Goal: Task Accomplishment & Management: Manage account settings

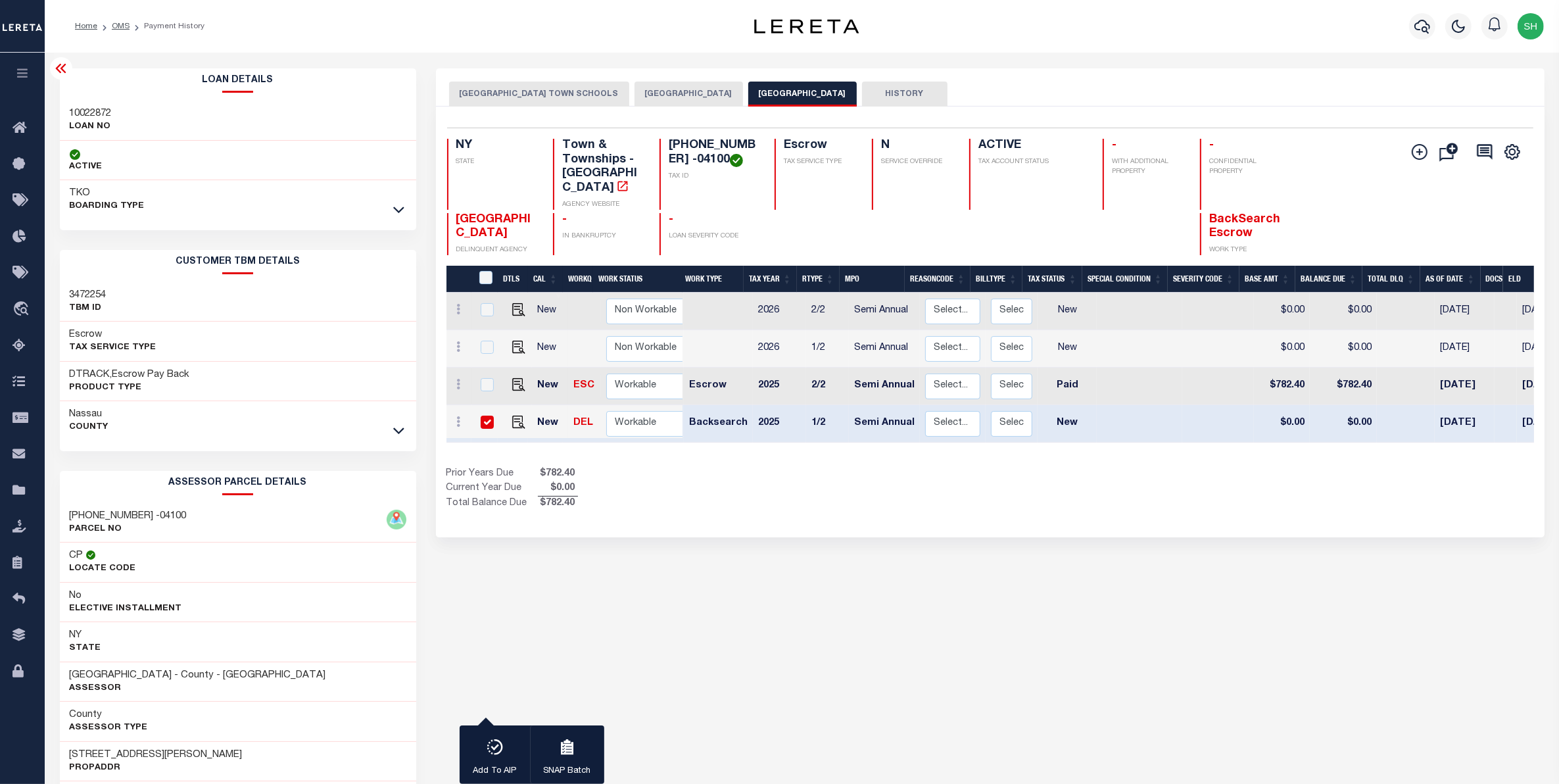
scroll to position [0, 181]
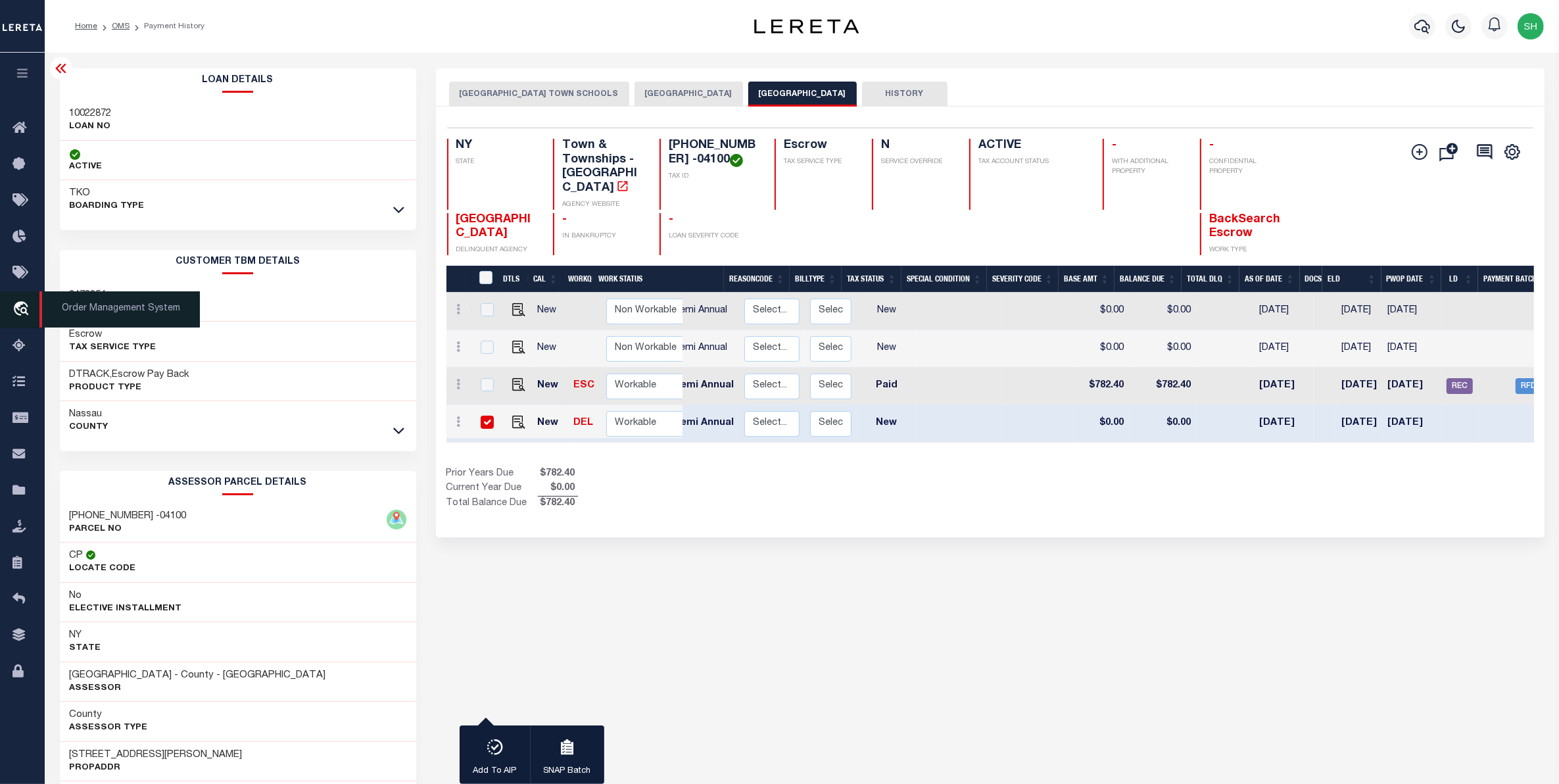
click at [20, 303] on icon "travel_explore" at bounding box center [23, 310] width 21 height 17
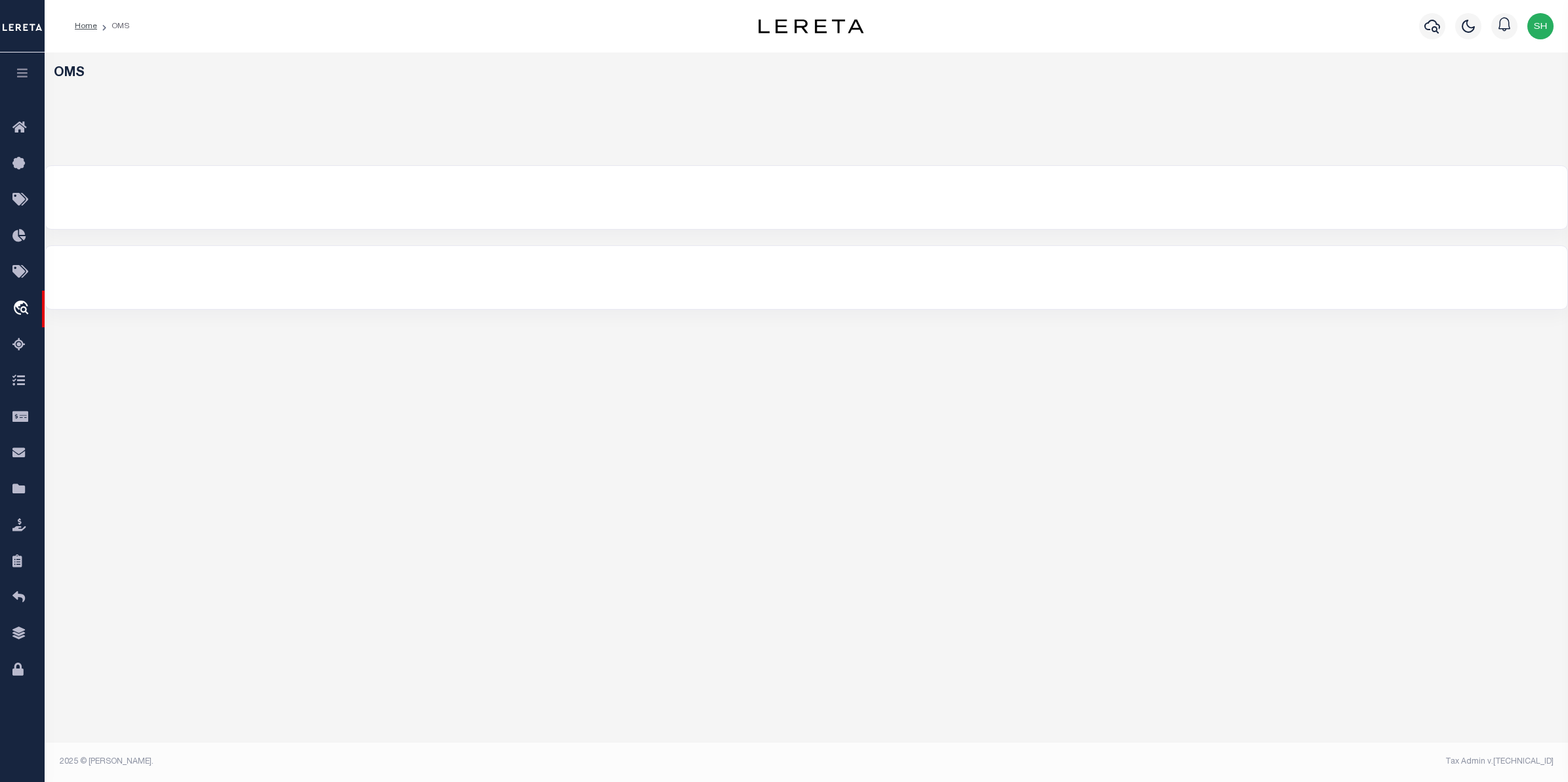
select select "200"
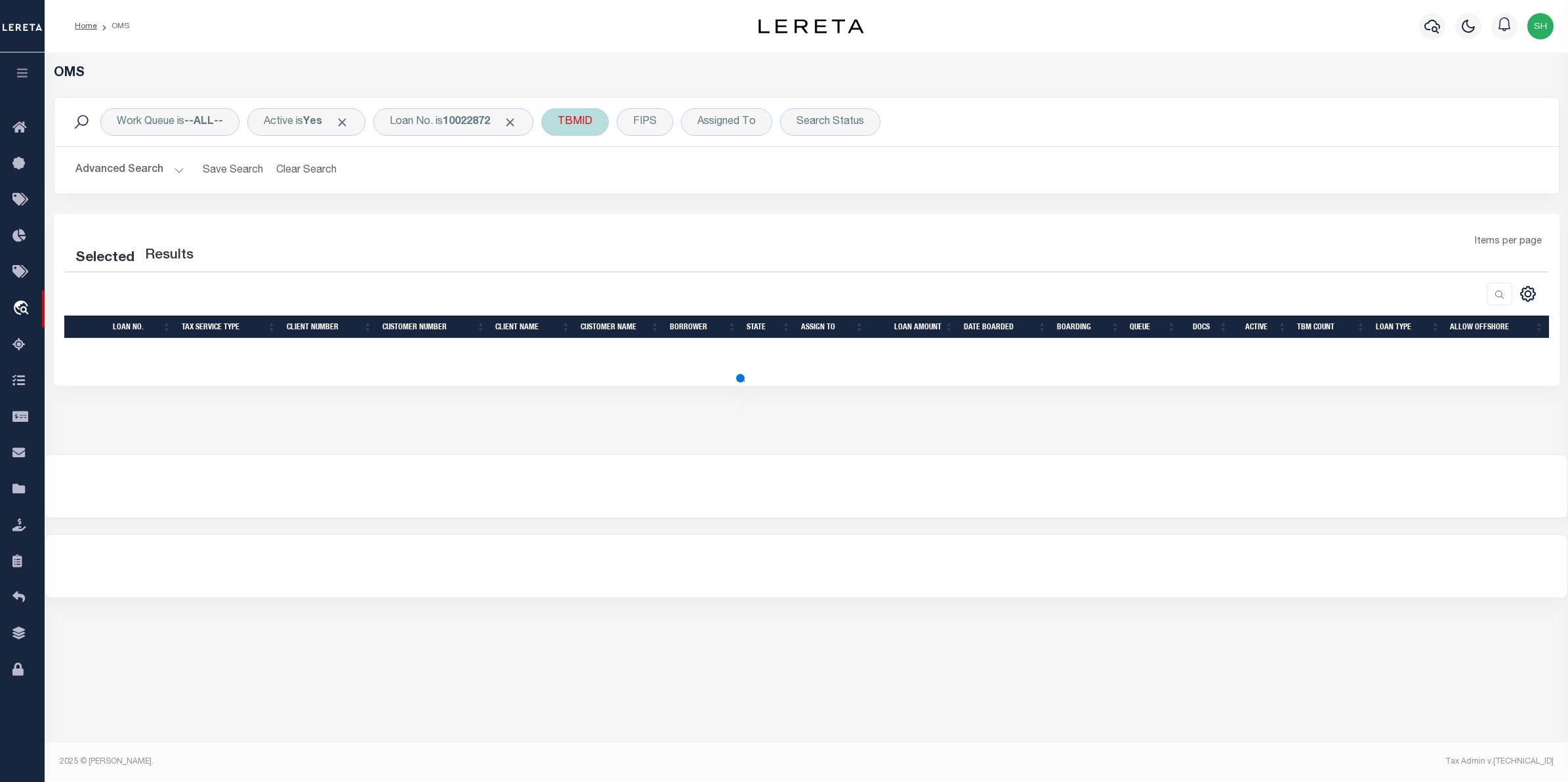
select select "200"
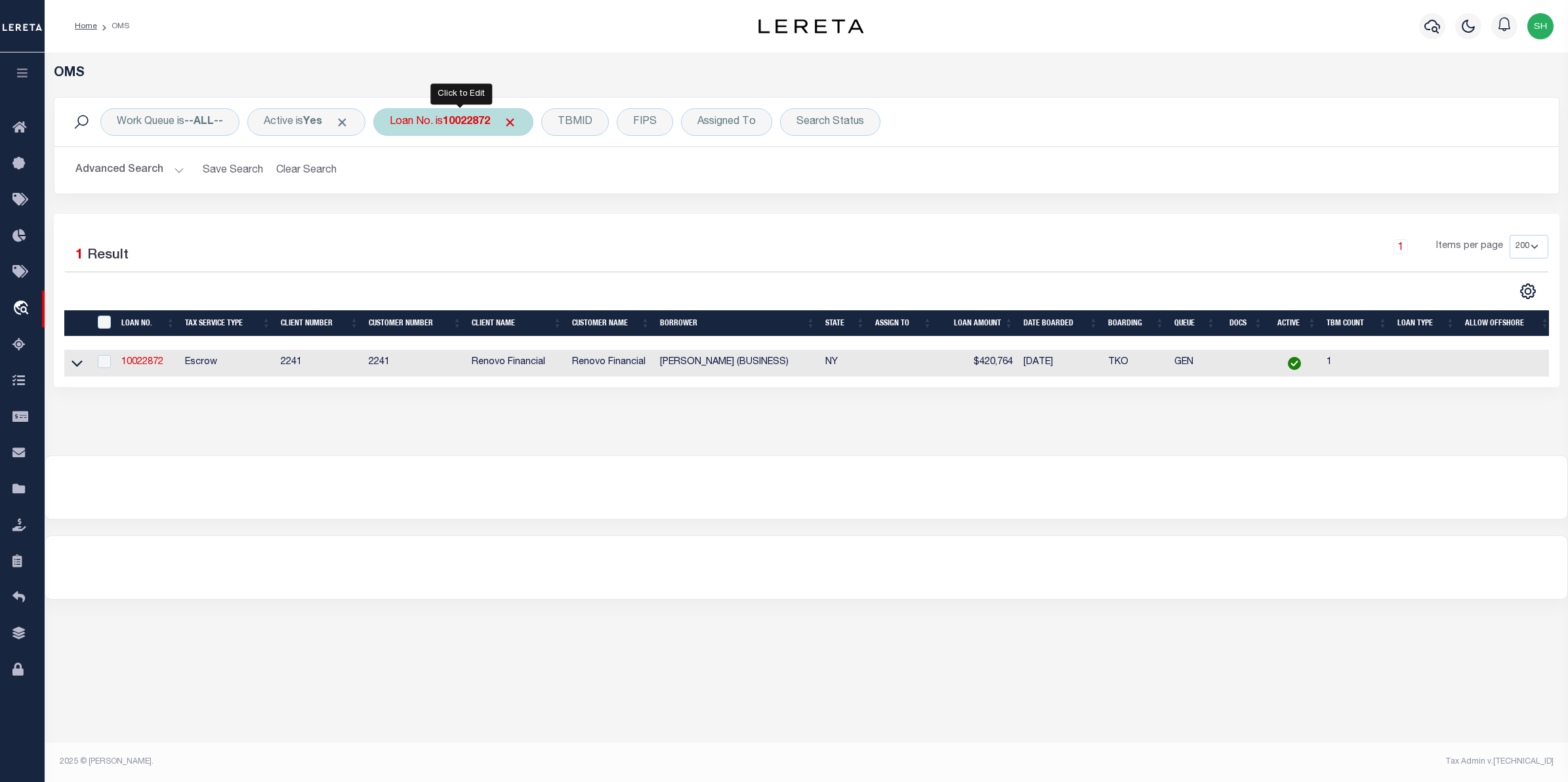
click at [472, 117] on b "10022872" at bounding box center [467, 122] width 47 height 11
type input "24262ND"
click at [561, 215] on input "Apply" at bounding box center [563, 215] width 38 height 21
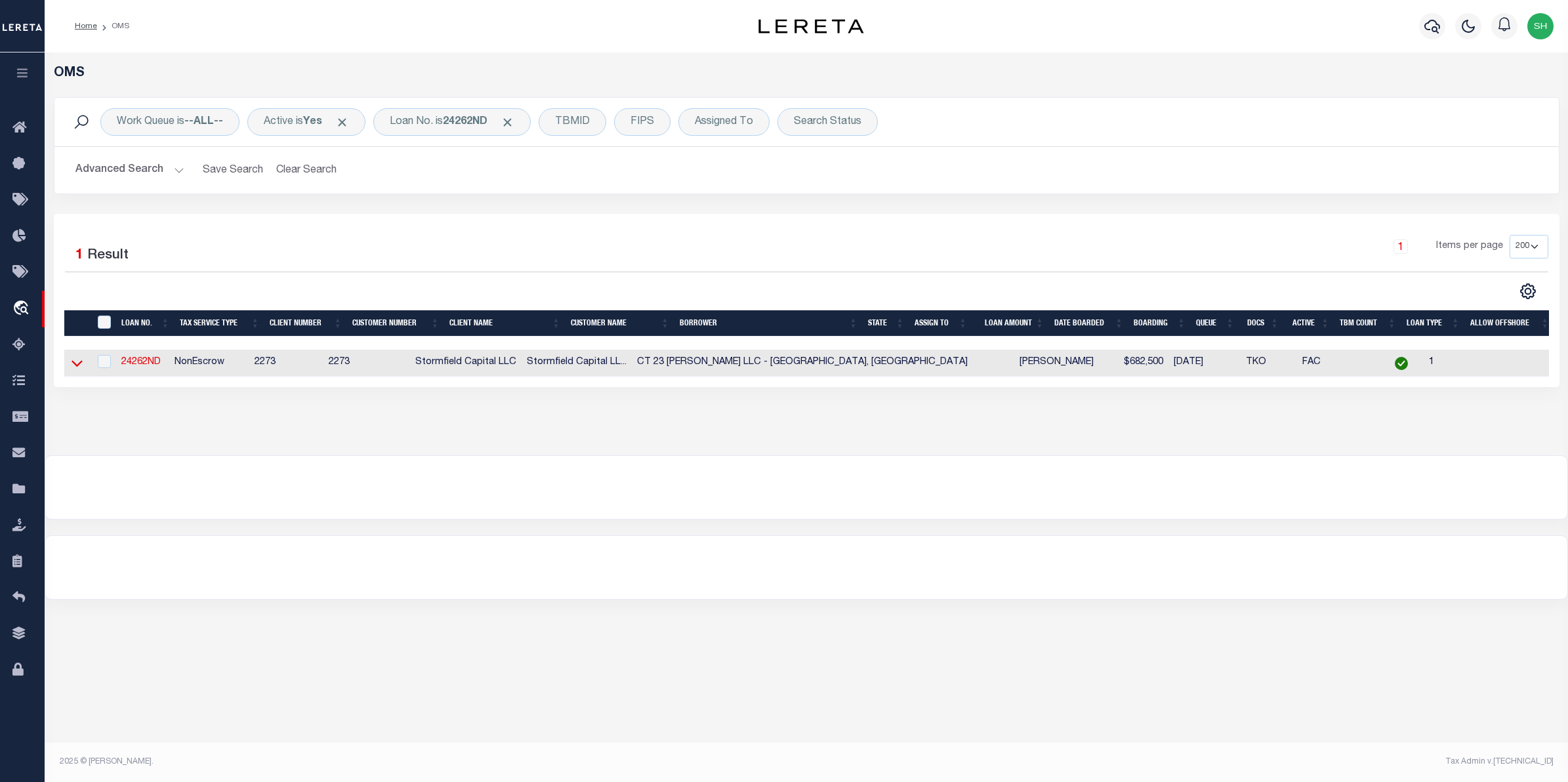
click at [72, 366] on icon at bounding box center [78, 363] width 11 height 14
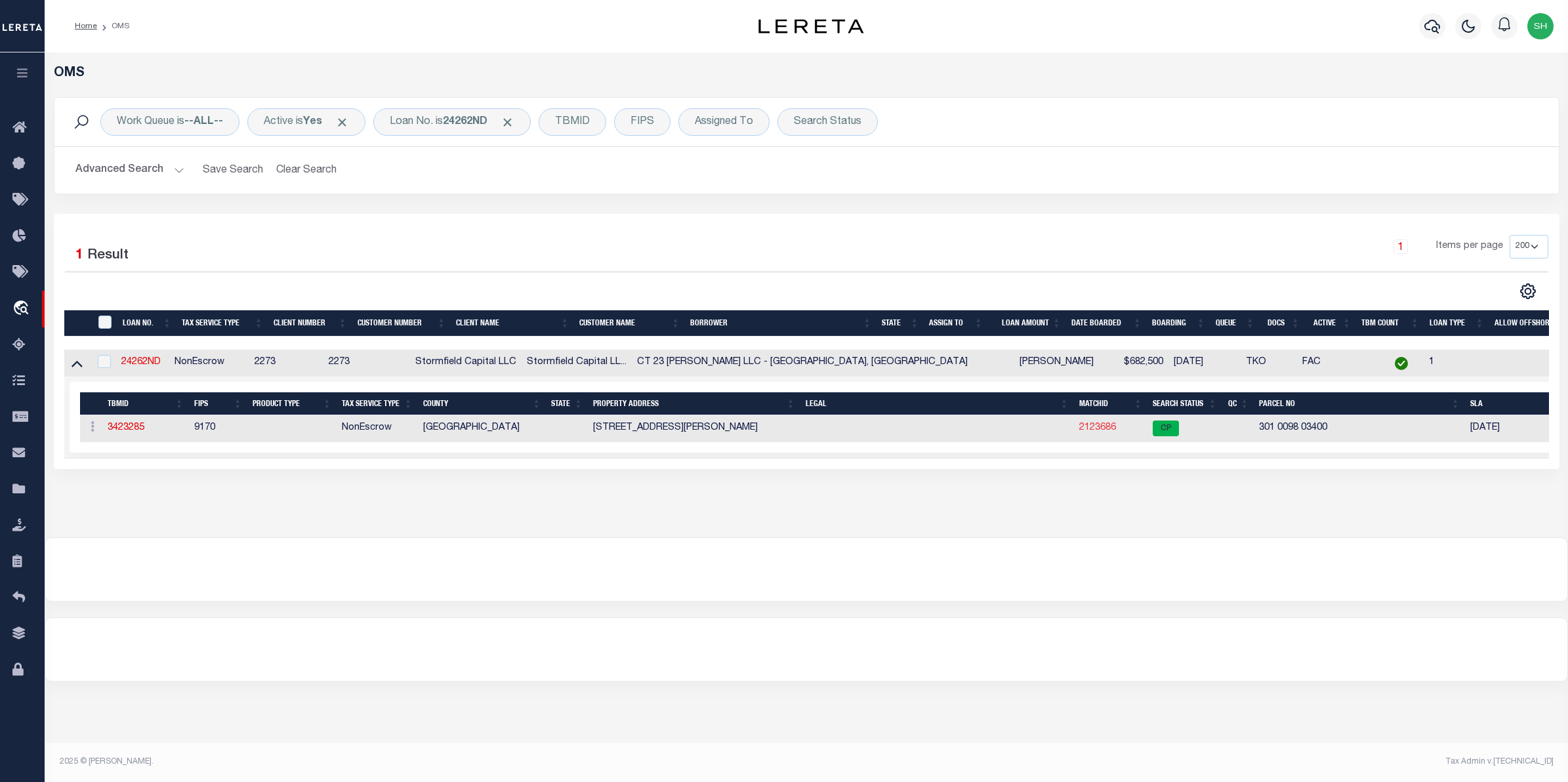
click at [1092, 432] on link "2123686" at bounding box center [1097, 427] width 37 height 9
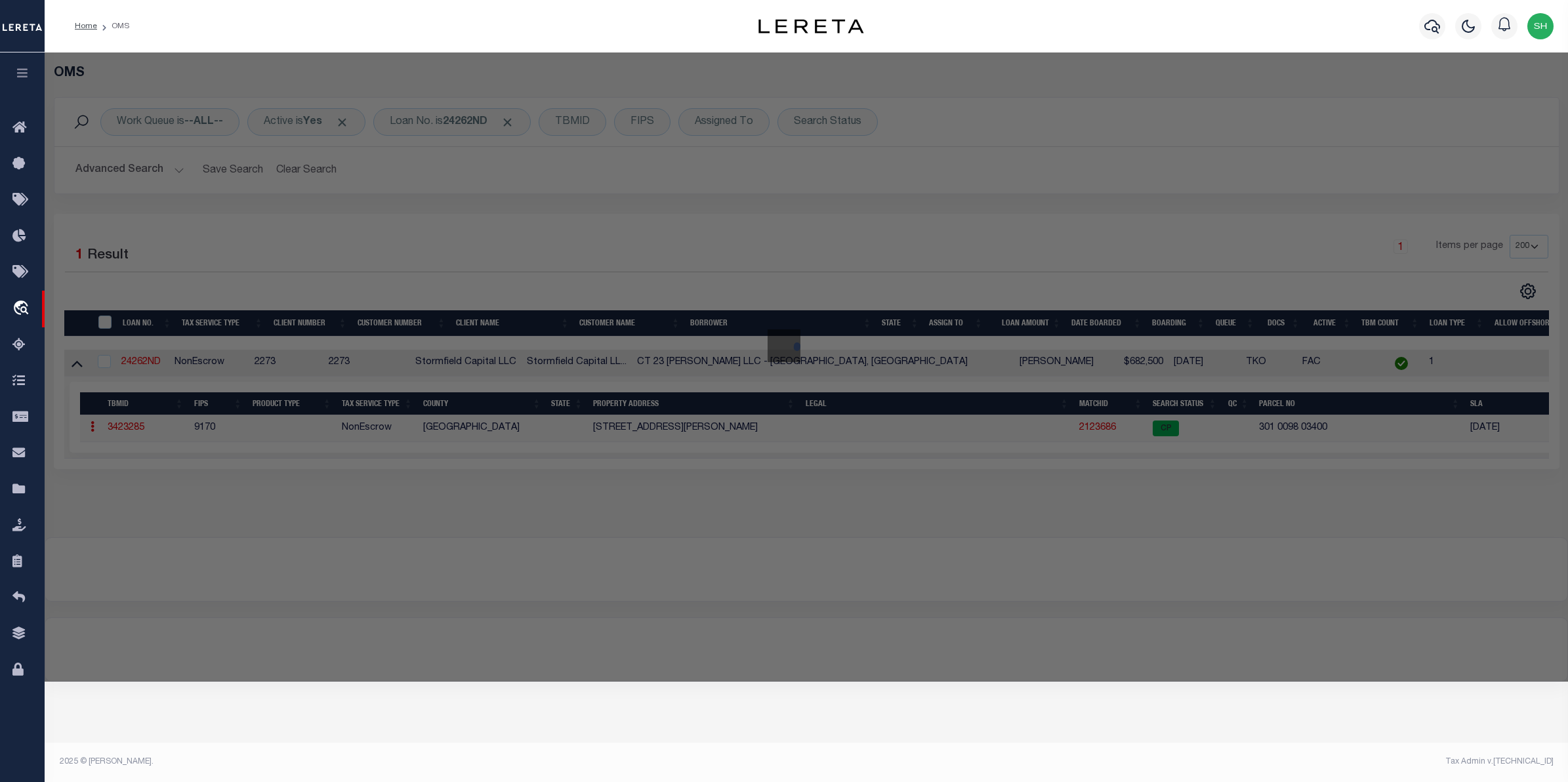
checkbox input "false"
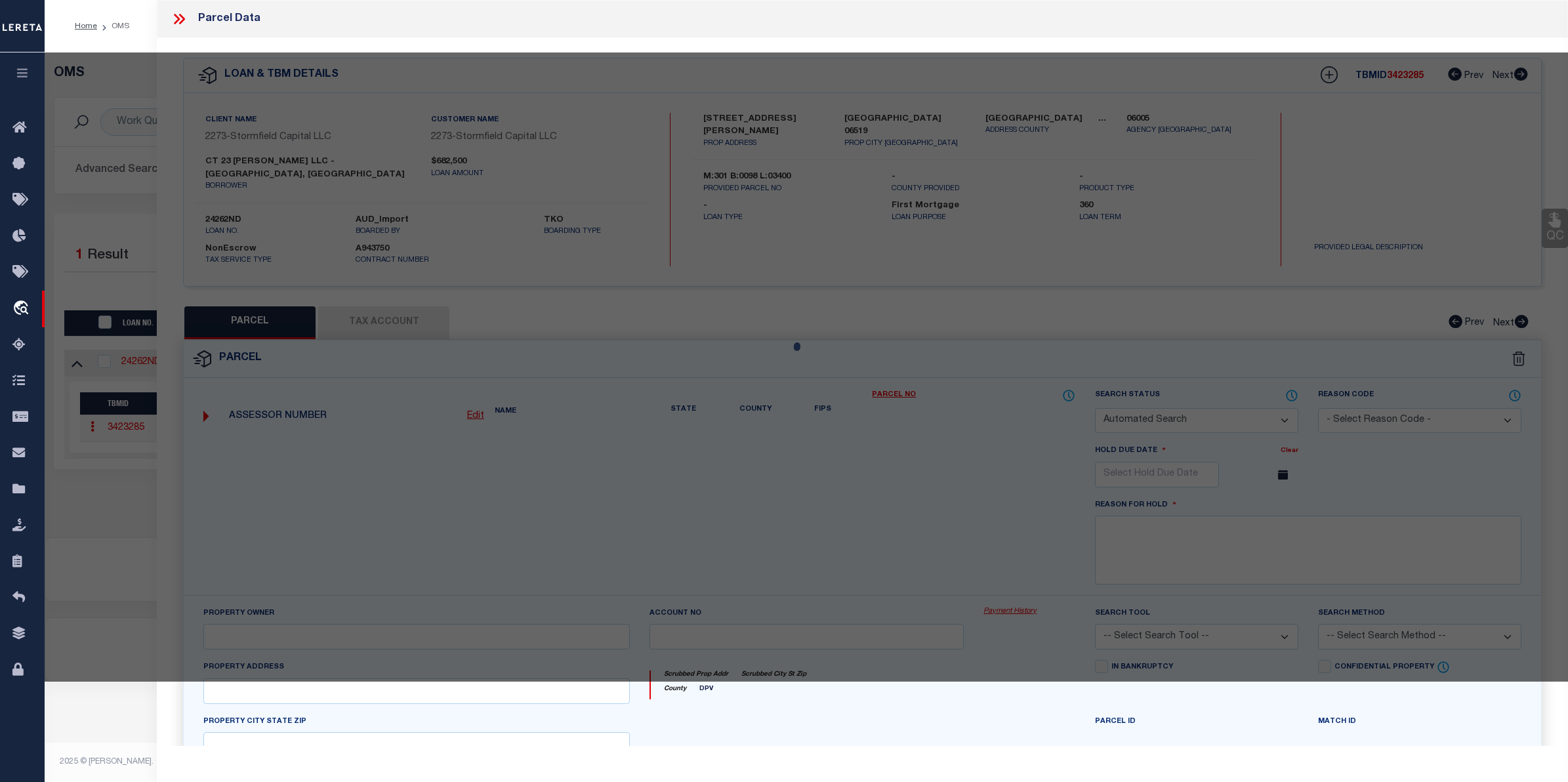
select select "CP"
type input "CT 23 HALLOCK LLC"
select select
type input "23 HALLOCK ST"
checkbox input "false"
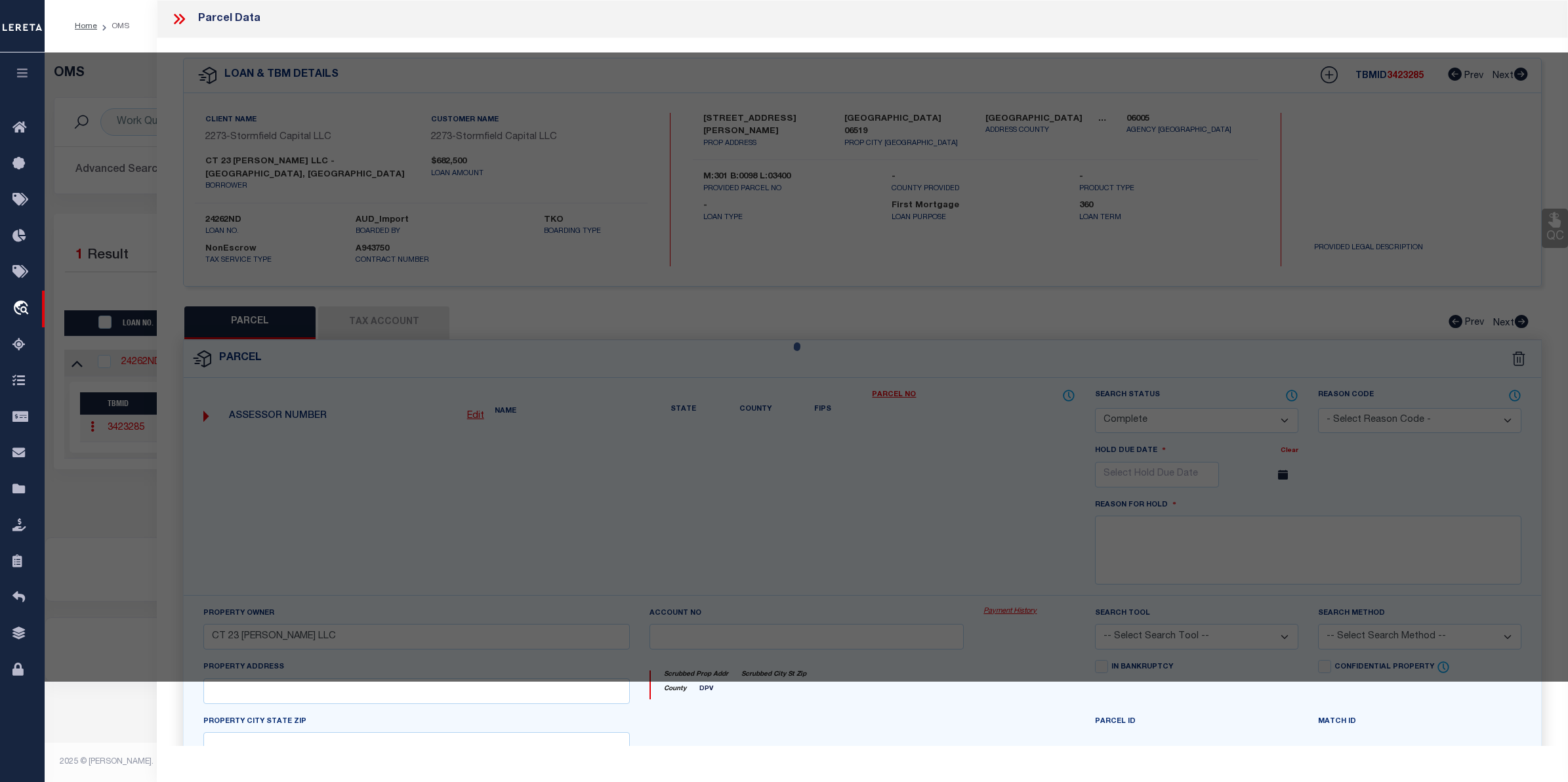
type input "New Haven CT 06519"
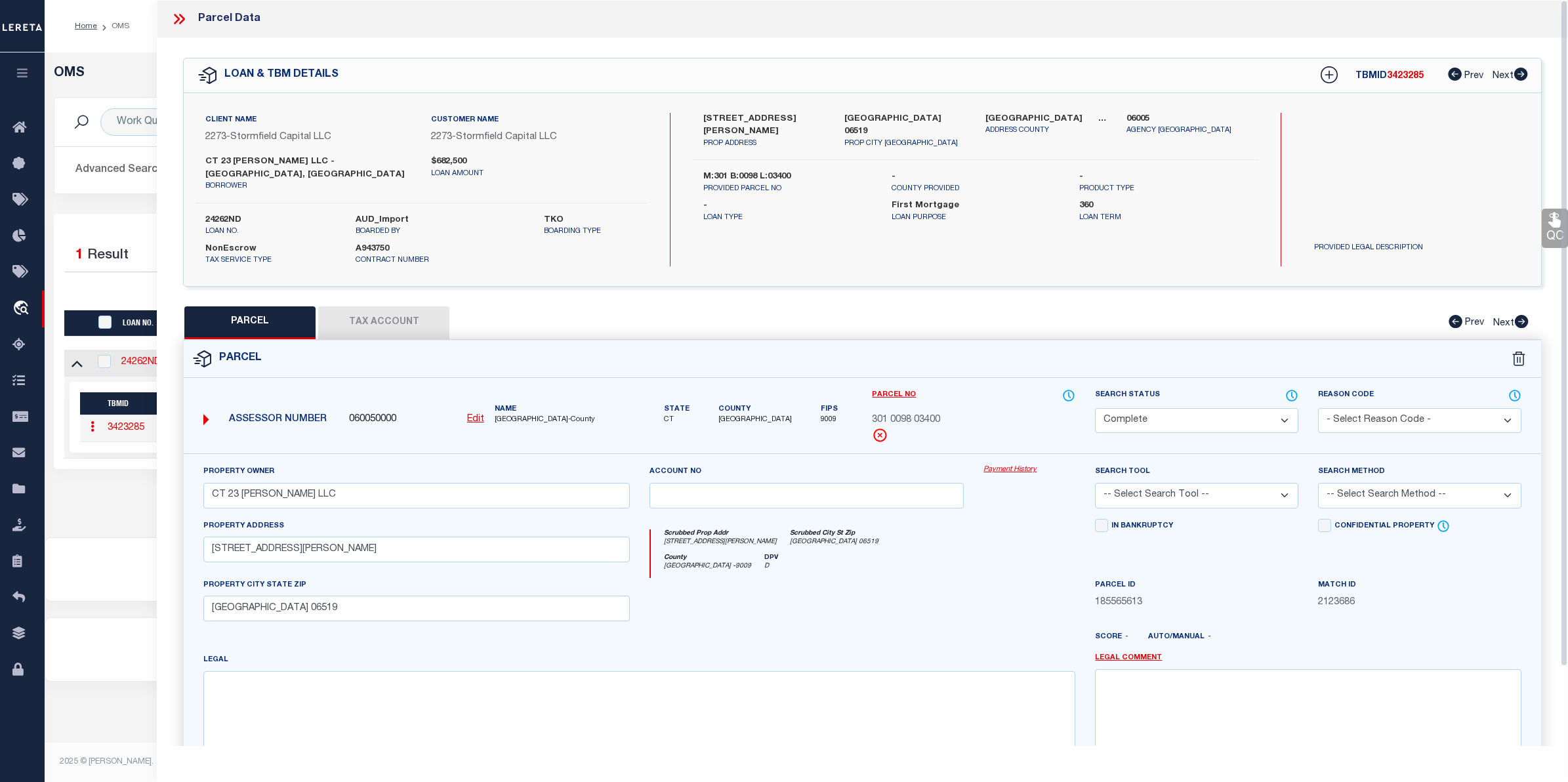
click at [1021, 464] on link "Payment History" at bounding box center [1029, 470] width 92 height 11
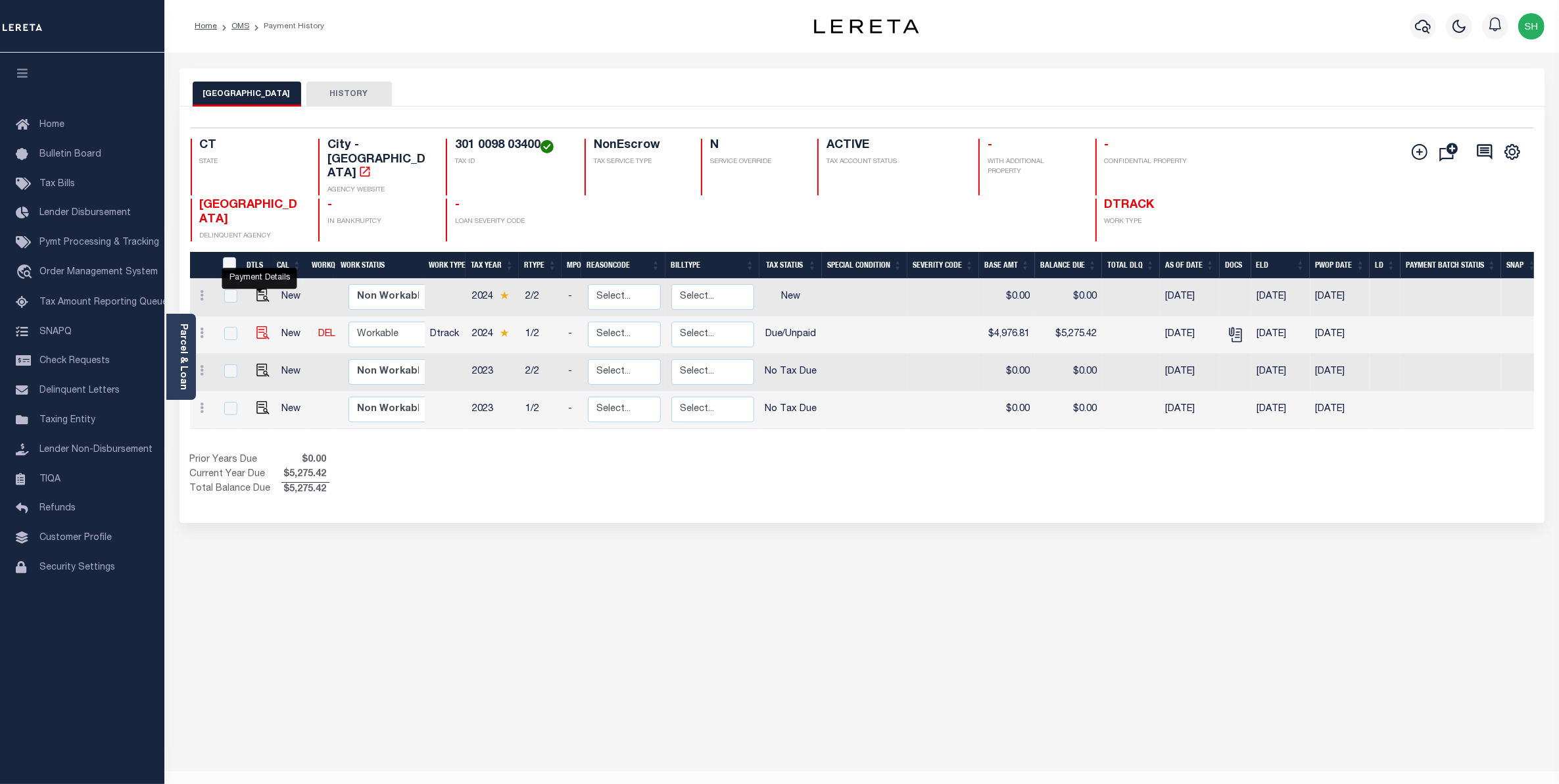
click at [263, 326] on img "" at bounding box center [263, 333] width 13 height 13
checkbox input "true"
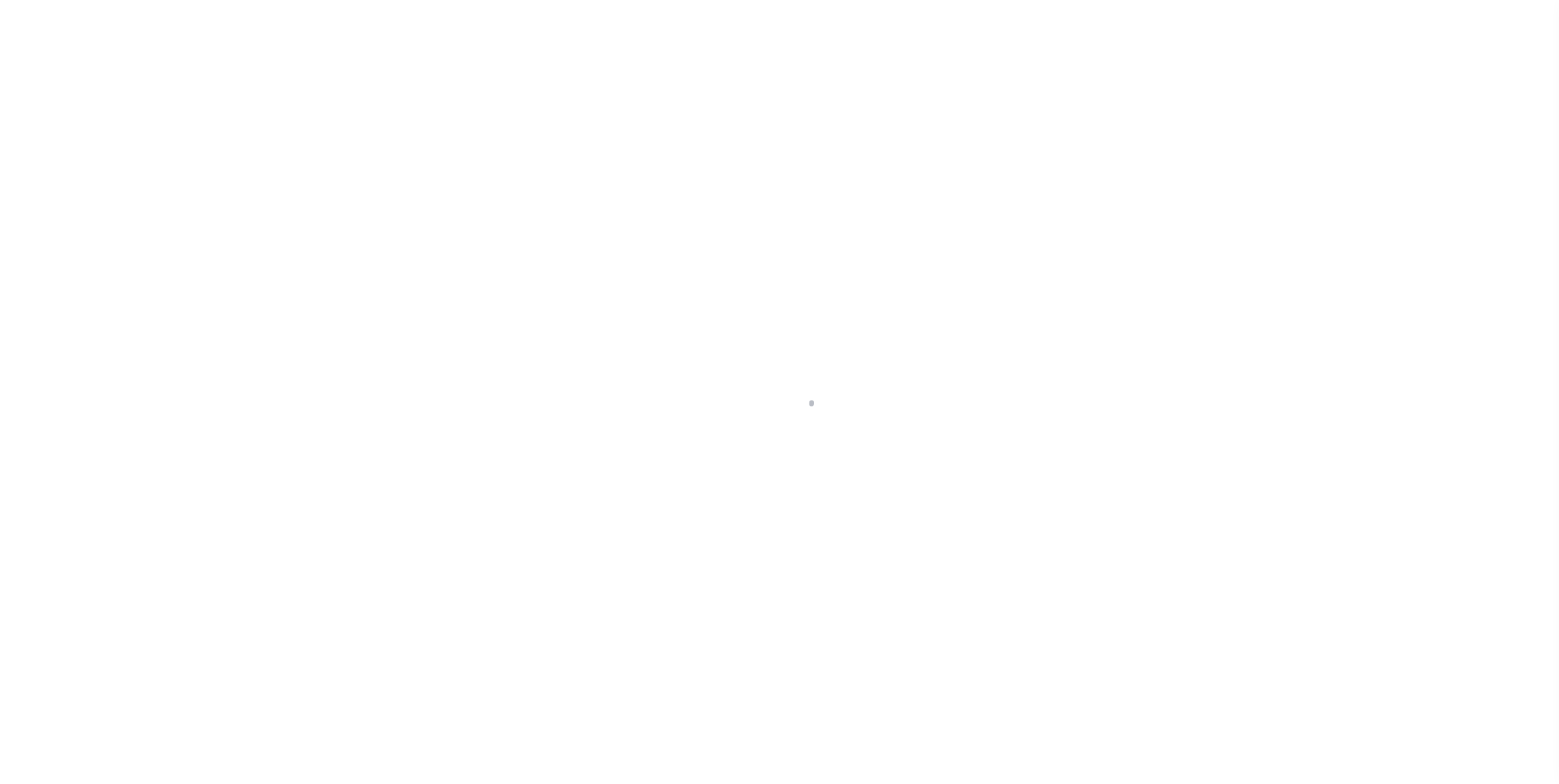
select select "DUE"
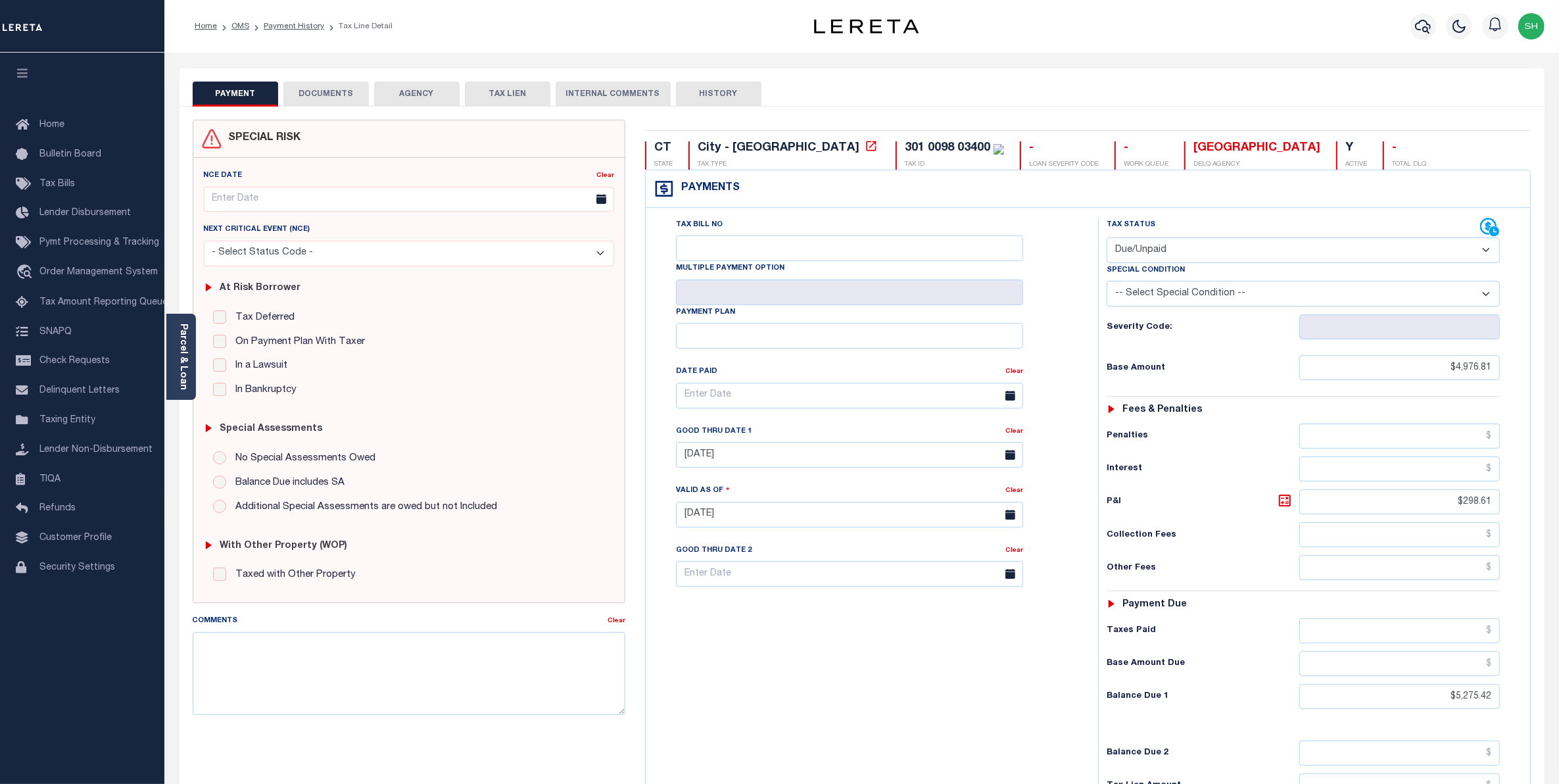
click at [332, 94] on button "DOCUMENTS" at bounding box center [326, 94] width 85 height 25
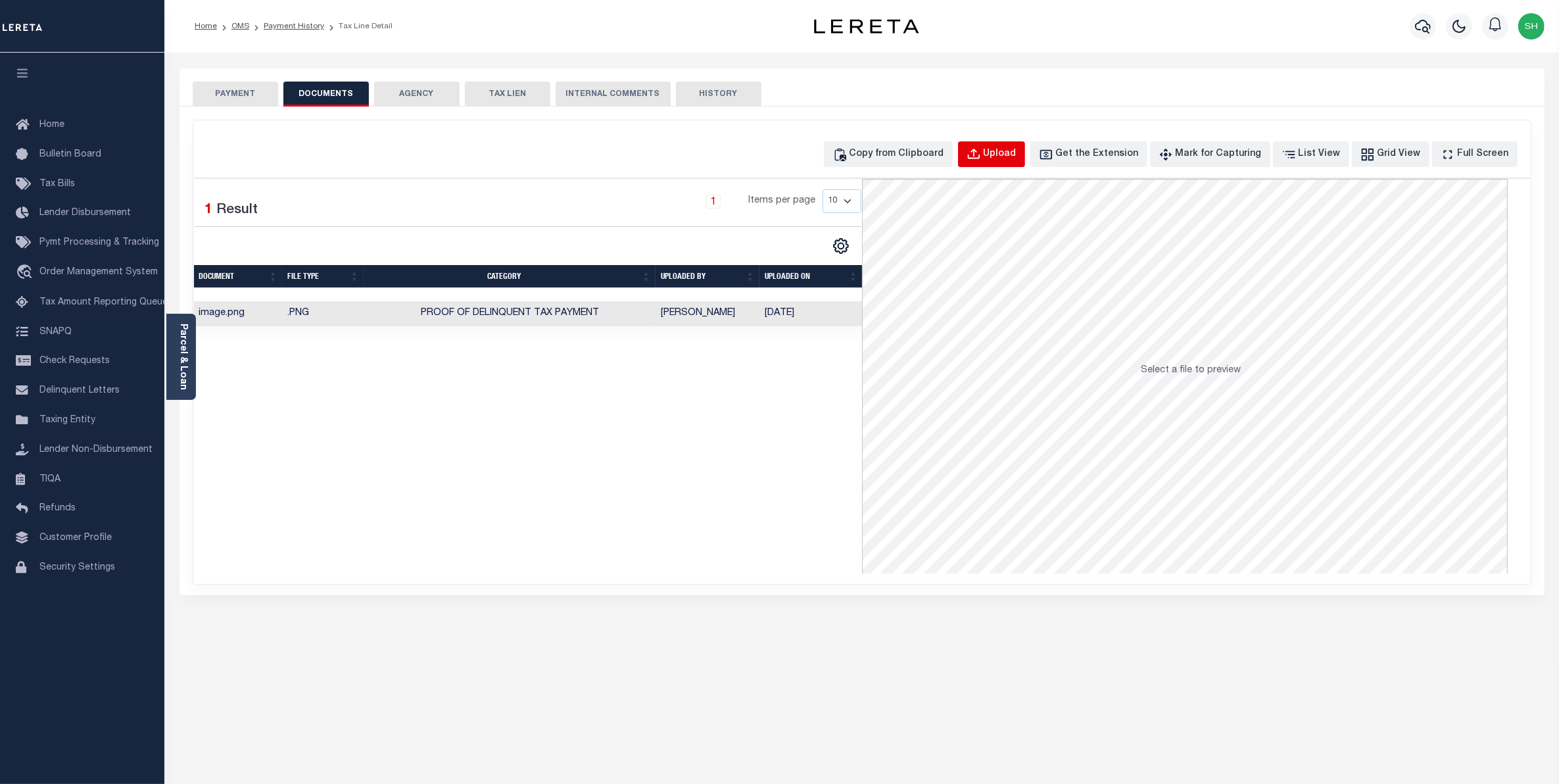
click at [1012, 160] on div "Upload" at bounding box center [1000, 155] width 33 height 15
select select "POP"
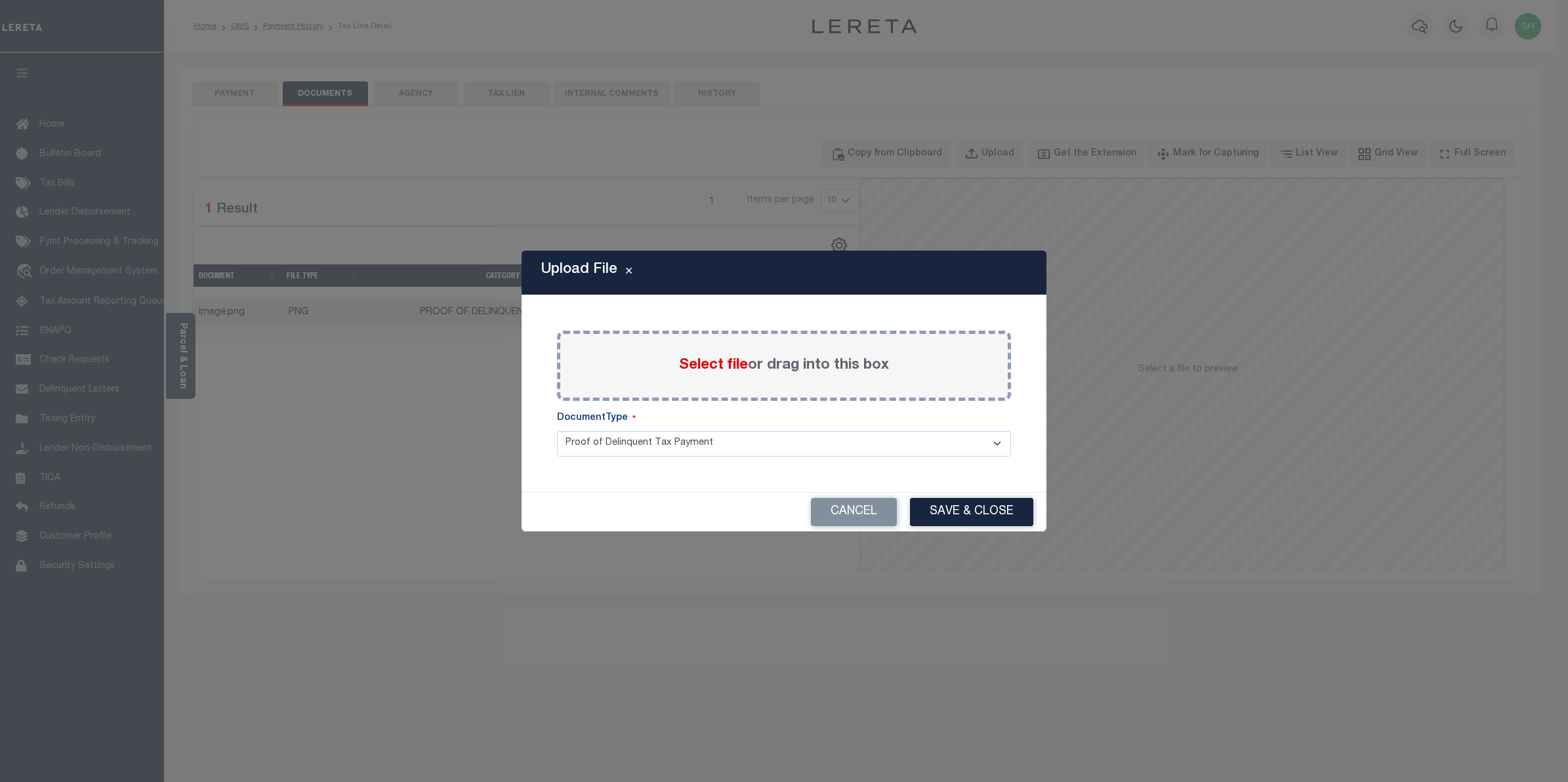
click at [689, 364] on span "Select file" at bounding box center [713, 365] width 69 height 15
click at [0, 0] on input "Select file or drag into this box" at bounding box center [0, 0] width 0 height 0
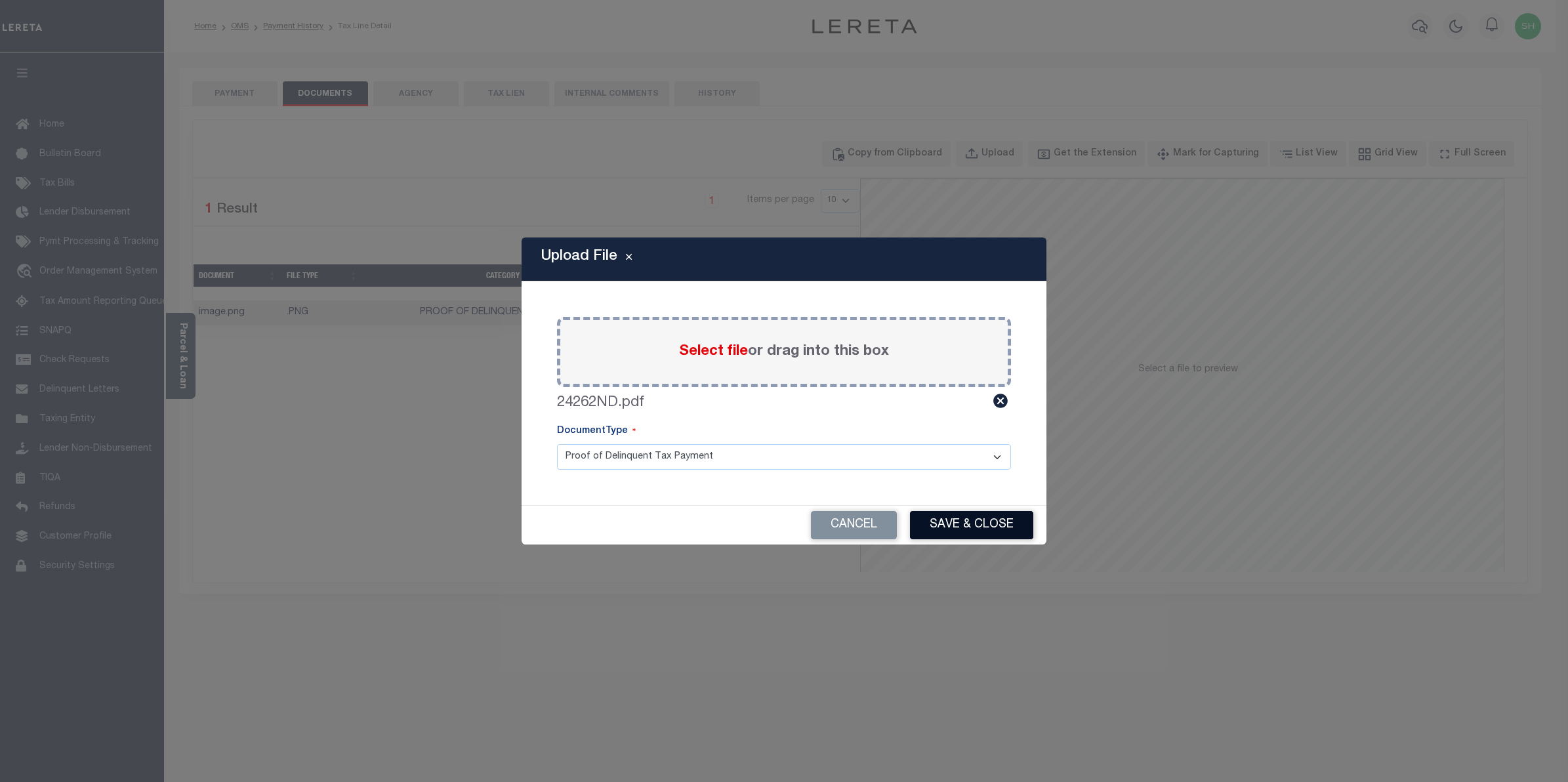
click at [943, 516] on button "Save & Close" at bounding box center [972, 525] width 123 height 29
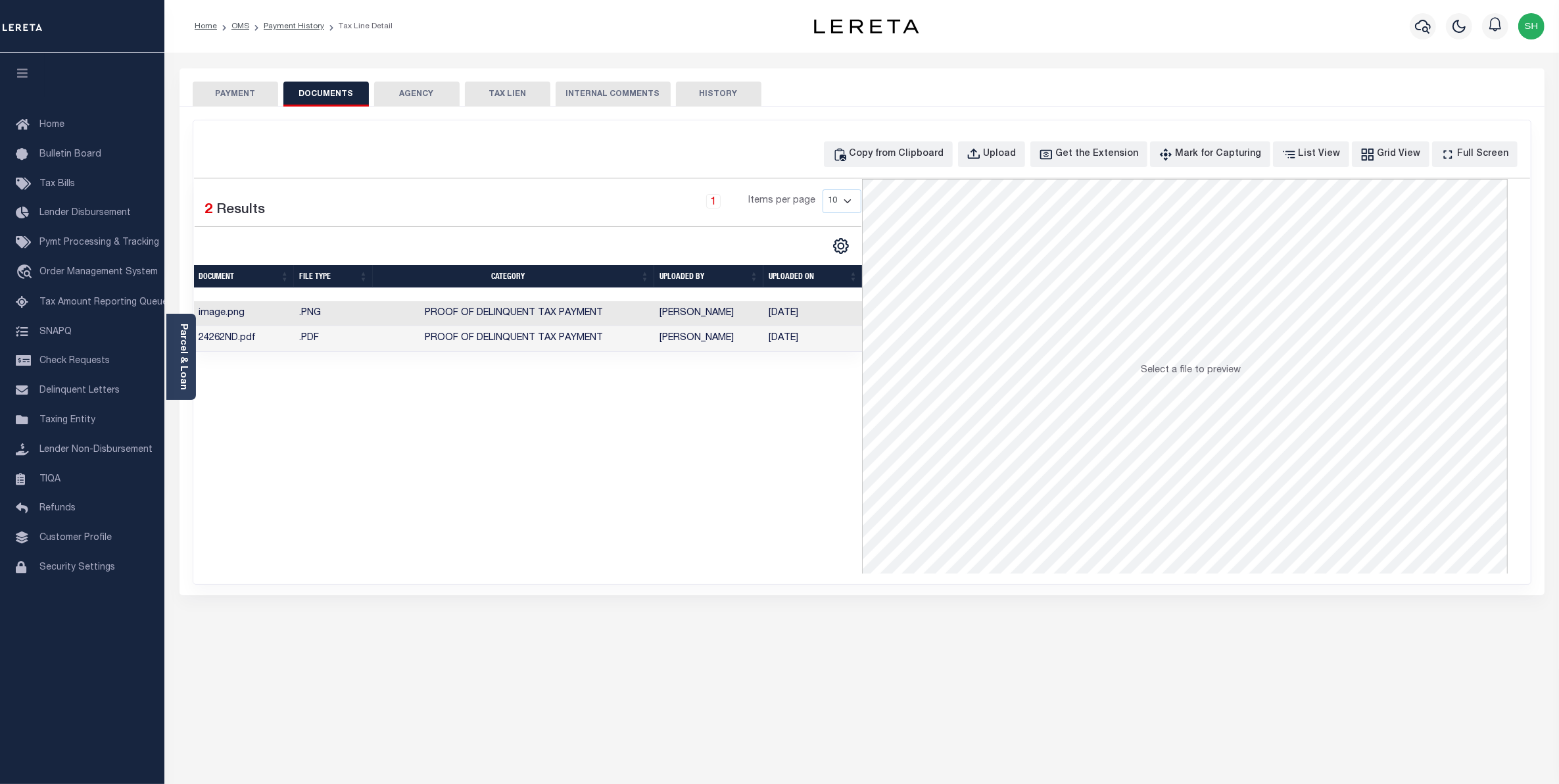
click at [208, 88] on button "PAYMENT" at bounding box center [235, 94] width 85 height 25
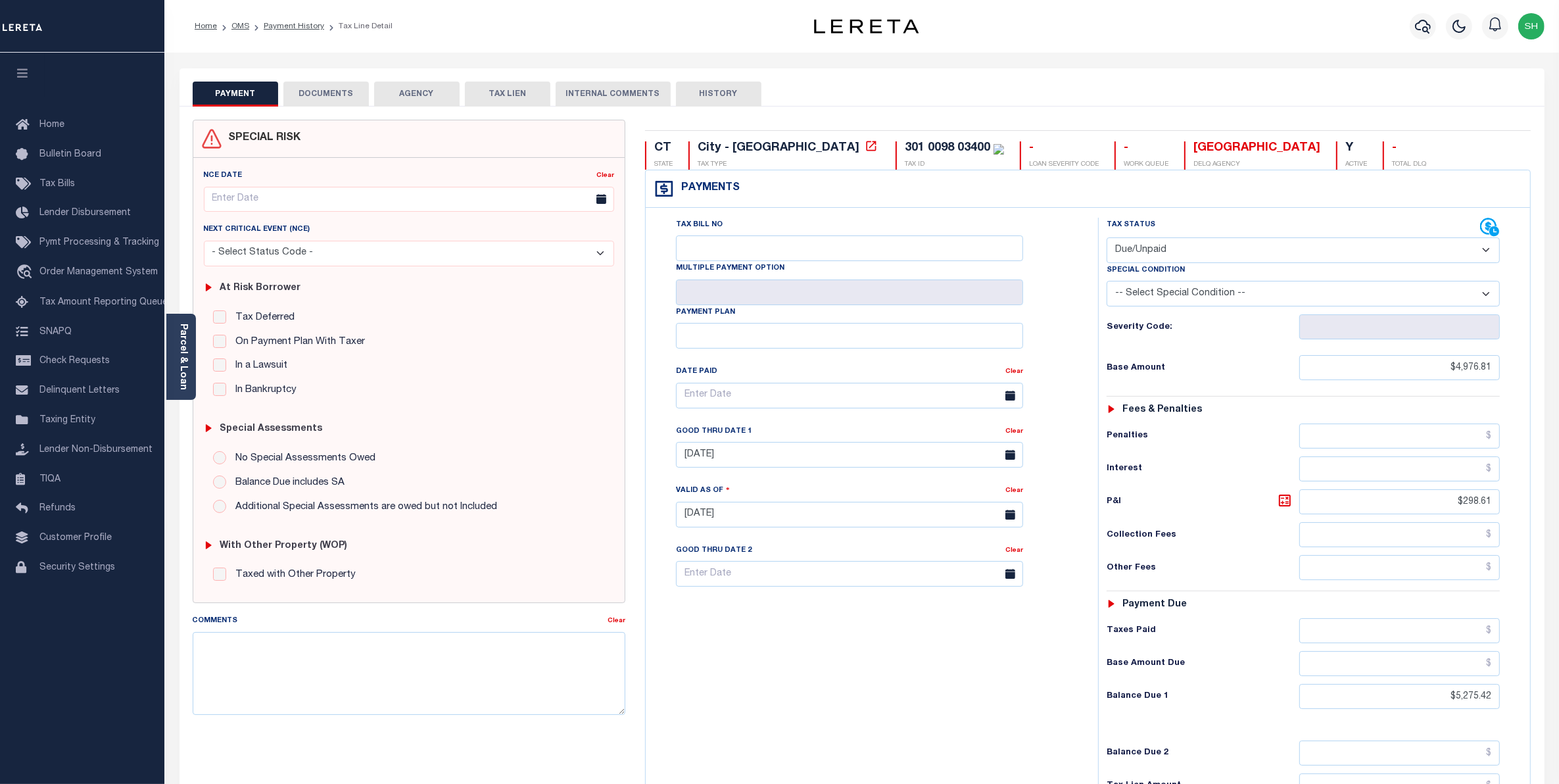
click at [1480, 255] on select "- Select Status Code - Open Due/Unpaid Paid Incomplete No Tax Due Internal Refu…" at bounding box center [1303, 250] width 394 height 25
select select "PYD"
click at [1107, 238] on select "- Select Status Code - Open Due/Unpaid Paid Incomplete No Tax Due Internal Refu…" at bounding box center [1303, 250] width 394 height 25
type input "[DATE]"
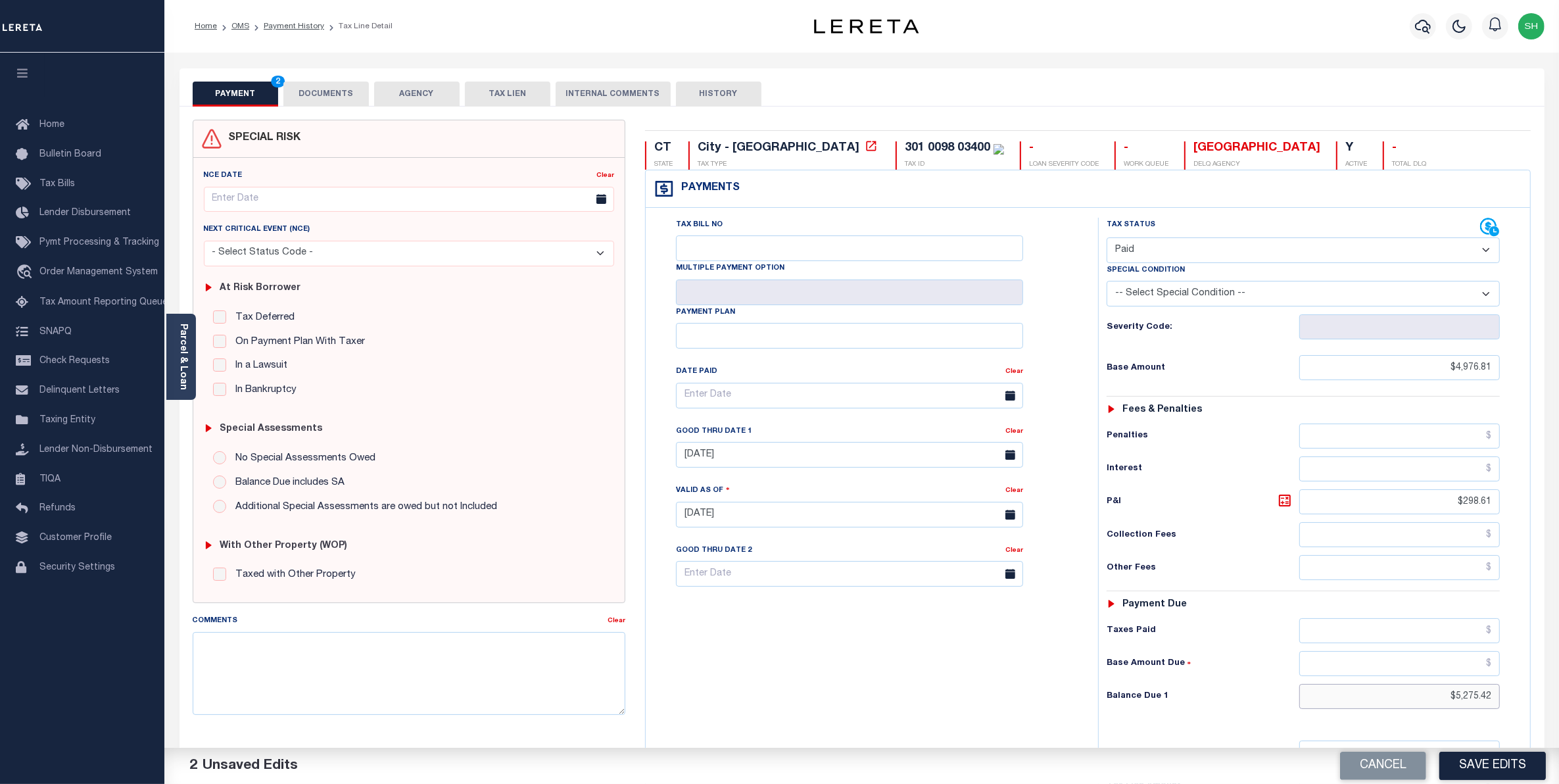
drag, startPoint x: 1432, startPoint y: 699, endPoint x: 1574, endPoint y: 666, distance: 145.8
click at [1559, 666] on html "Home OMS Payment History Tax Line Detail" at bounding box center [779, 481] width 1559 height 963
type input "$0.00"
click at [1480, 774] on button "Save Edits" at bounding box center [1493, 766] width 107 height 29
checkbox input "false"
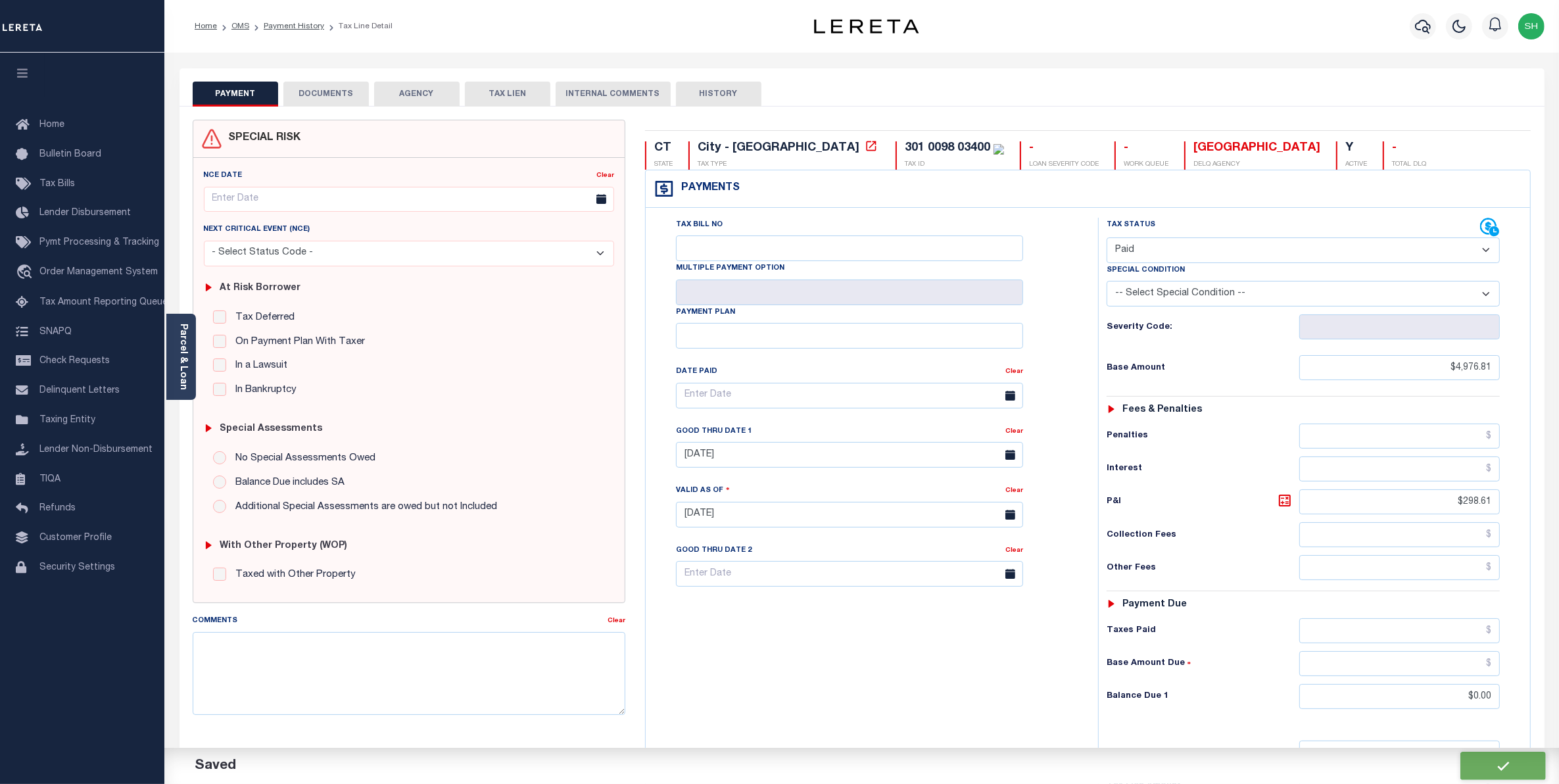
checkbox input "false"
type input "$4,976.81"
type input "$298.61"
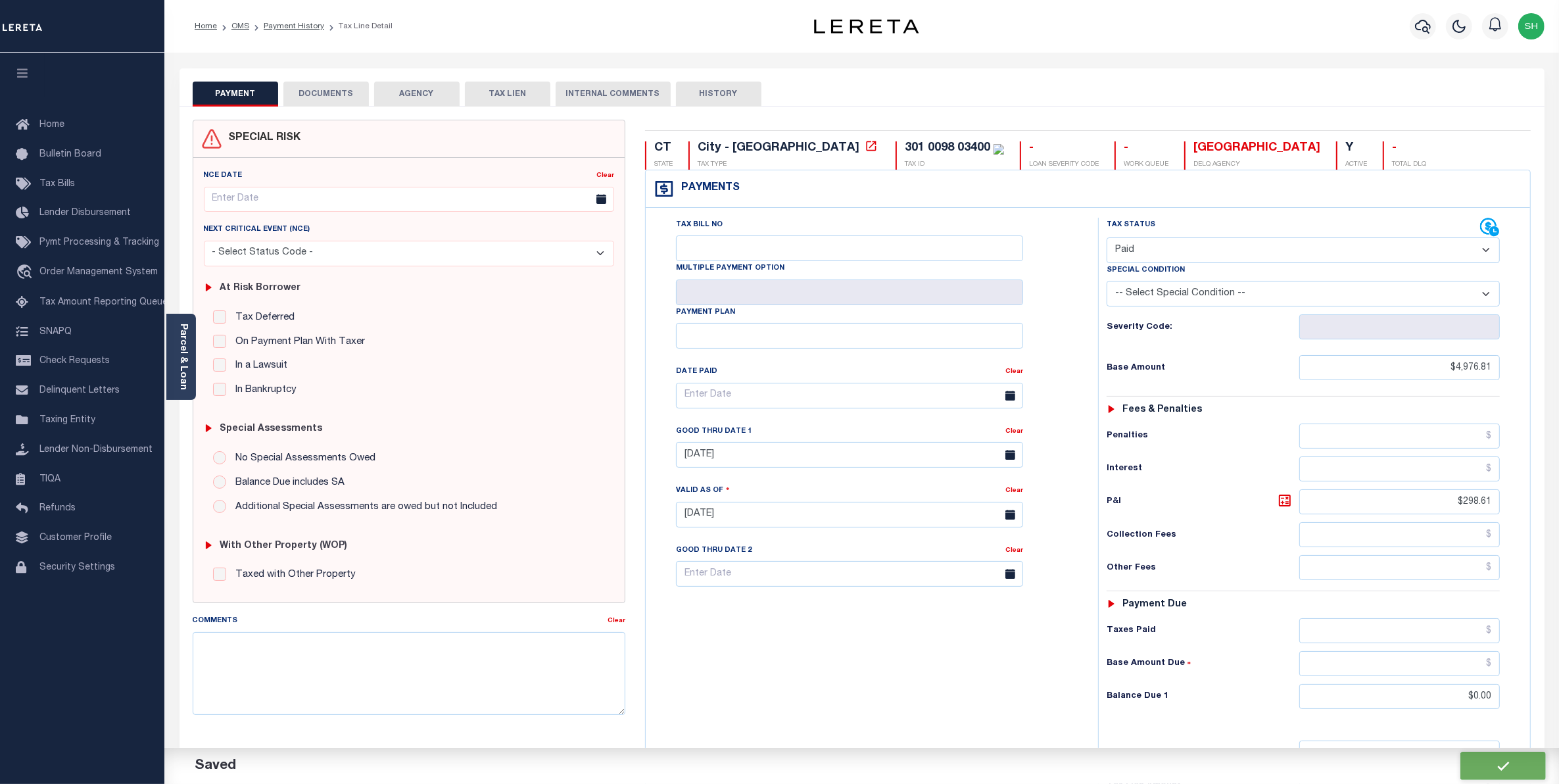
type input "$0"
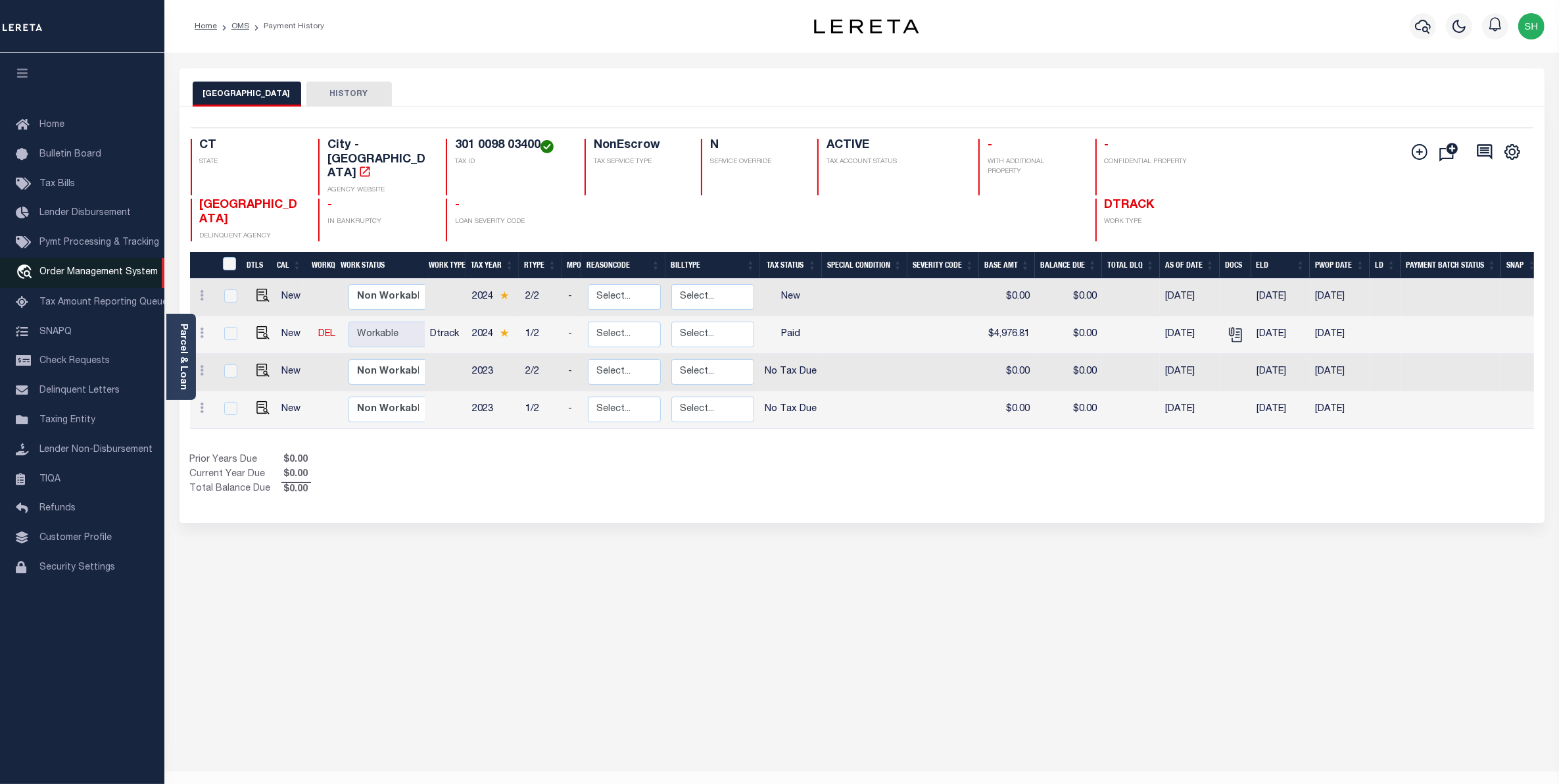
click at [85, 277] on span "Order Management System" at bounding box center [98, 272] width 119 height 9
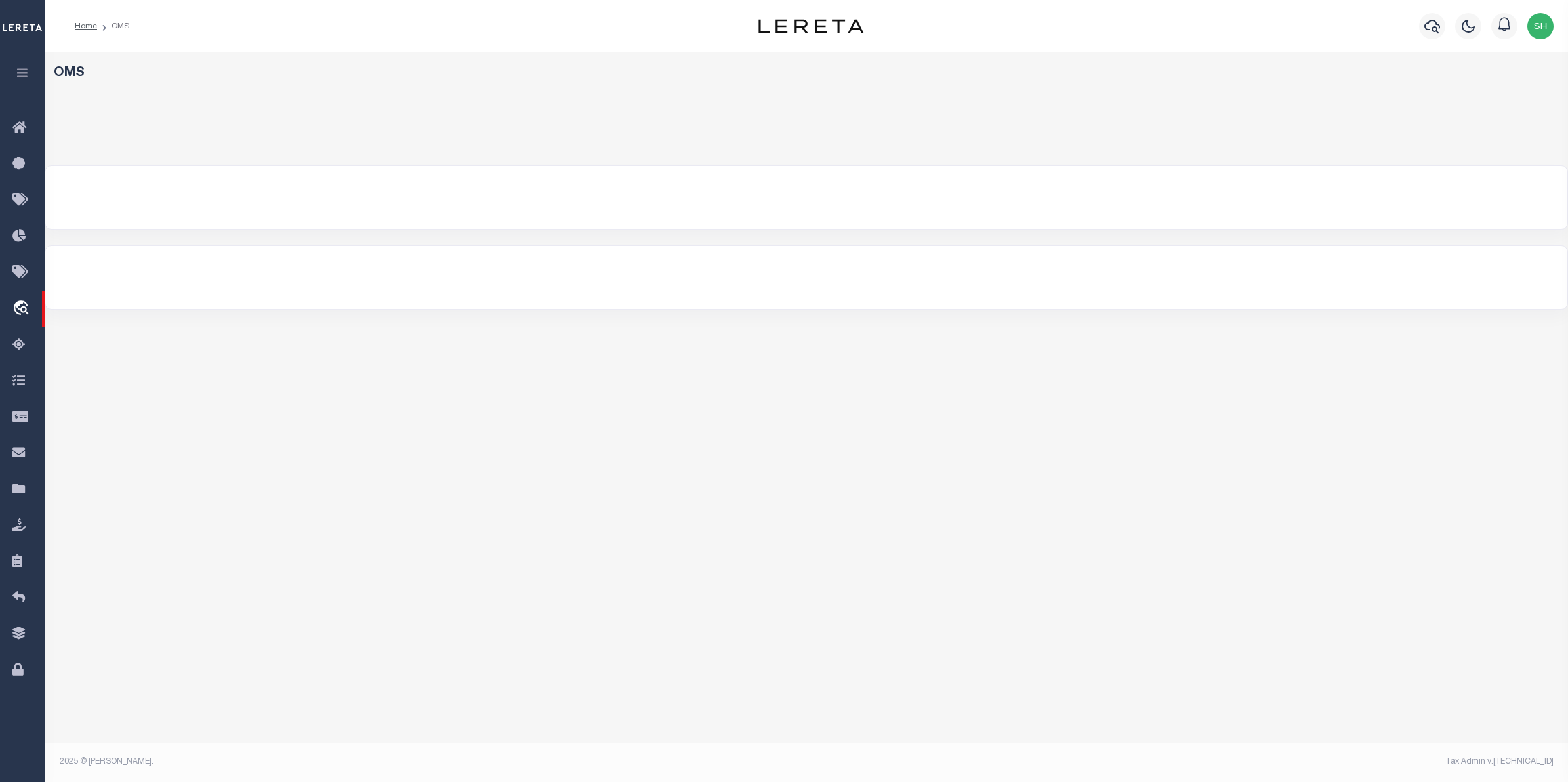
select select "200"
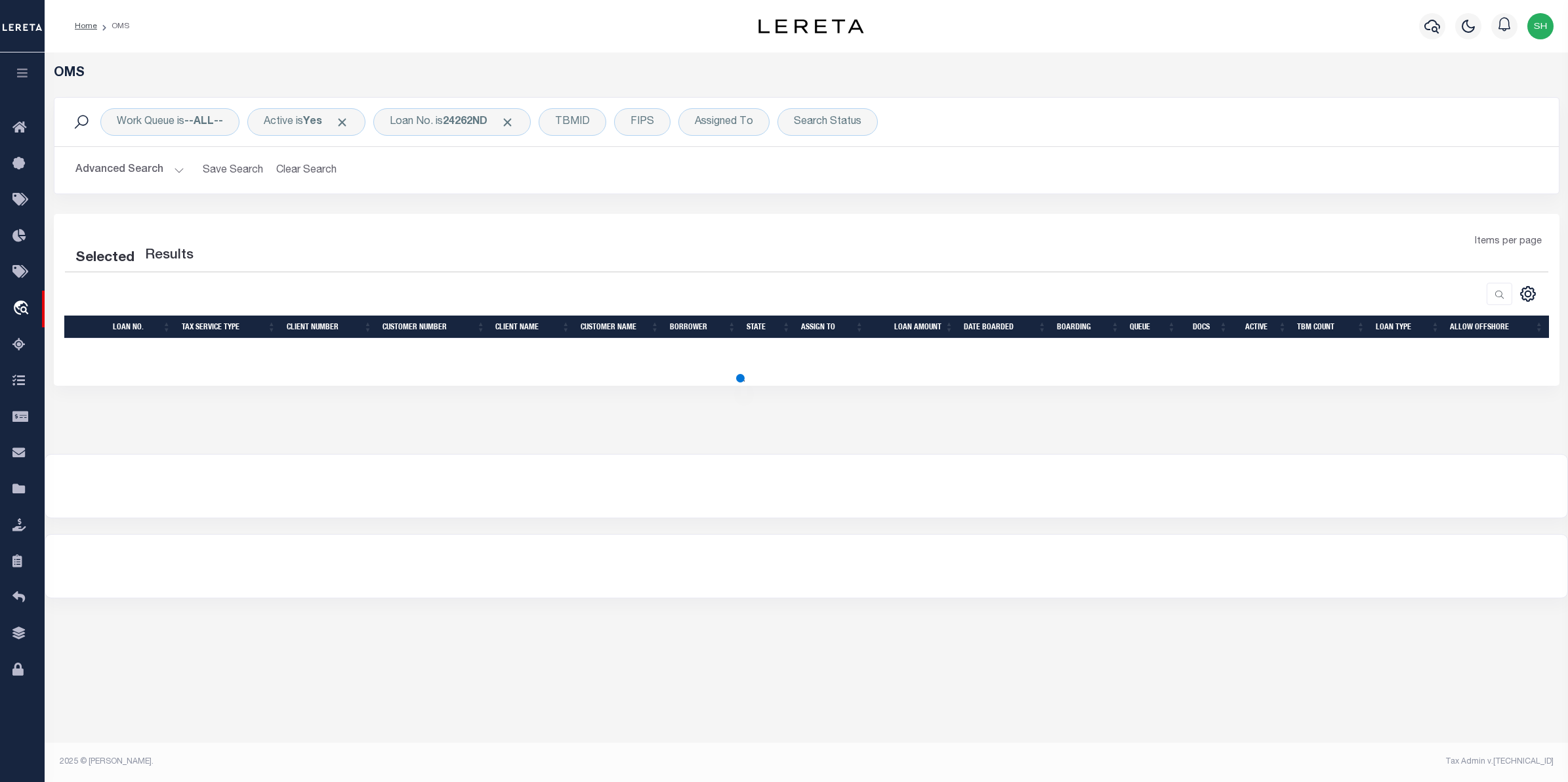
select select "200"
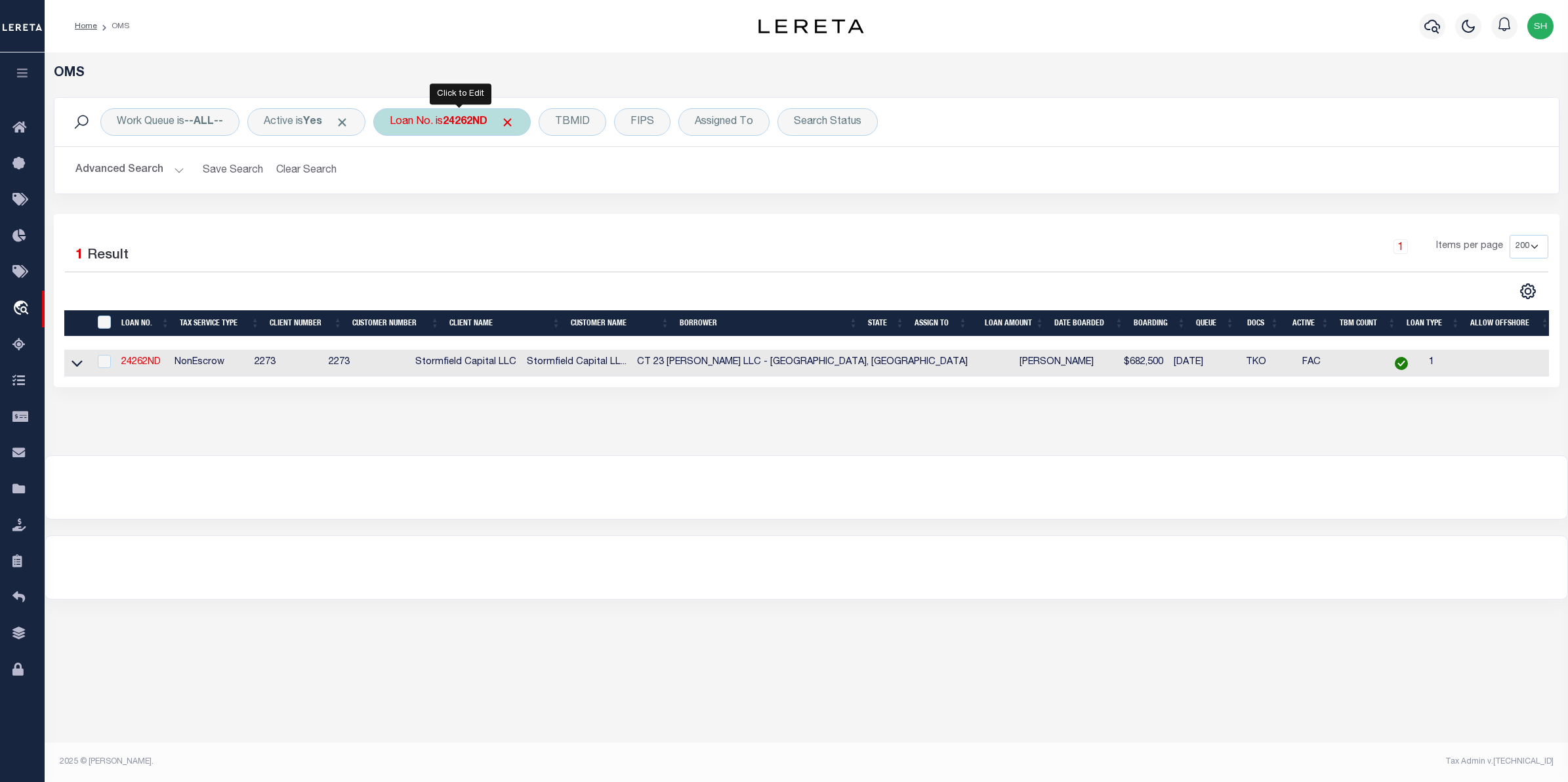
click at [427, 130] on div "Loan No. is 24262ND" at bounding box center [452, 122] width 158 height 28
type input "10022872"
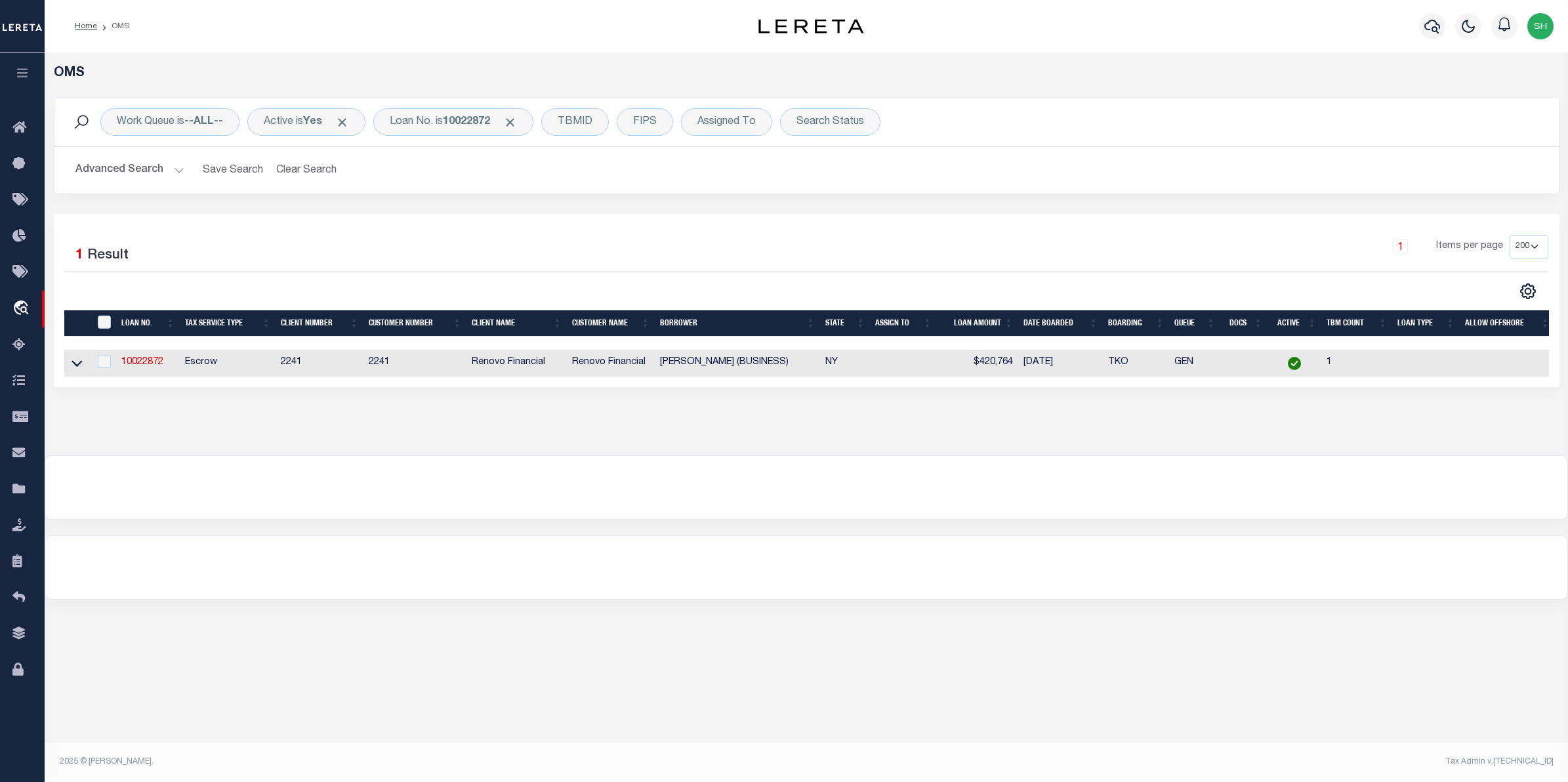
drag, startPoint x: 75, startPoint y: 369, endPoint x: 369, endPoint y: 474, distance: 312.2
click at [75, 369] on icon at bounding box center [78, 363] width 11 height 14
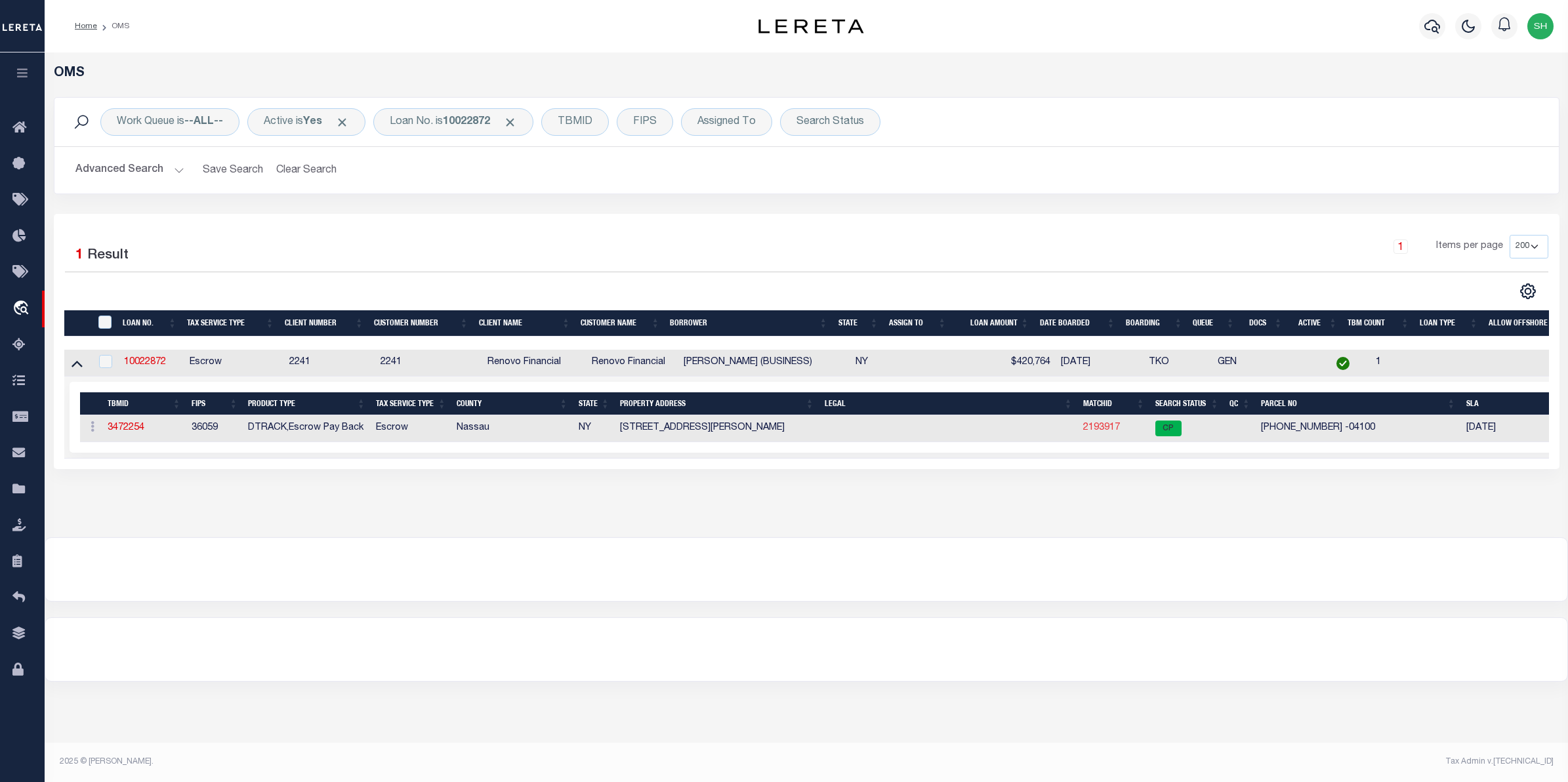
click at [1089, 431] on link "2193917" at bounding box center [1101, 427] width 37 height 9
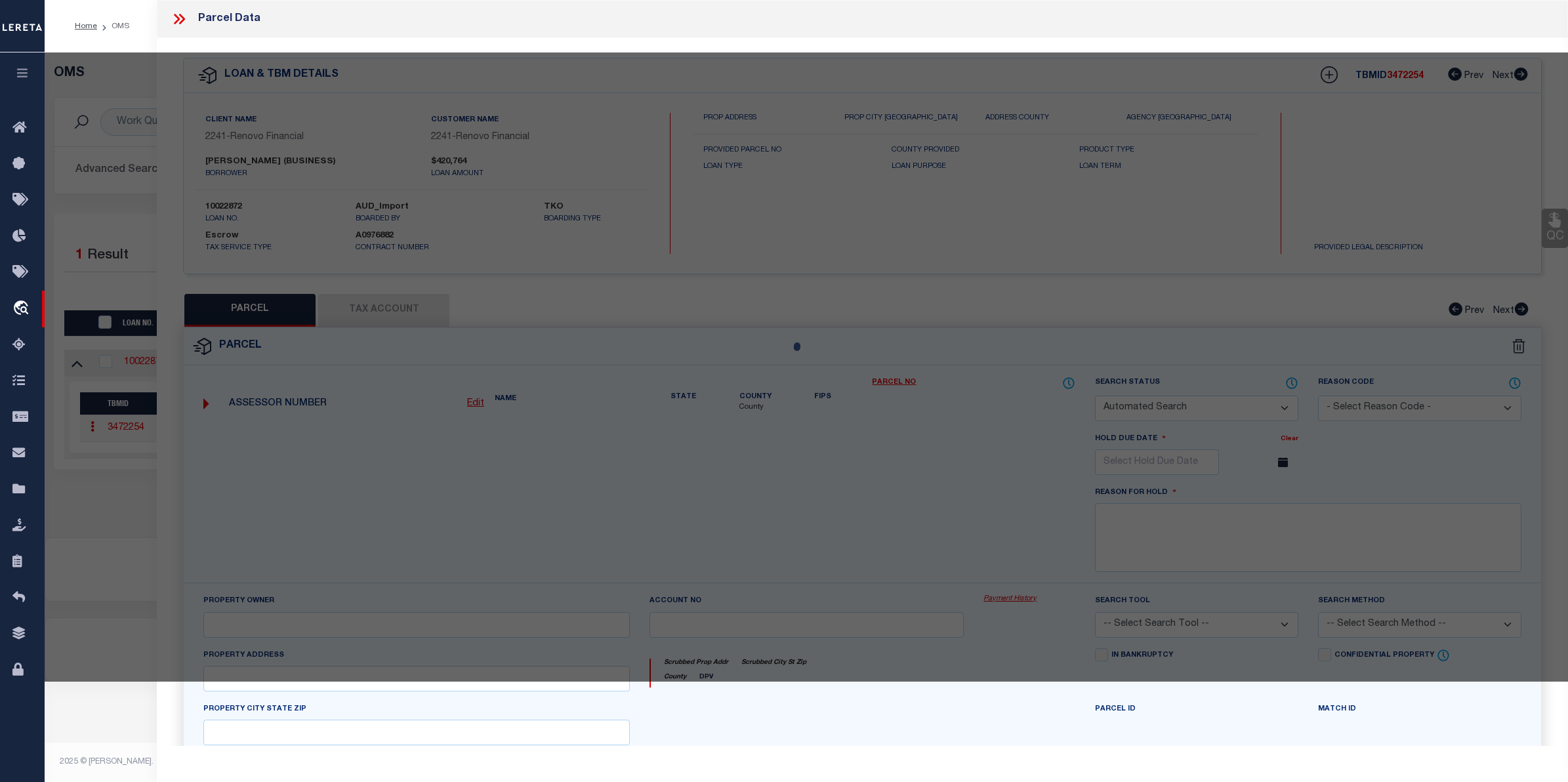
checkbox input "false"
select select "CP"
type input "FRANCIS,MARIE"
select select "ATL"
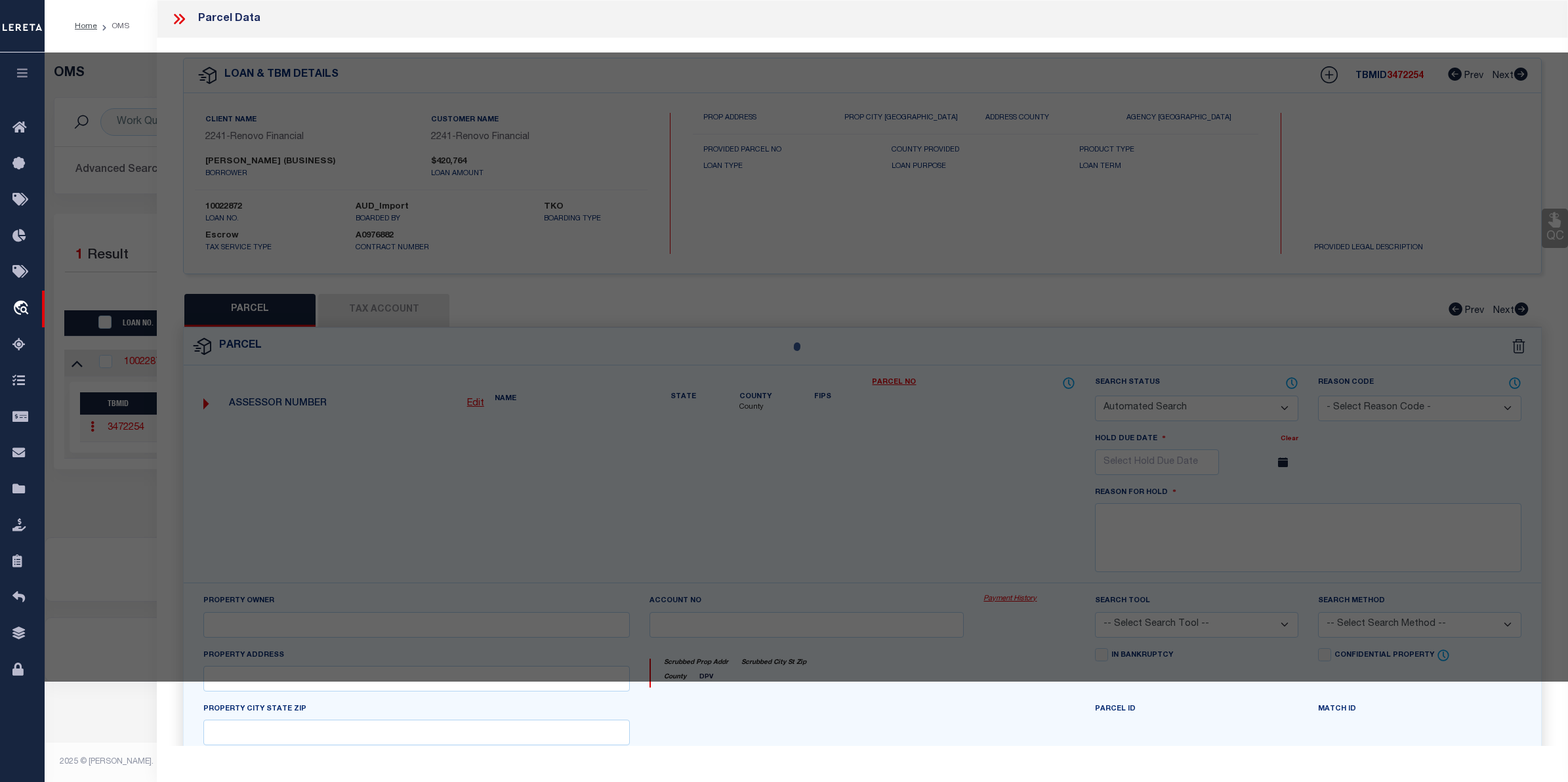
select select "ADD"
type input "214 GIBSON BLVD"
checkbox input "false"
type input "VALLEY STREAM, NY 11581"
type textarea "TOWN #1 SCH DIST 014"
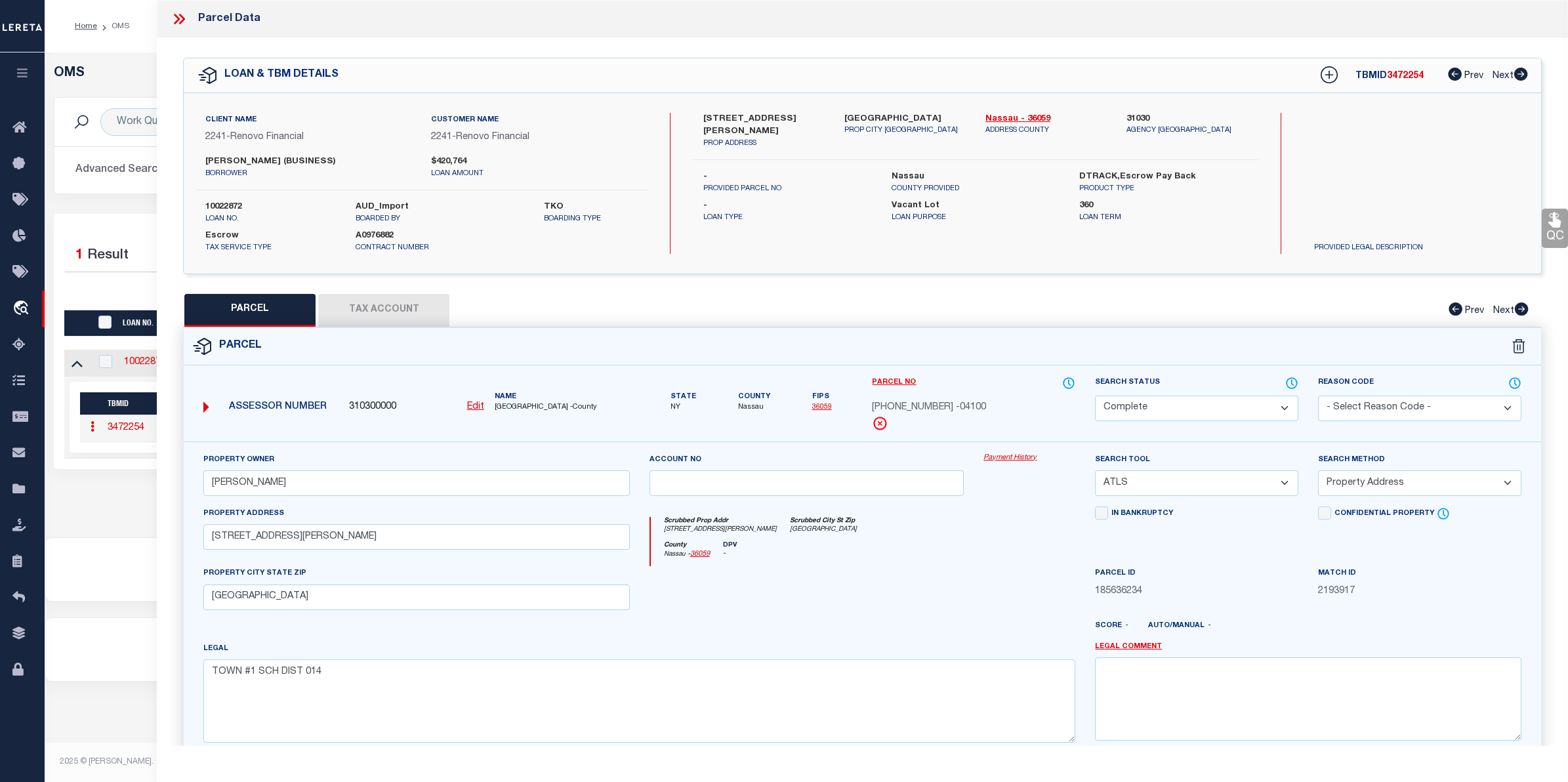
click at [999, 454] on link "Payment History" at bounding box center [1029, 458] width 92 height 11
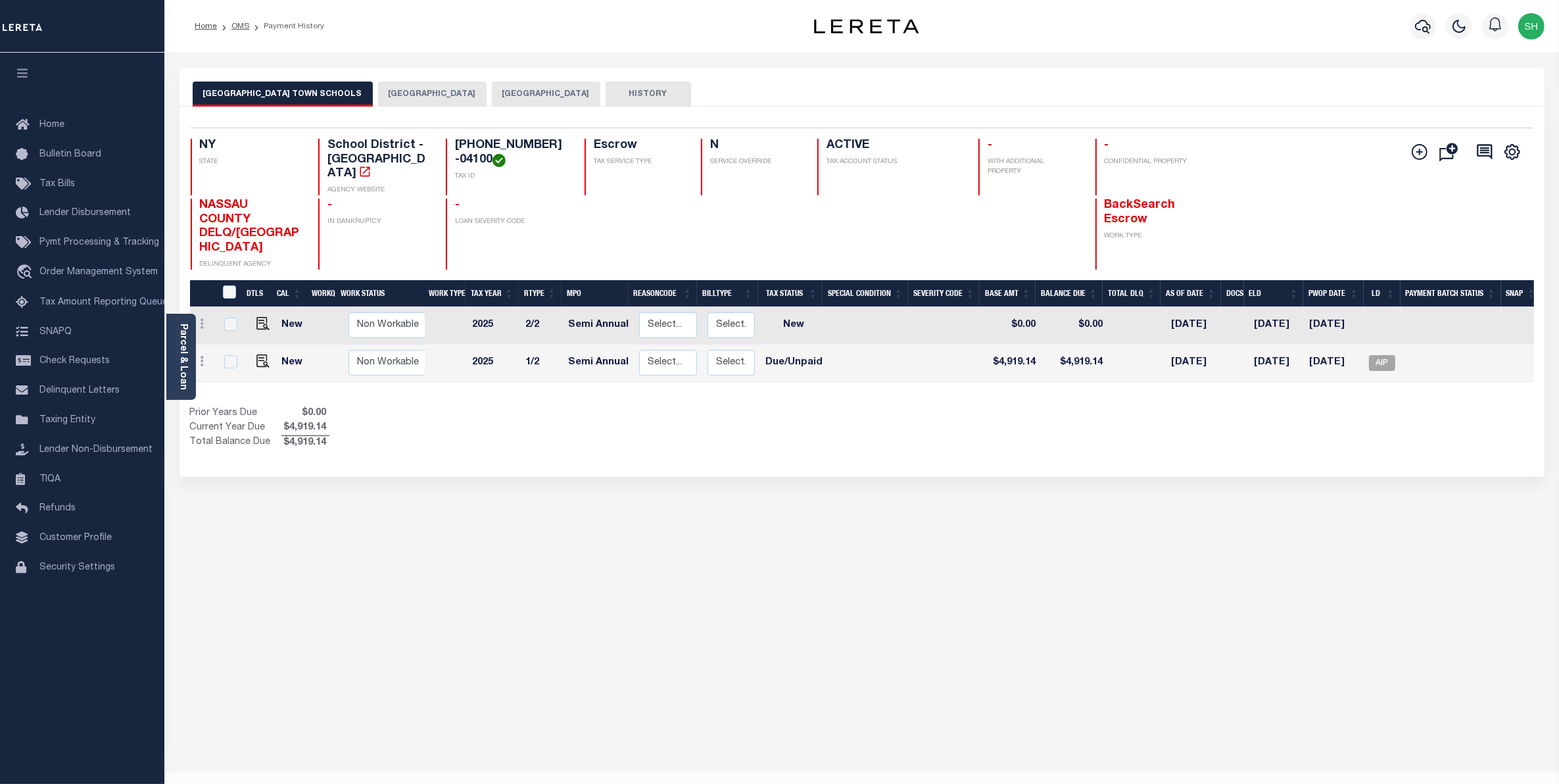
click at [425, 102] on button "VALLEY STREAM VILLAGE" at bounding box center [433, 94] width 108 height 25
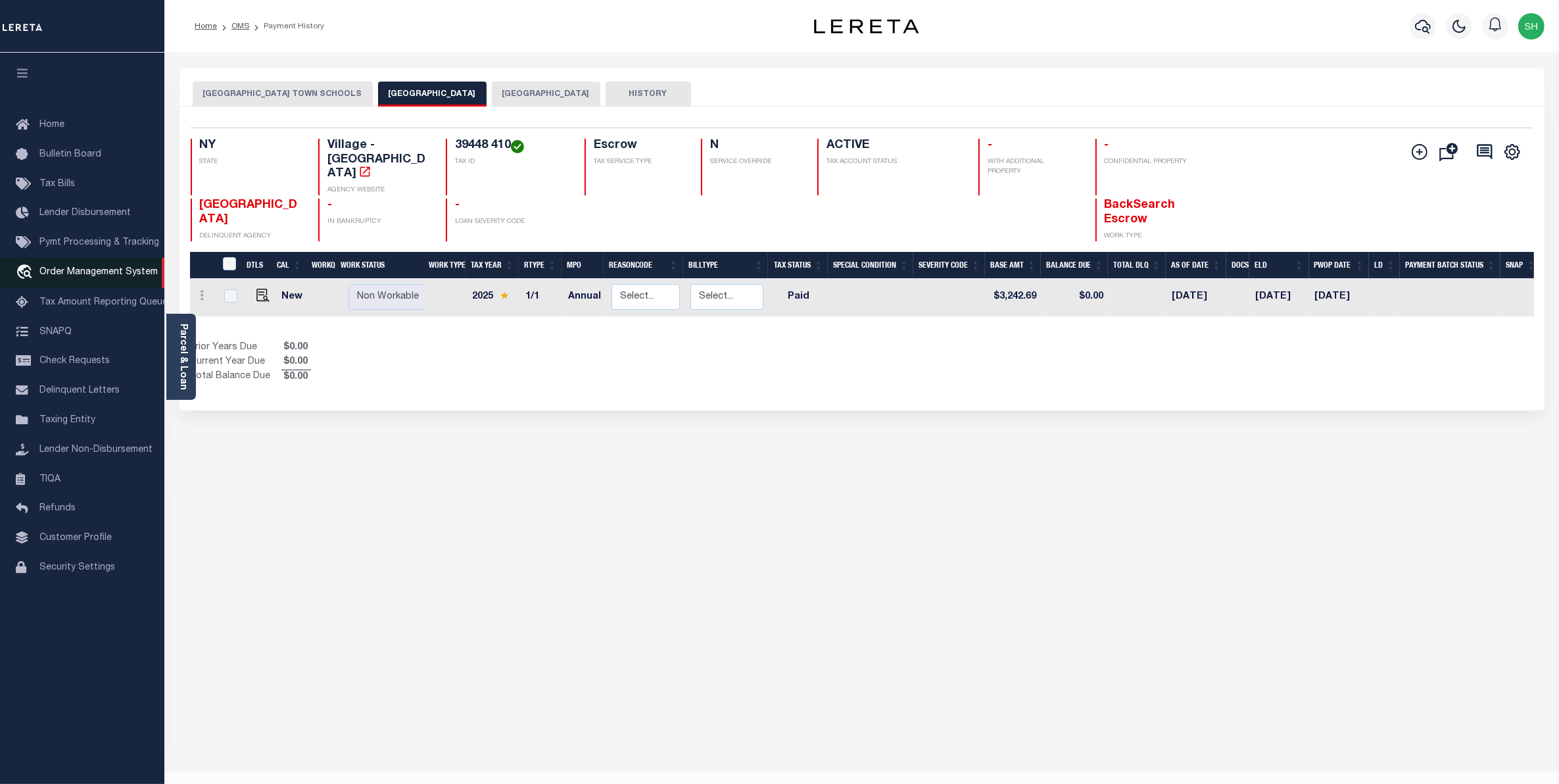
click at [88, 274] on span "Order Management System" at bounding box center [98, 272] width 119 height 9
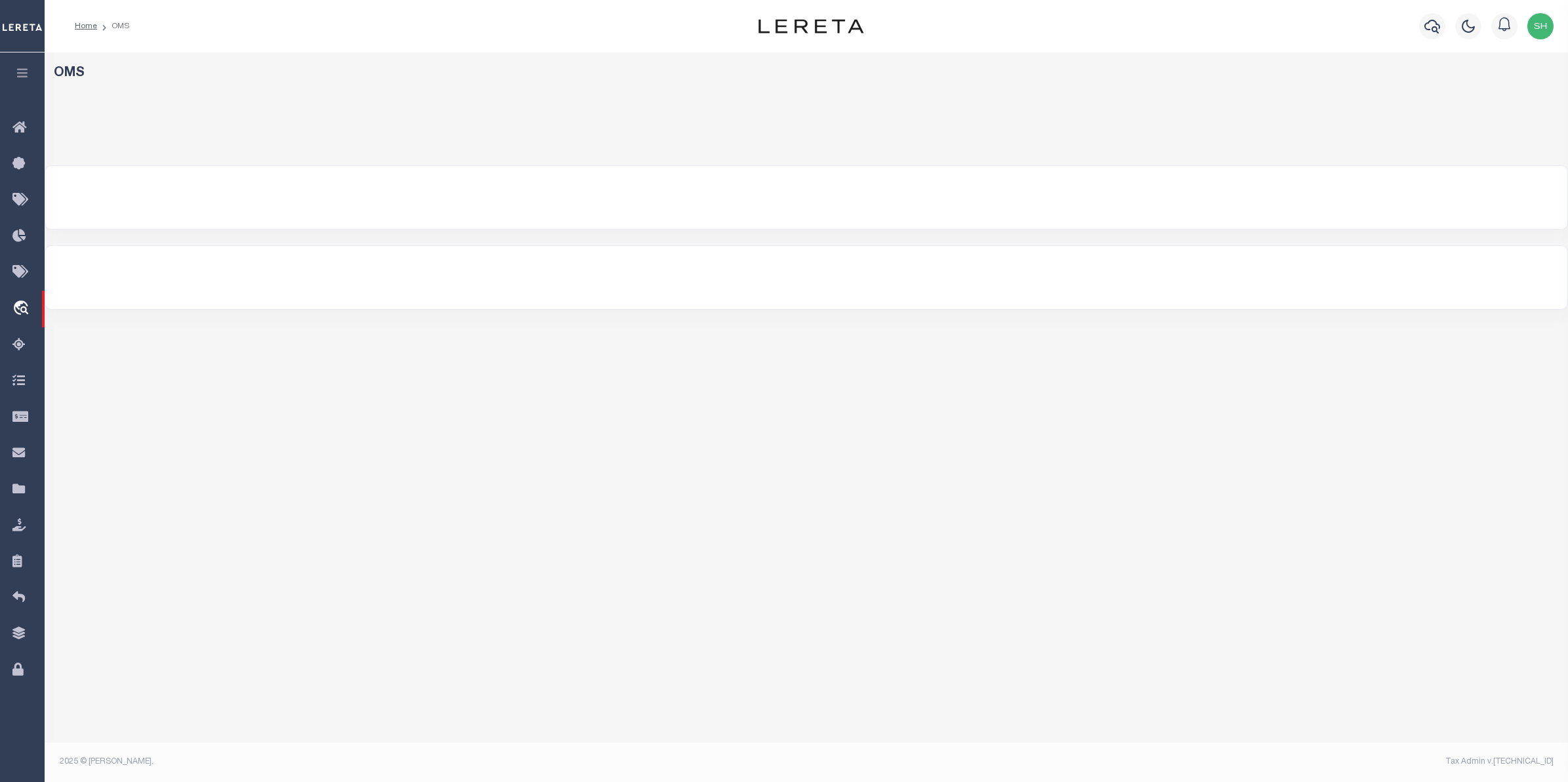
select select "200"
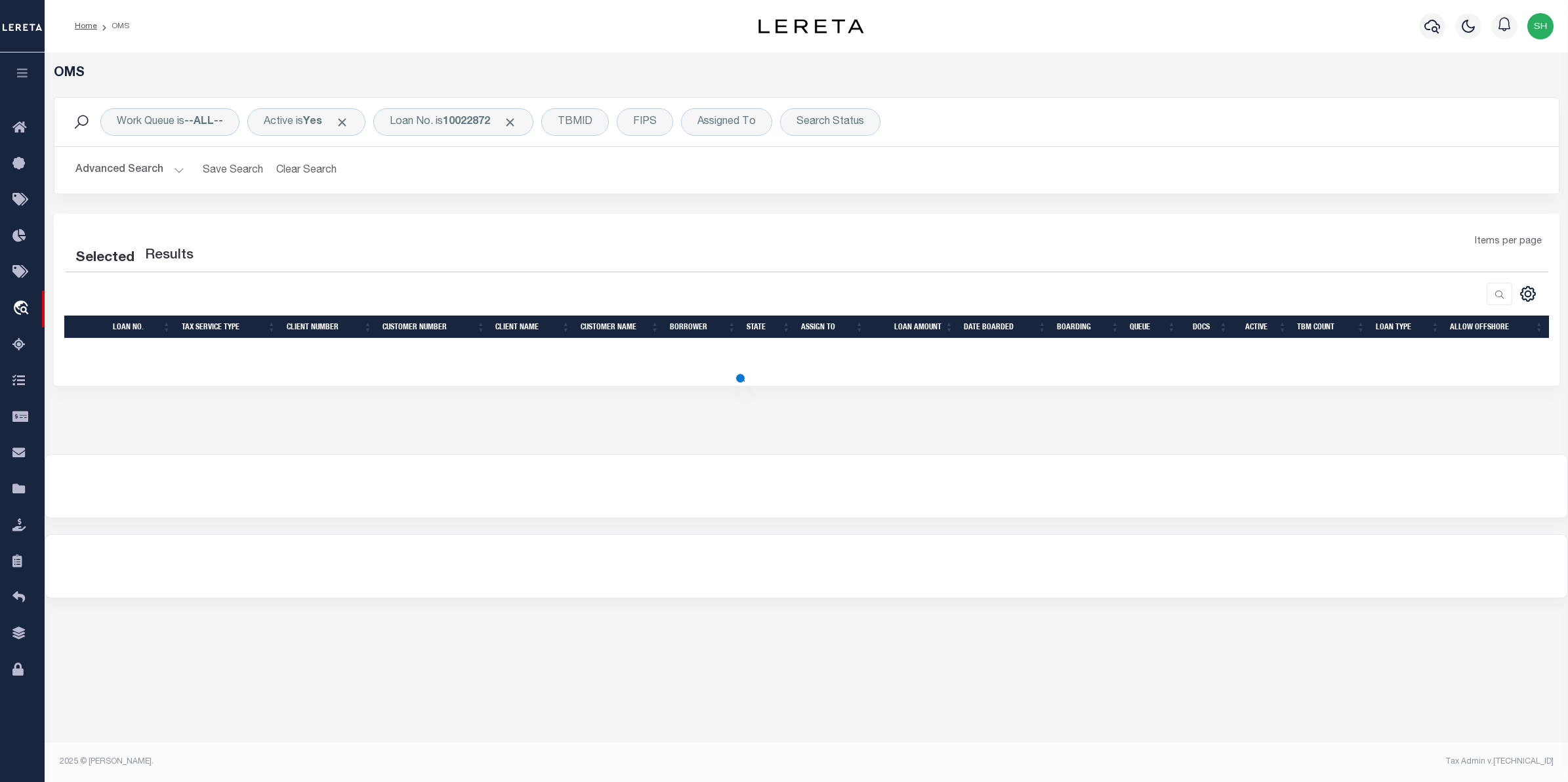
select select "200"
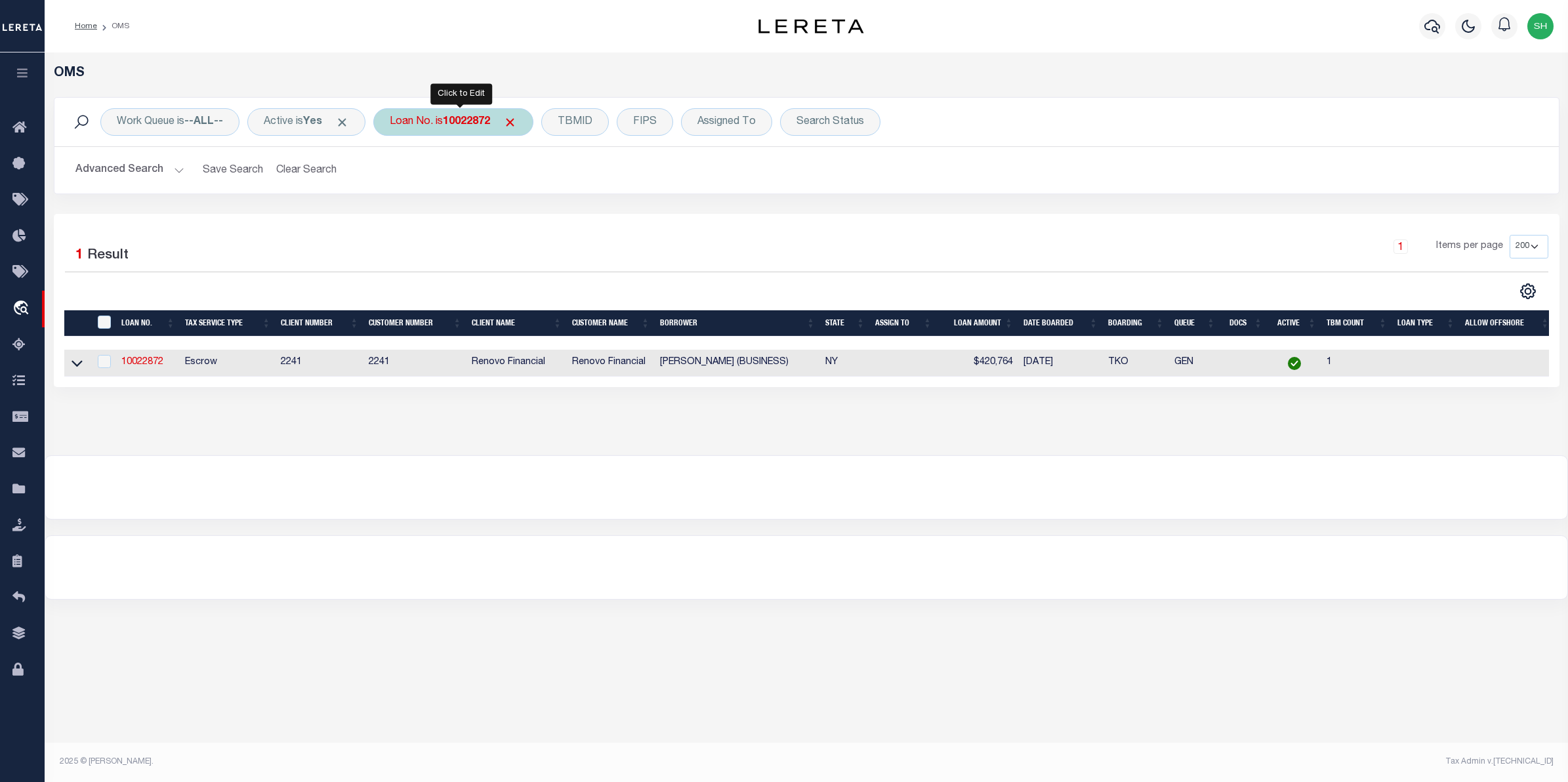
click at [466, 129] on div "Loan No. is 10022872" at bounding box center [453, 122] width 160 height 28
type input "3662"
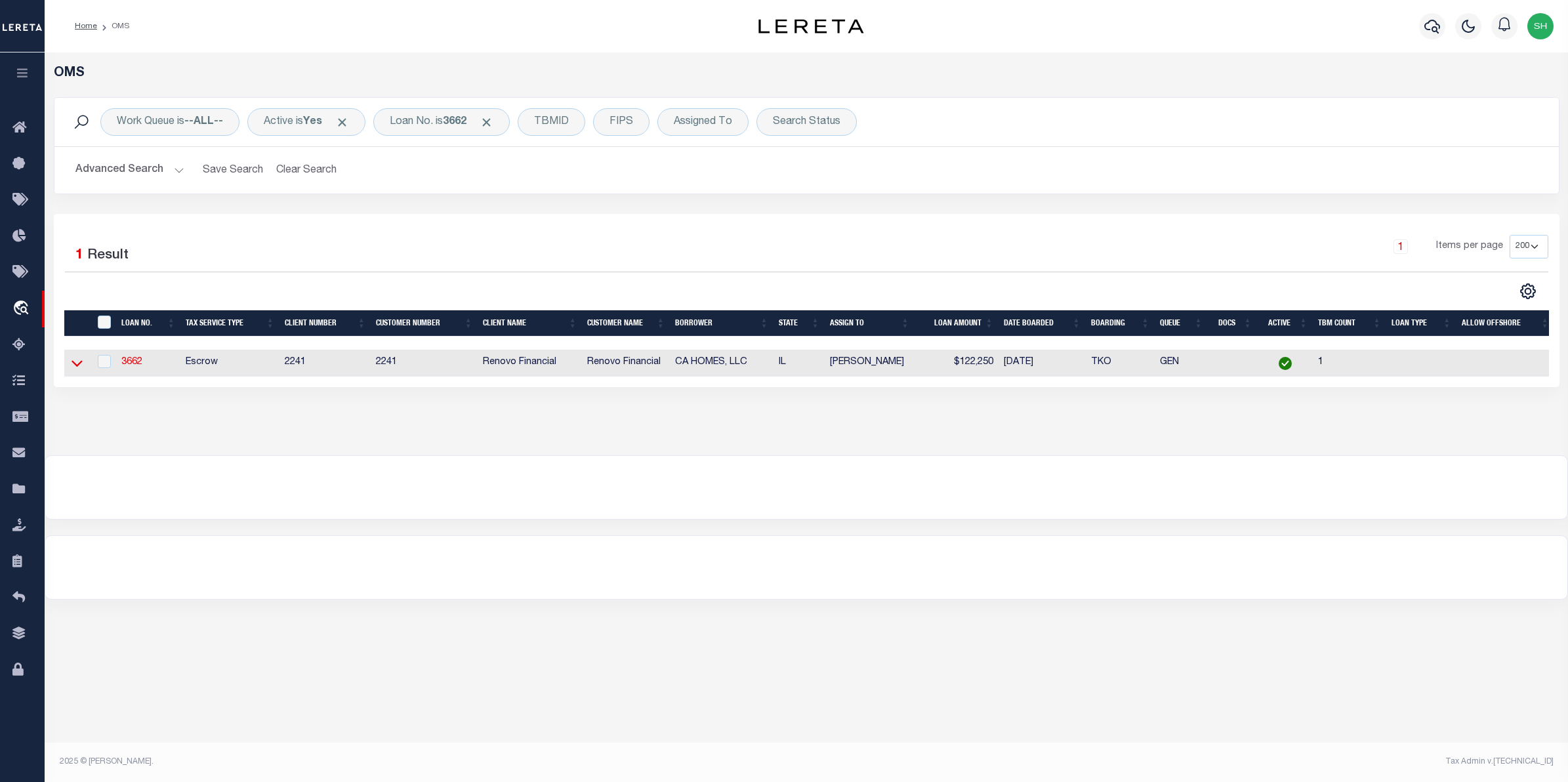
click at [72, 364] on icon at bounding box center [78, 363] width 11 height 14
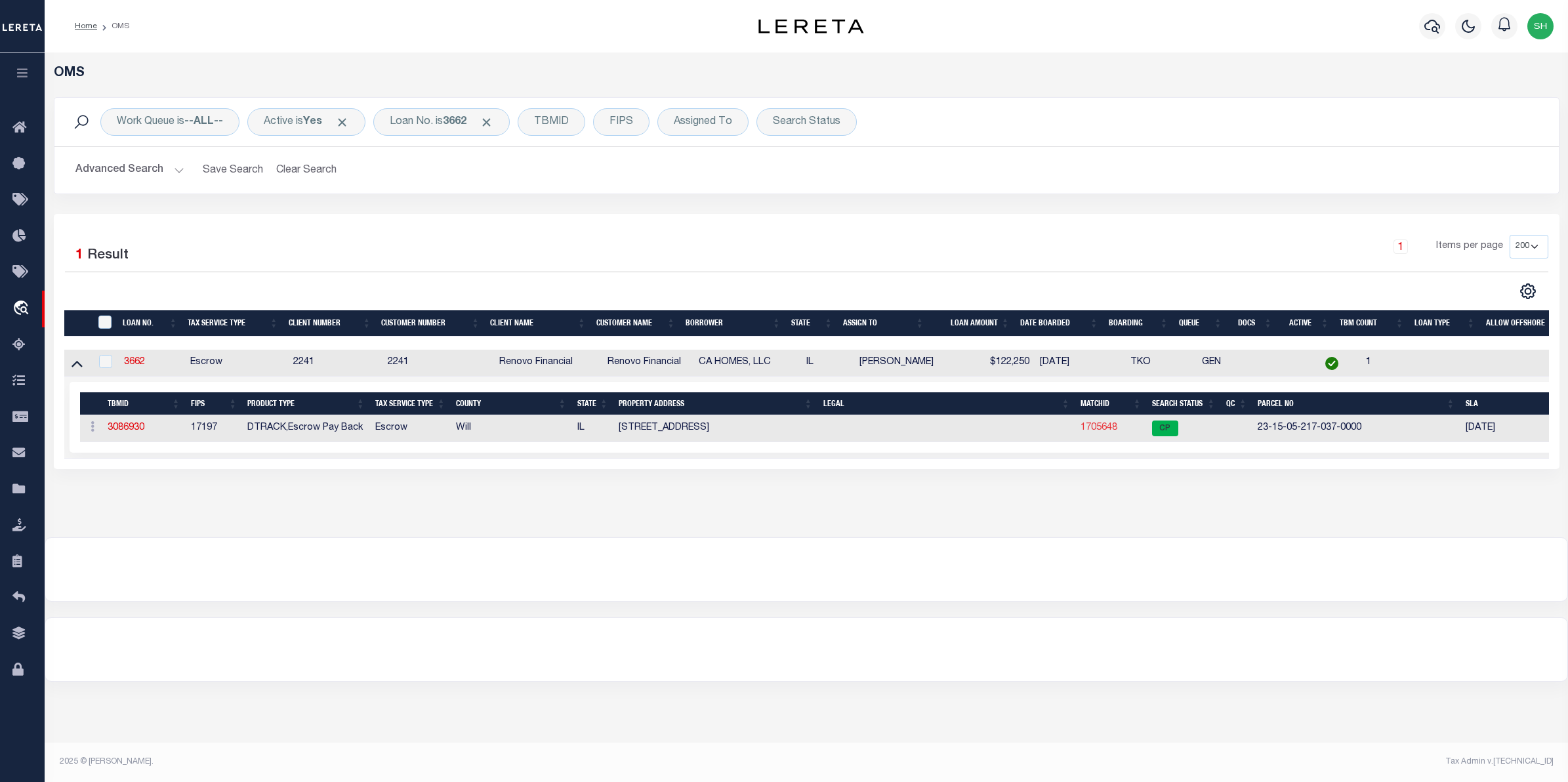
click at [1109, 431] on link "1705648" at bounding box center [1098, 427] width 37 height 9
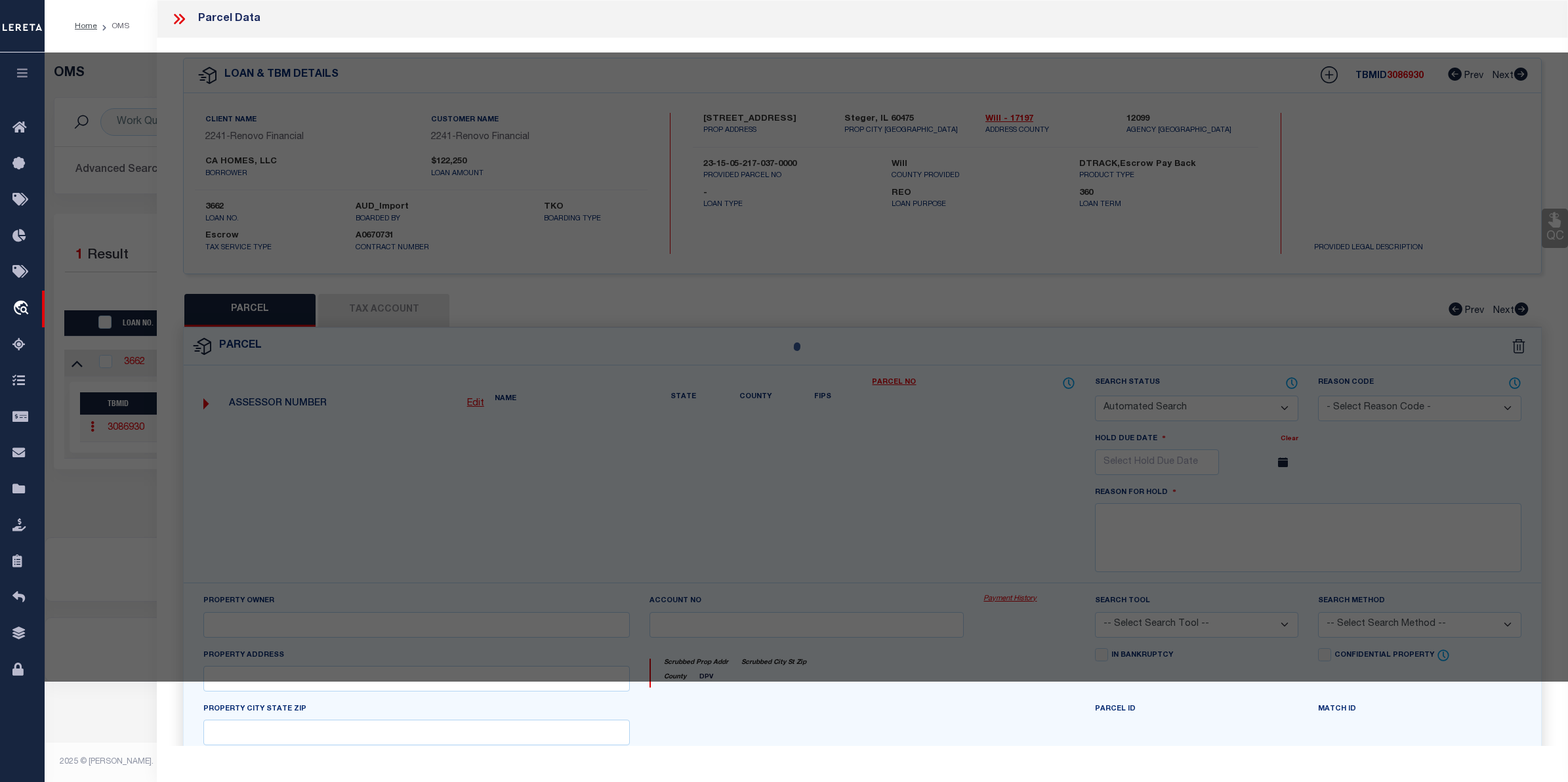
checkbox input "false"
select select "CP"
type input "CA HOMES LLC"
select select
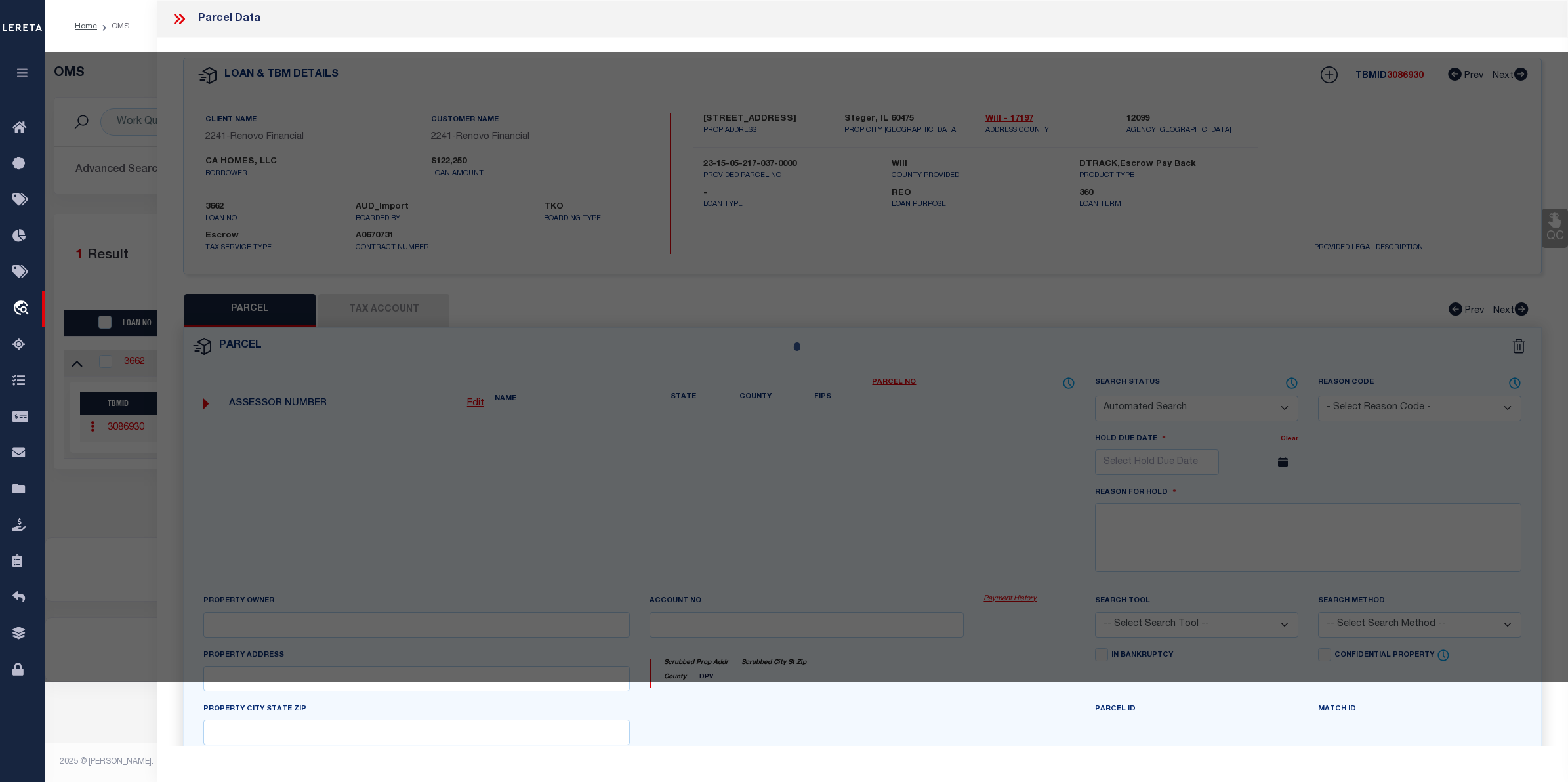
type input "28 W 35TH PL"
checkbox input "false"
type input "STEGER IL 60475"
type textarea "LOT 28 & 29 BLOCK 14 IN COLUMBIA HEIGHTS, A SUB OF PRT OF THE E1/2 OF THE NE1/4…"
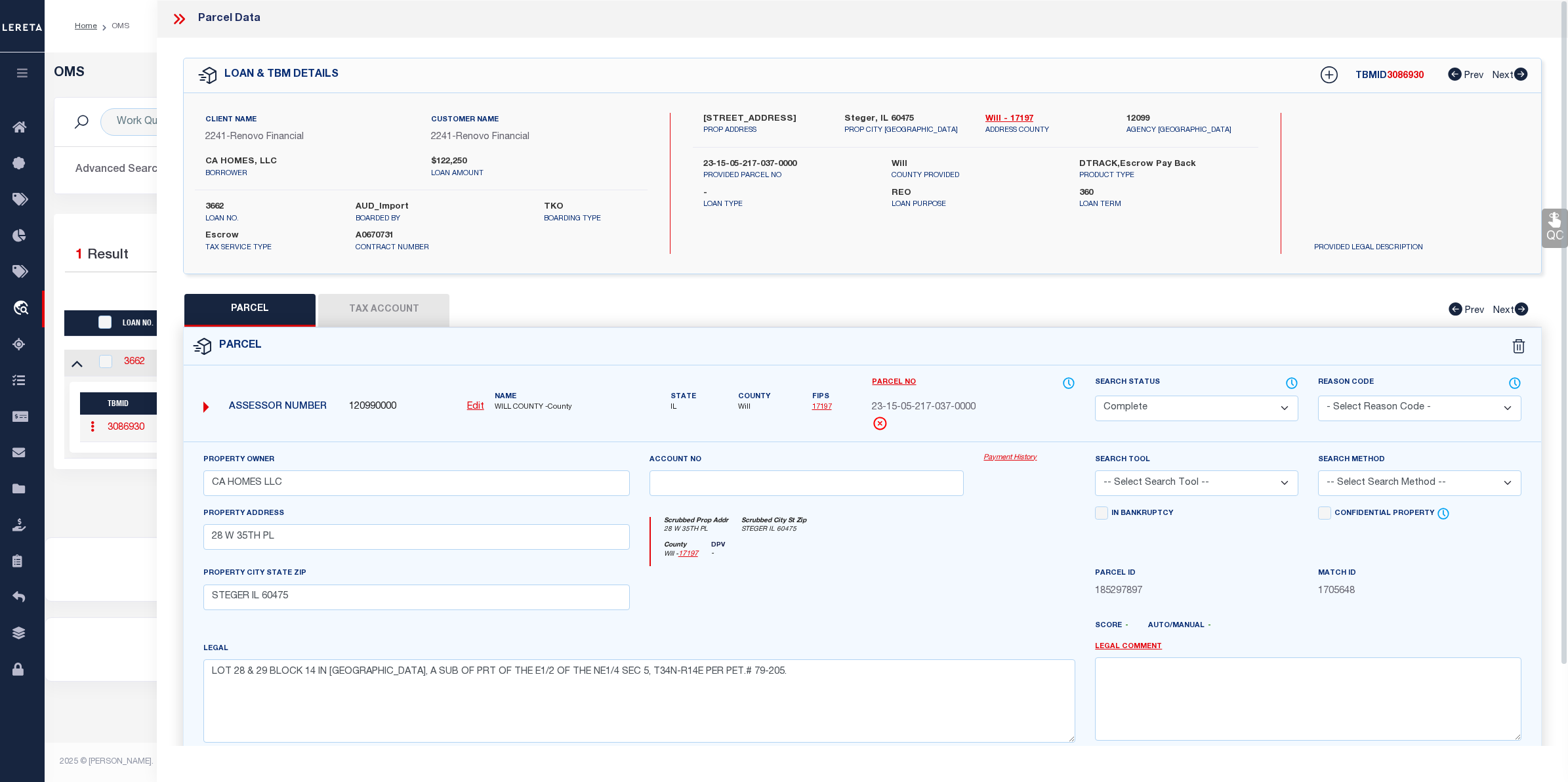
click at [1003, 459] on link "Payment History" at bounding box center [1029, 458] width 92 height 11
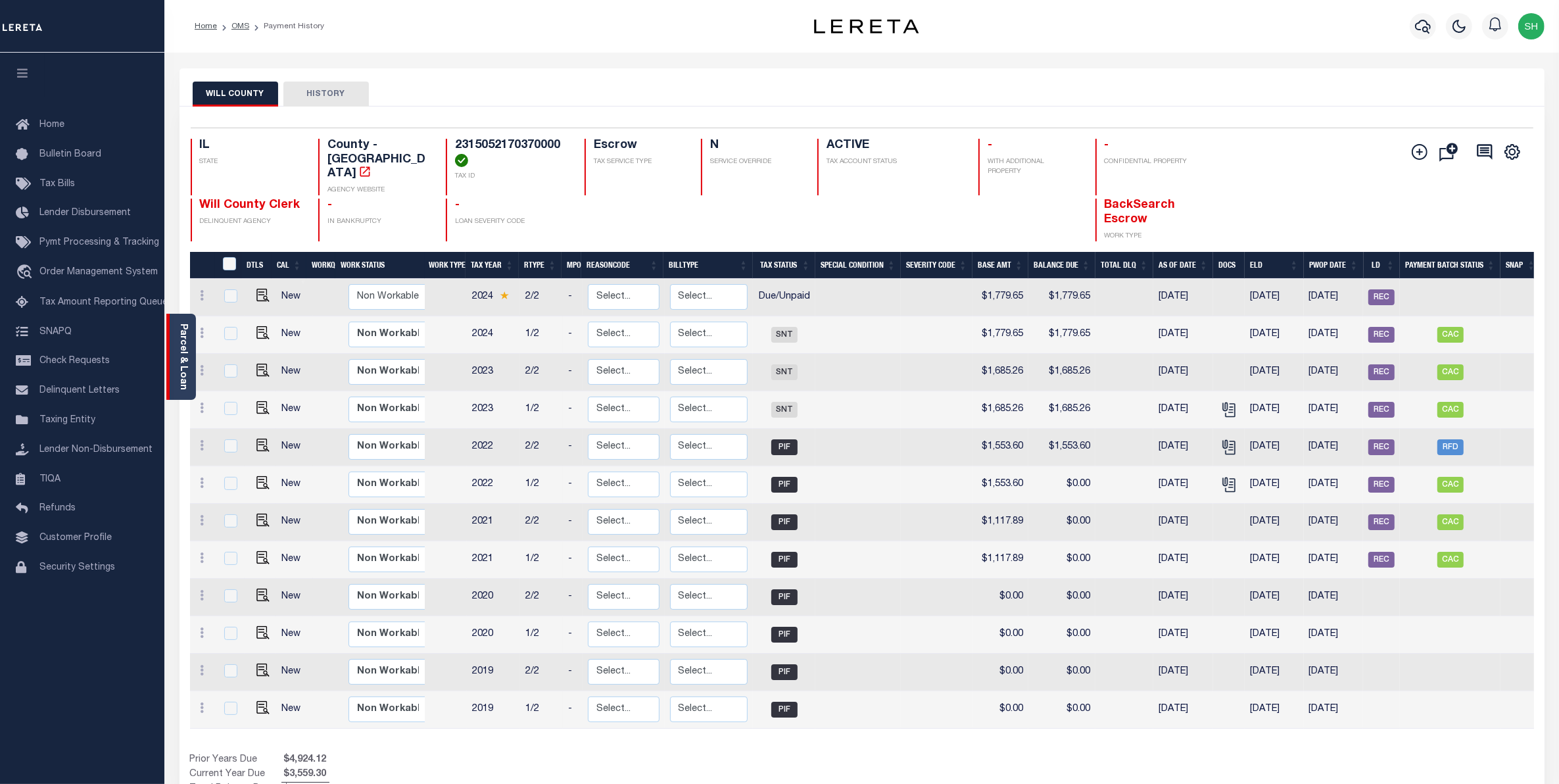
click at [188, 356] on div "Parcel & Loan" at bounding box center [181, 356] width 29 height 86
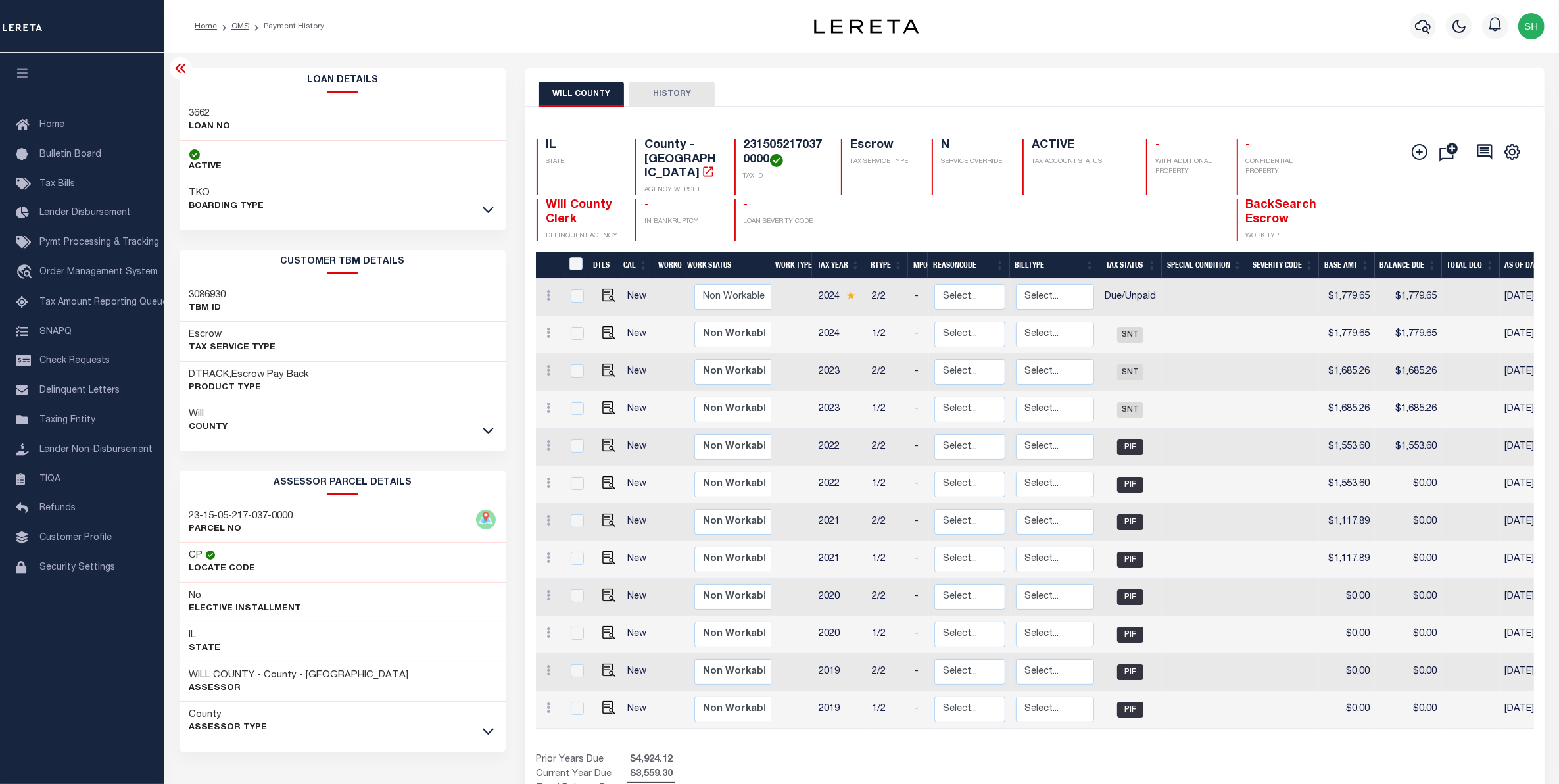
click at [485, 726] on link at bounding box center [488, 730] width 15 height 9
click at [80, 277] on span "Order Management System" at bounding box center [98, 272] width 119 height 9
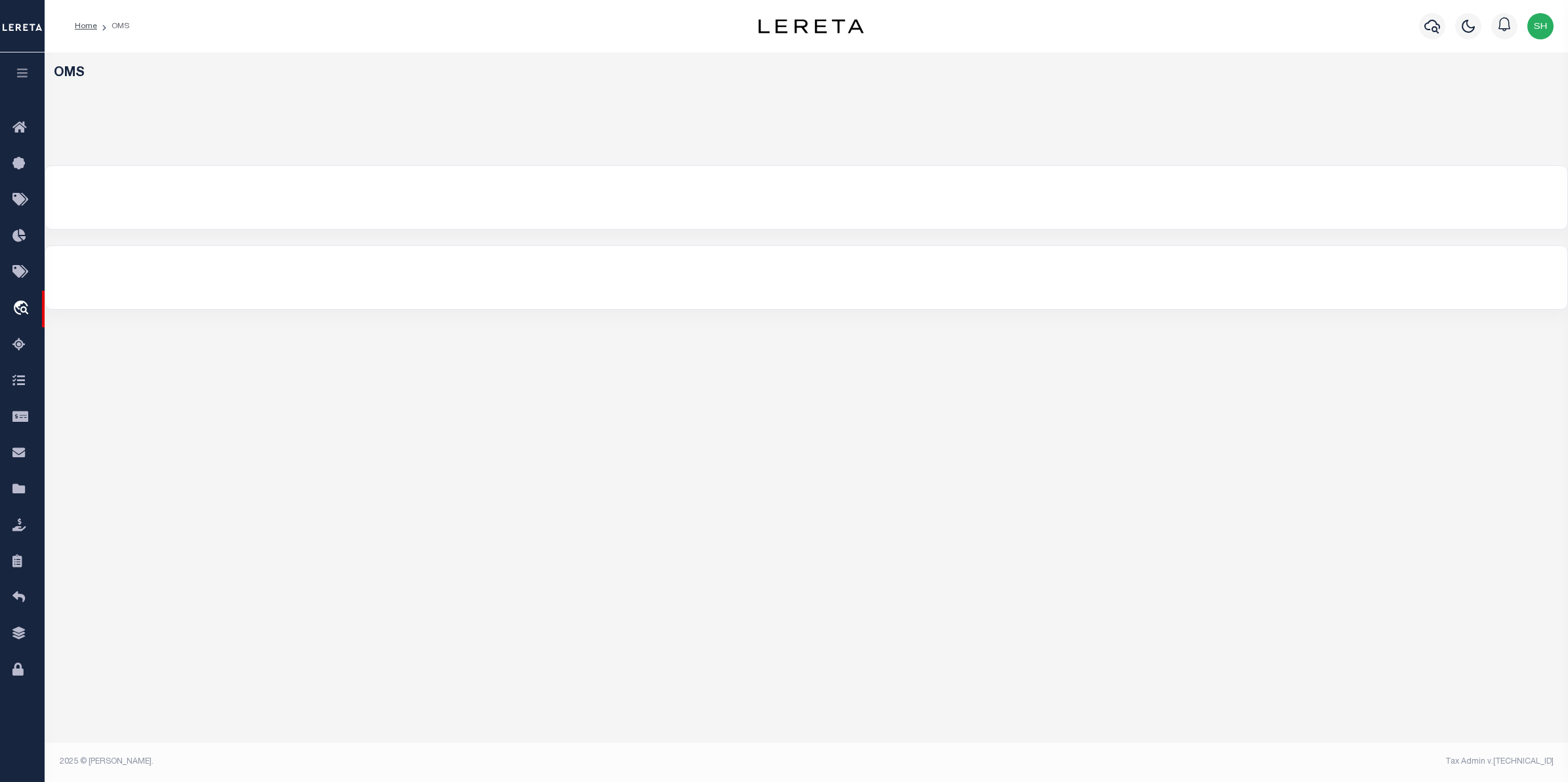
select select "200"
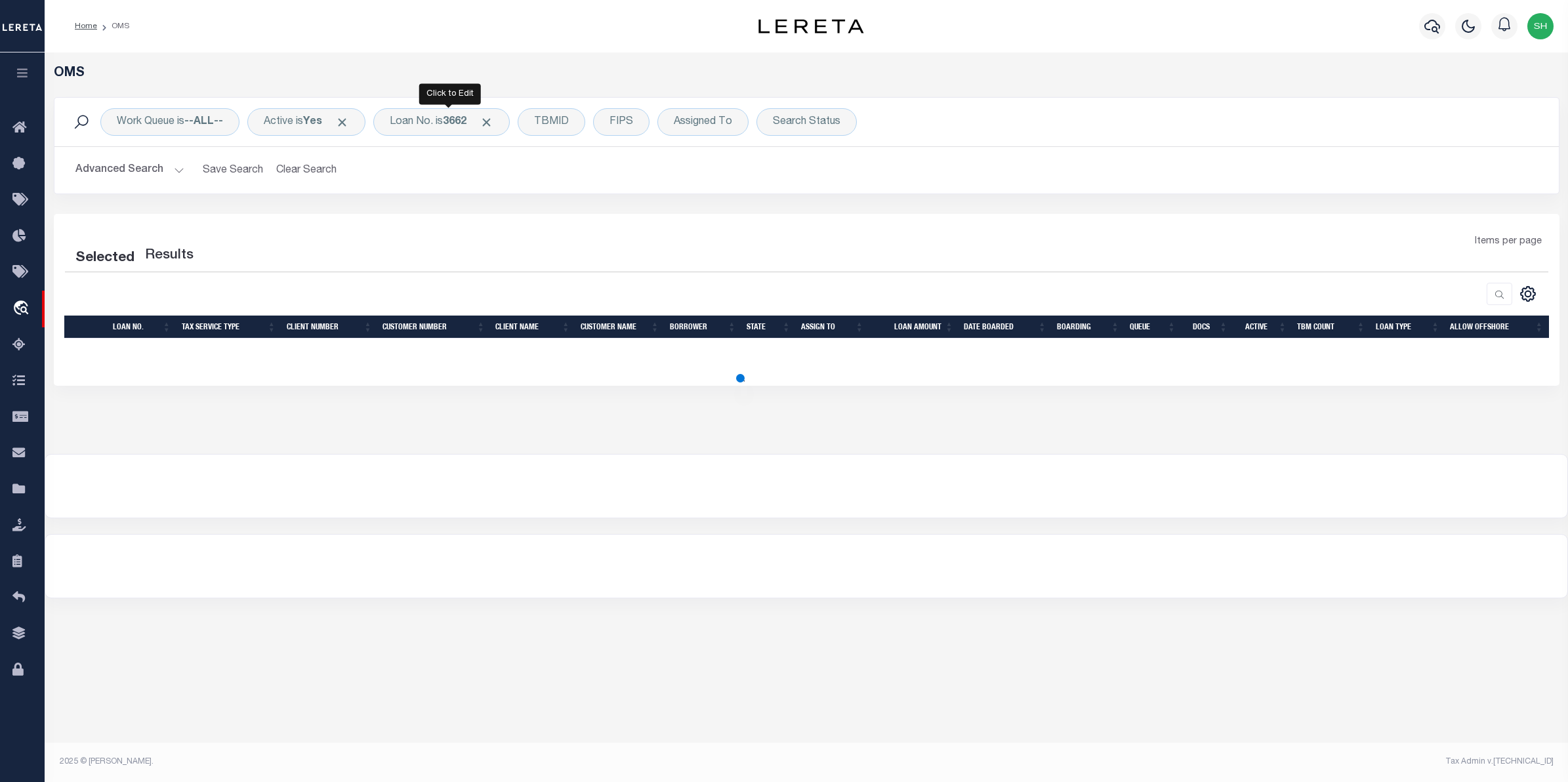
select select "200"
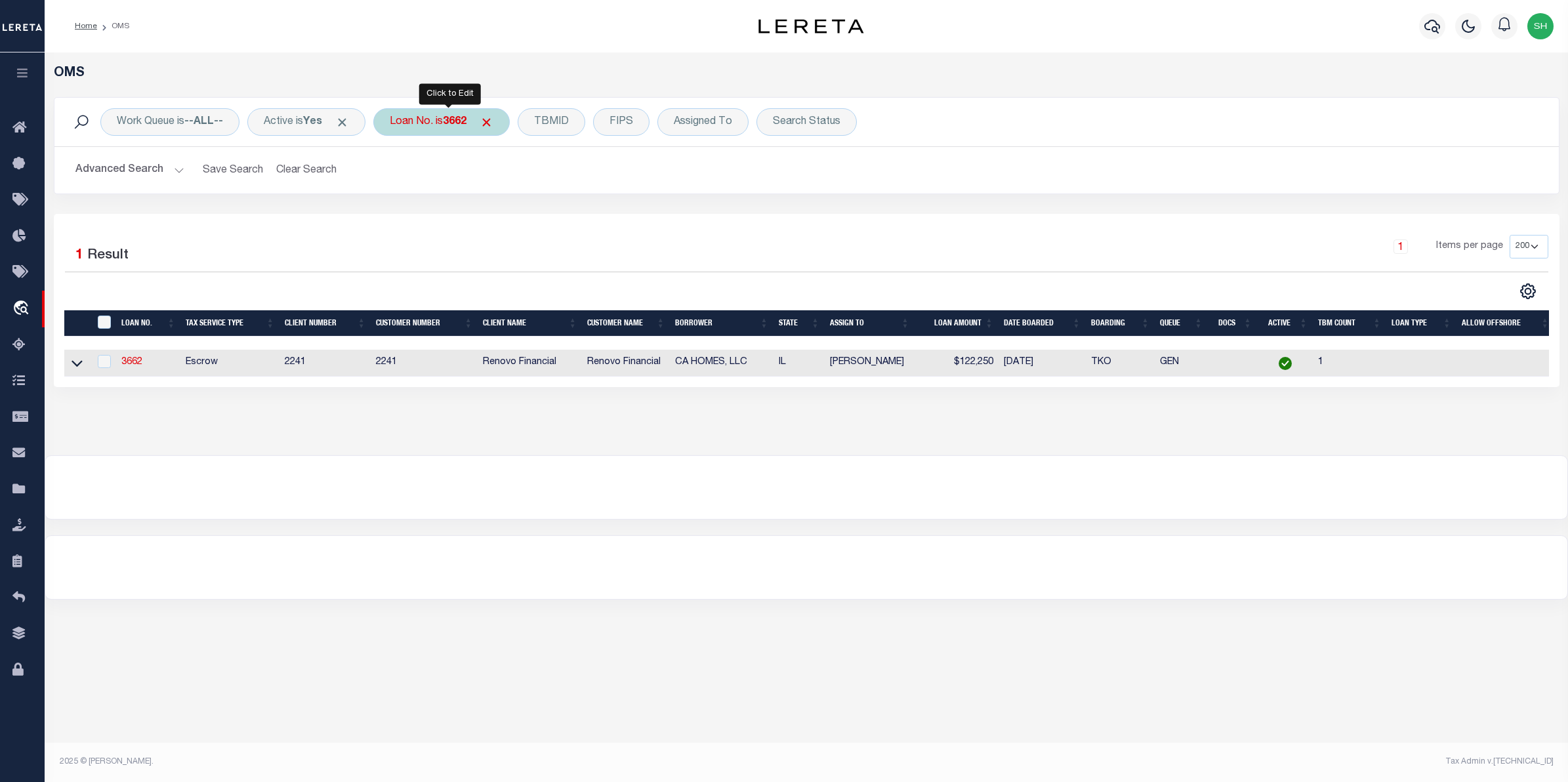
click at [464, 132] on div "Loan No. is 3662" at bounding box center [441, 122] width 136 height 28
type input "8386"
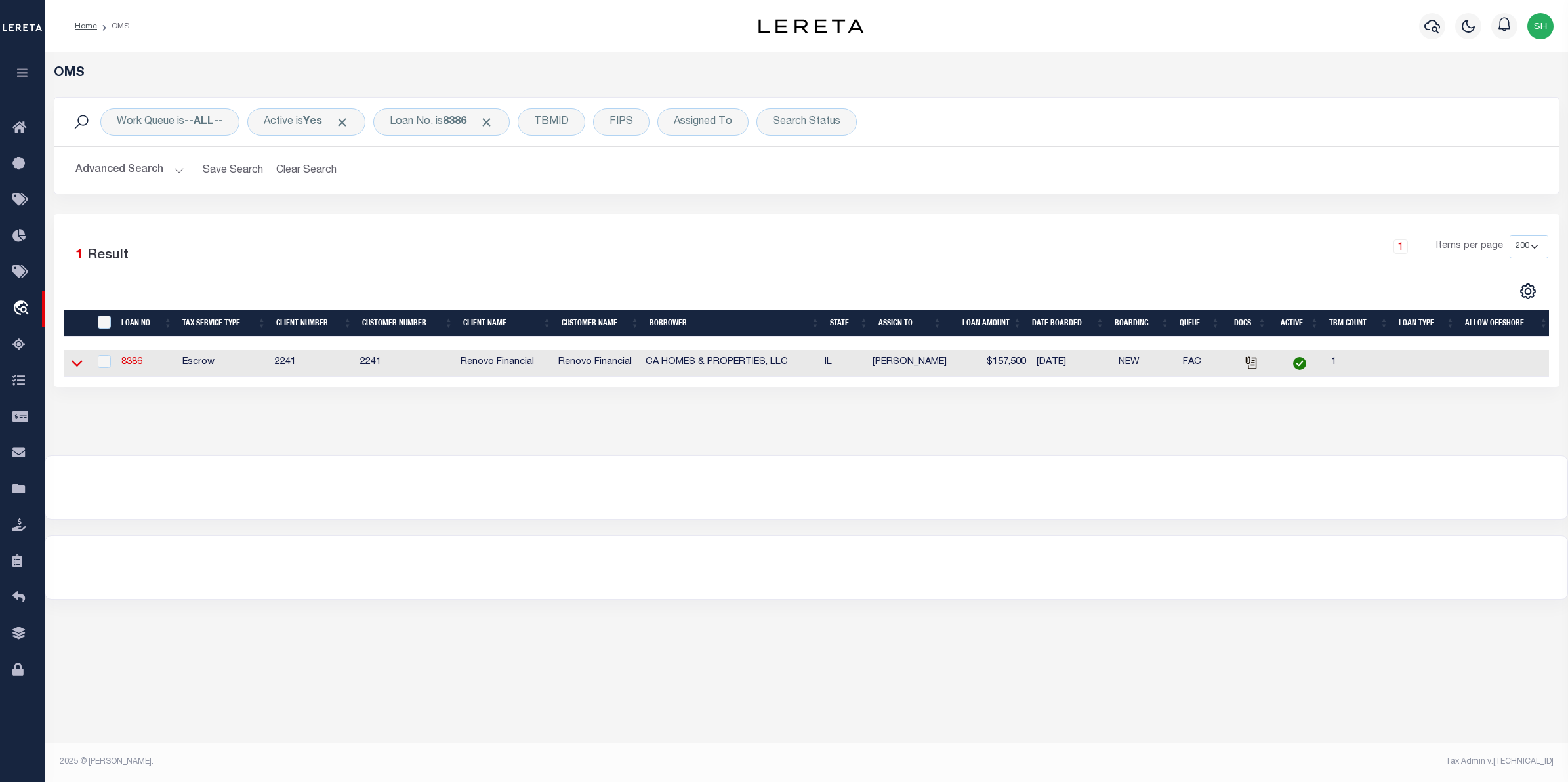
click at [80, 359] on icon at bounding box center [78, 363] width 11 height 14
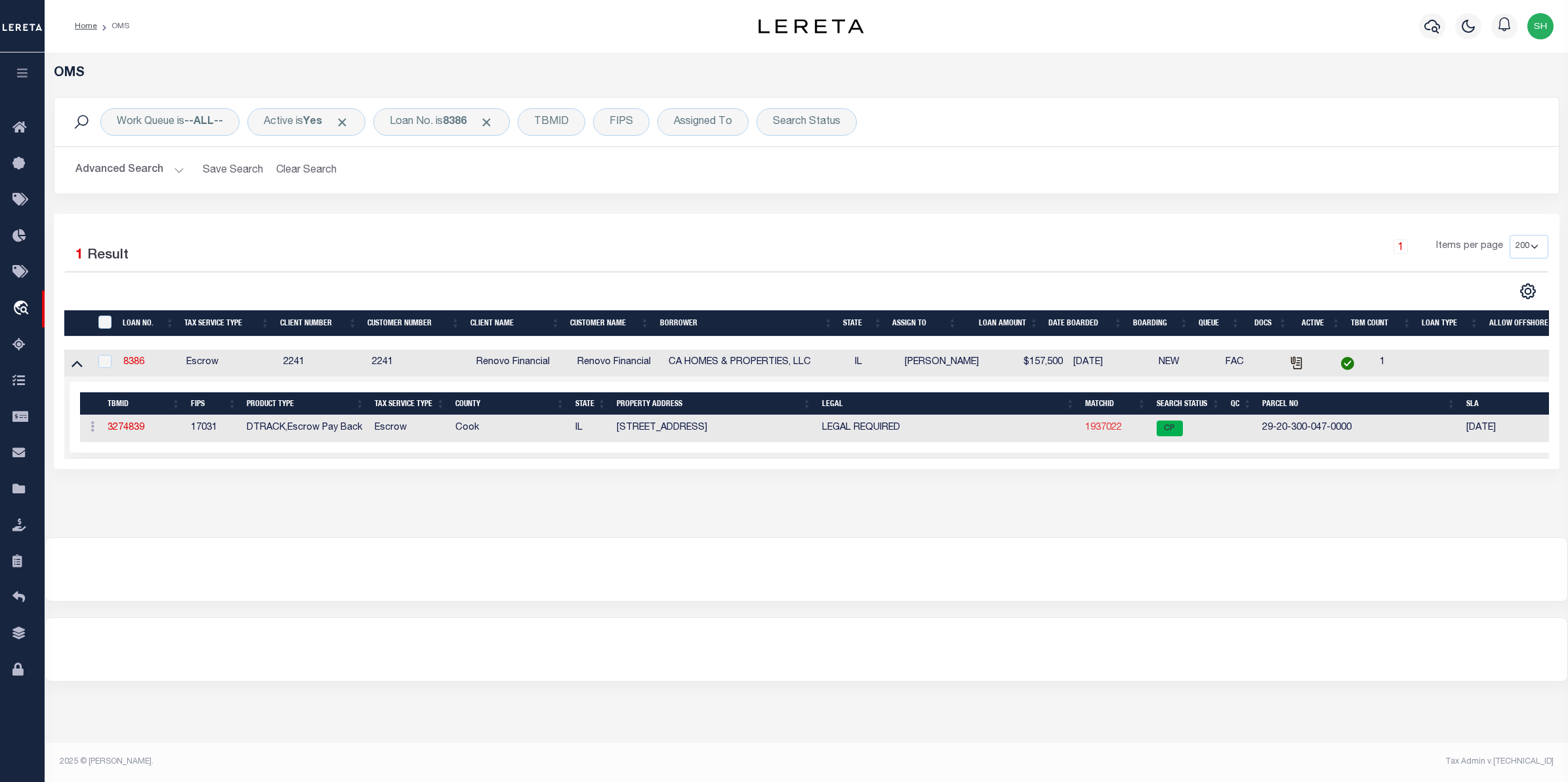
click at [1106, 431] on link "1937022" at bounding box center [1103, 427] width 37 height 9
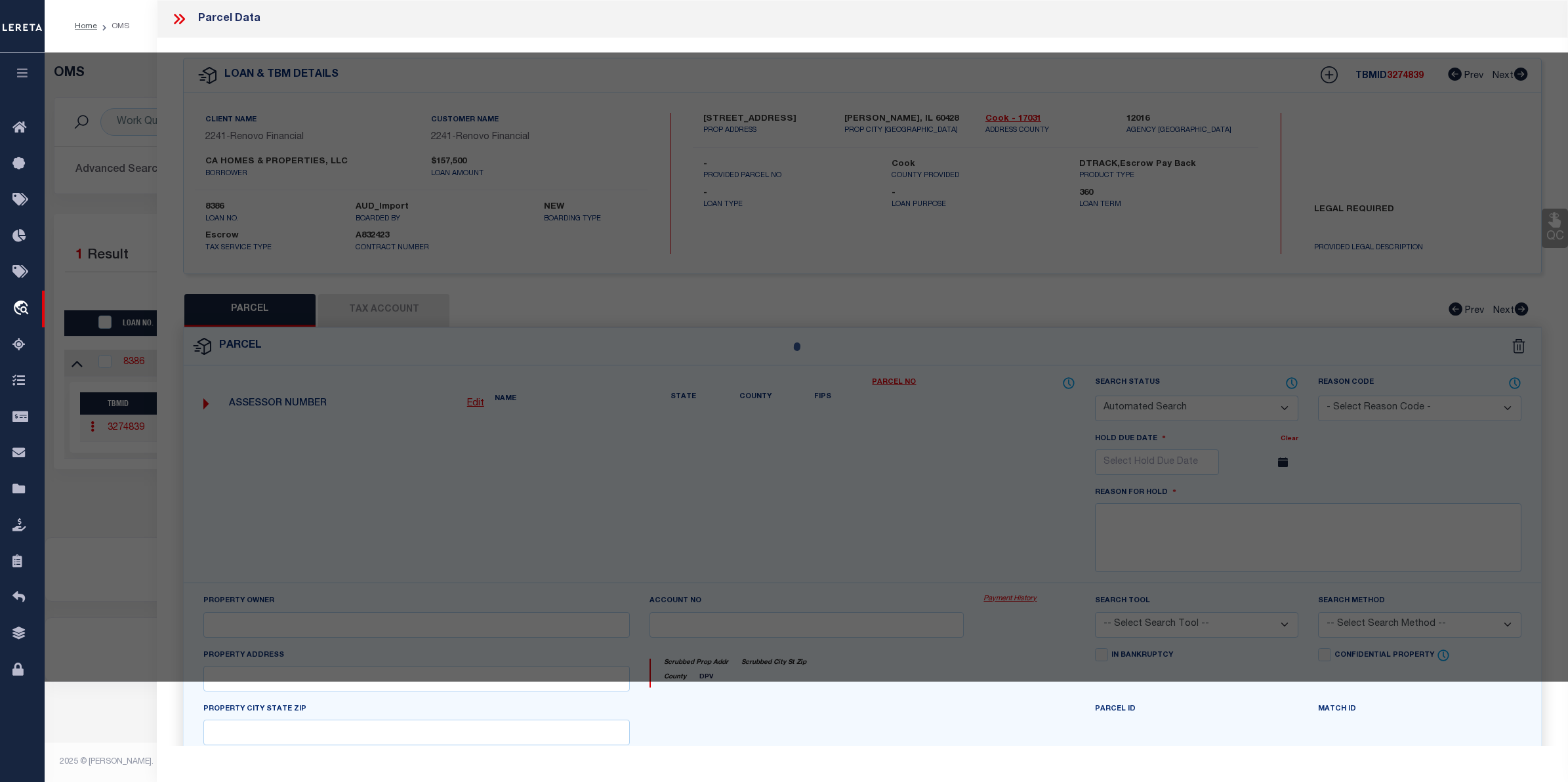
checkbox input "false"
select select "CP"
select select
type input "16317 ASHLAND AVE"
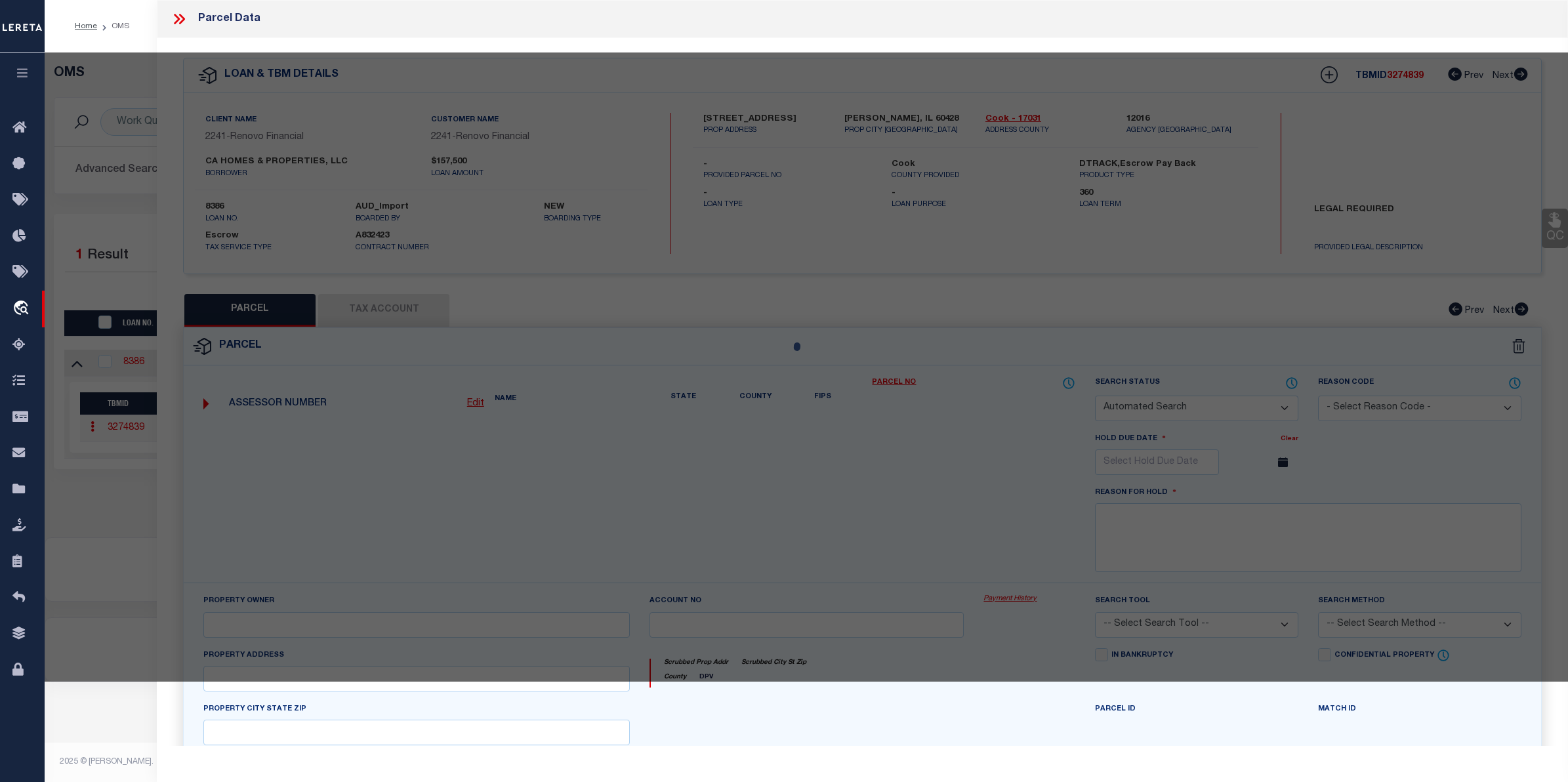
checkbox input "false"
type input "[PERSON_NAME], IL 60428"
type textarea "[STREET_ADDRESS]"
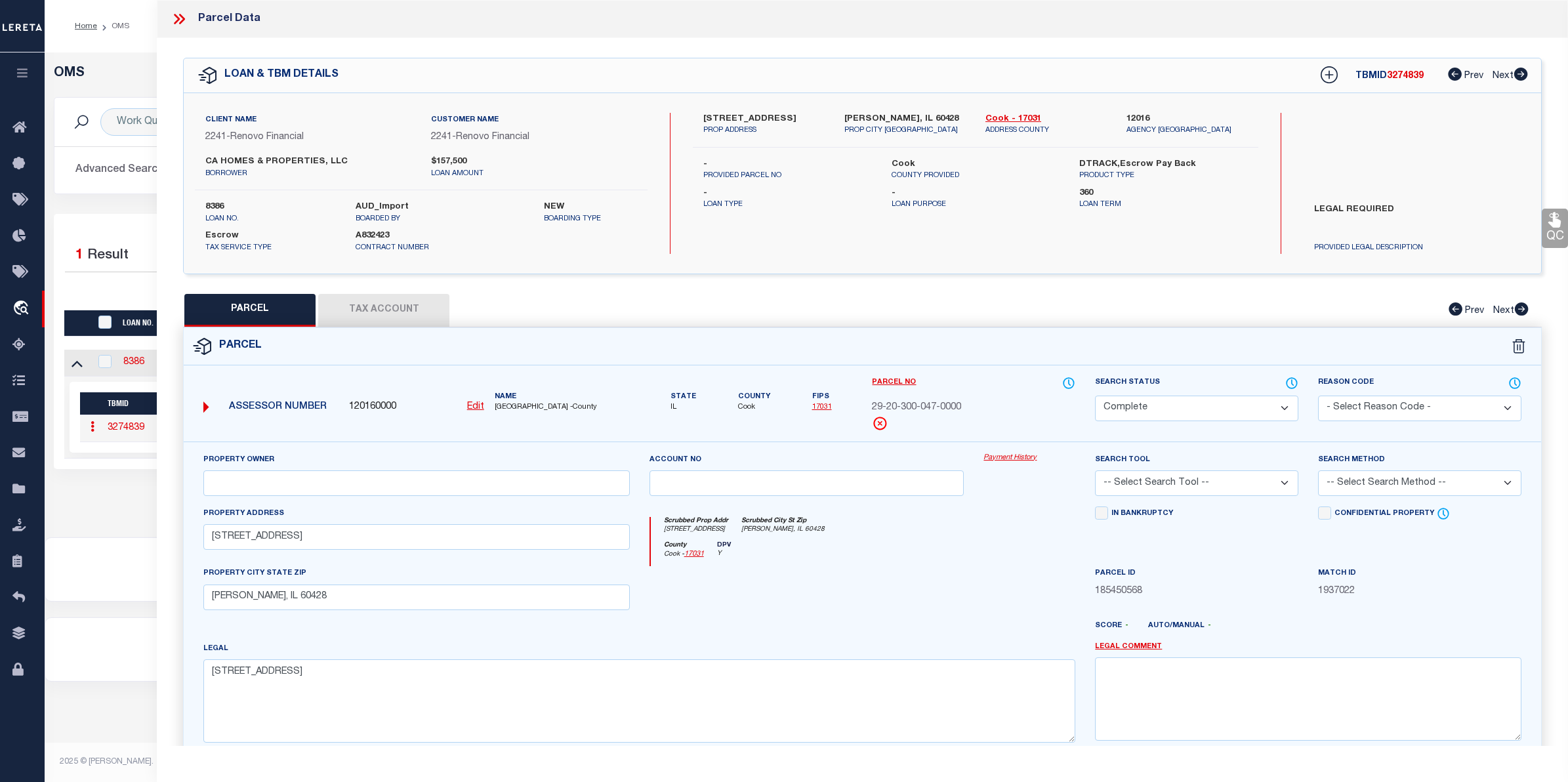
click at [1011, 458] on link "Payment History" at bounding box center [1029, 458] width 92 height 11
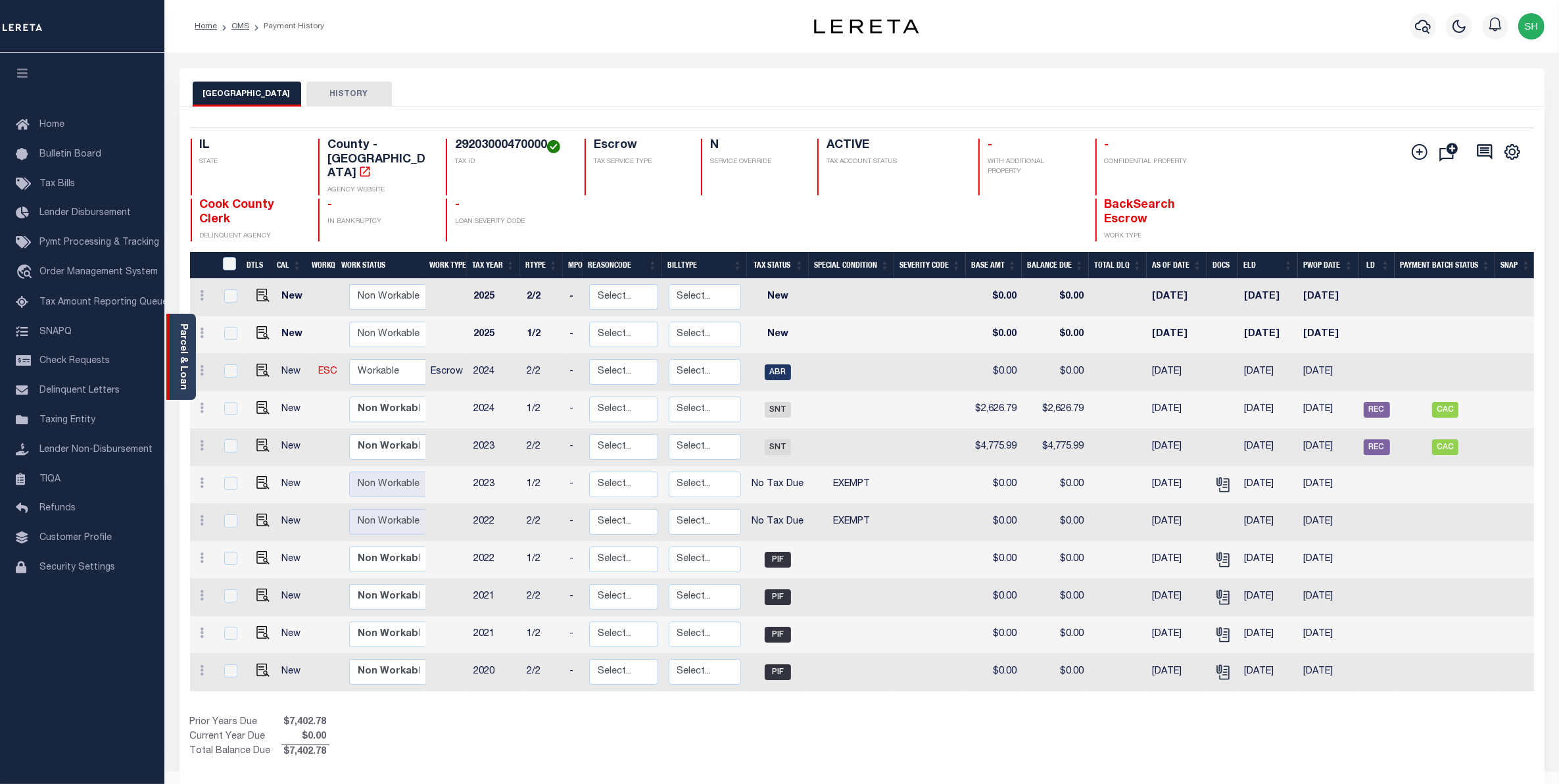
click at [181, 349] on link "Parcel & Loan" at bounding box center [183, 356] width 9 height 66
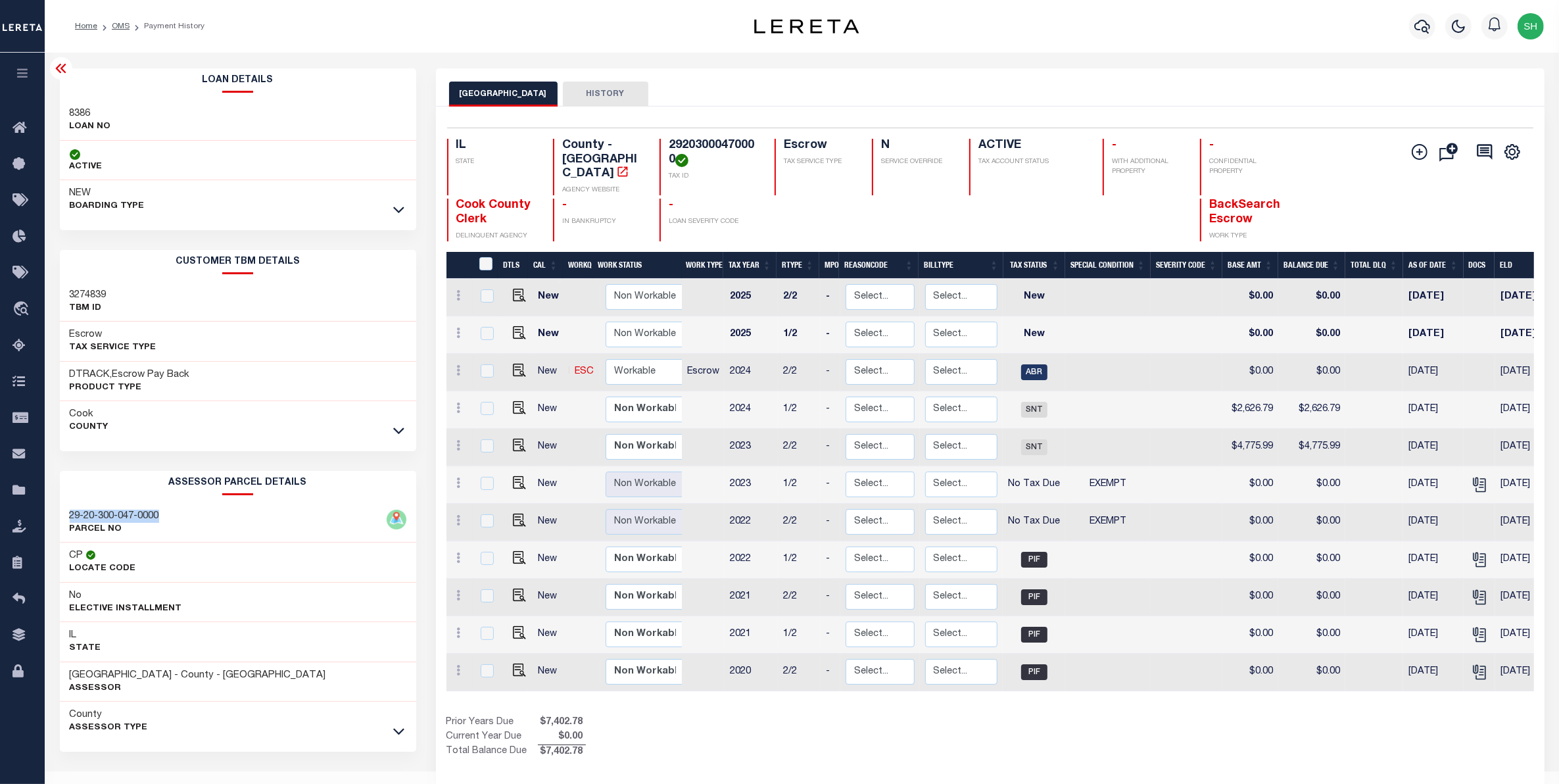
drag, startPoint x: 188, startPoint y: 522, endPoint x: 100, endPoint y: 508, distance: 89.1
click at [65, 506] on div "29-20-300-047-0000 PARCEL NO" at bounding box center [238, 523] width 356 height 40
copy h3 "29-20-300-047-0000"
click at [24, 313] on icon "travel_explore" at bounding box center [23, 310] width 21 height 17
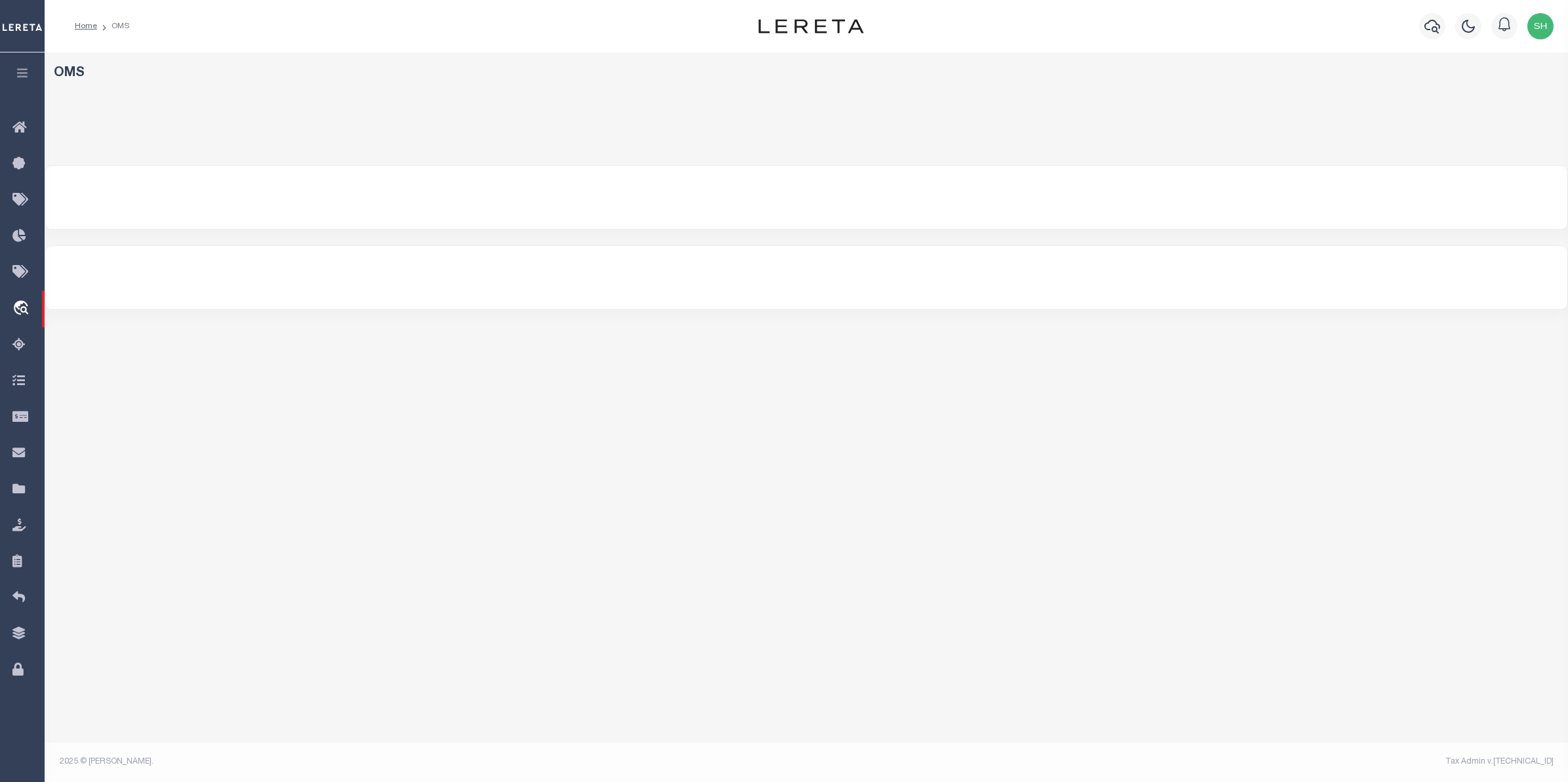
select select "200"
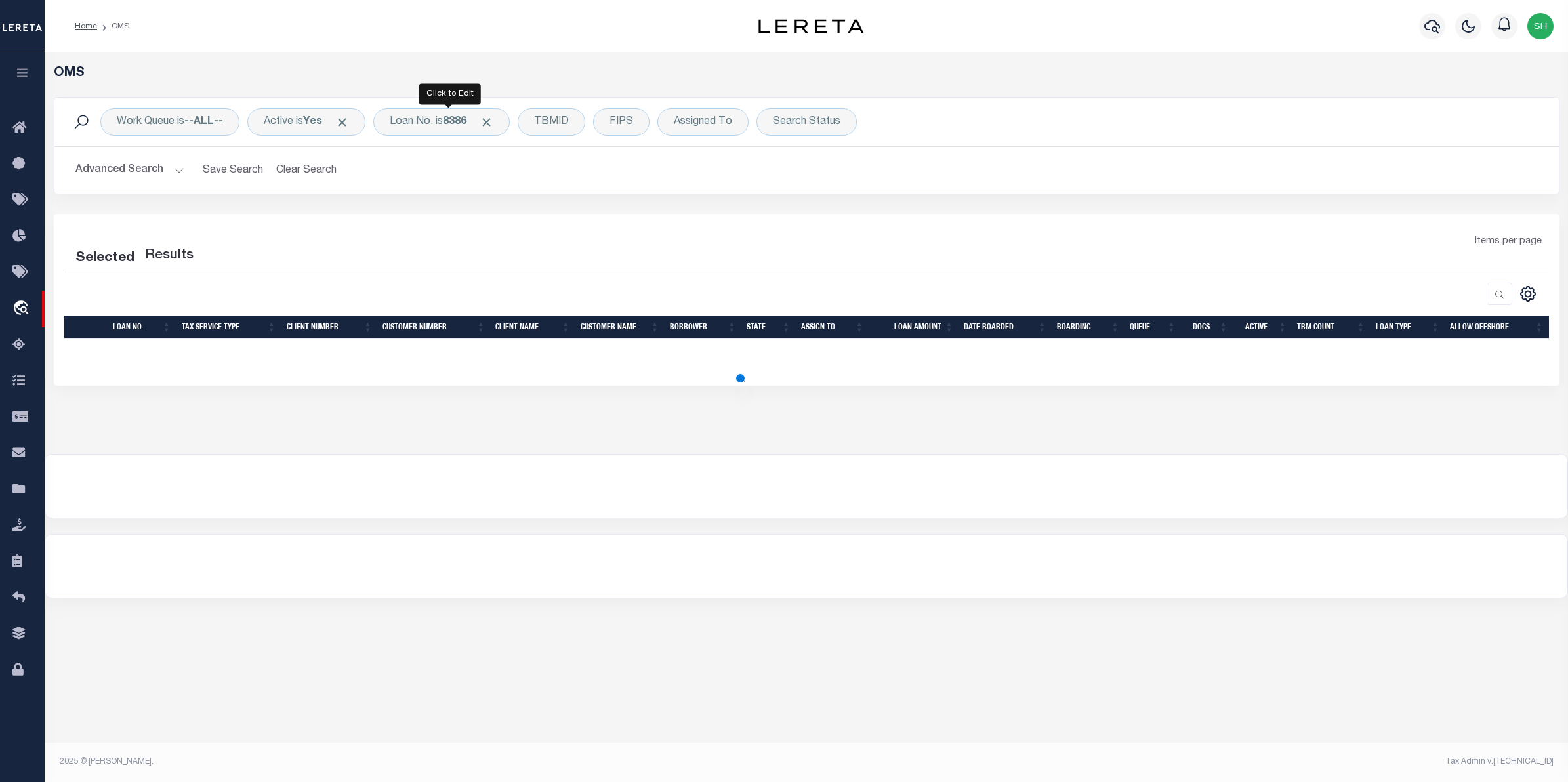
select select "200"
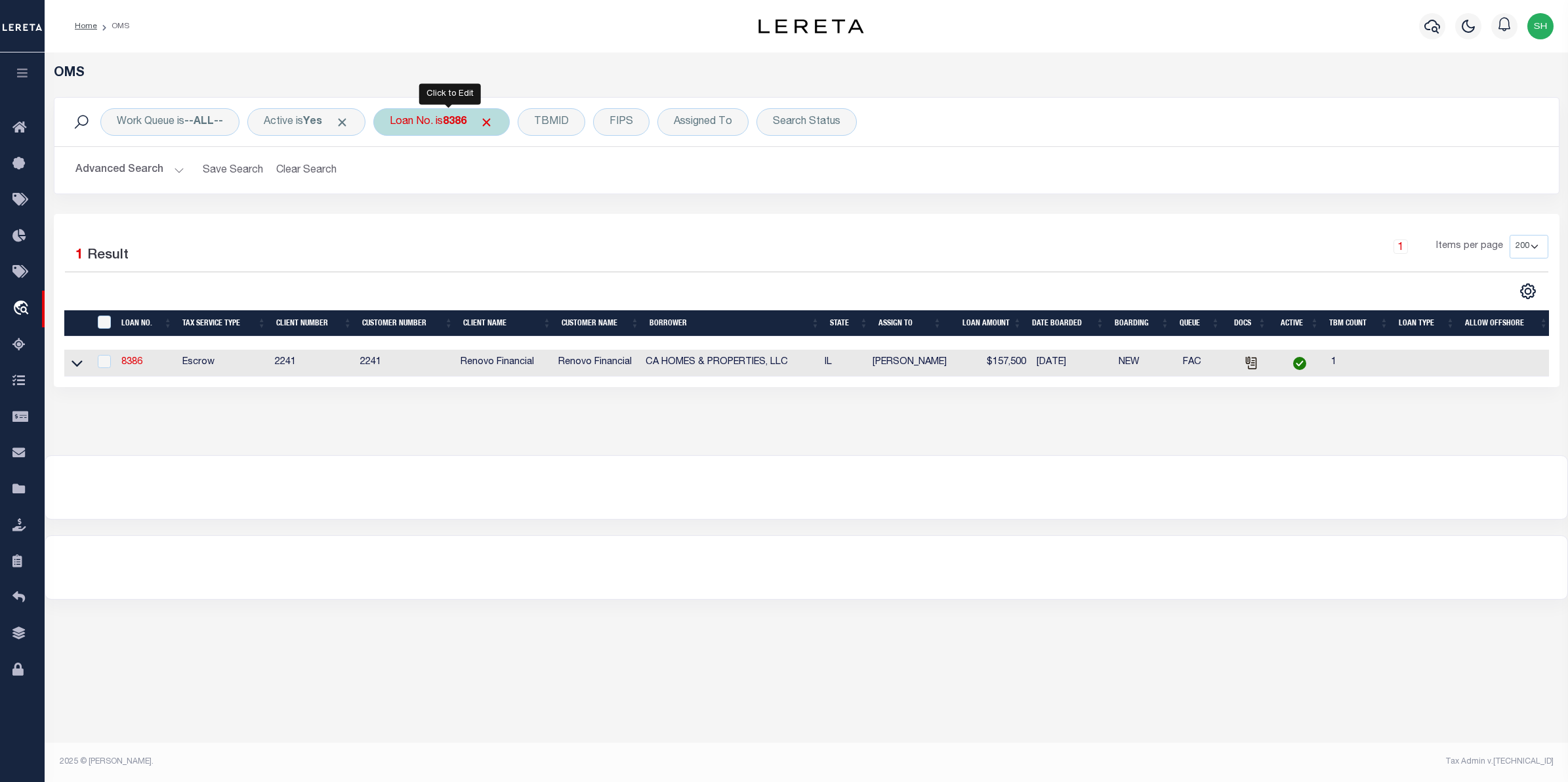
click at [459, 117] on b "8386" at bounding box center [454, 122] width 24 height 11
type input "113603"
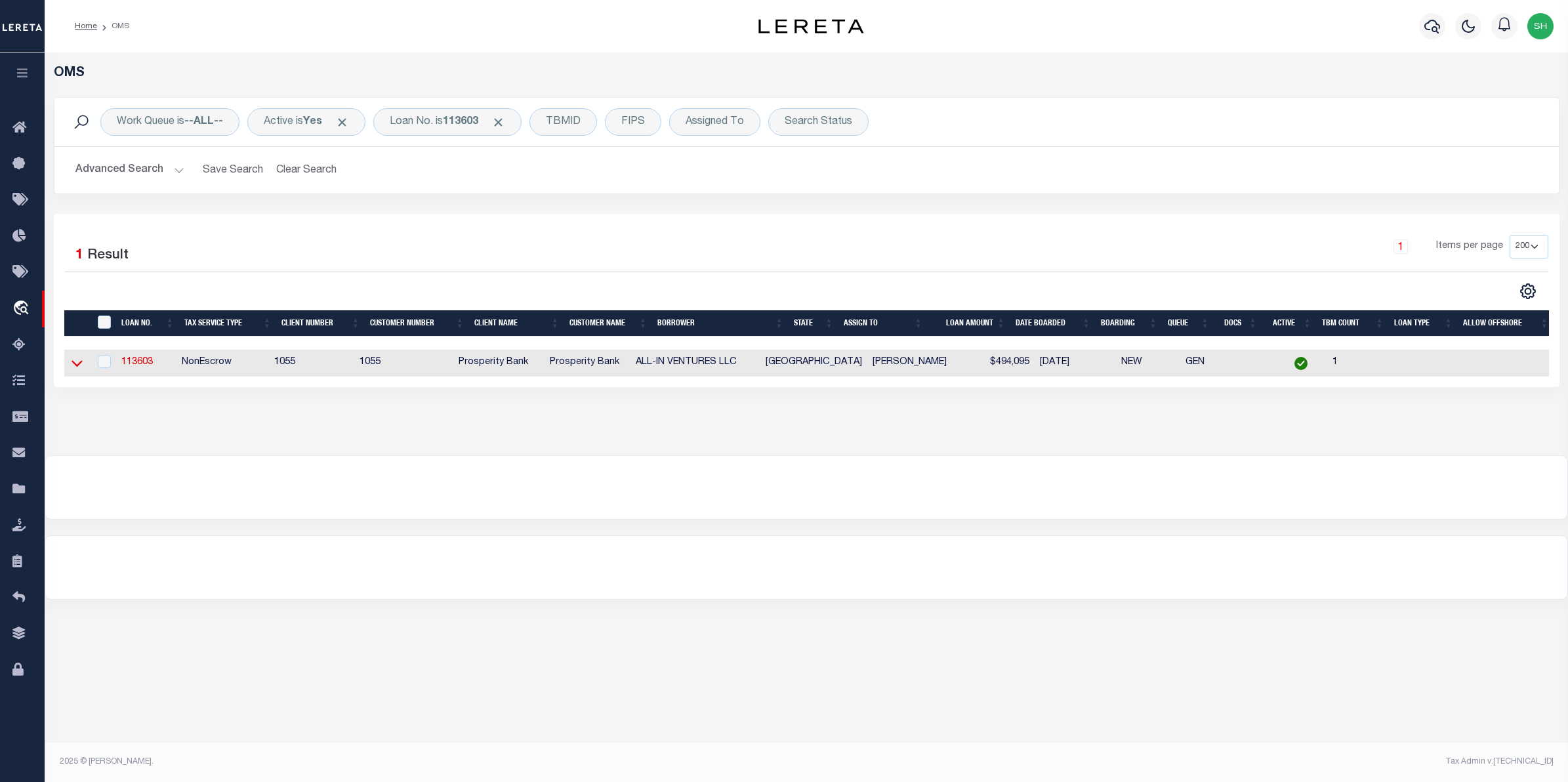
click at [78, 363] on icon at bounding box center [78, 363] width 11 height 14
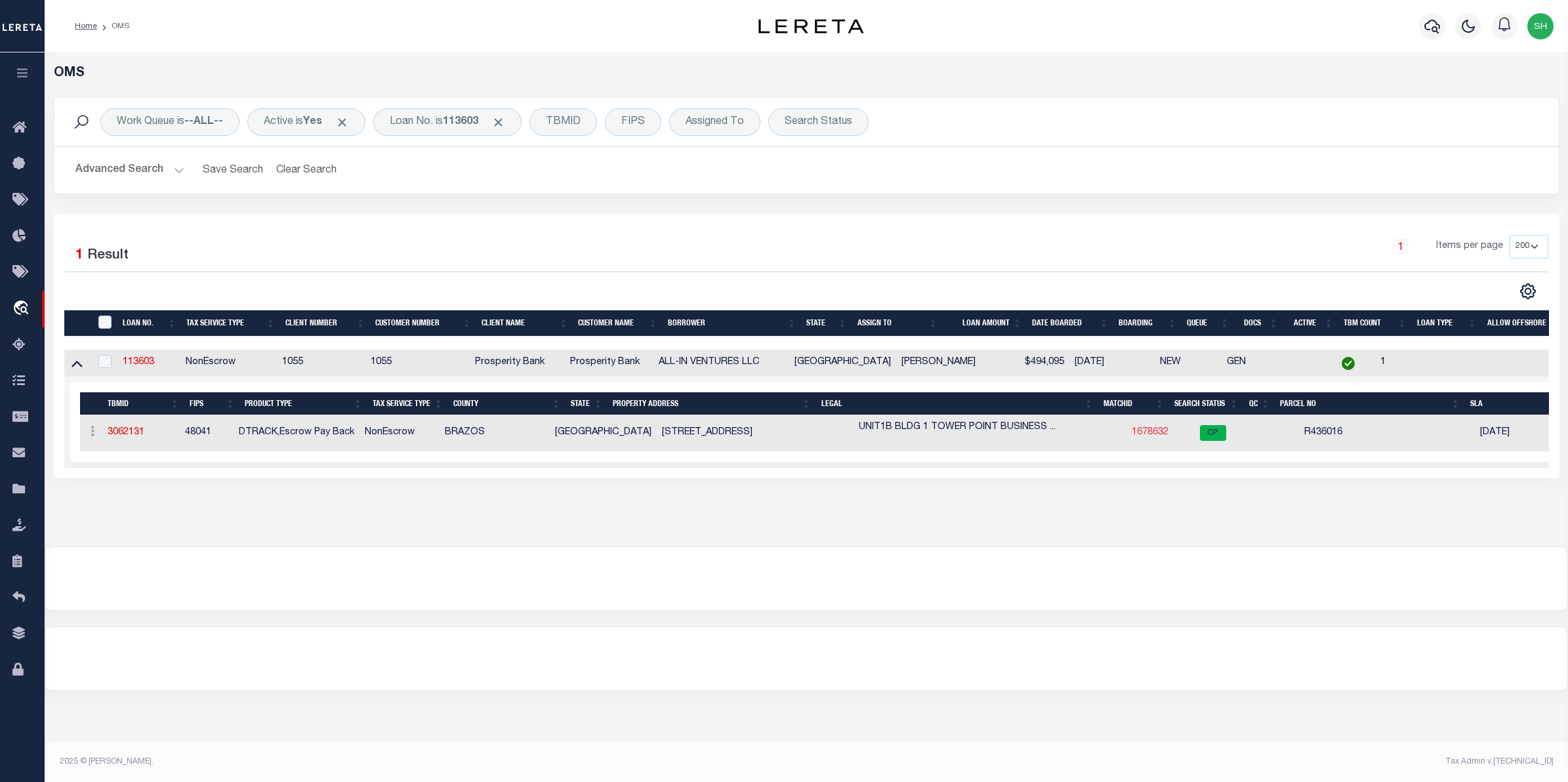
click at [1132, 434] on link "1678632" at bounding box center [1150, 431] width 37 height 9
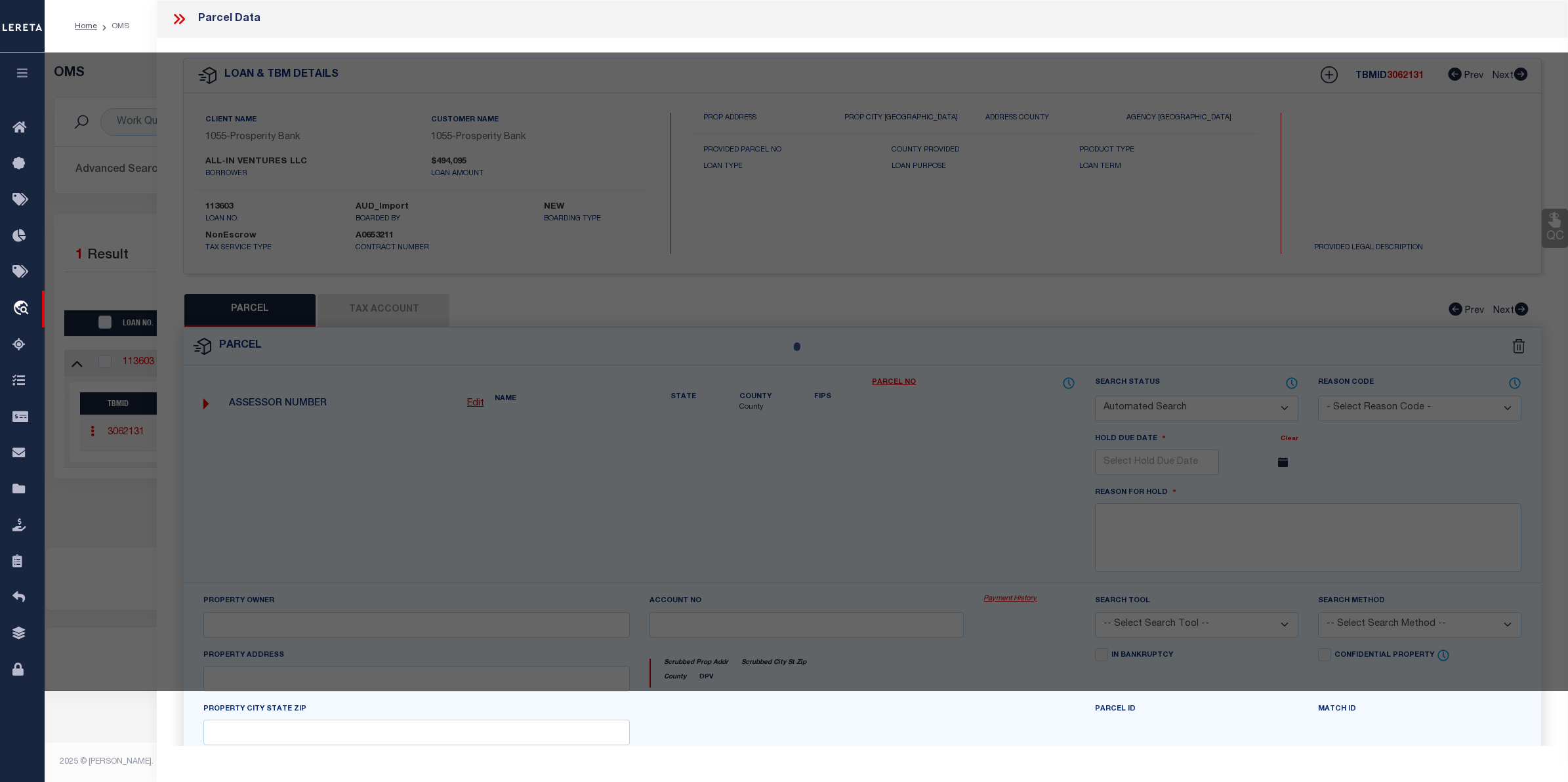
checkbox input "false"
select select "CP"
type input "MILES CONSTRUCTION & DEVELOPMENT LP"
select select
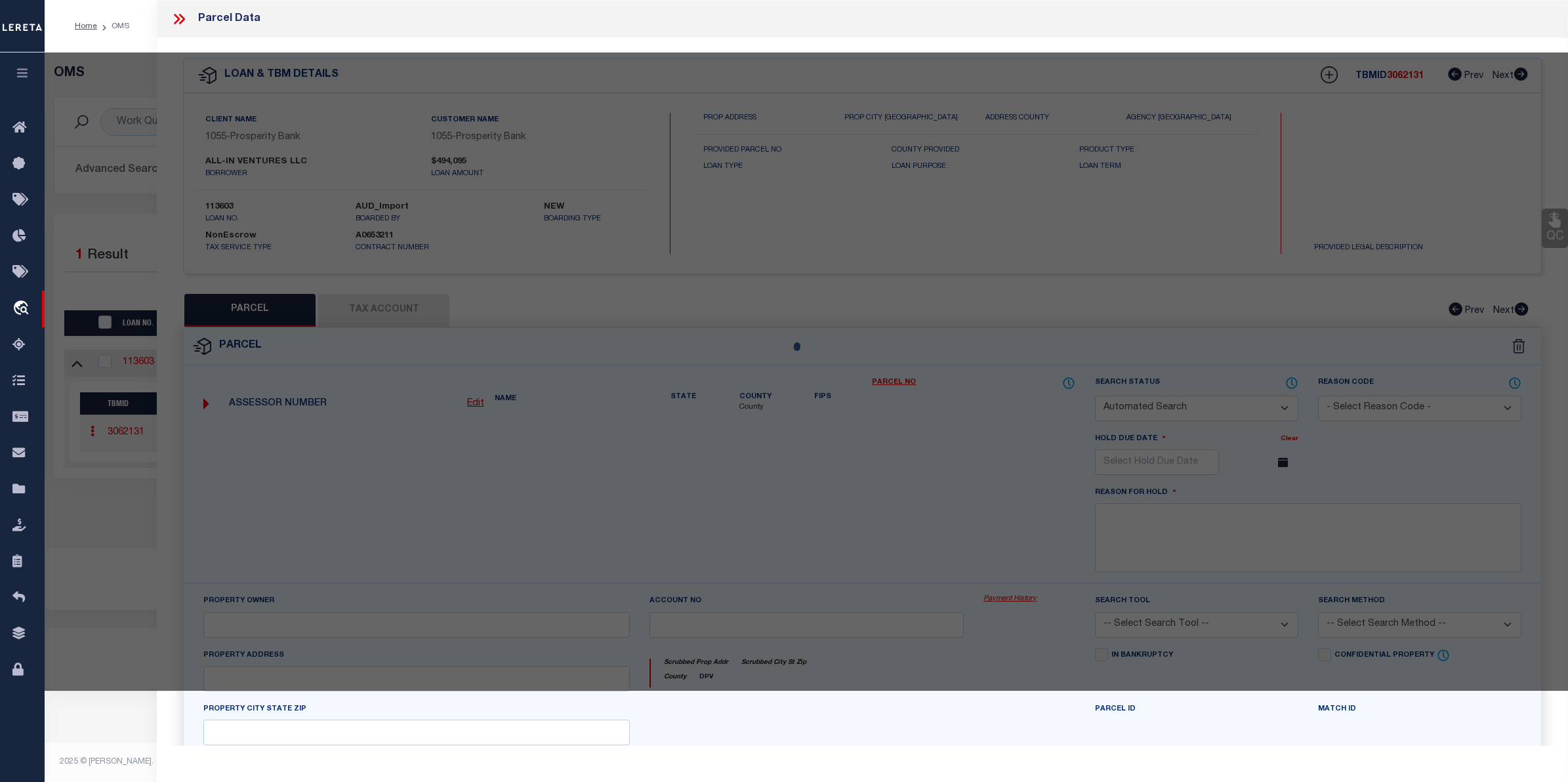
type input "4438 SH-6 S 102 TX"
checkbox input "false"
type input "COLLEGE STATION TX 77845"
type textarea "[STREET_ADDRESS]"
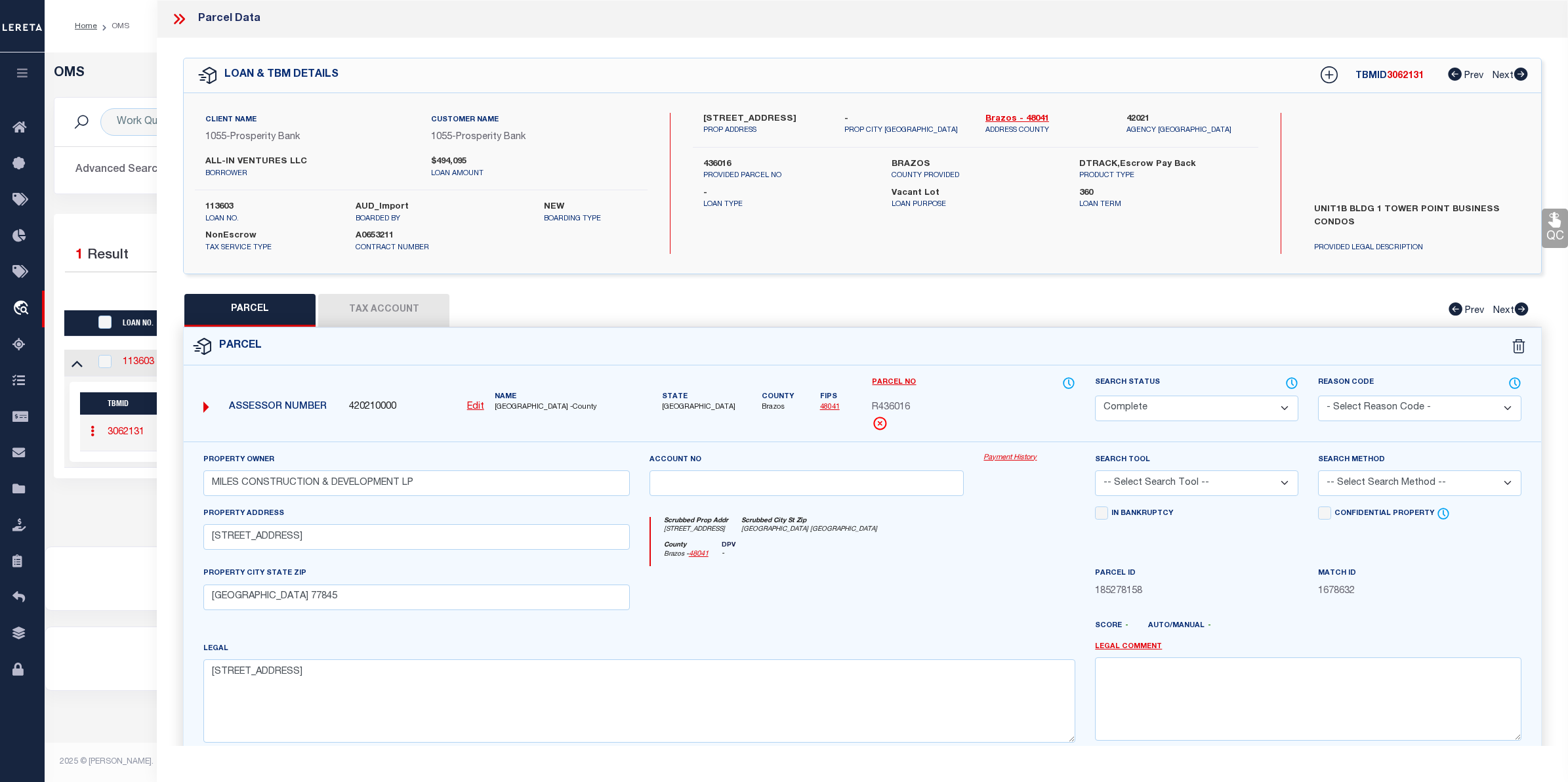
click at [1033, 459] on link "Payment History" at bounding box center [1029, 458] width 92 height 11
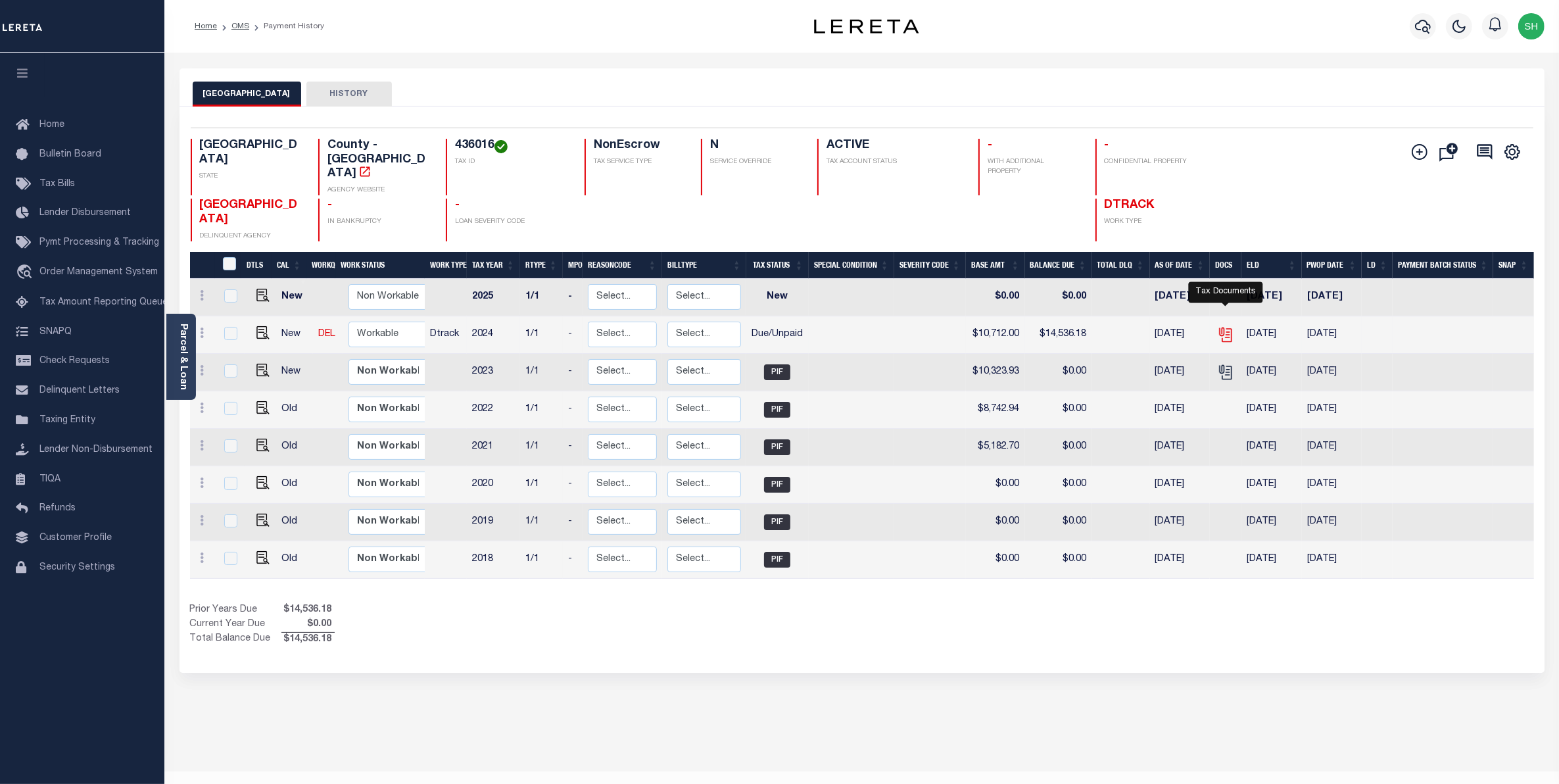
click at [1223, 326] on icon "" at bounding box center [1226, 334] width 17 height 17
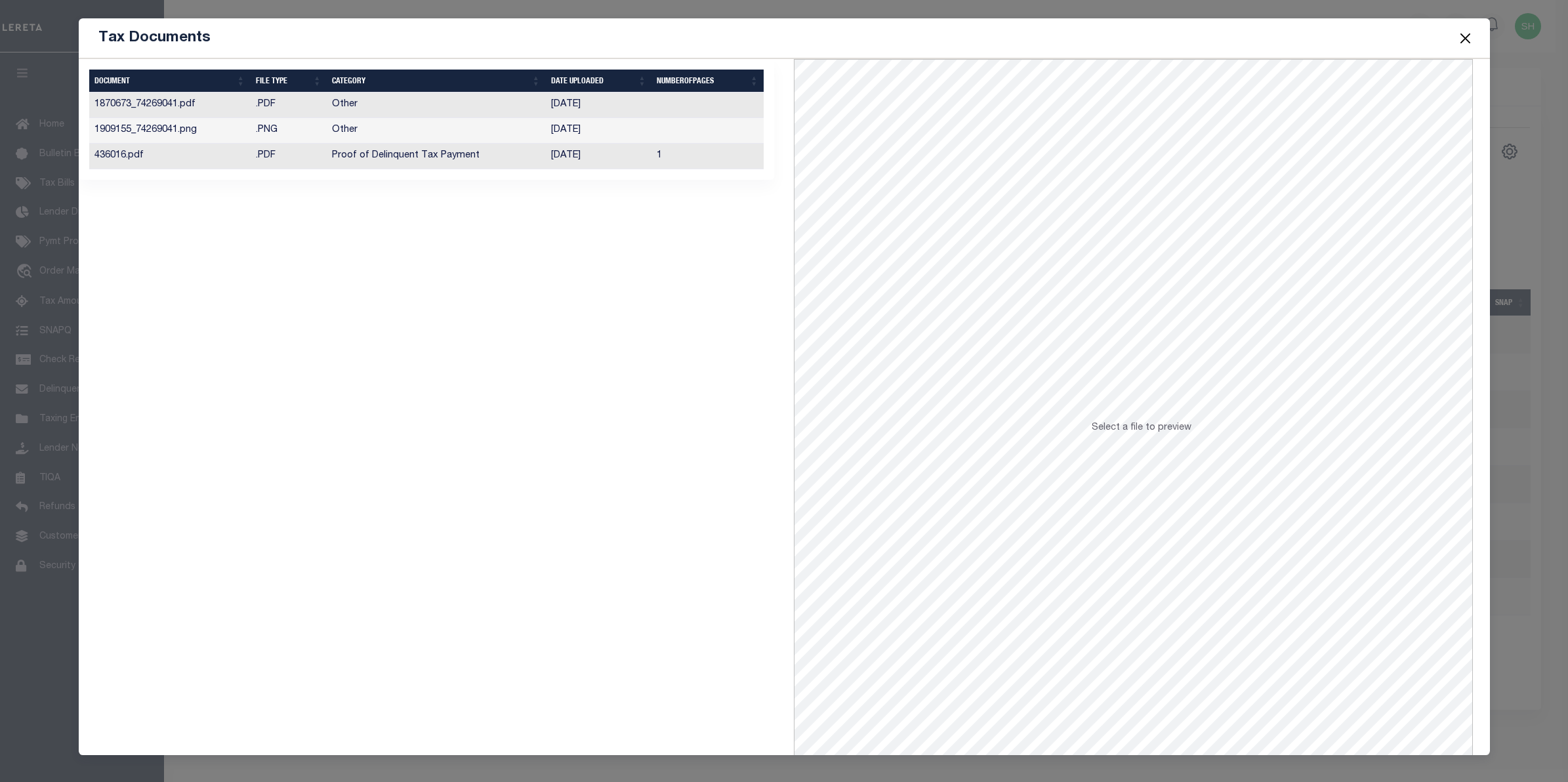
click at [412, 159] on td "Proof of Delinquent Tax Payment" at bounding box center [436, 156] width 218 height 25
click at [348, 128] on td "Other" at bounding box center [436, 131] width 218 height 25
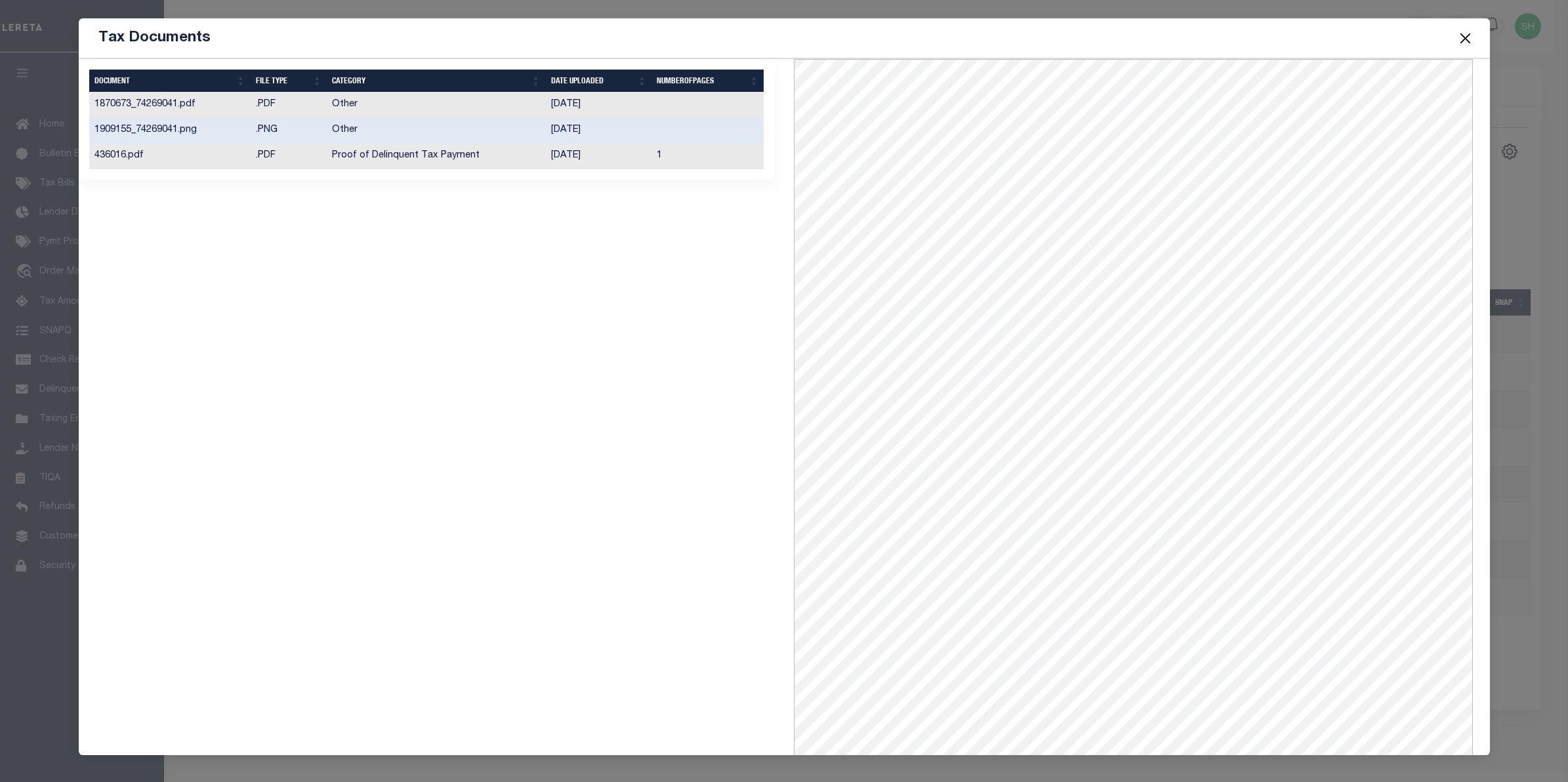
click at [350, 105] on td "Other" at bounding box center [436, 105] width 218 height 25
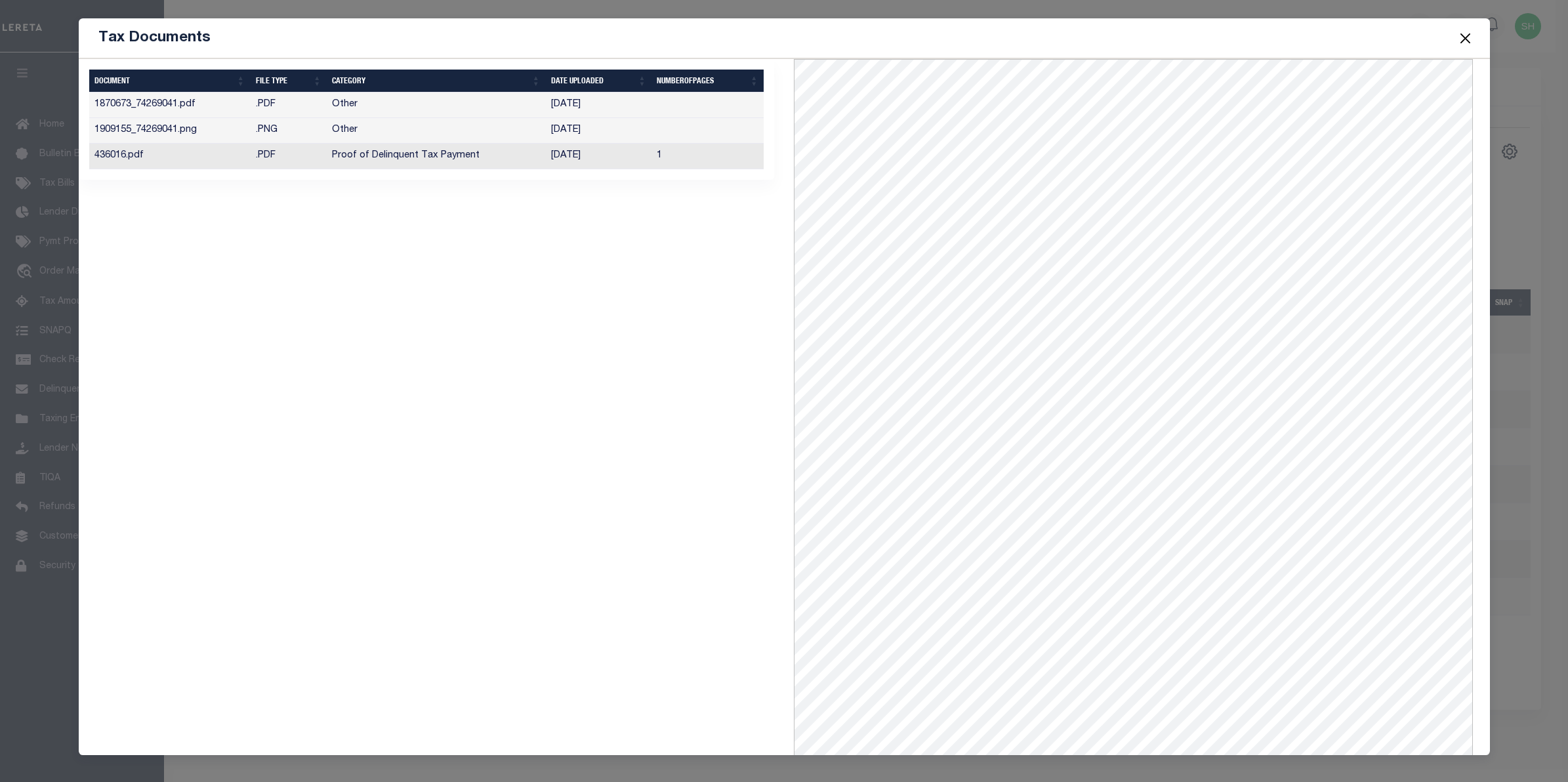
click at [1462, 44] on button "Close" at bounding box center [1464, 38] width 17 height 17
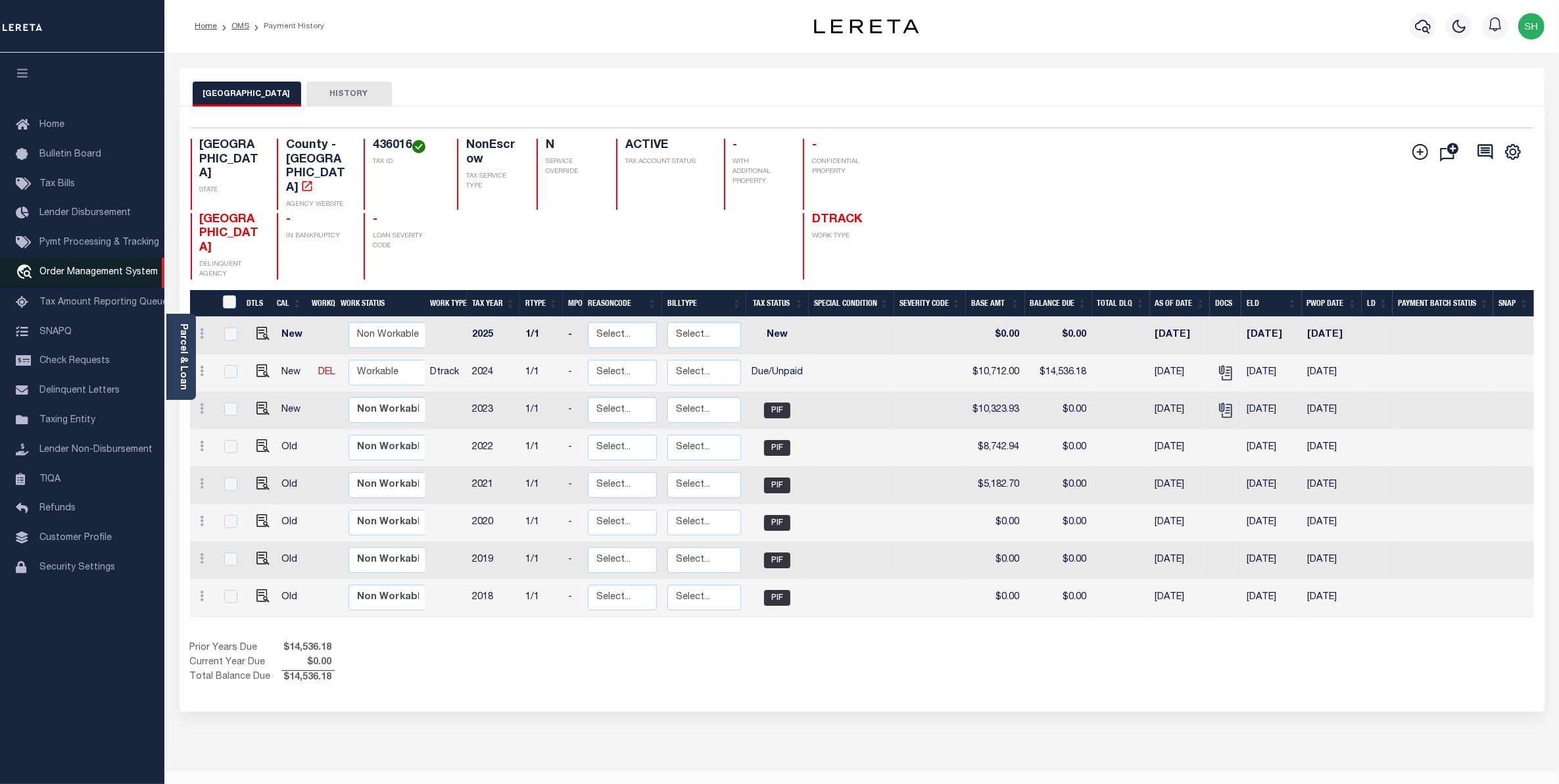
click at [52, 271] on span "Order Management System" at bounding box center [98, 272] width 119 height 9
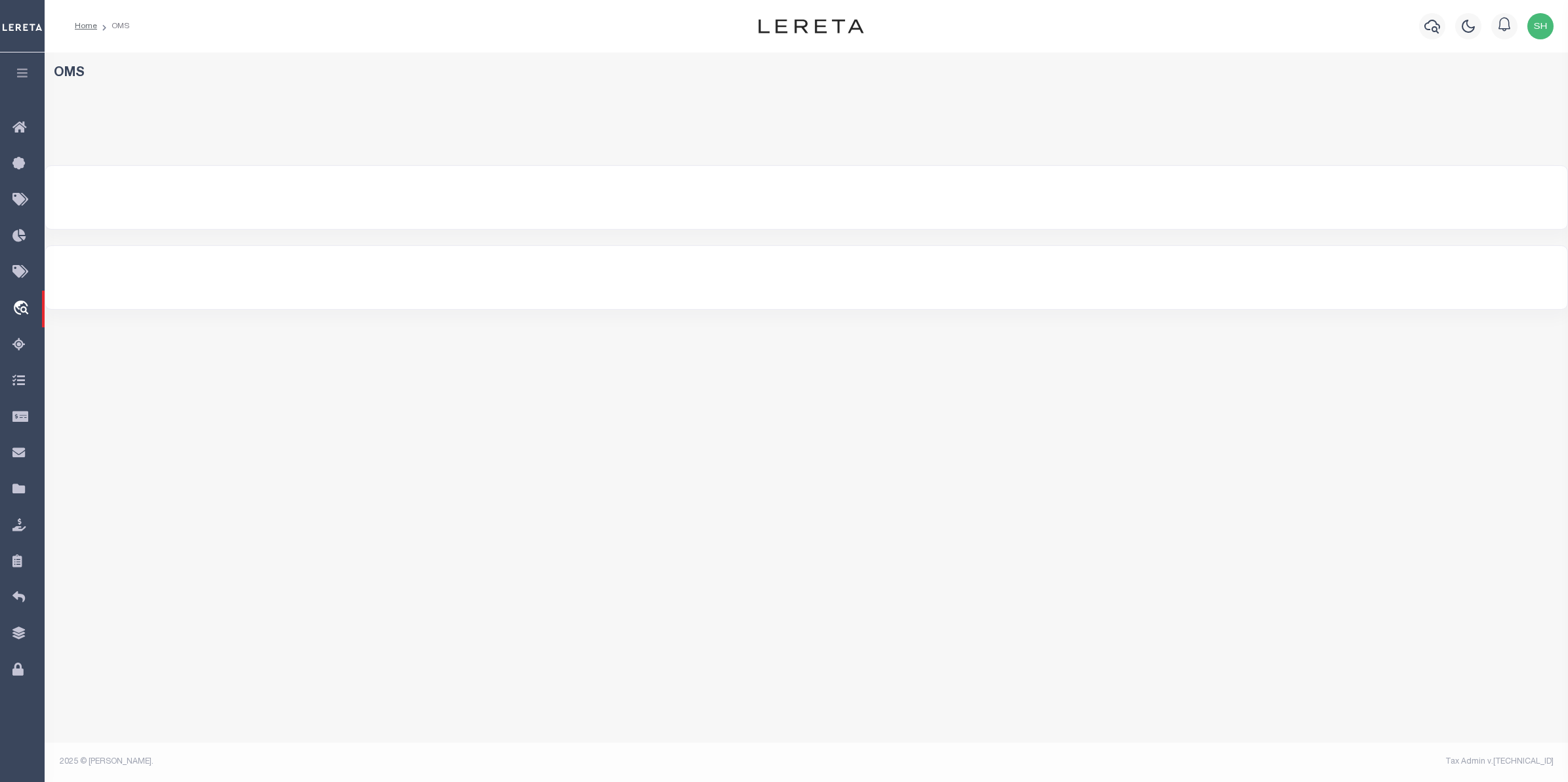
select select "200"
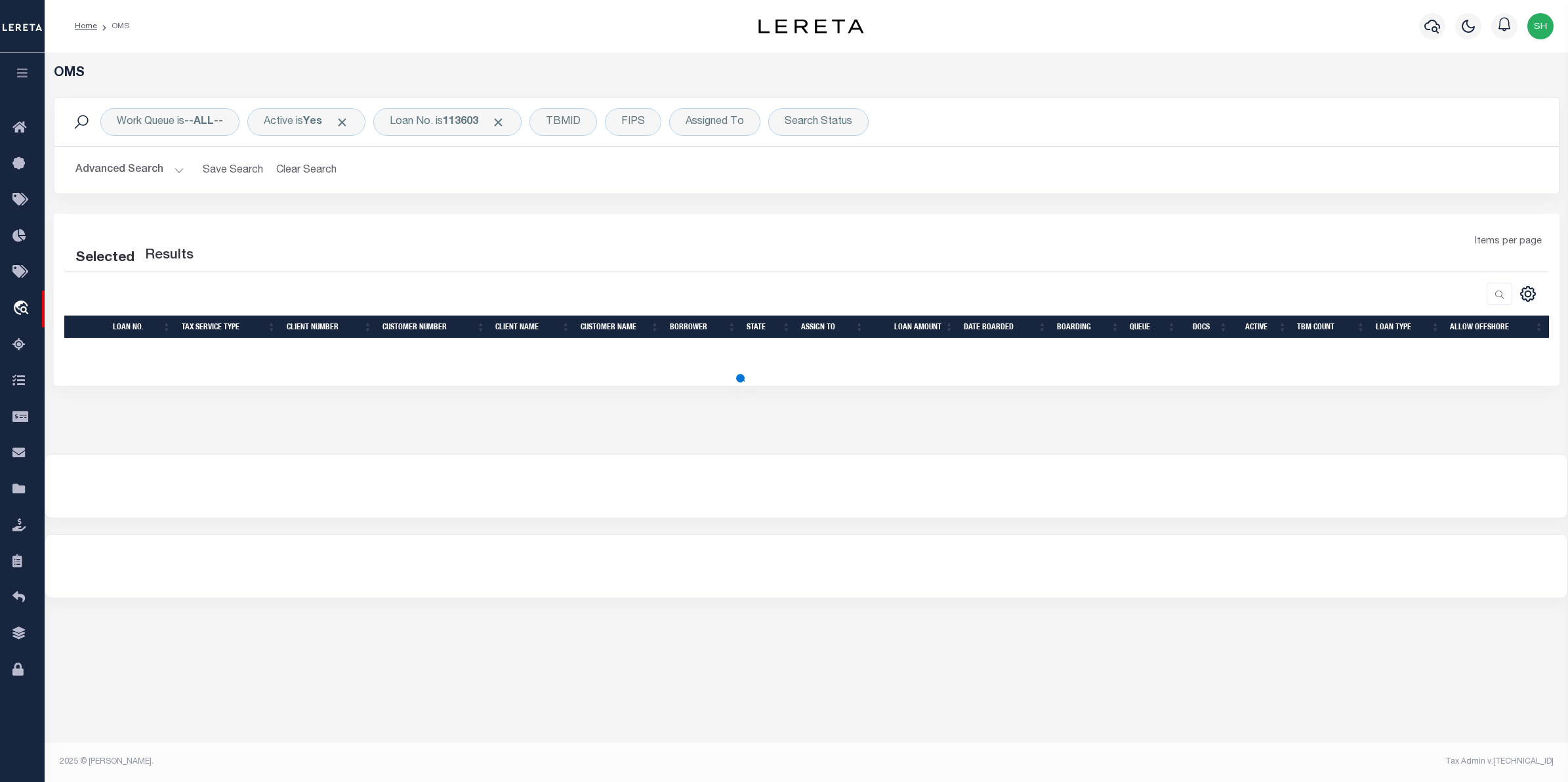
select select "200"
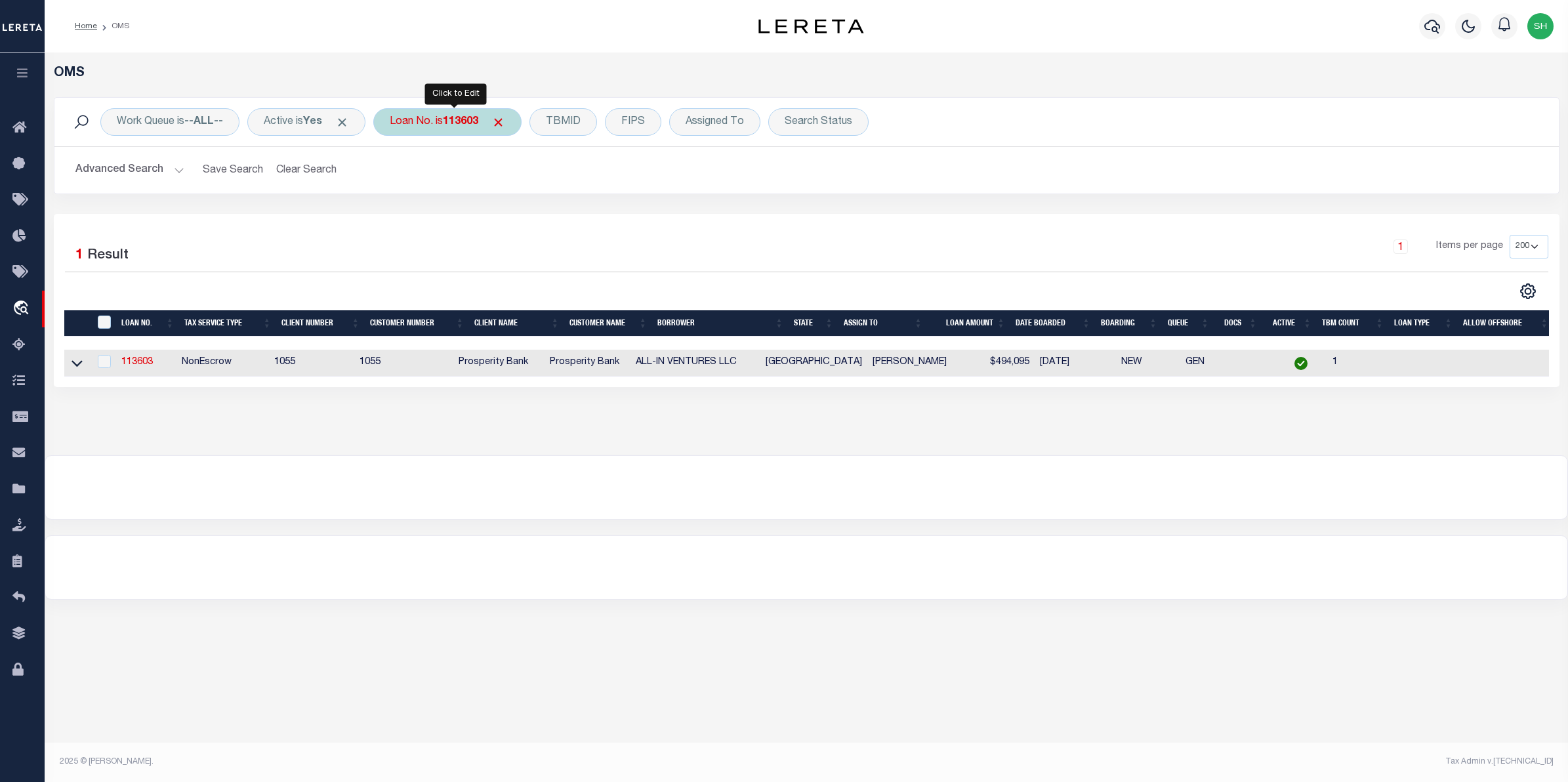
click at [473, 122] on b "113603" at bounding box center [460, 122] width 35 height 11
type input "251010980"
click at [570, 217] on input "Apply" at bounding box center [563, 215] width 38 height 21
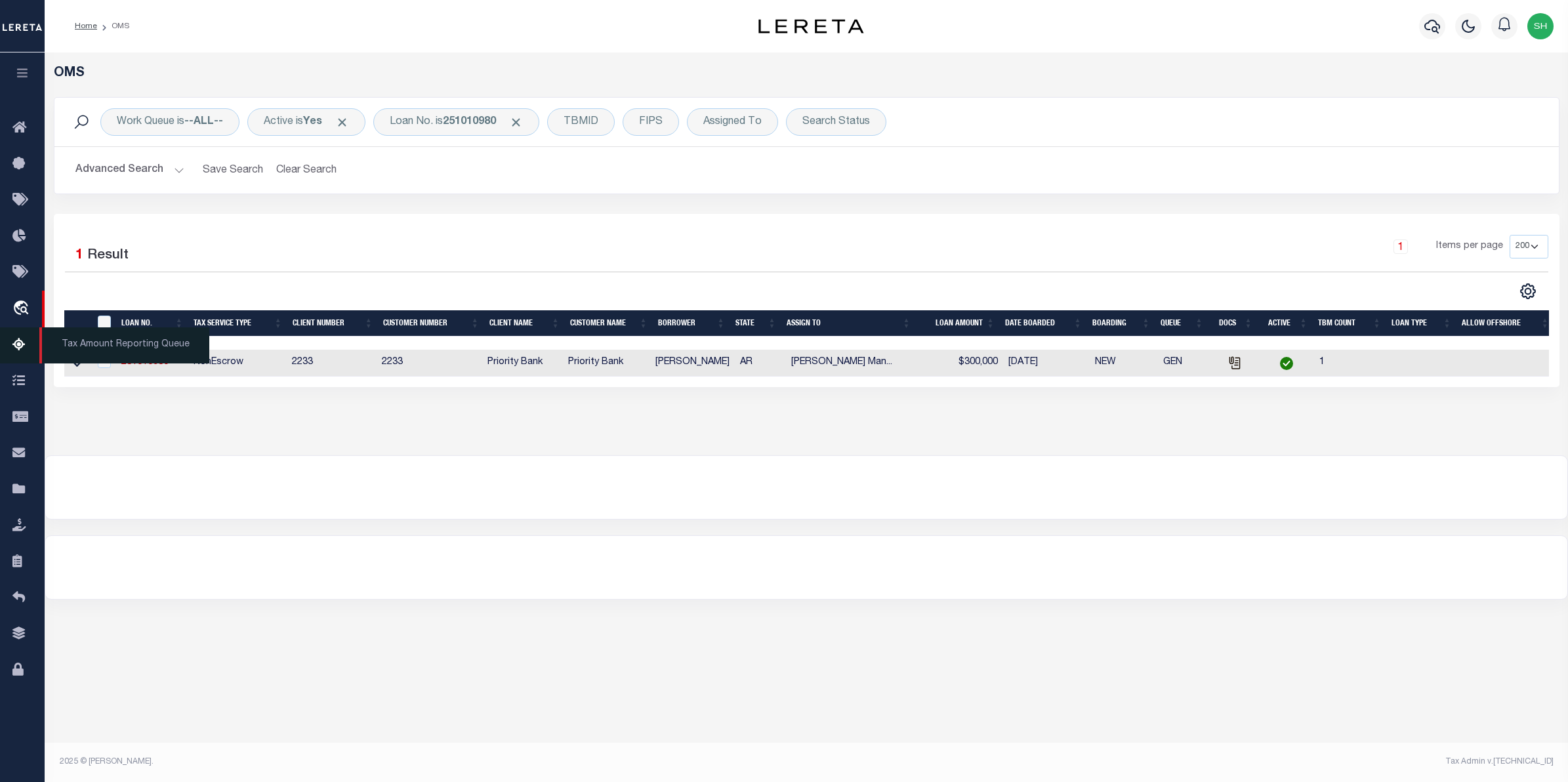
click at [74, 364] on span "Tax Amount Reporting Queue" at bounding box center [124, 346] width 170 height 36
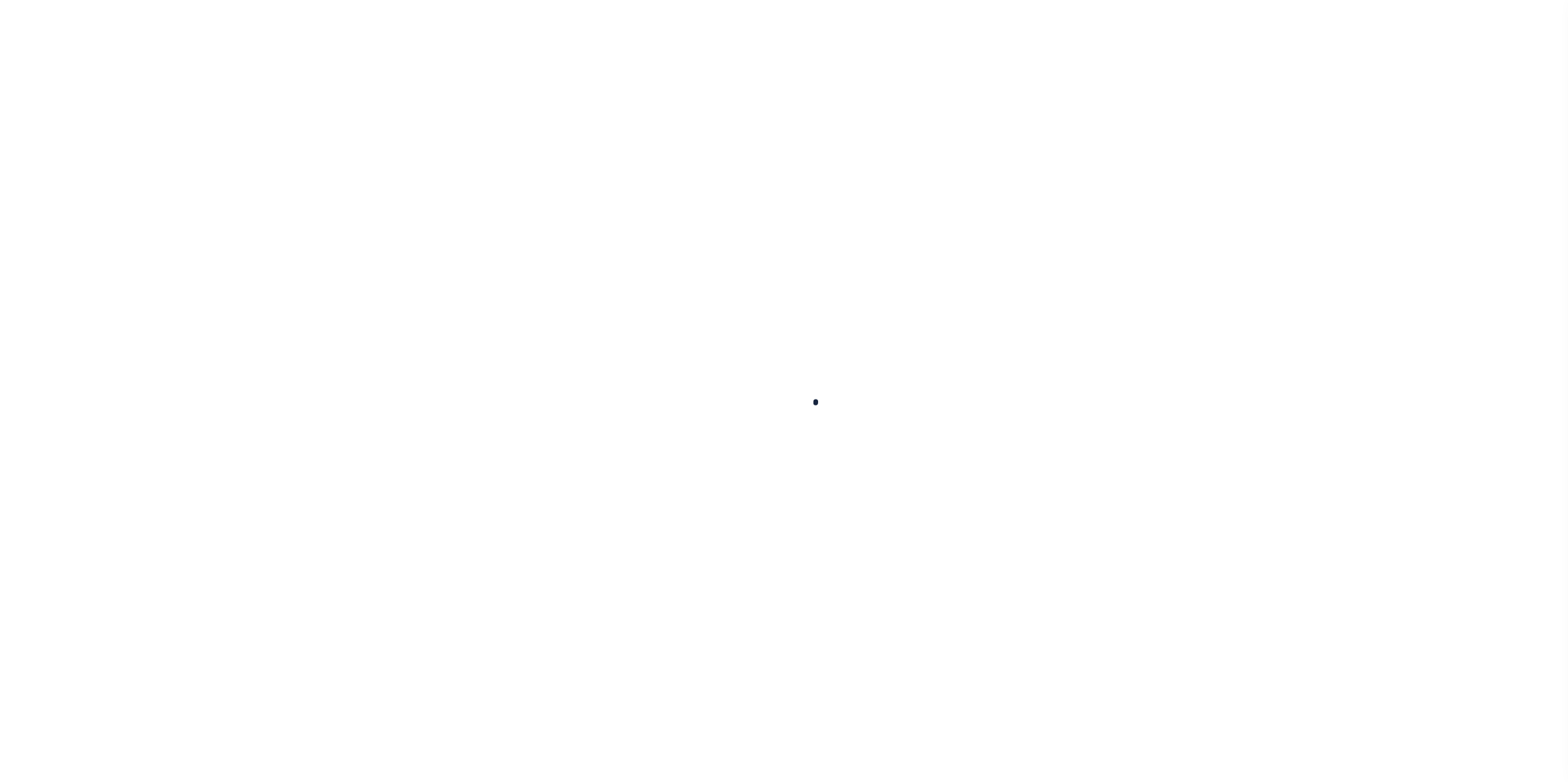
select select "100"
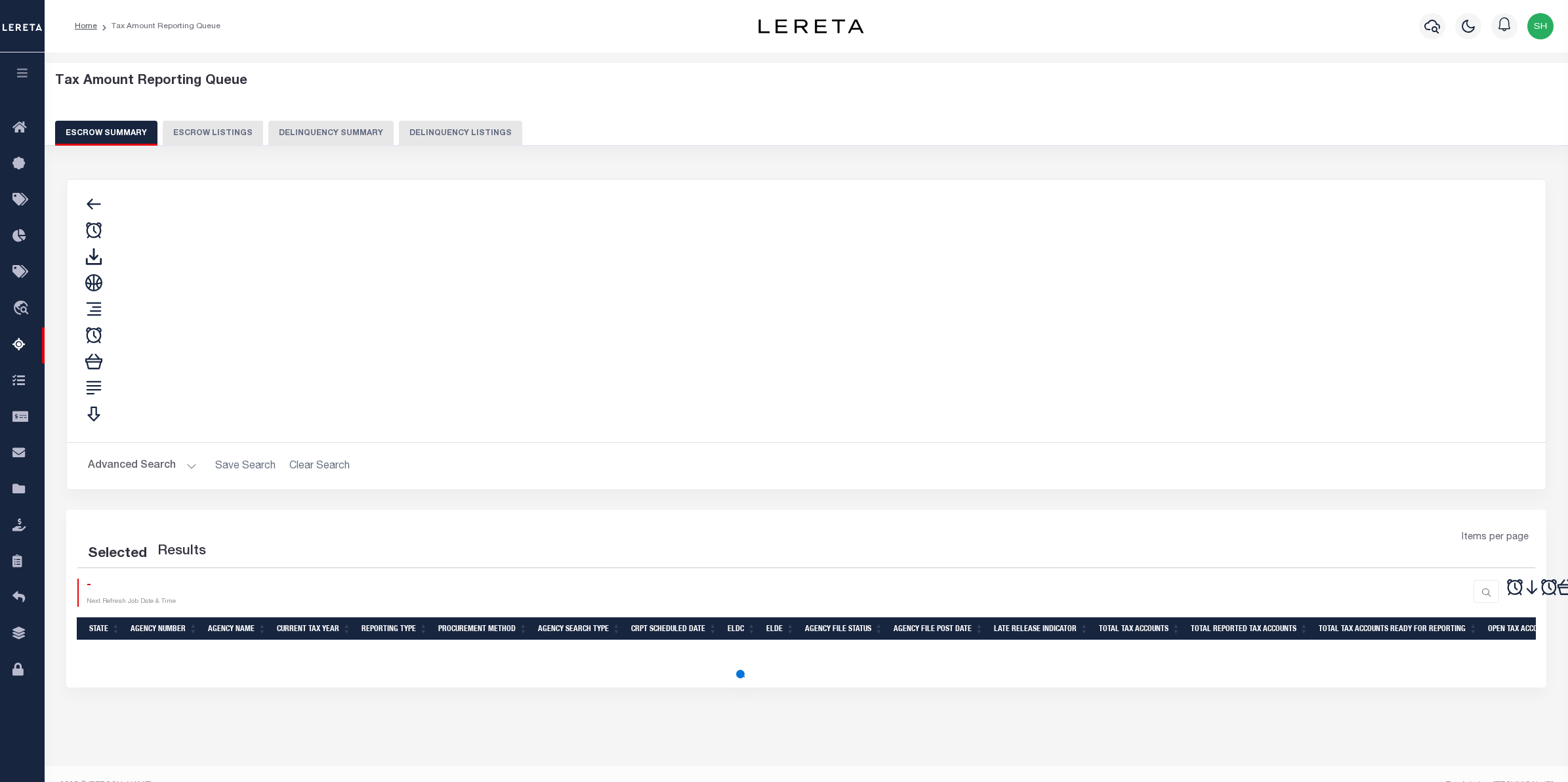
select select "100"
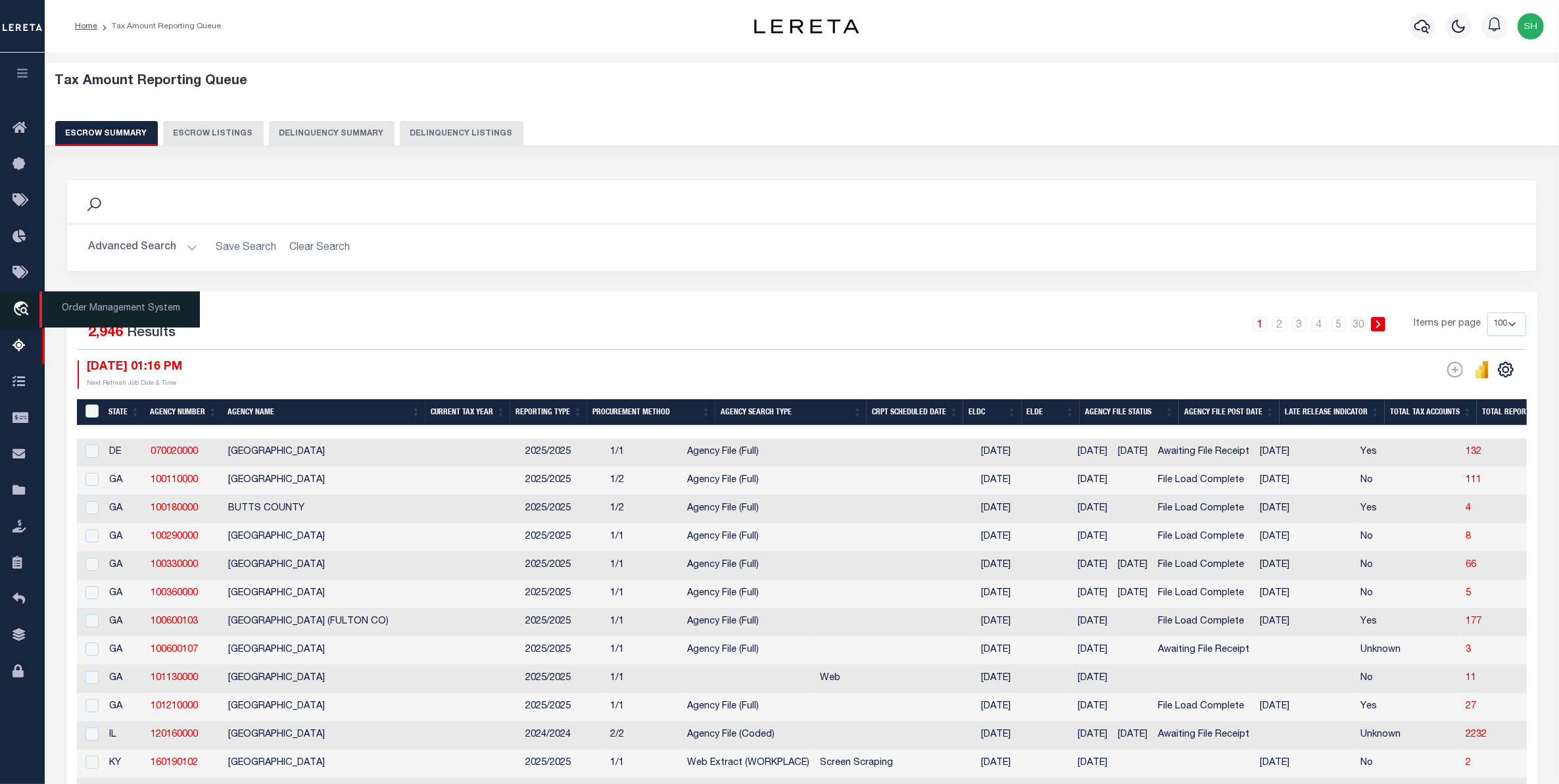
click at [26, 315] on icon "travel_explore" at bounding box center [23, 310] width 21 height 17
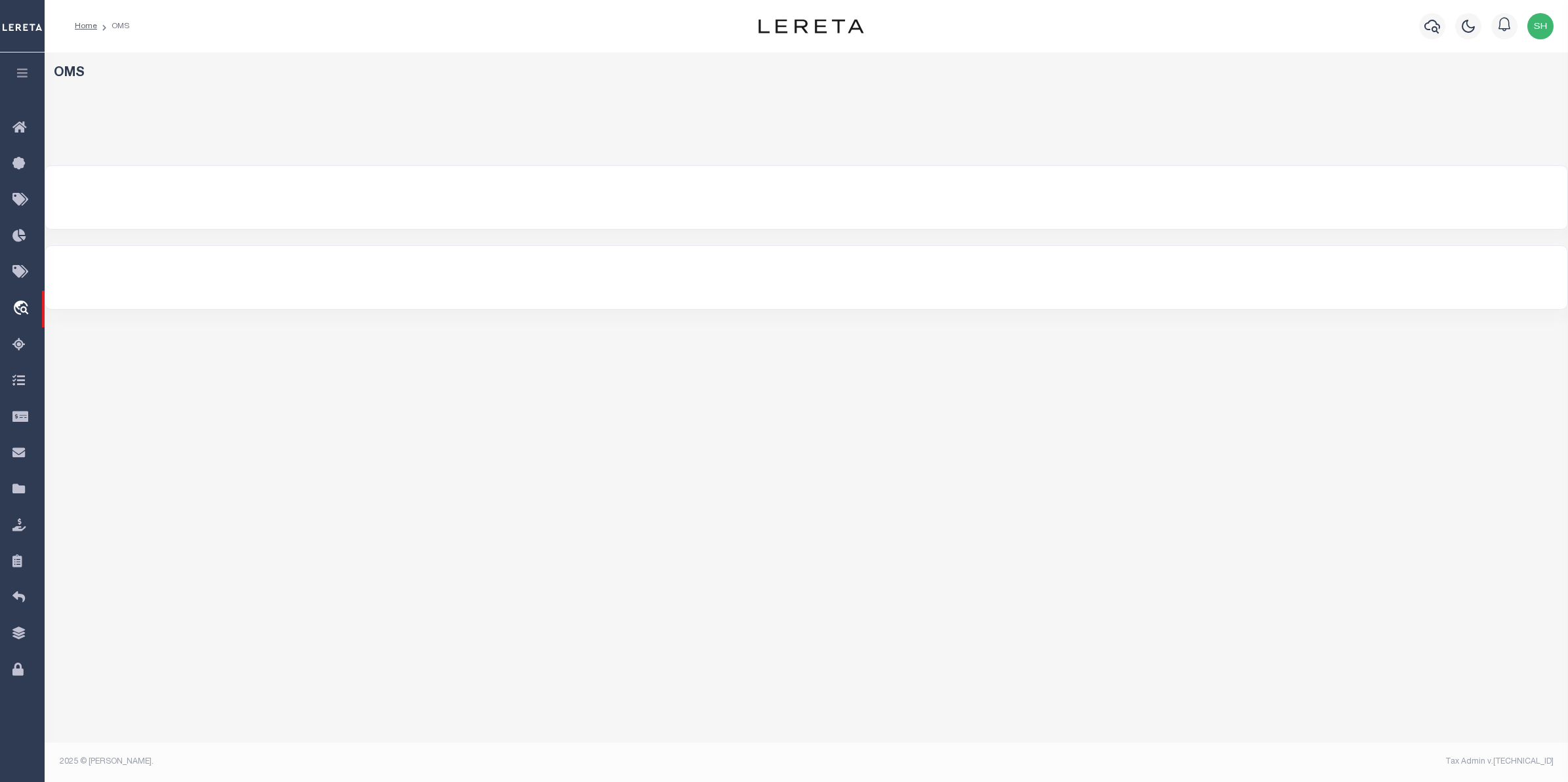
select select "200"
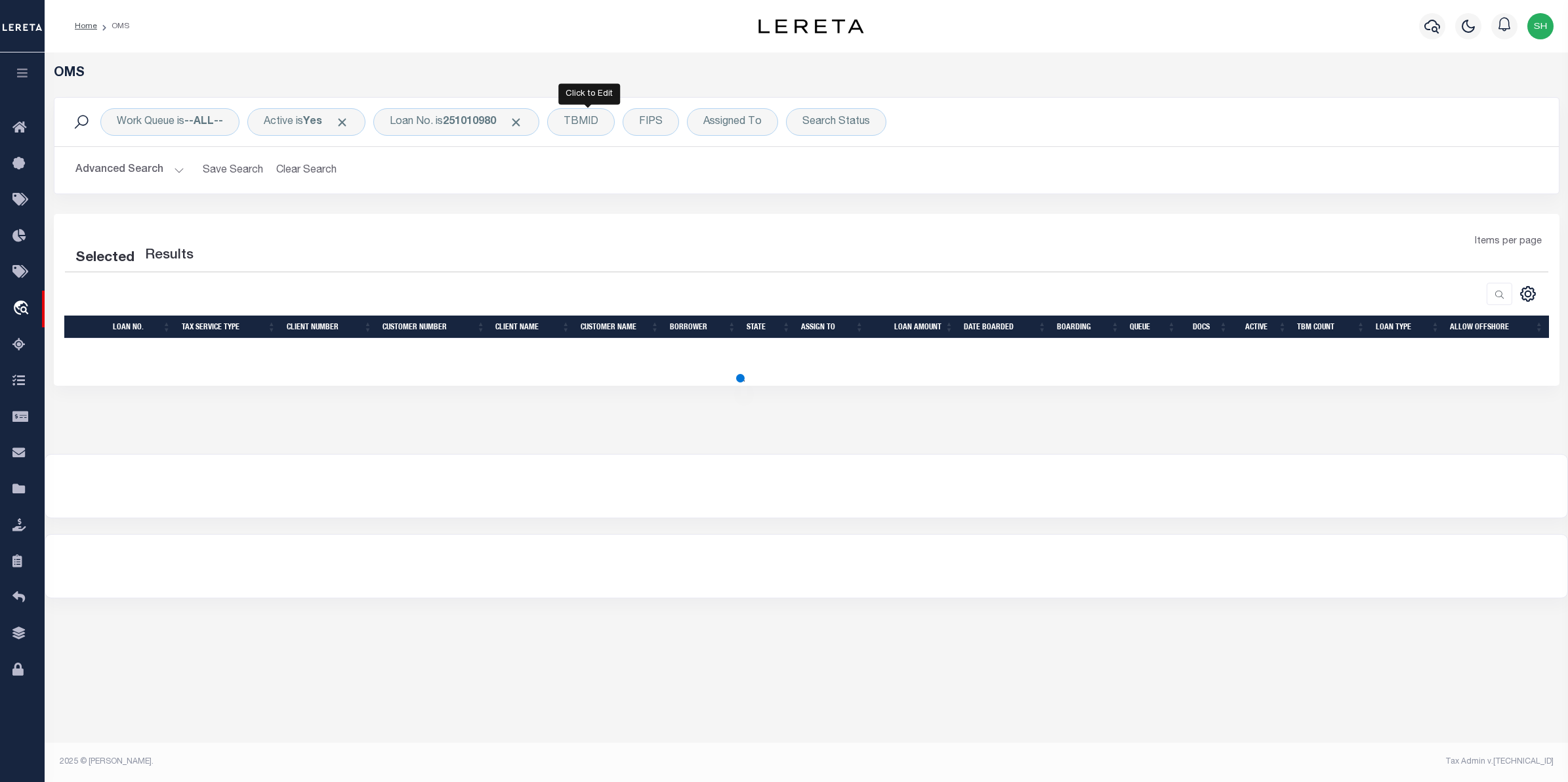
select select "200"
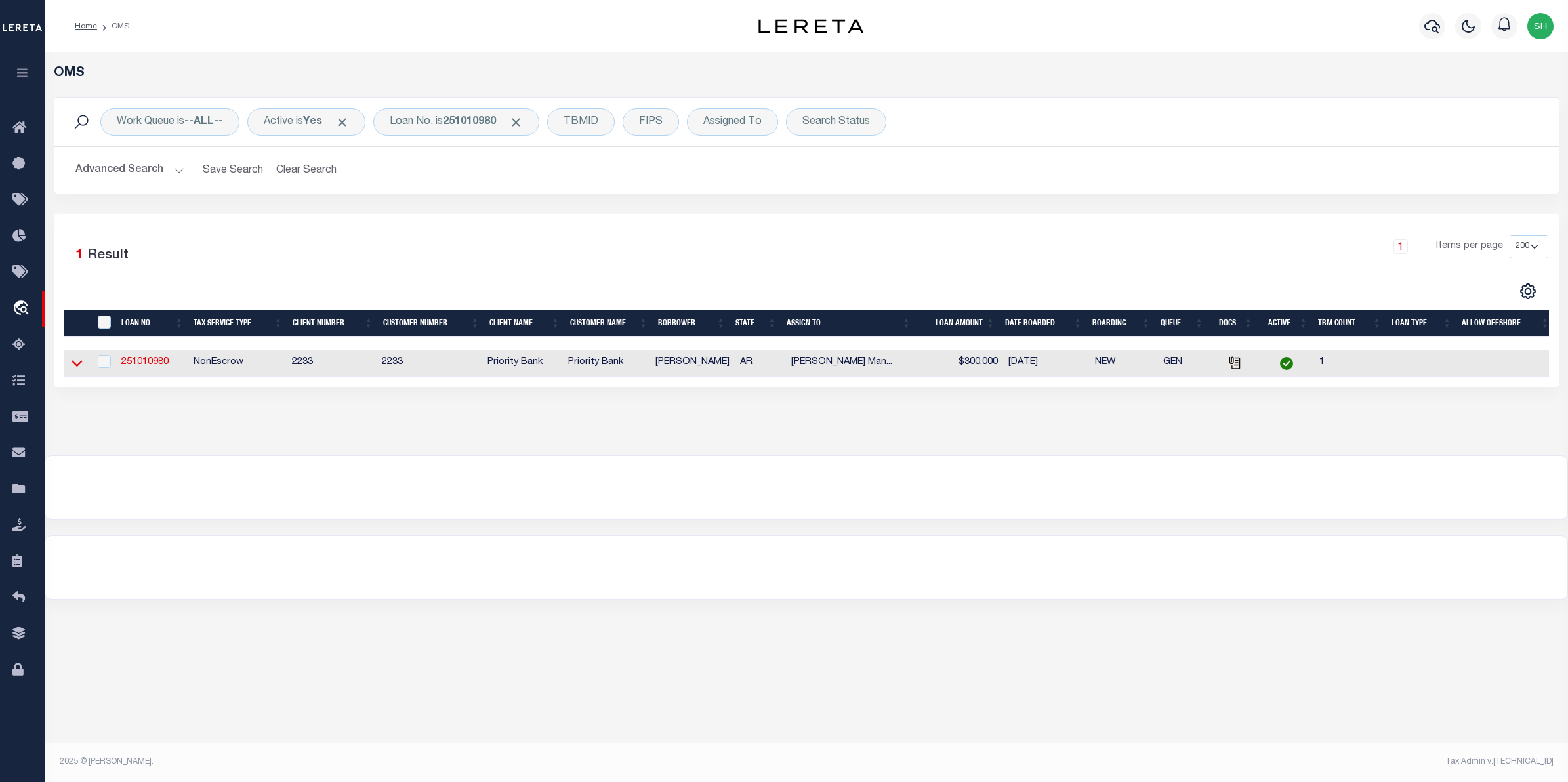
click at [78, 361] on icon at bounding box center [78, 363] width 11 height 14
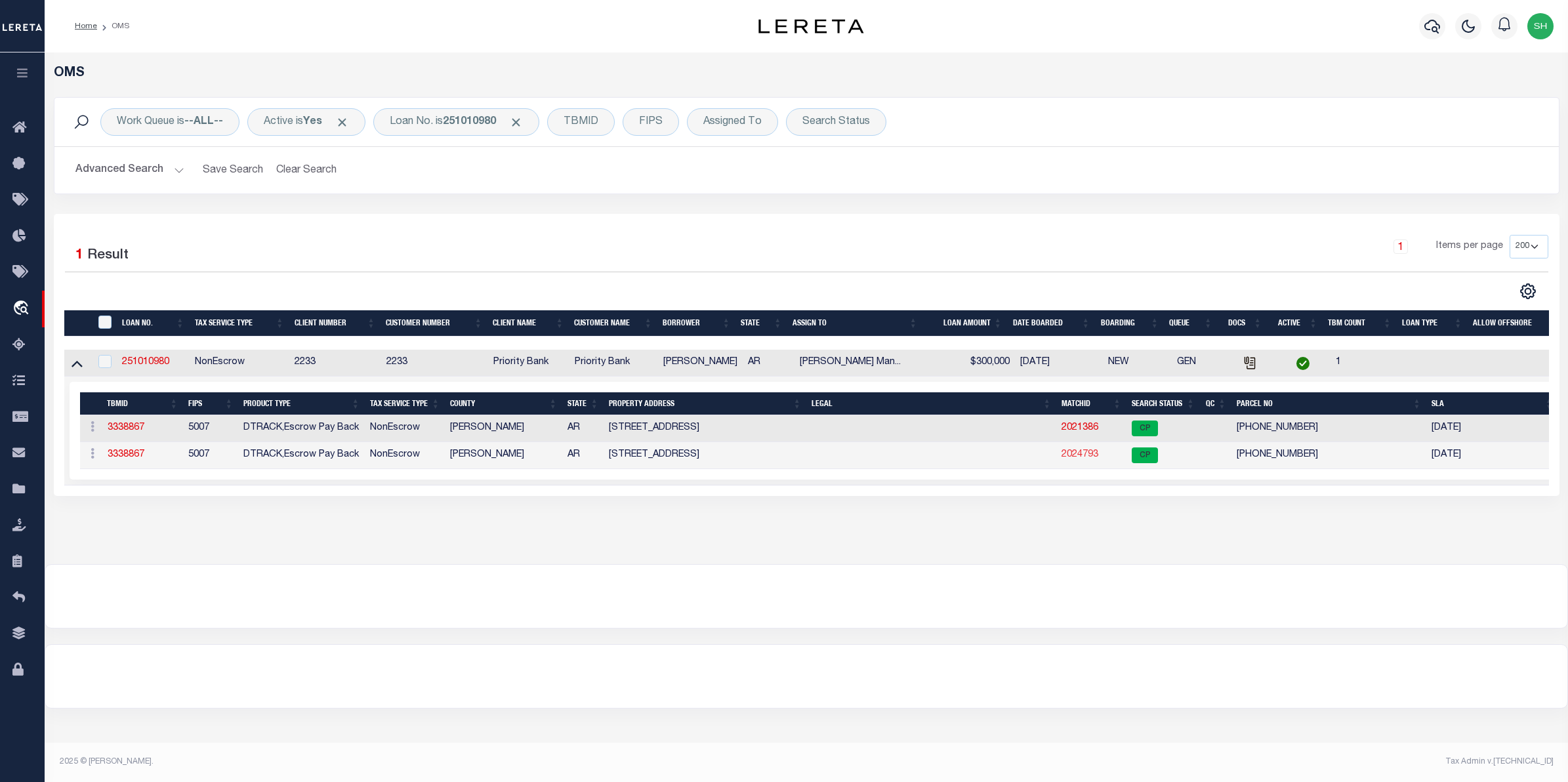
click at [1074, 454] on link "2024793" at bounding box center [1079, 454] width 37 height 9
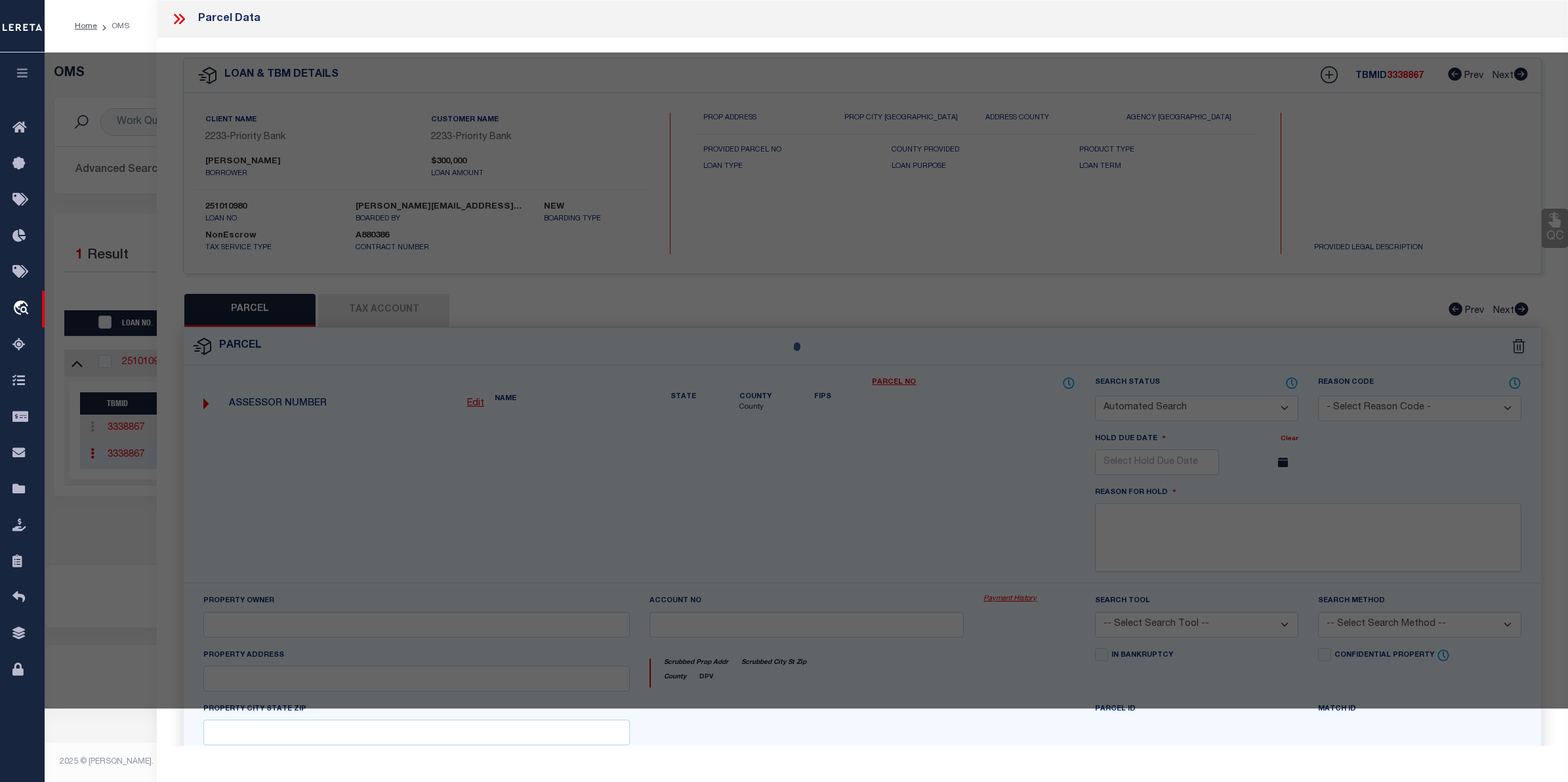
checkbox input "false"
select select "CP"
type input "[PERSON_NAME]"
select select "AGW"
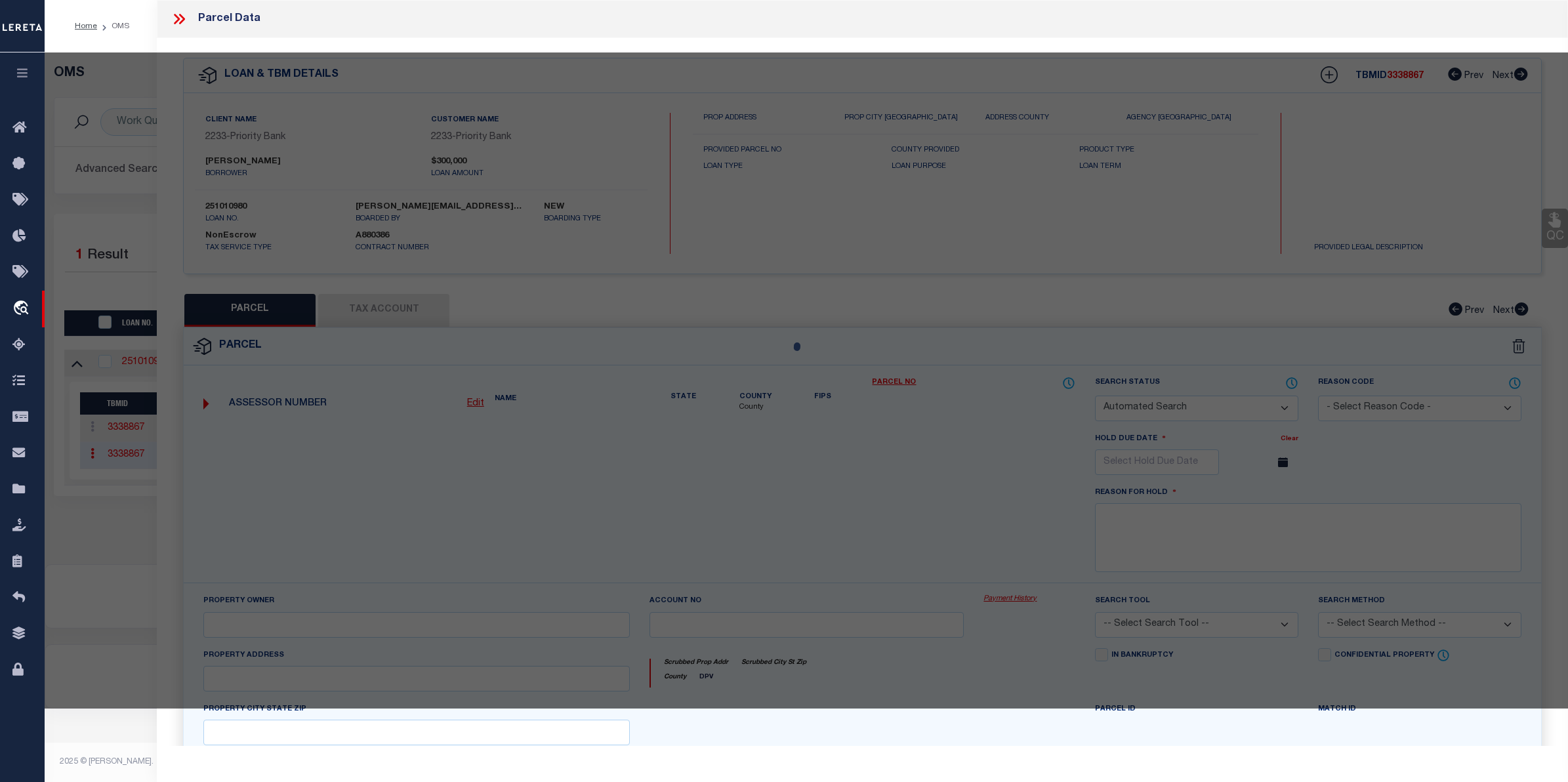
select select
type input "[STREET_ADDRESS]"
checkbox input "false"
type input "[PERSON_NAME] AR 72756"
type textarea "Total Acres: 0.50 Timber Acres: 0.00 Sec-Twp-Rng: [DATE] Lot/Block: 4, N PT 6/ …"
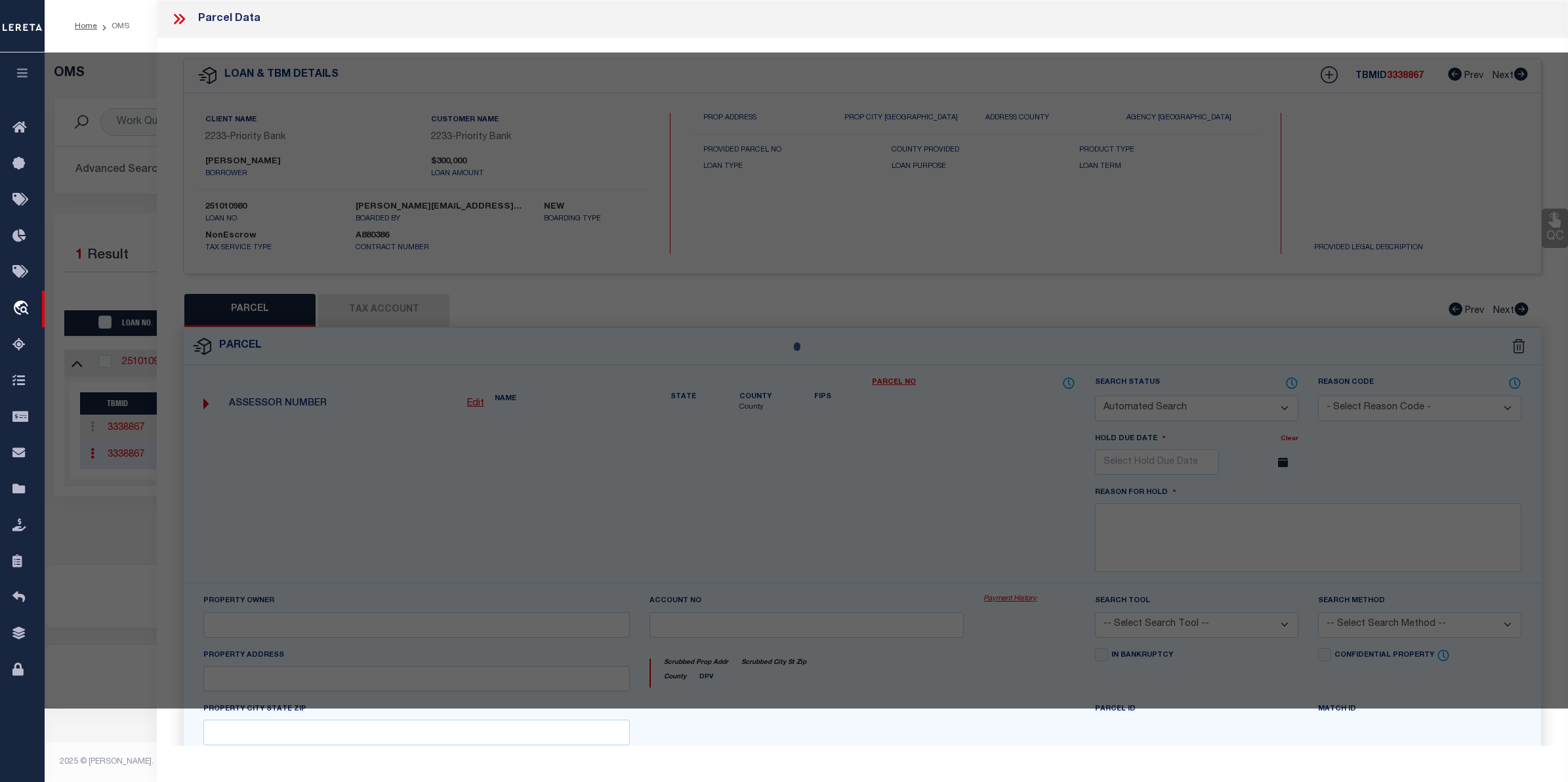
type textarea "Completed based on given Legal Document"
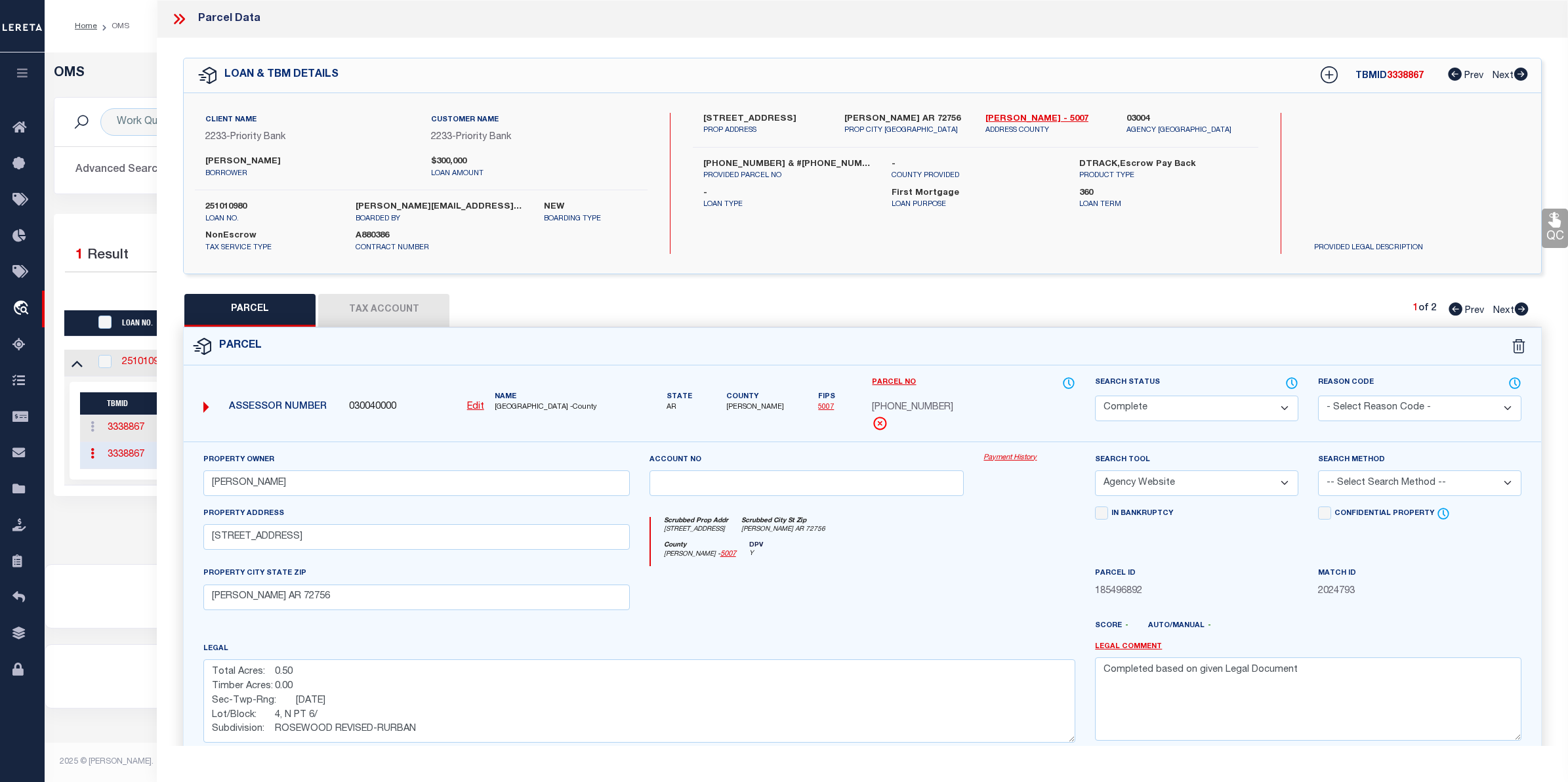
click at [1033, 454] on link "Payment History" at bounding box center [1029, 458] width 92 height 11
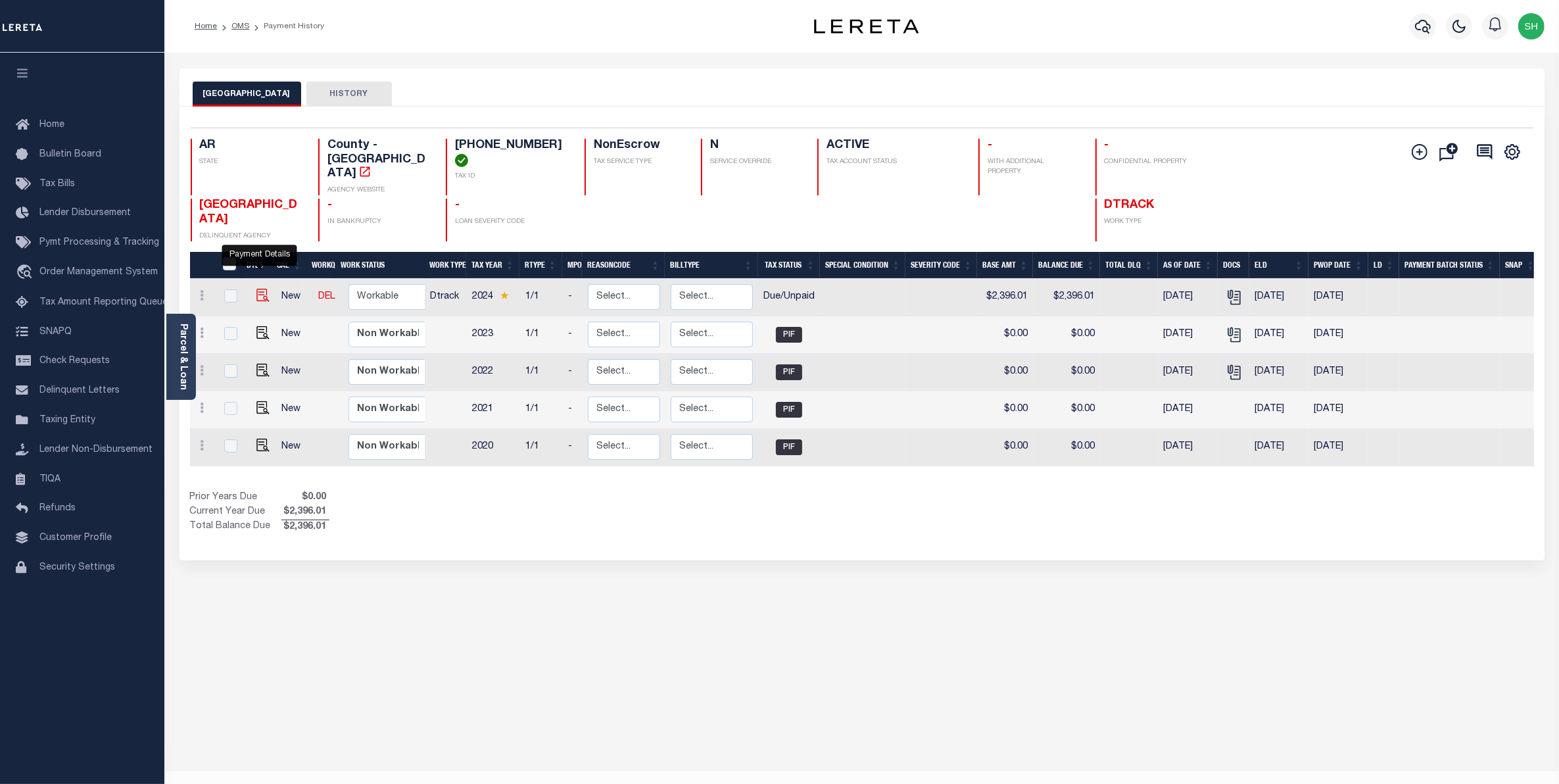
click at [258, 288] on img "" at bounding box center [263, 295] width 13 height 13
checkbox input "true"
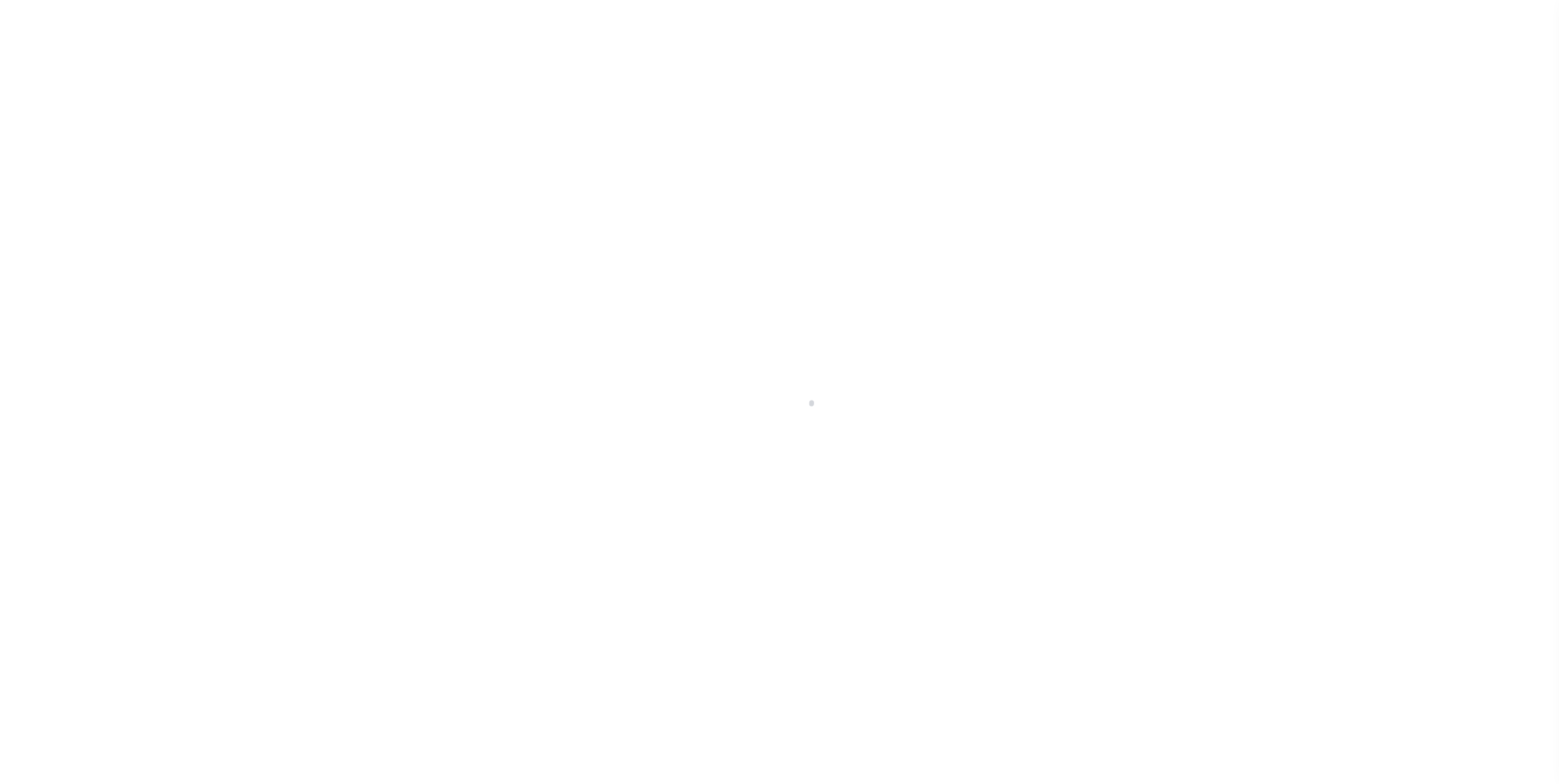
select select "DUE"
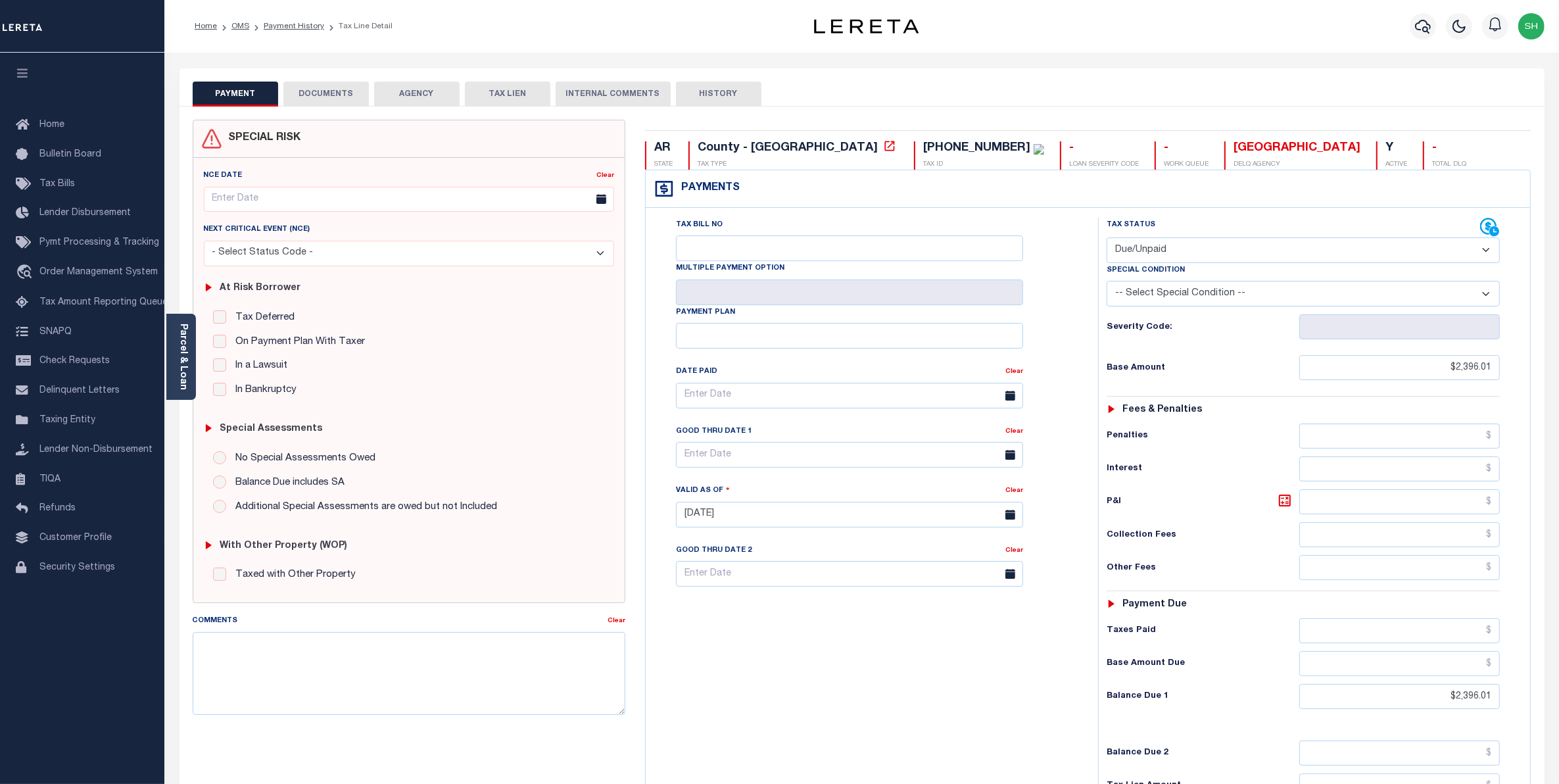
click at [328, 93] on button "DOCUMENTS" at bounding box center [326, 94] width 85 height 25
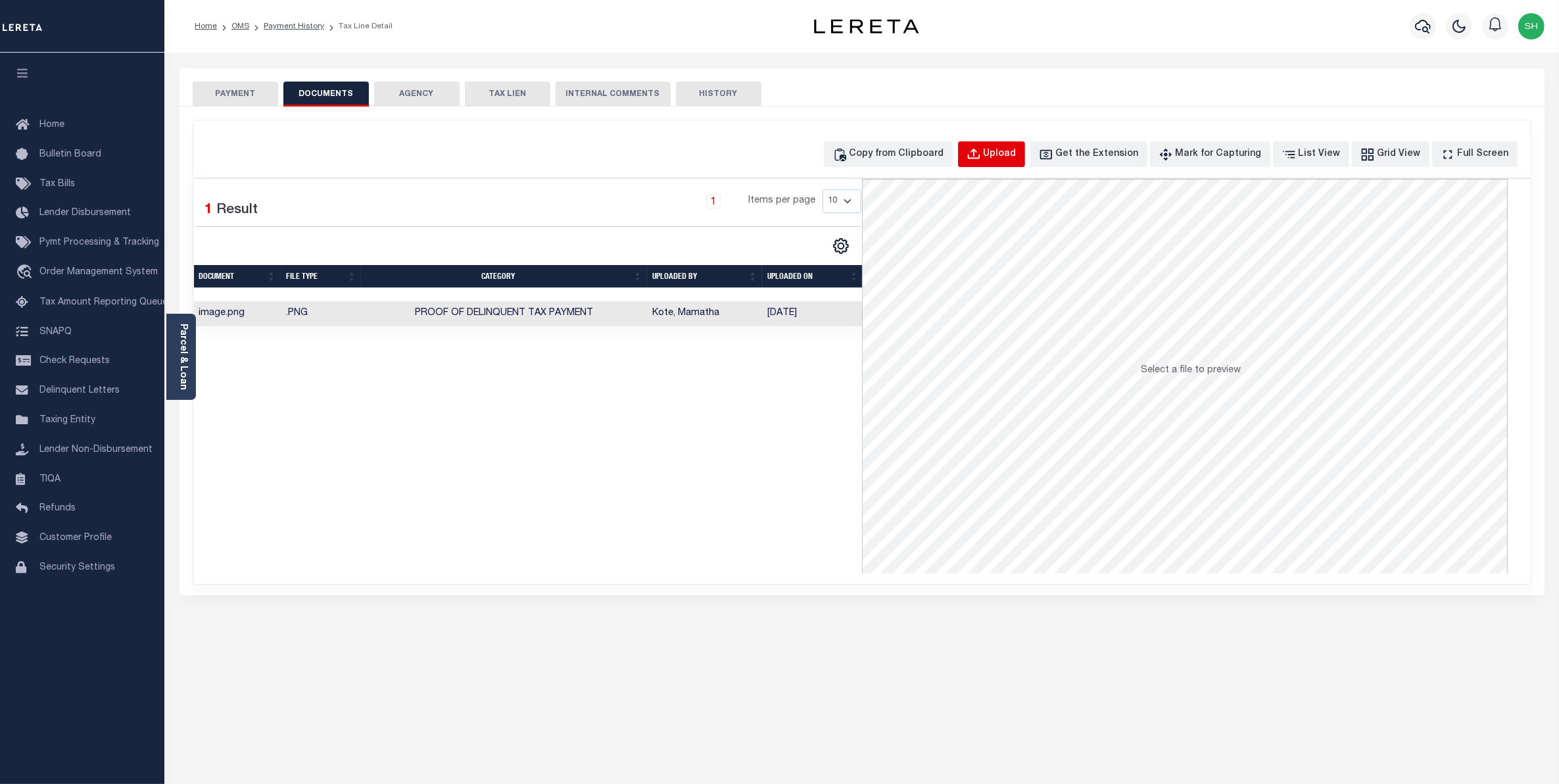
click at [1017, 159] on div "Upload" at bounding box center [1000, 155] width 33 height 15
select select "POP"
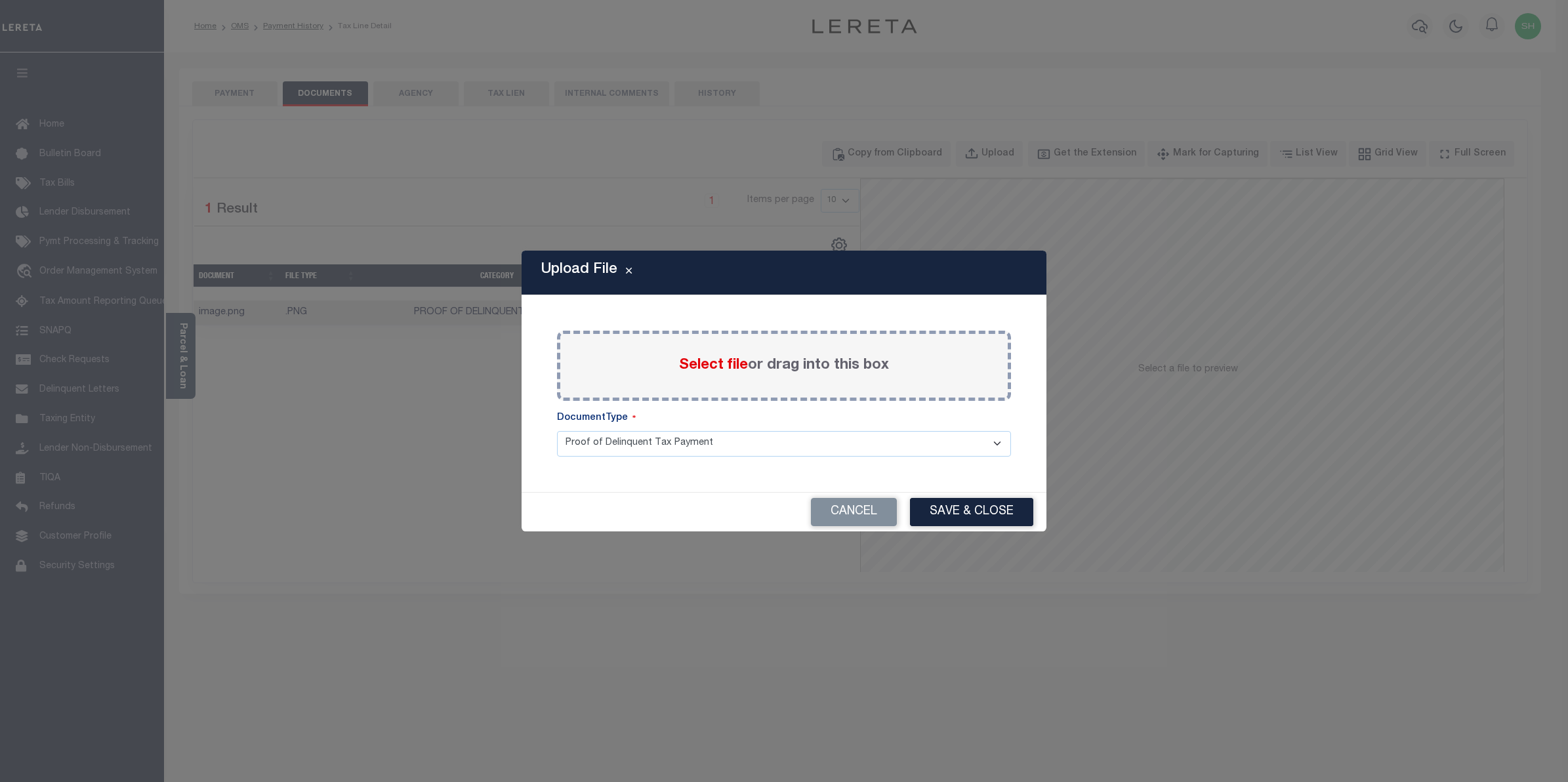
click at [715, 361] on span "Select file" at bounding box center [713, 365] width 69 height 15
click at [0, 0] on input "Select file or drag into this box" at bounding box center [0, 0] width 0 height 0
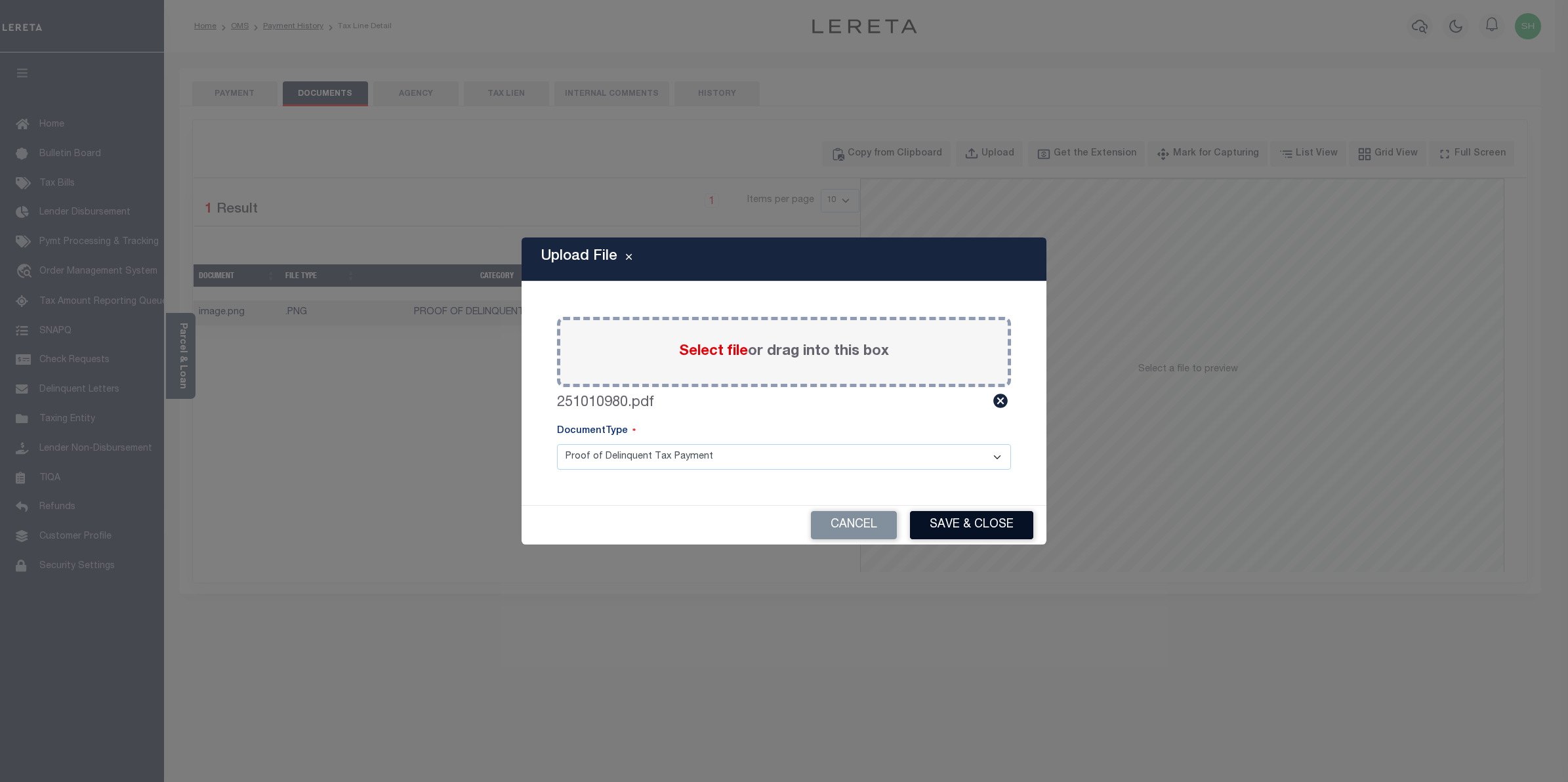
click at [948, 521] on button "Save & Close" at bounding box center [972, 525] width 123 height 29
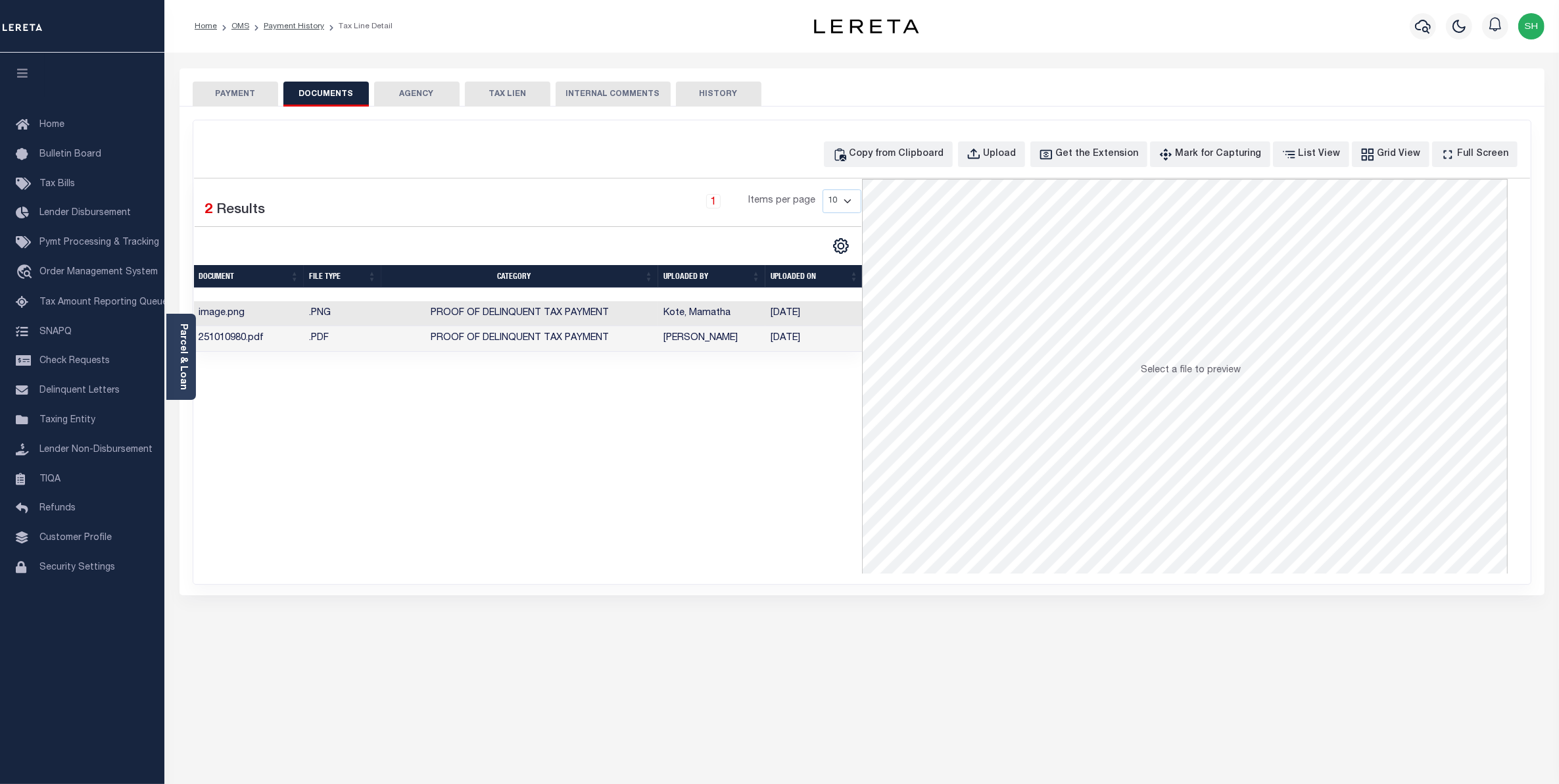
click at [211, 93] on button "PAYMENT" at bounding box center [235, 94] width 85 height 25
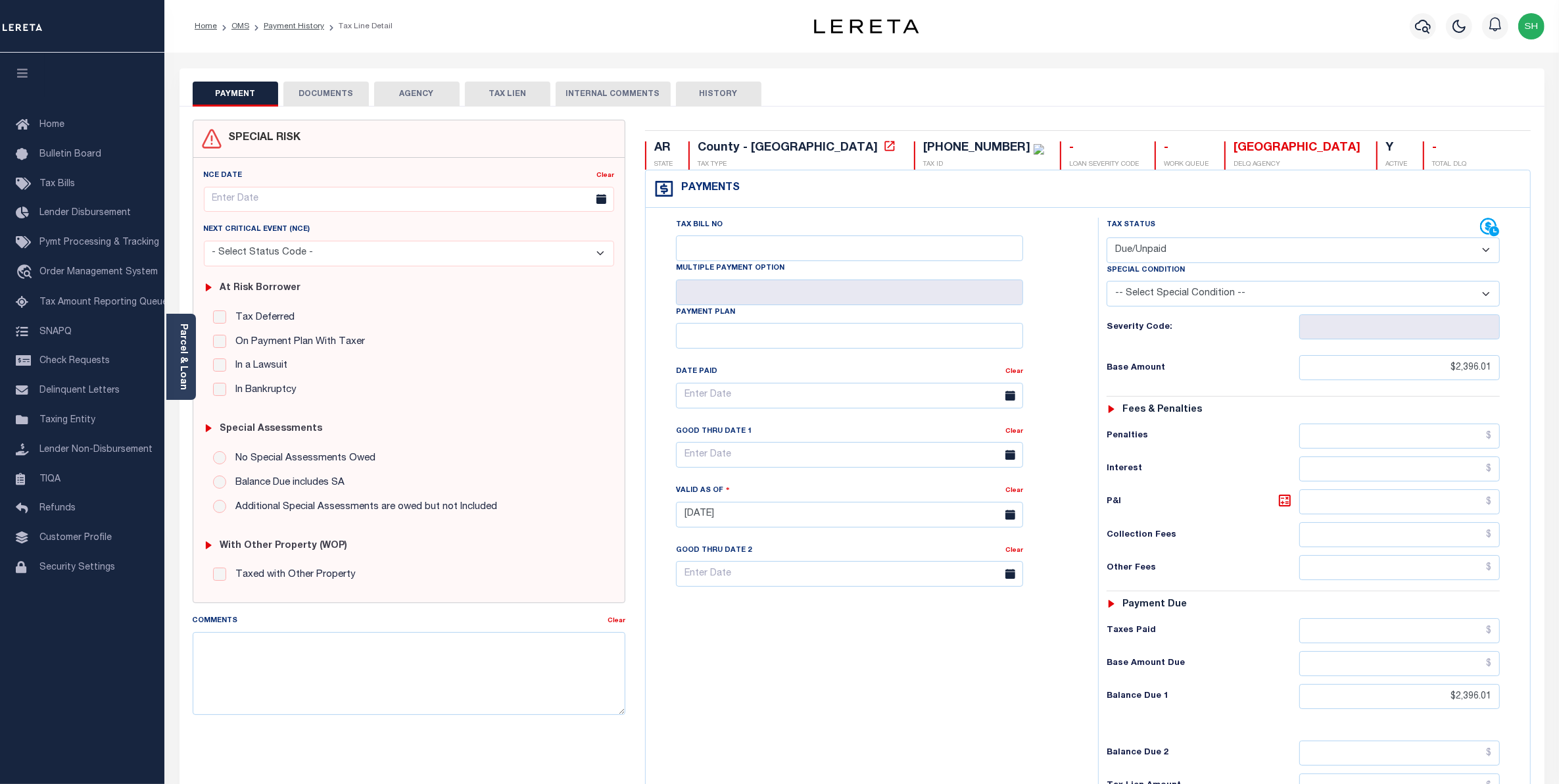
click at [1488, 252] on select "- Select Status Code - Open Due/Unpaid Paid Incomplete No Tax Due Internal Refu…" at bounding box center [1303, 250] width 394 height 25
select select "PYD"
click at [1107, 238] on select "- Select Status Code - Open Due/Unpaid Paid Incomplete No Tax Due Internal Refu…" at bounding box center [1303, 250] width 394 height 25
type input "10/09/2025"
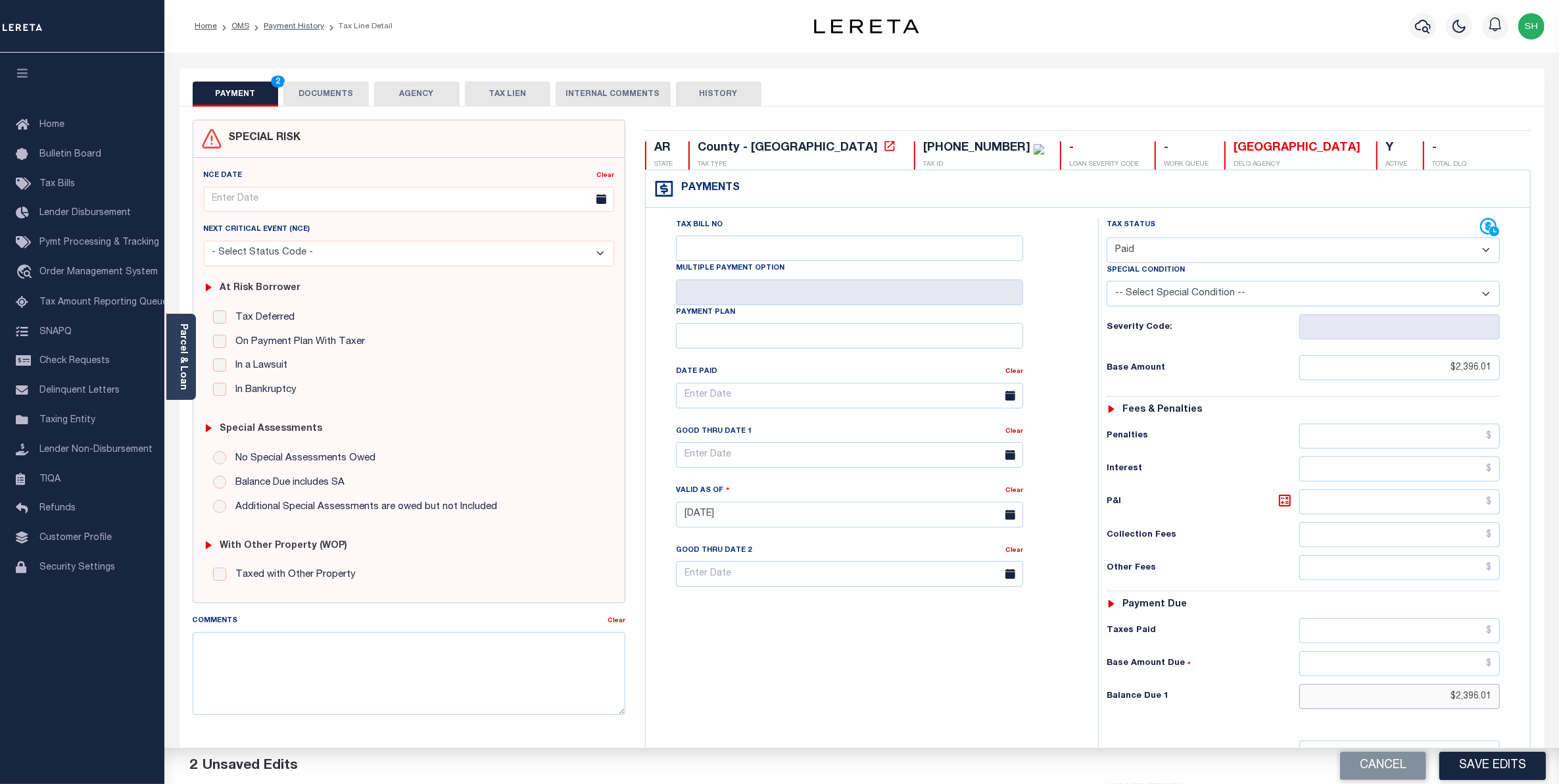
drag, startPoint x: 1408, startPoint y: 696, endPoint x: 1570, endPoint y: 561, distance: 210.9
click at [1559, 617] on html "Home OMS Payment History Tax Line Detail" at bounding box center [779, 483] width 1559 height 965
type input "$0.00"
click at [1466, 757] on button "Save Edits" at bounding box center [1493, 766] width 107 height 29
checkbox input "false"
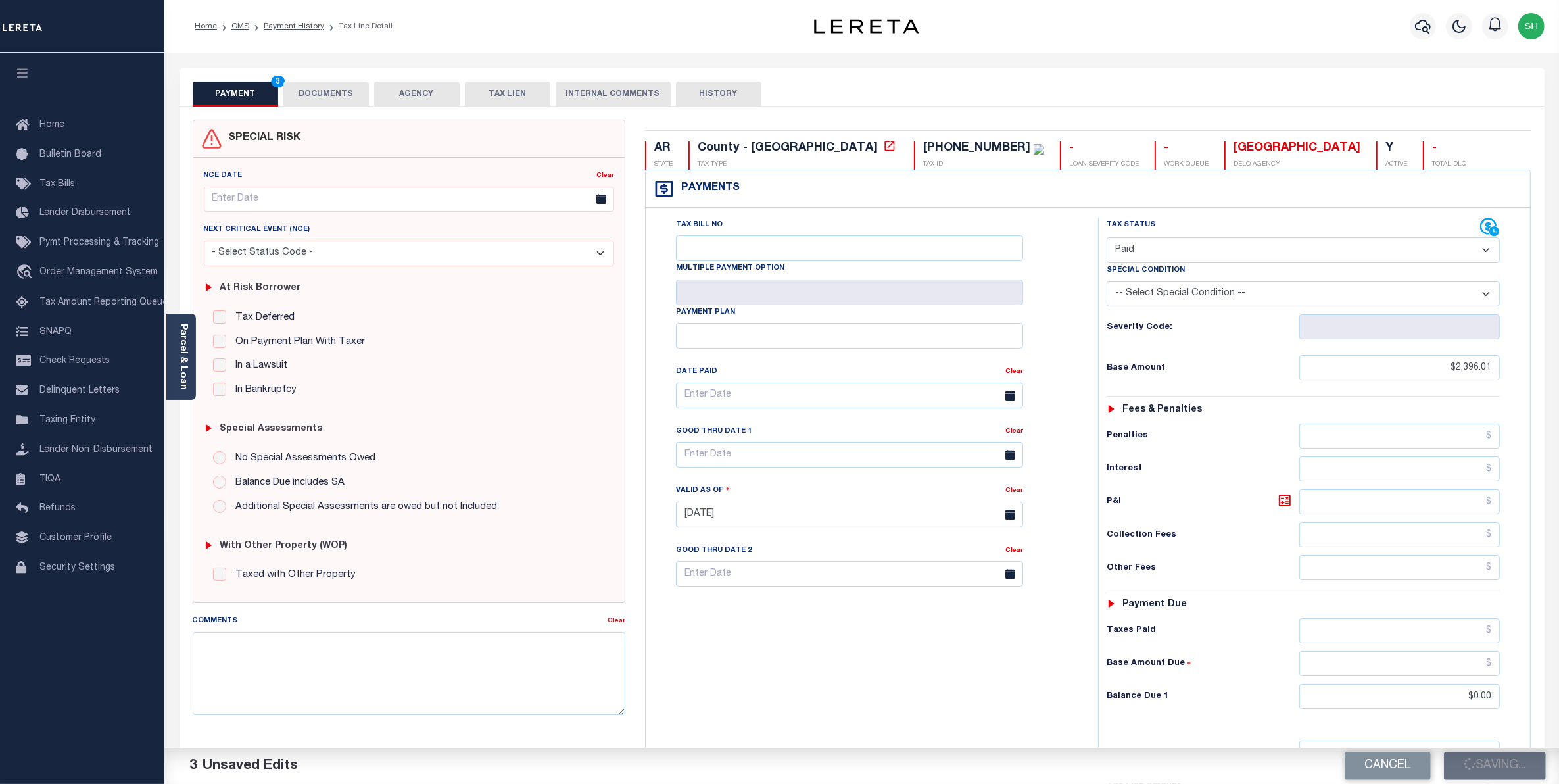
checkbox input "false"
type input "$2,396.01"
type input "$0"
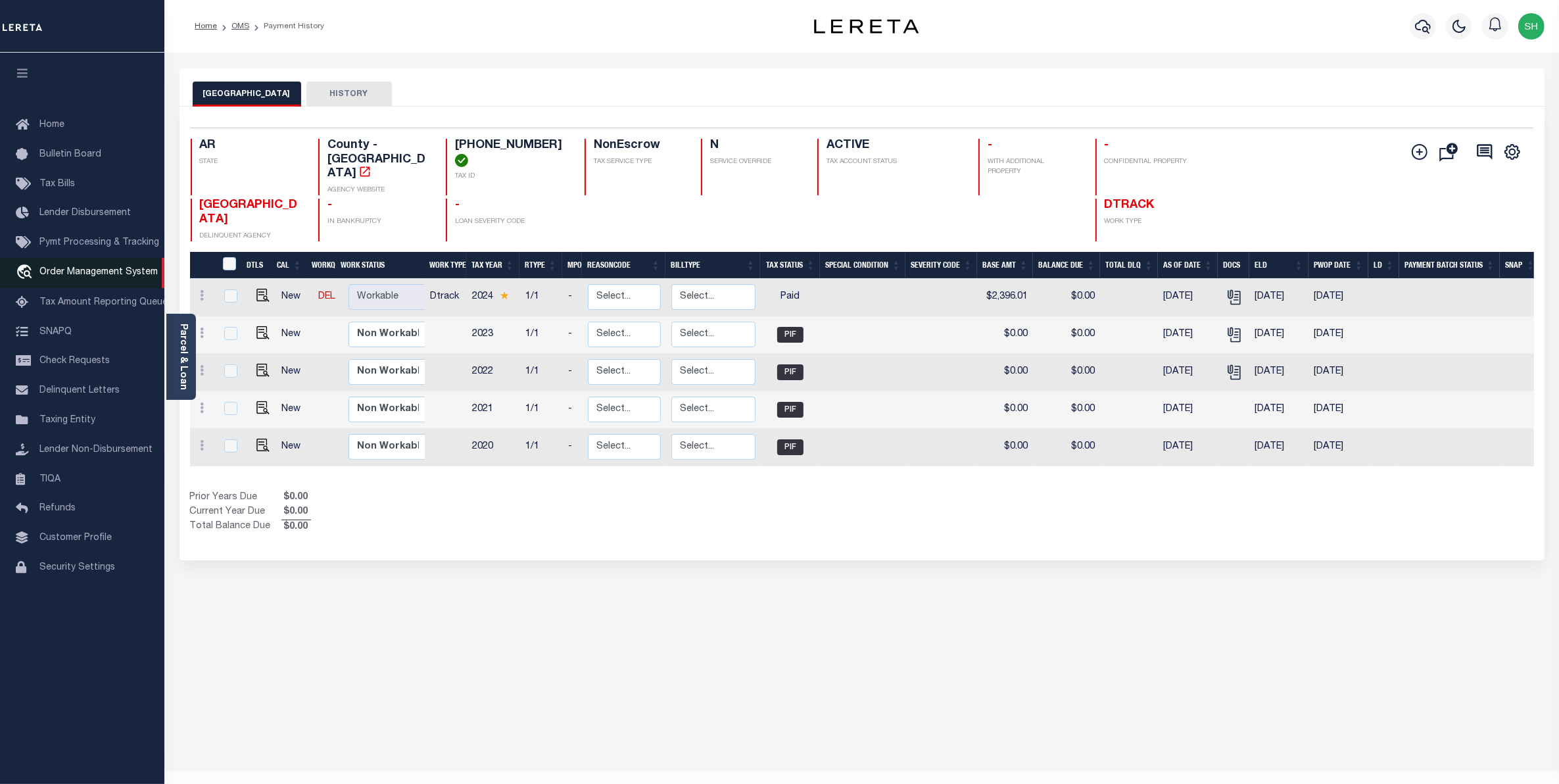
click at [81, 277] on span "Order Management System" at bounding box center [98, 272] width 119 height 9
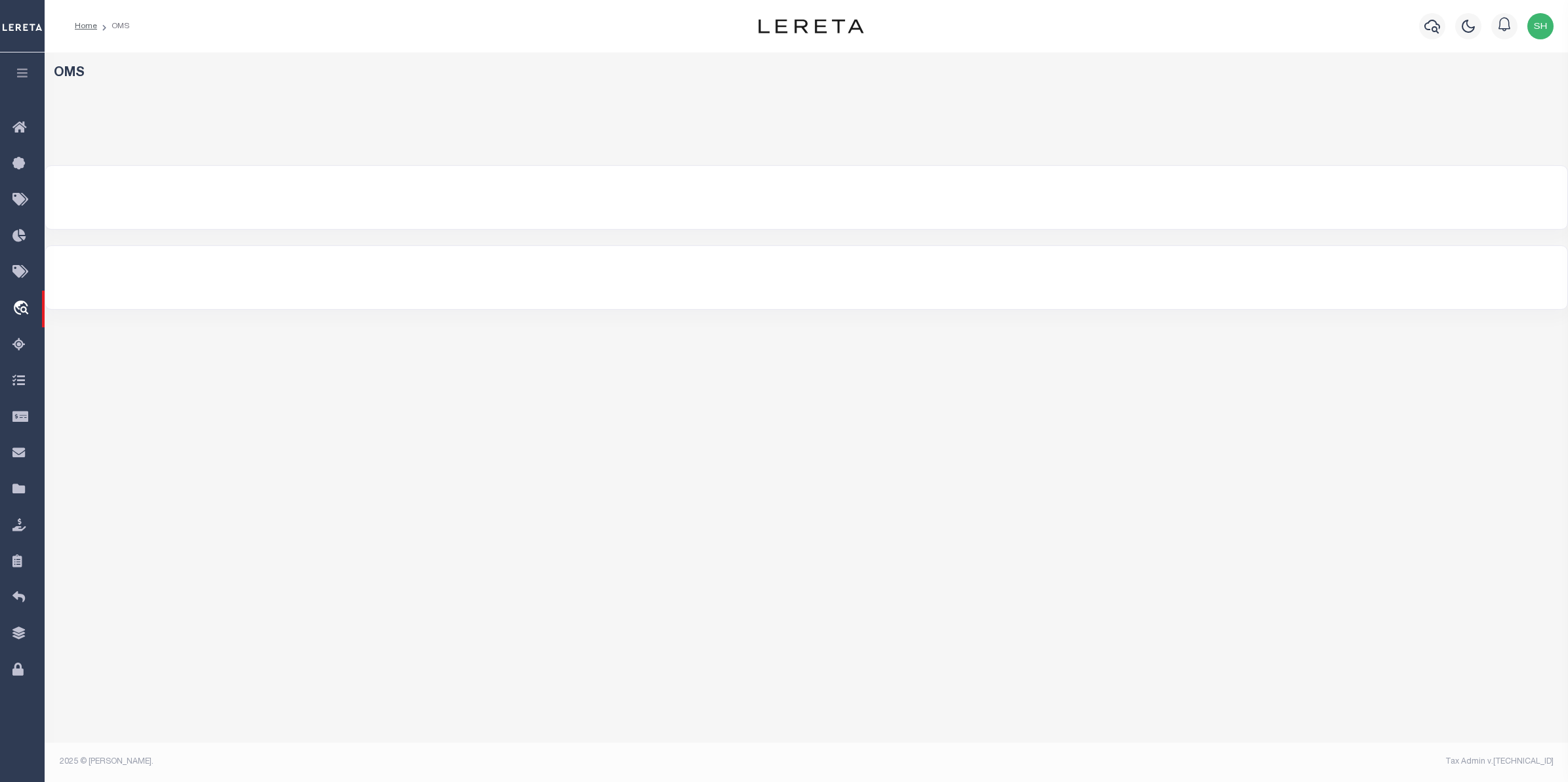
select select "200"
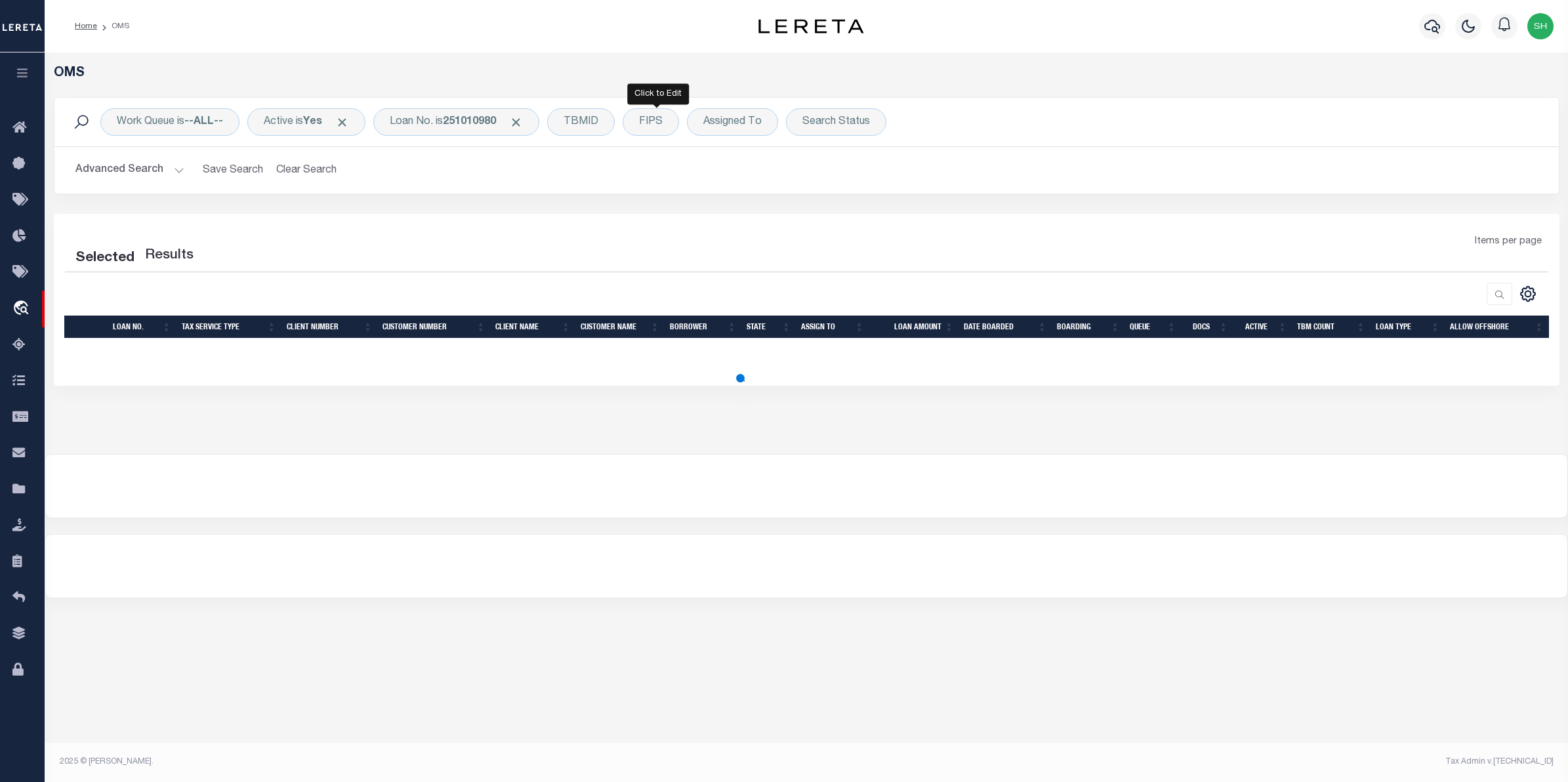
select select "200"
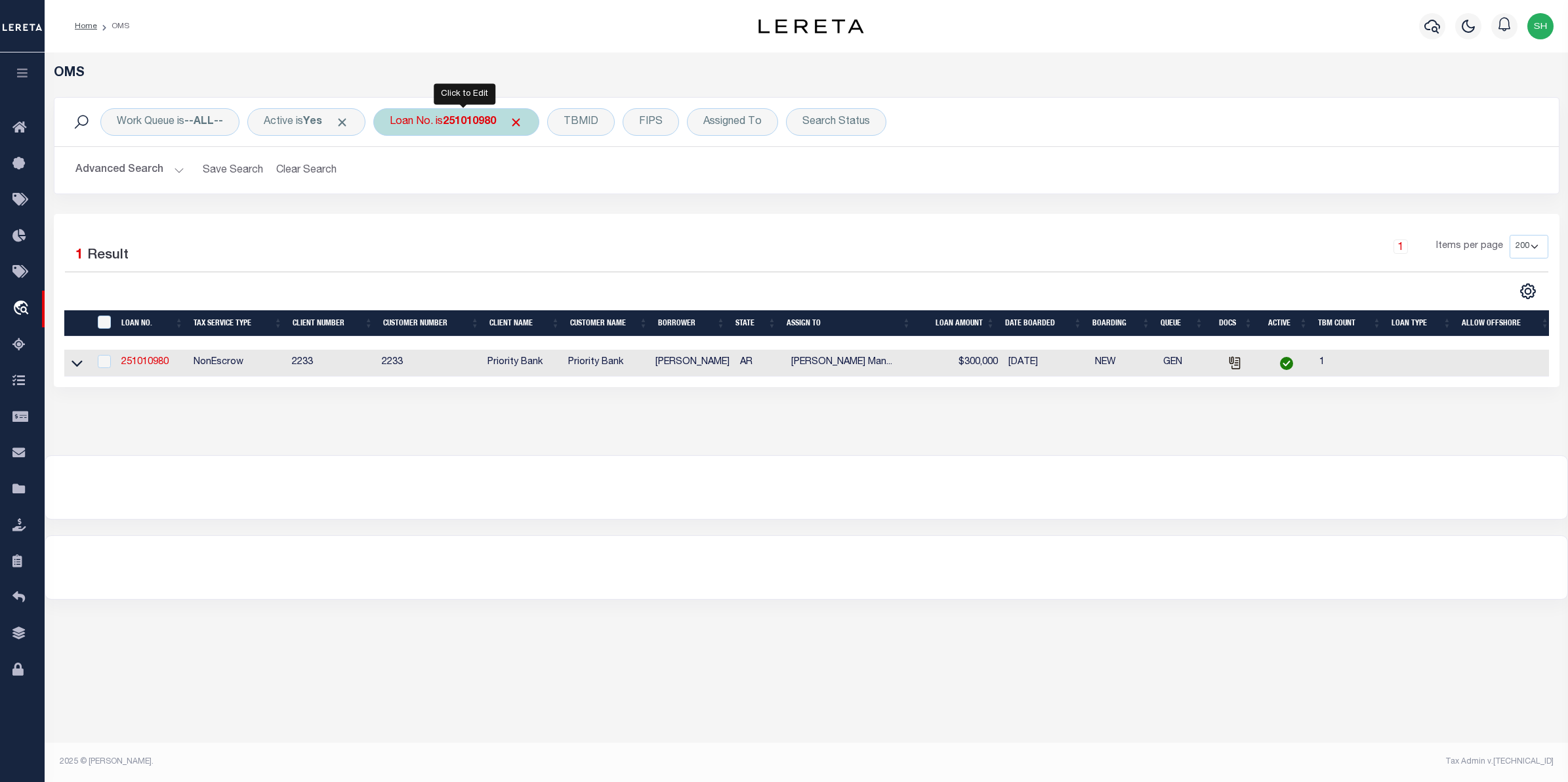
click at [448, 123] on div "Loan No. is 251010980" at bounding box center [456, 122] width 166 height 28
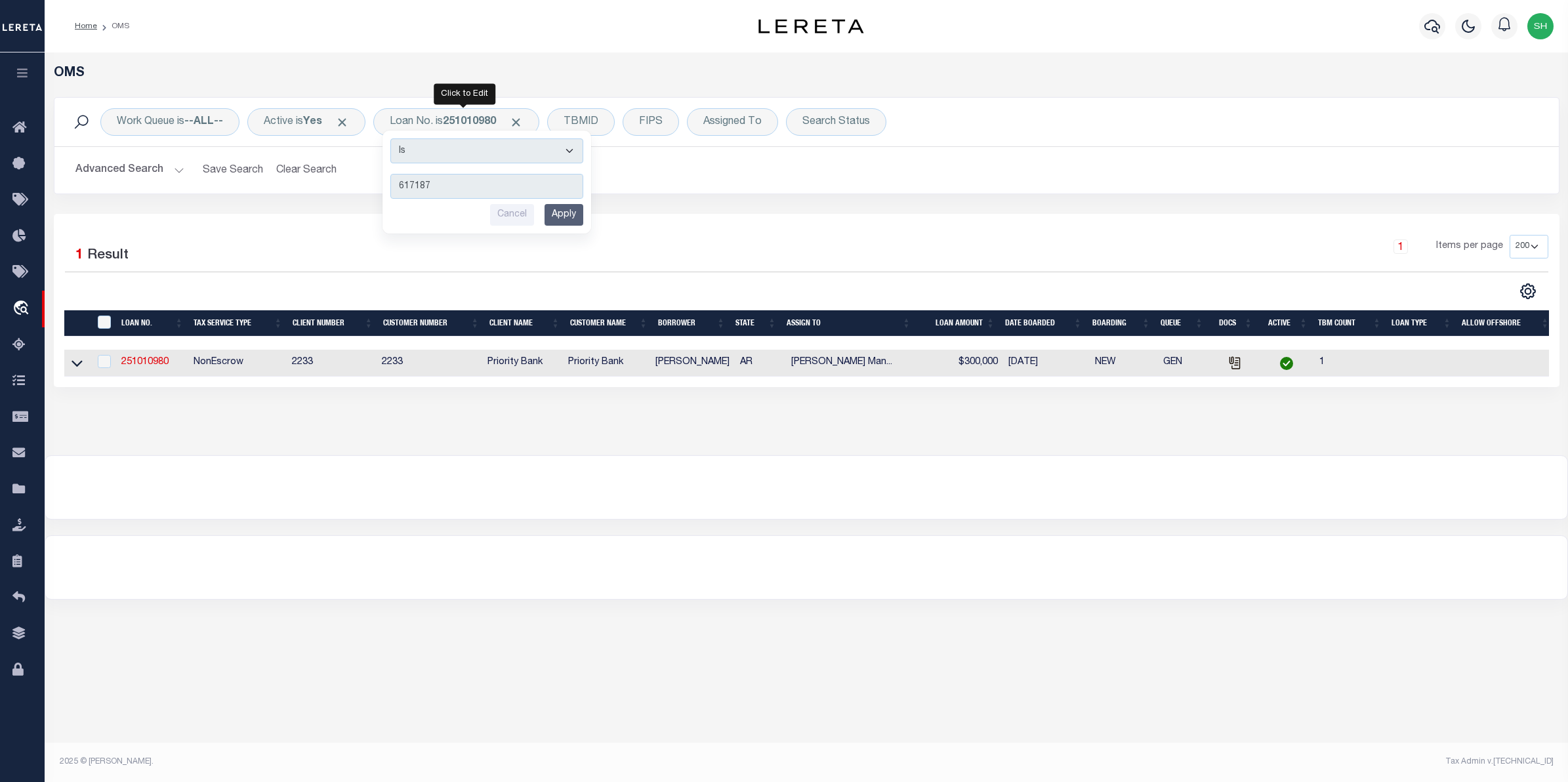
type input "6171871"
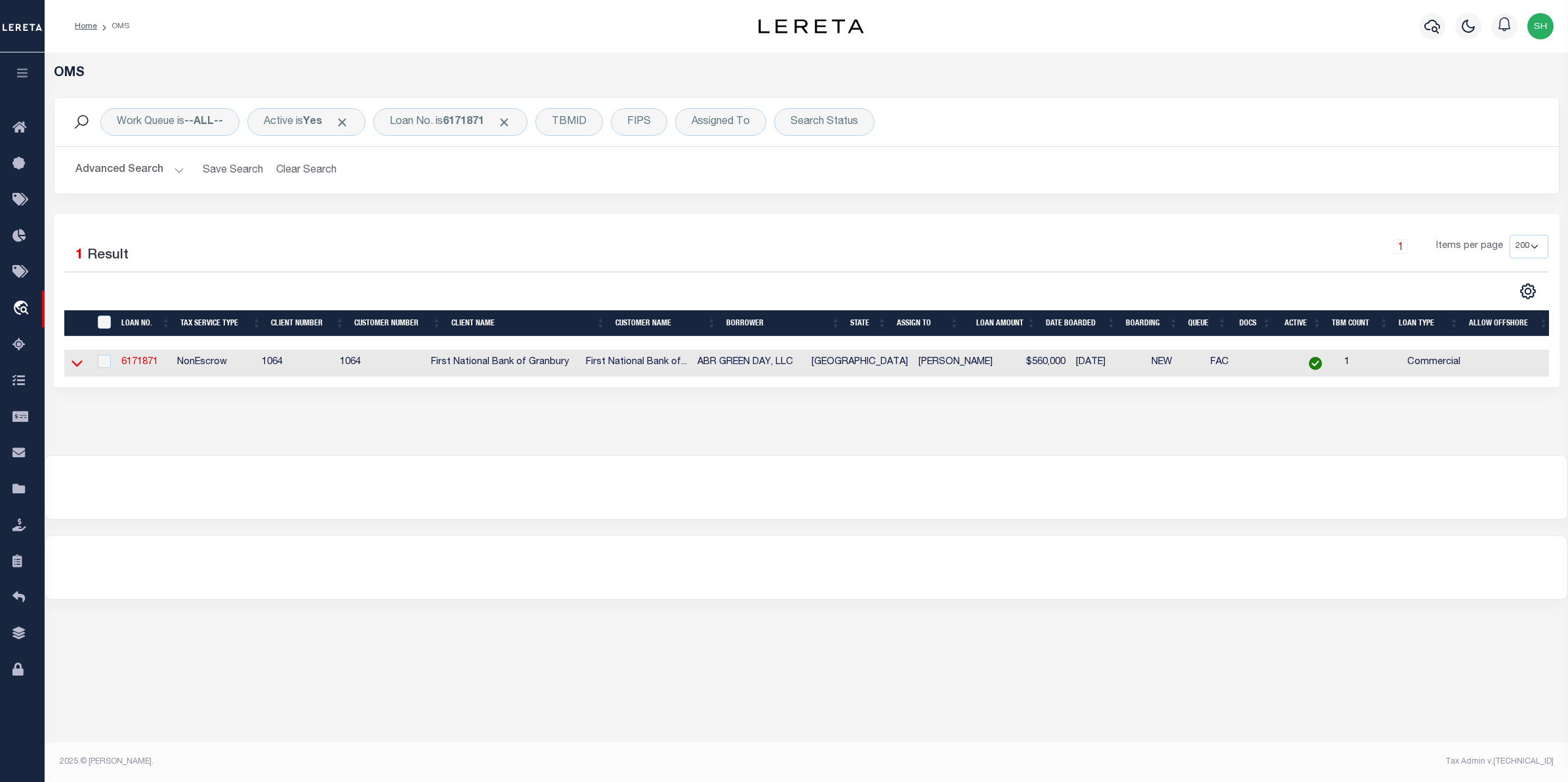
click at [82, 365] on icon at bounding box center [78, 363] width 11 height 14
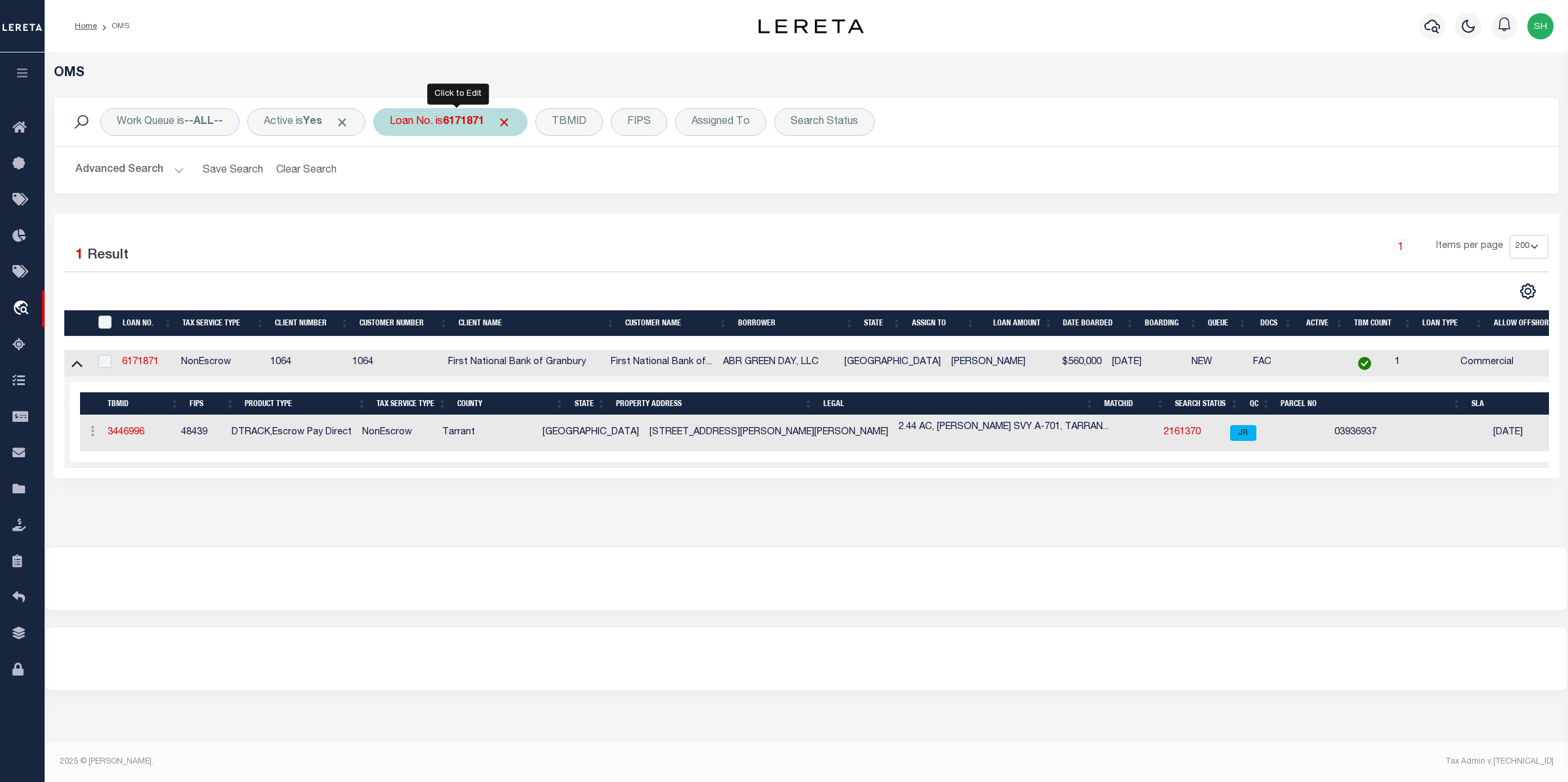
click at [480, 125] on b "6171871" at bounding box center [463, 122] width 42 height 11
type input "10020450"
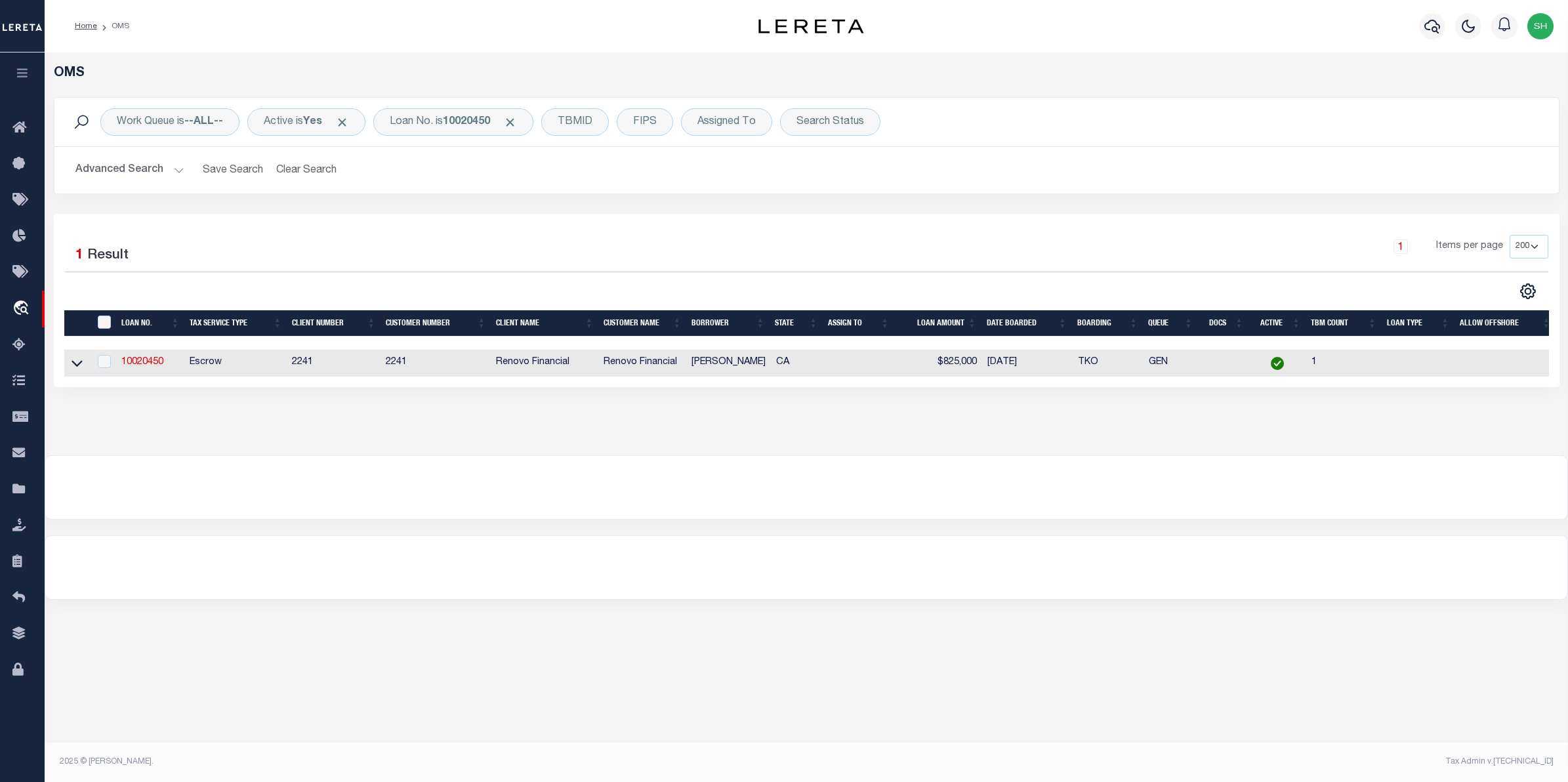
drag, startPoint x: 75, startPoint y: 366, endPoint x: 1202, endPoint y: 467, distance: 1131.5
click at [75, 366] on icon at bounding box center [78, 363] width 11 height 14
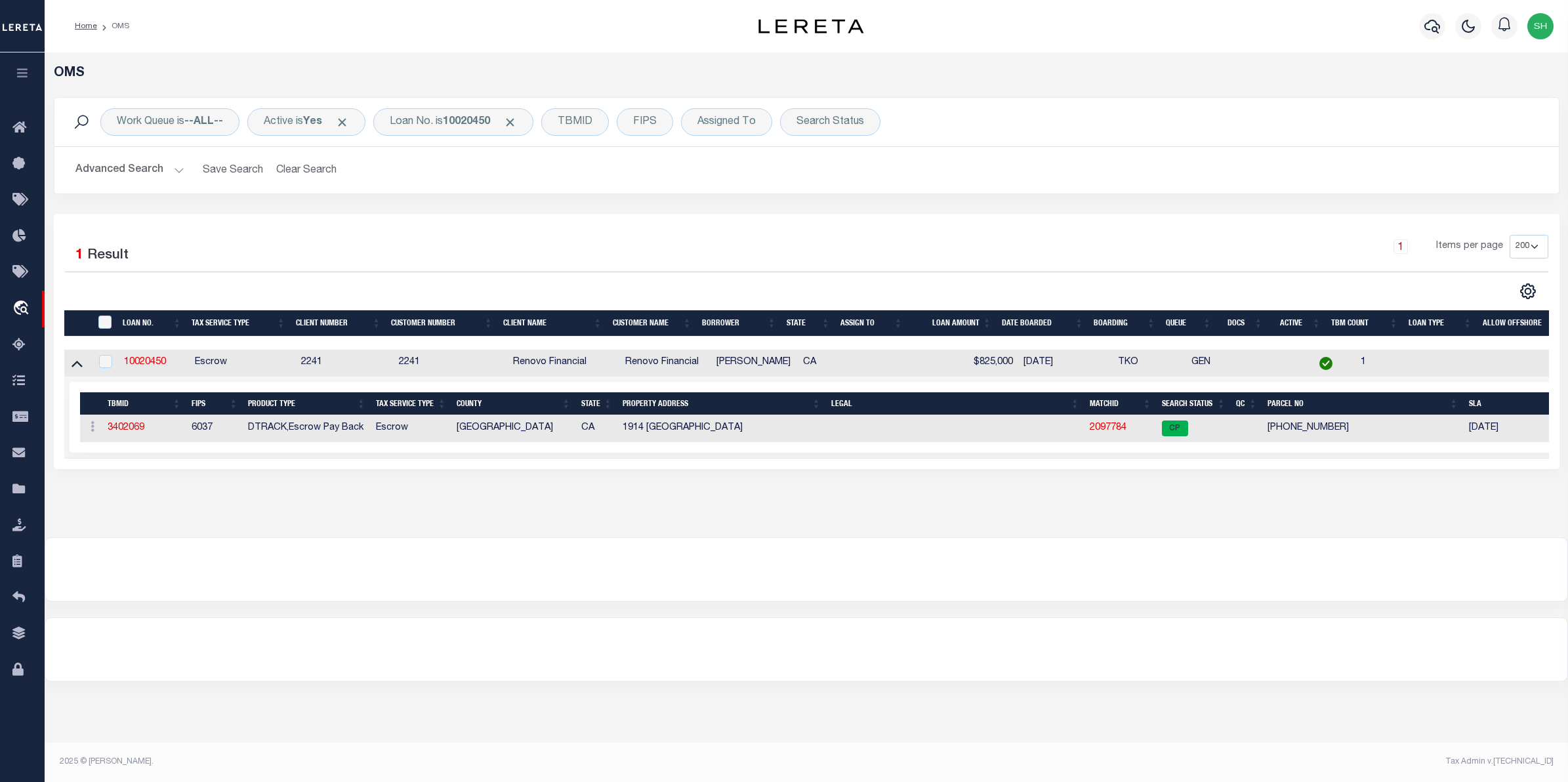
click at [1113, 437] on td "2097784" at bounding box center [1120, 428] width 72 height 27
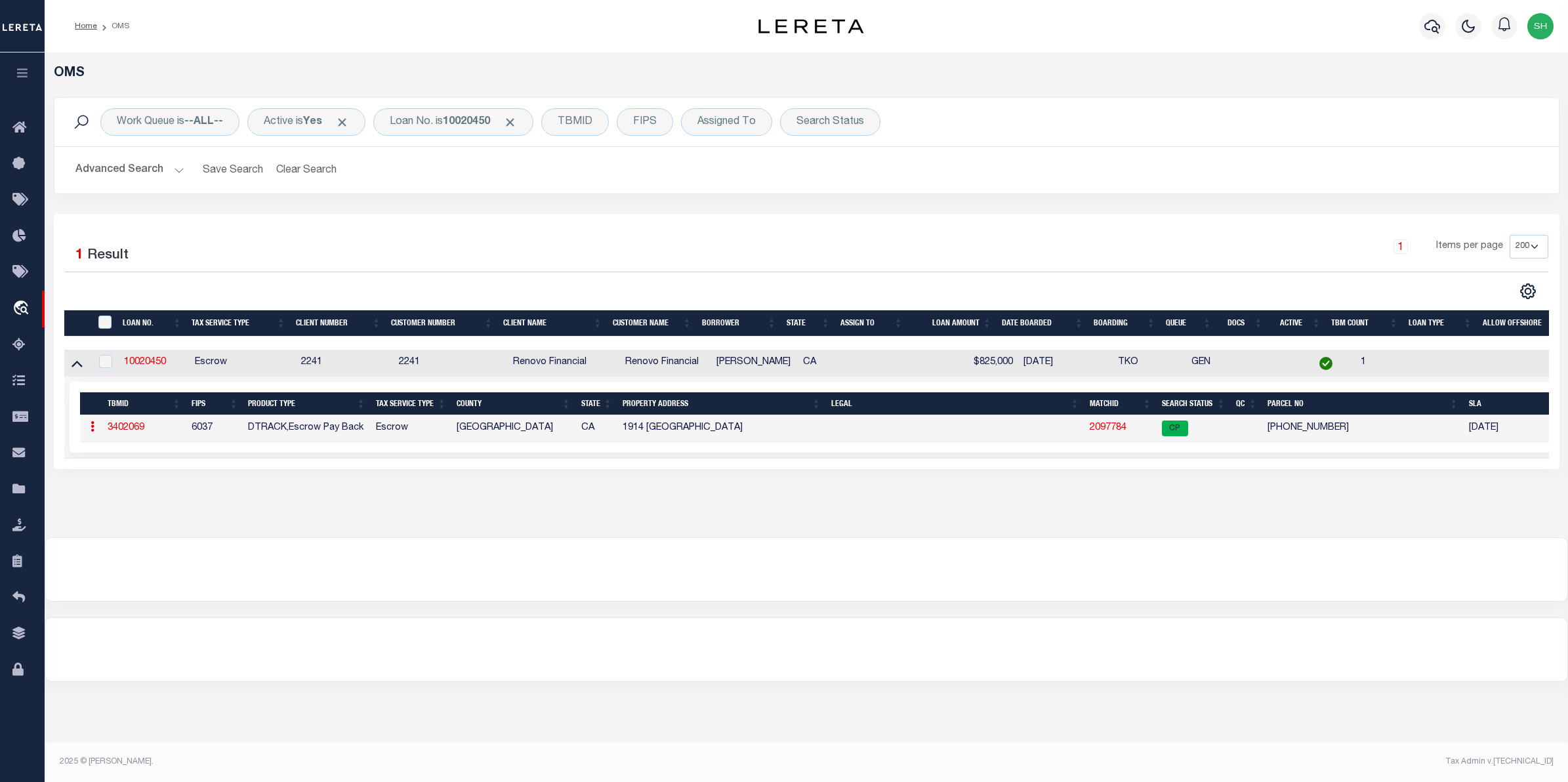
click at [1113, 431] on link "2097784" at bounding box center [1107, 427] width 37 height 9
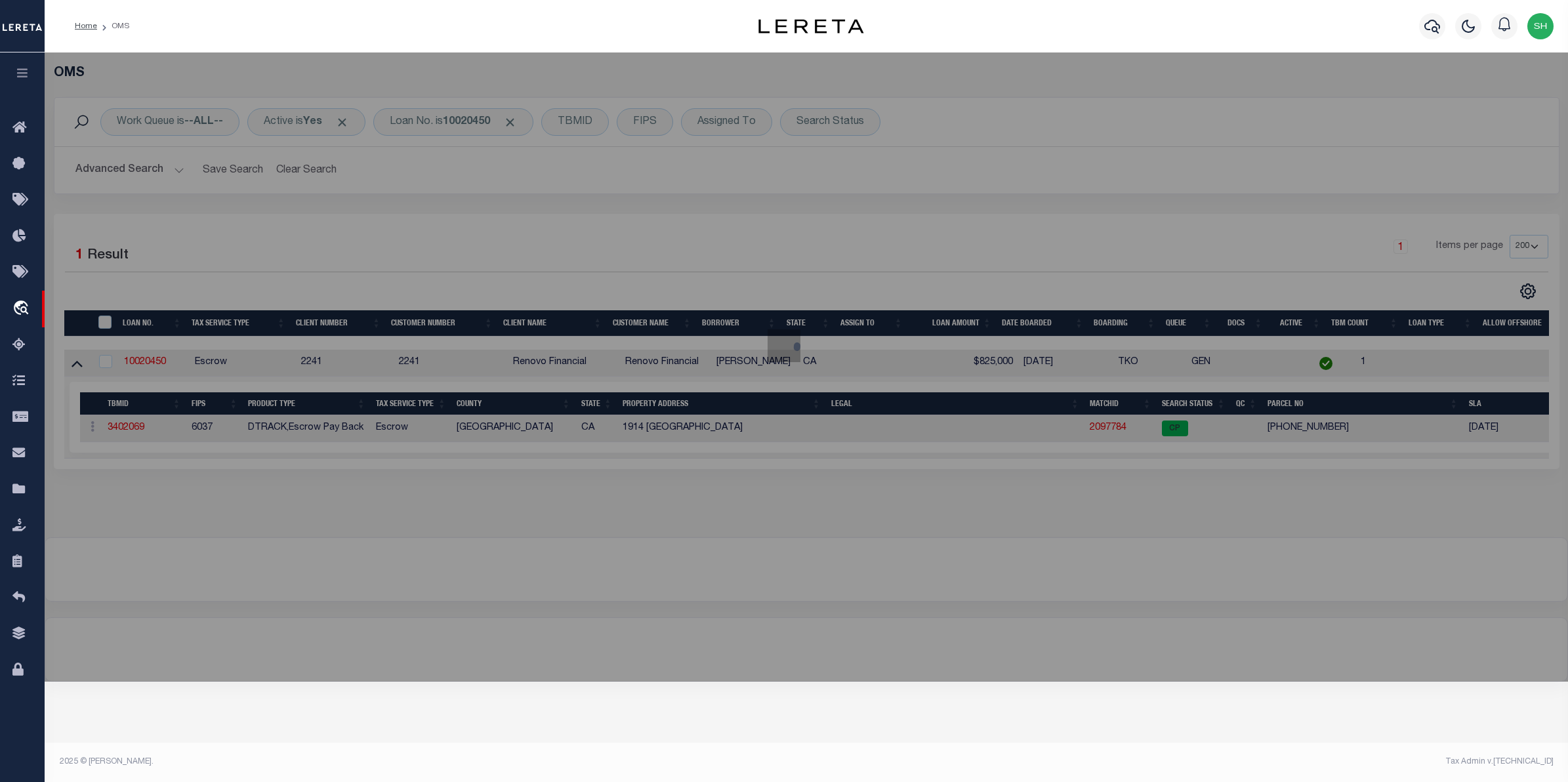
checkbox input "false"
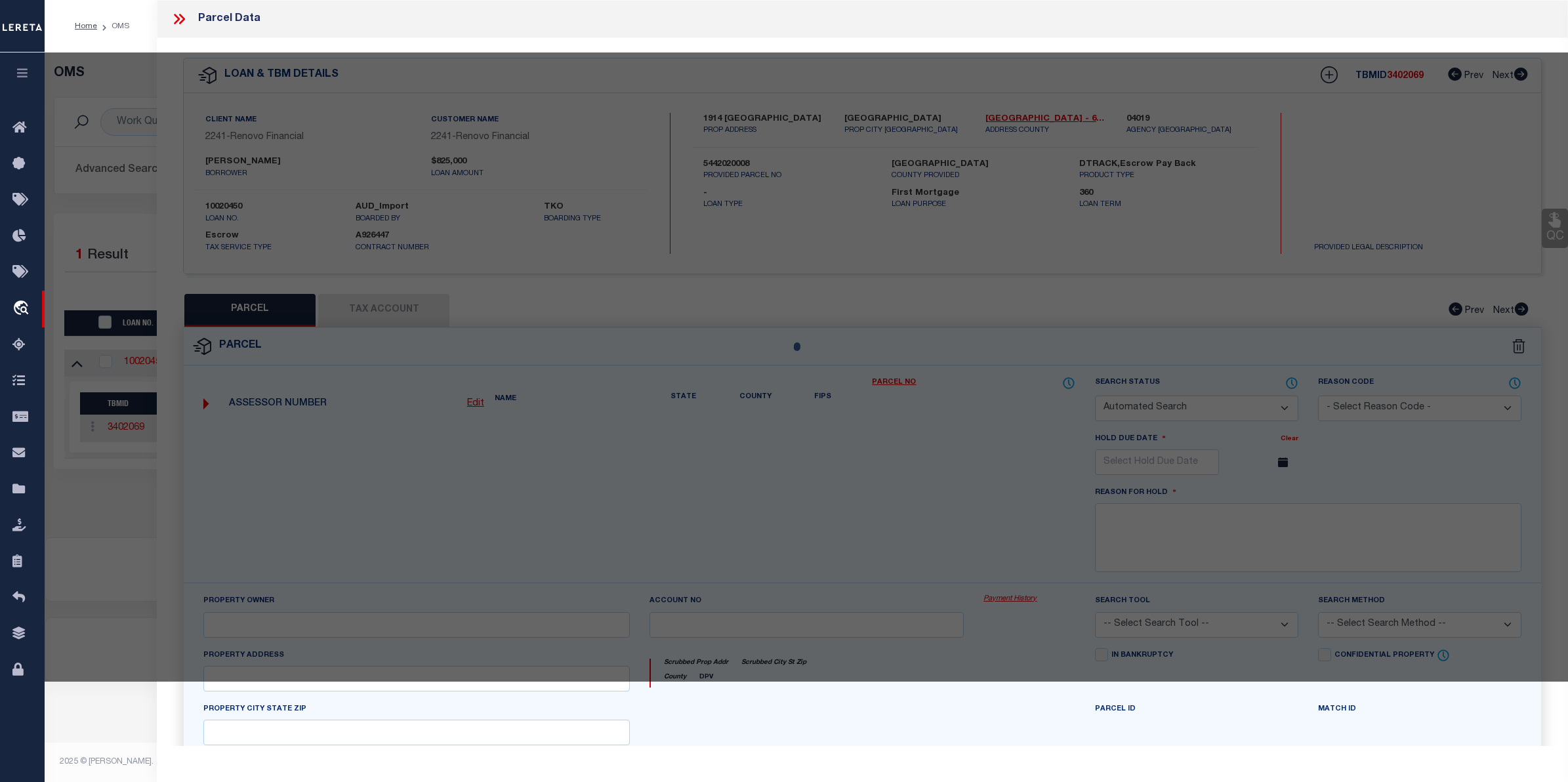
select select "CP"
type input "1914 MELLON AVE"
checkbox input "false"
type textarea "TRACT # 4905 LOT 215"
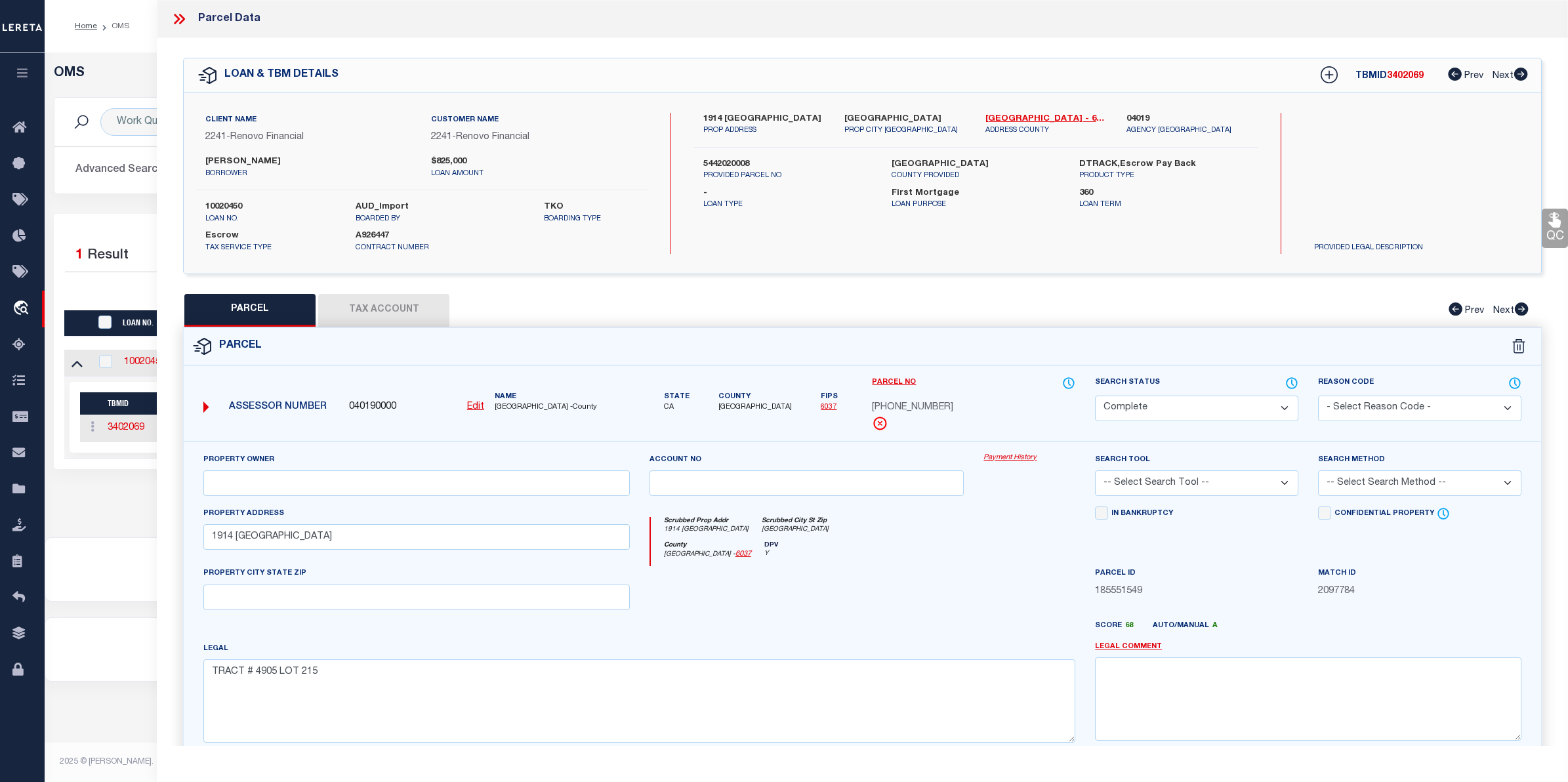
click at [1001, 459] on link "Payment History" at bounding box center [1029, 458] width 92 height 11
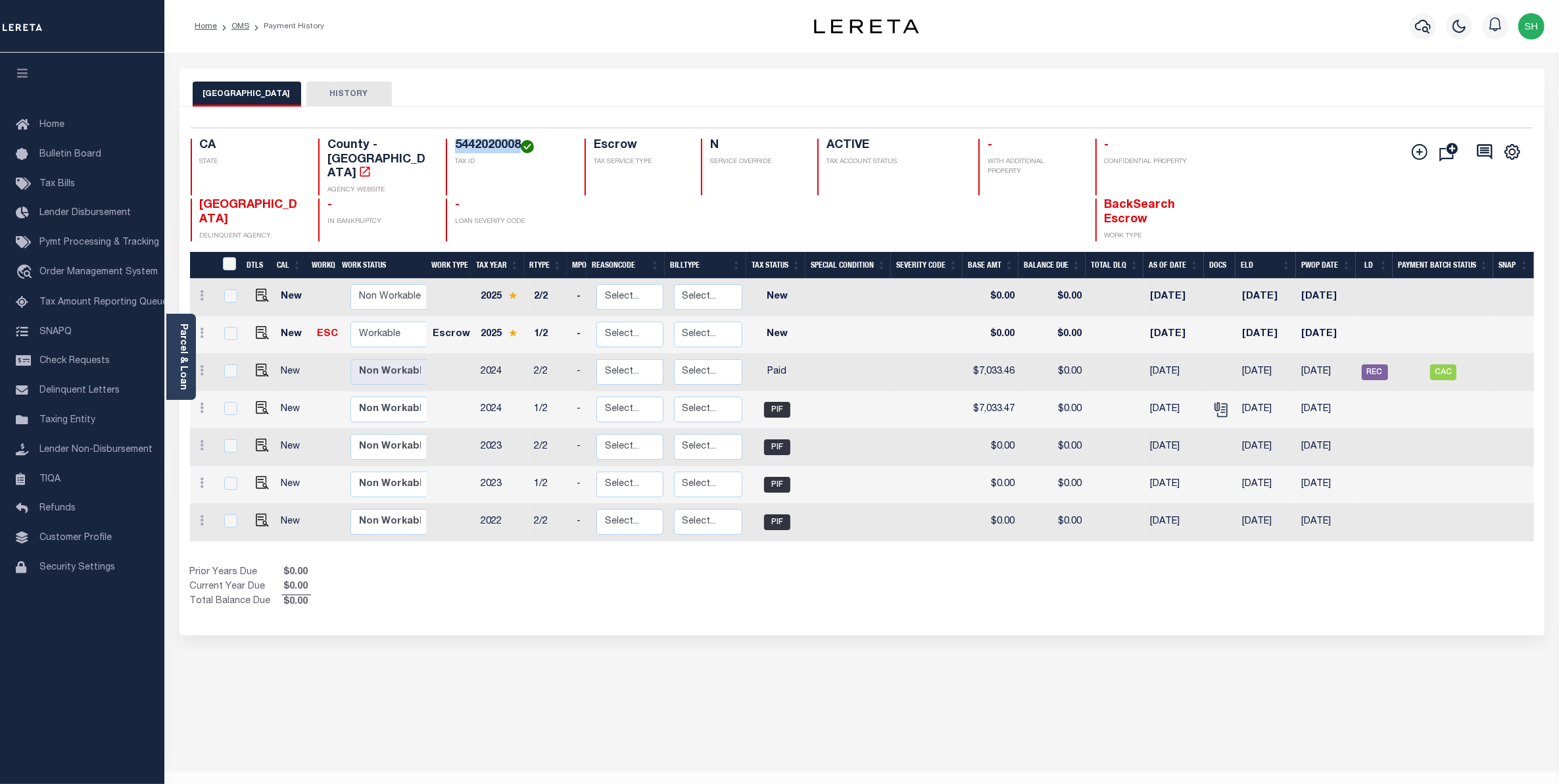
drag, startPoint x: 518, startPoint y: 143, endPoint x: 457, endPoint y: 138, distance: 61.2
click at [457, 138] on h4 "5442020008" at bounding box center [512, 146] width 114 height 15
copy h4 "5442020008"
click at [55, 276] on span "Order Management System" at bounding box center [98, 272] width 119 height 9
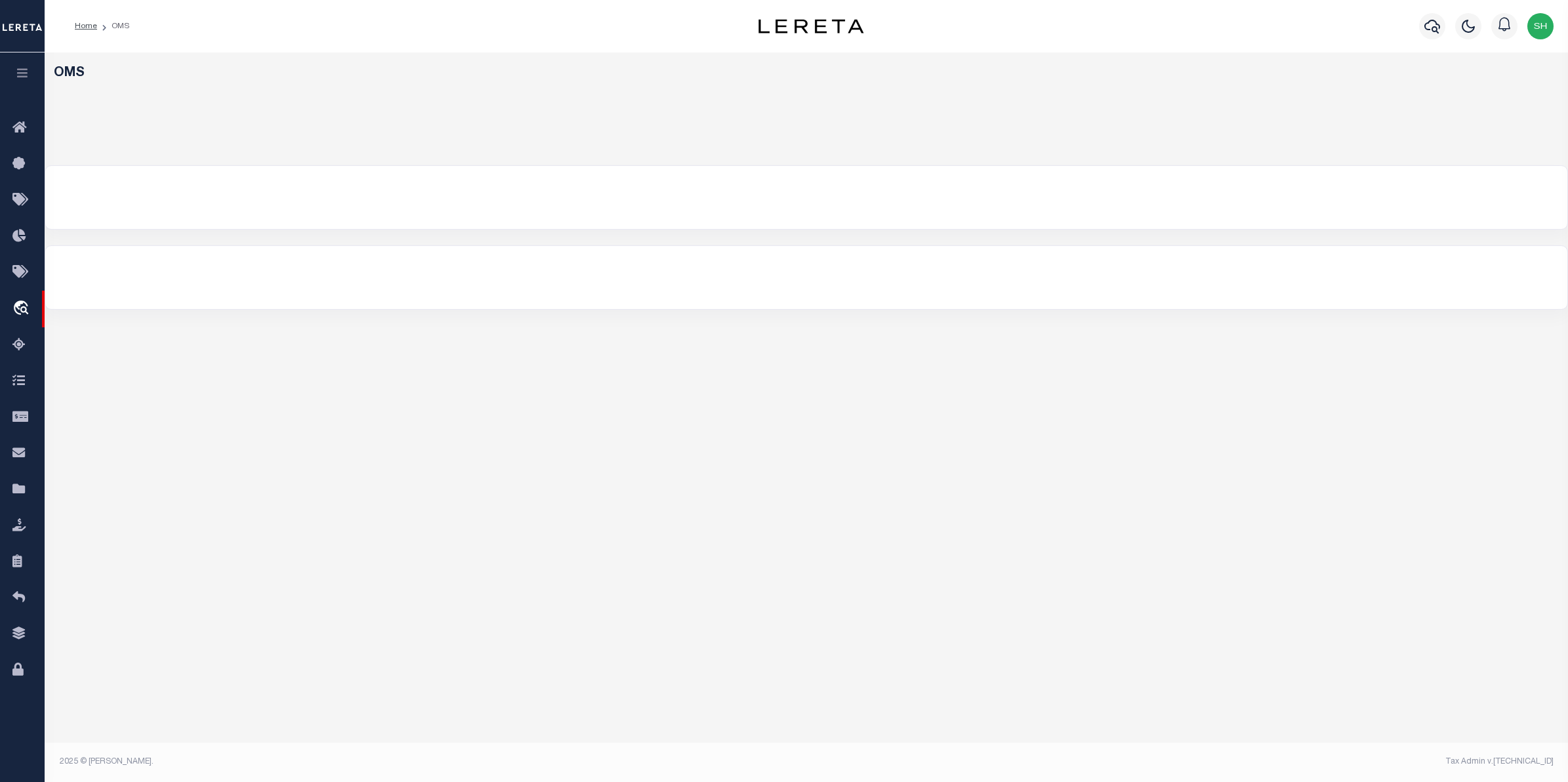
select select "200"
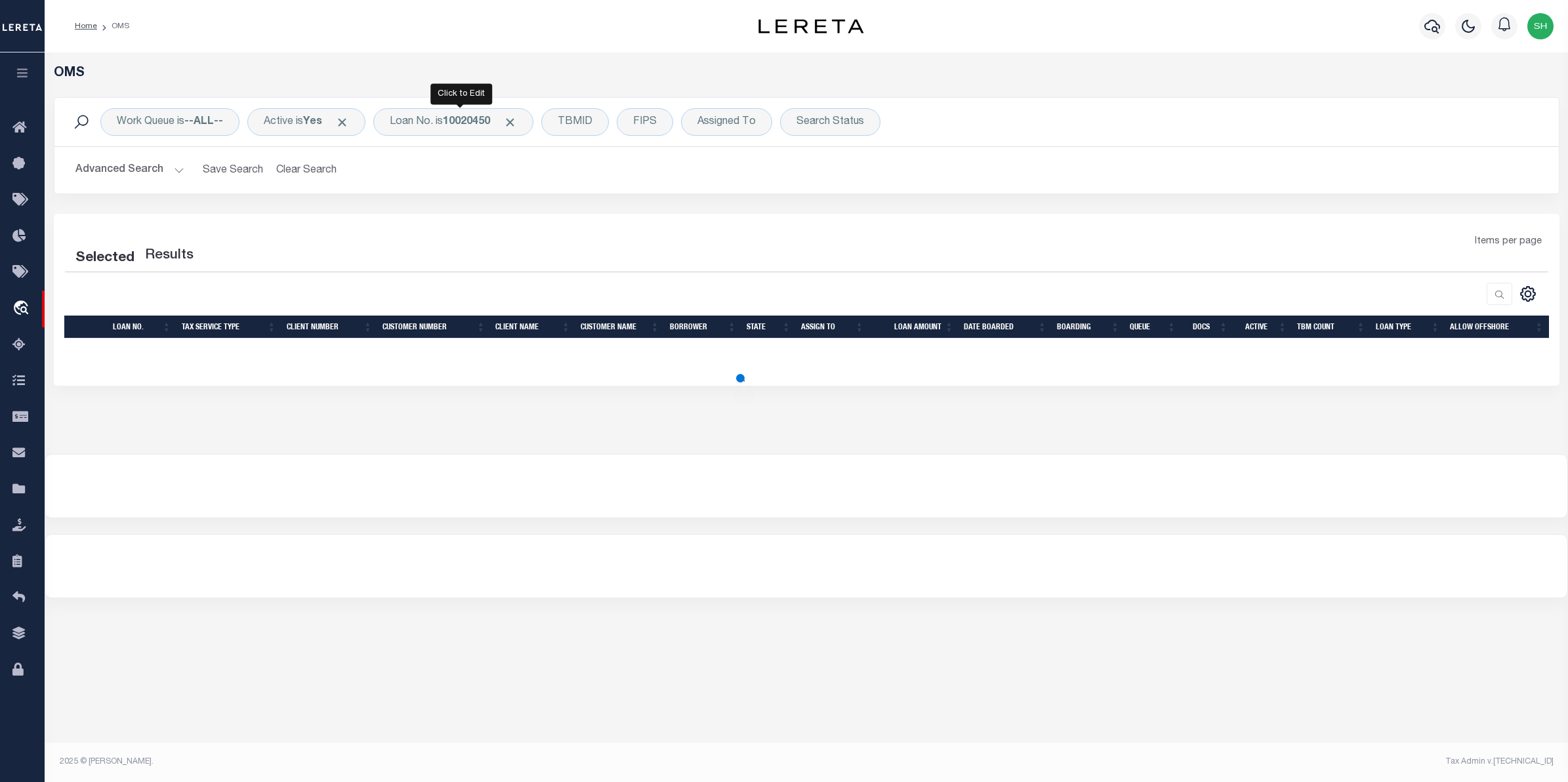
select select "200"
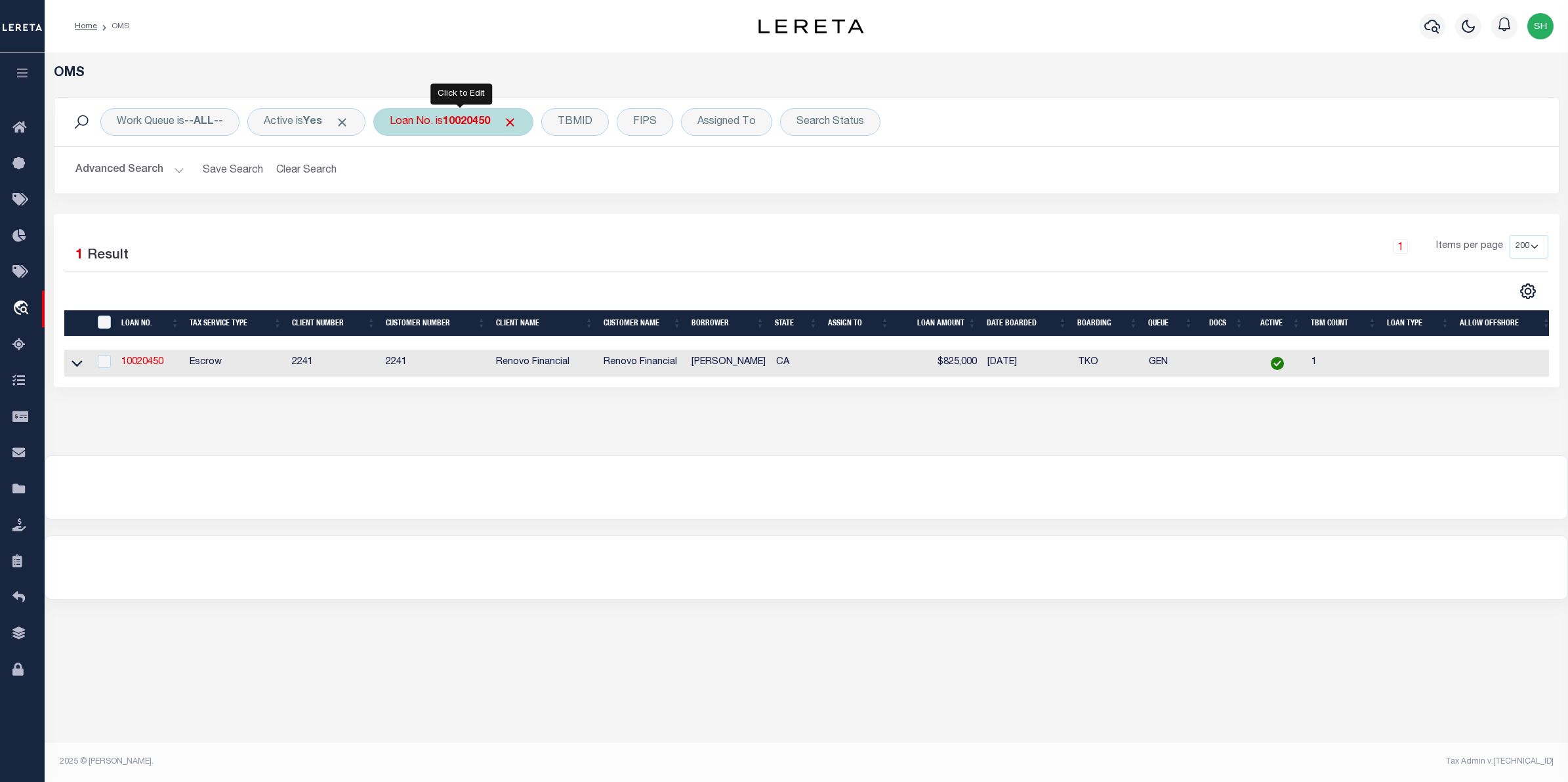
click at [433, 125] on div "Loan No. is 10020450" at bounding box center [453, 122] width 160 height 28
type input "3662"
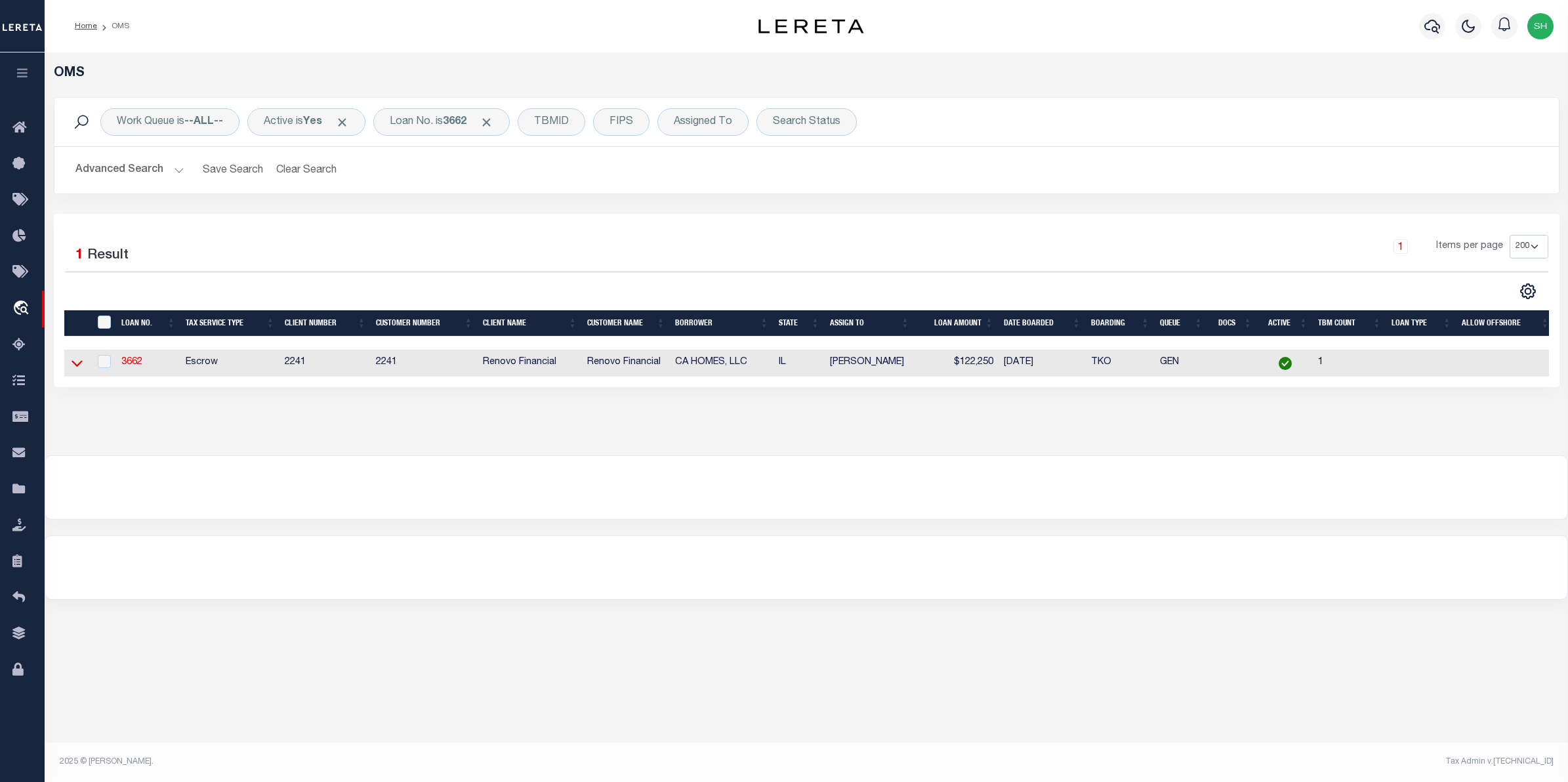
click at [76, 366] on icon at bounding box center [78, 363] width 11 height 14
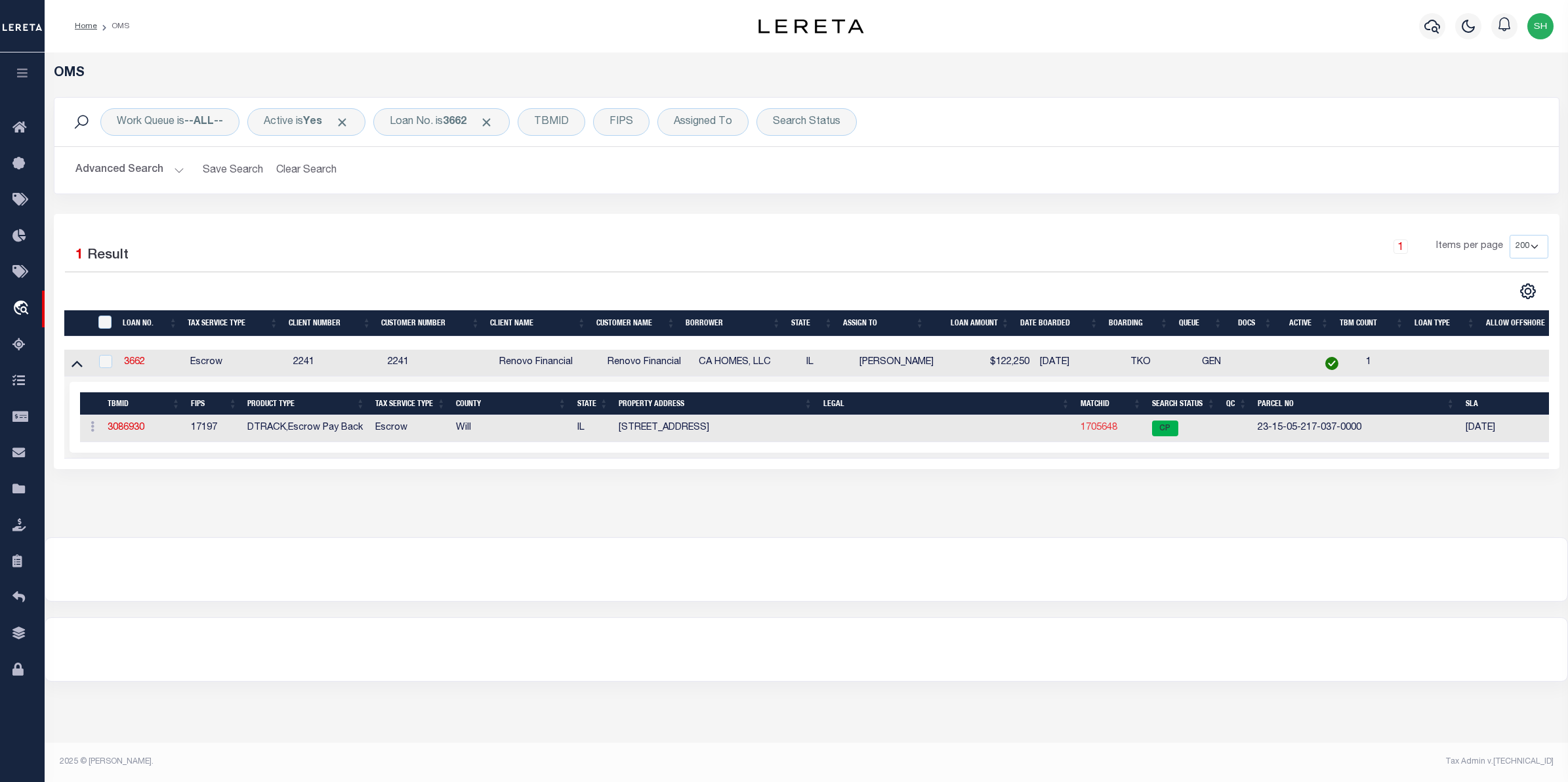
click at [1099, 427] on link "1705648" at bounding box center [1098, 427] width 37 height 9
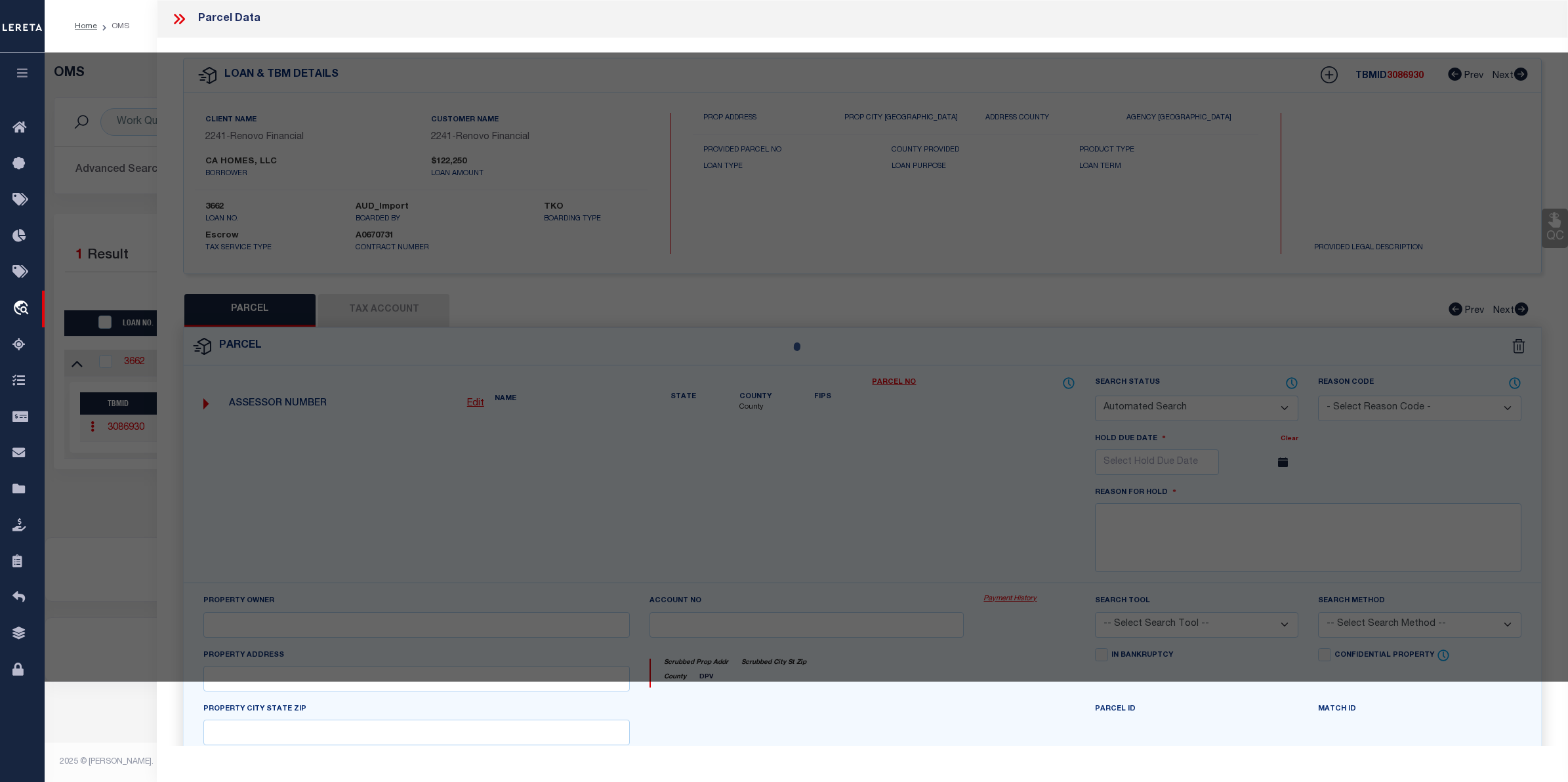
checkbox input "false"
select select "CP"
type input "CA HOMES LLC"
select select
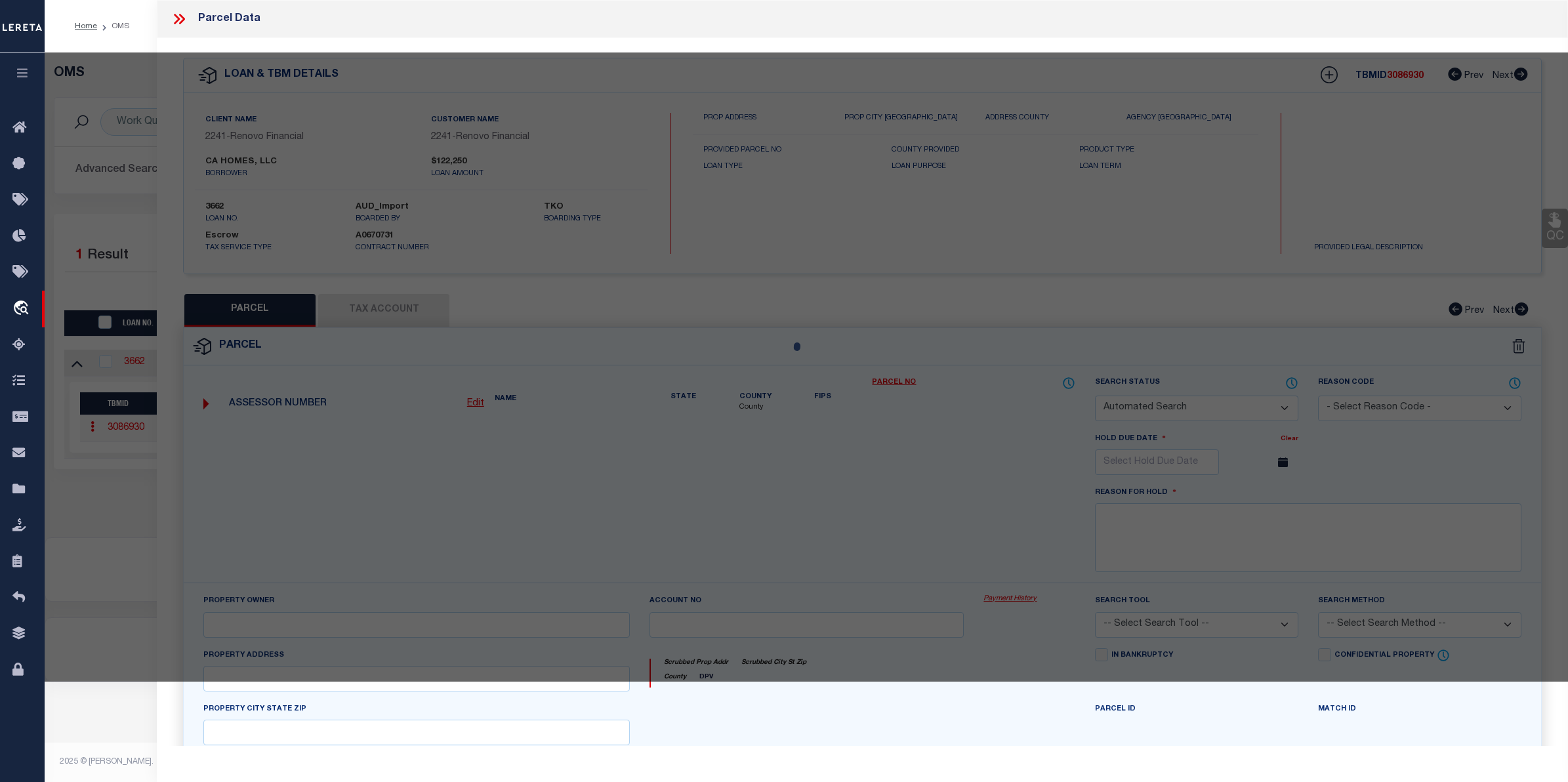
type input "28 W 35TH PL"
checkbox input "false"
type input "STEGER IL 60475"
type textarea "LOT 28 & 29 BLOCK 14 IN [GEOGRAPHIC_DATA], A SUB OF PRT OF THE E1/2 OF THE NE1/…"
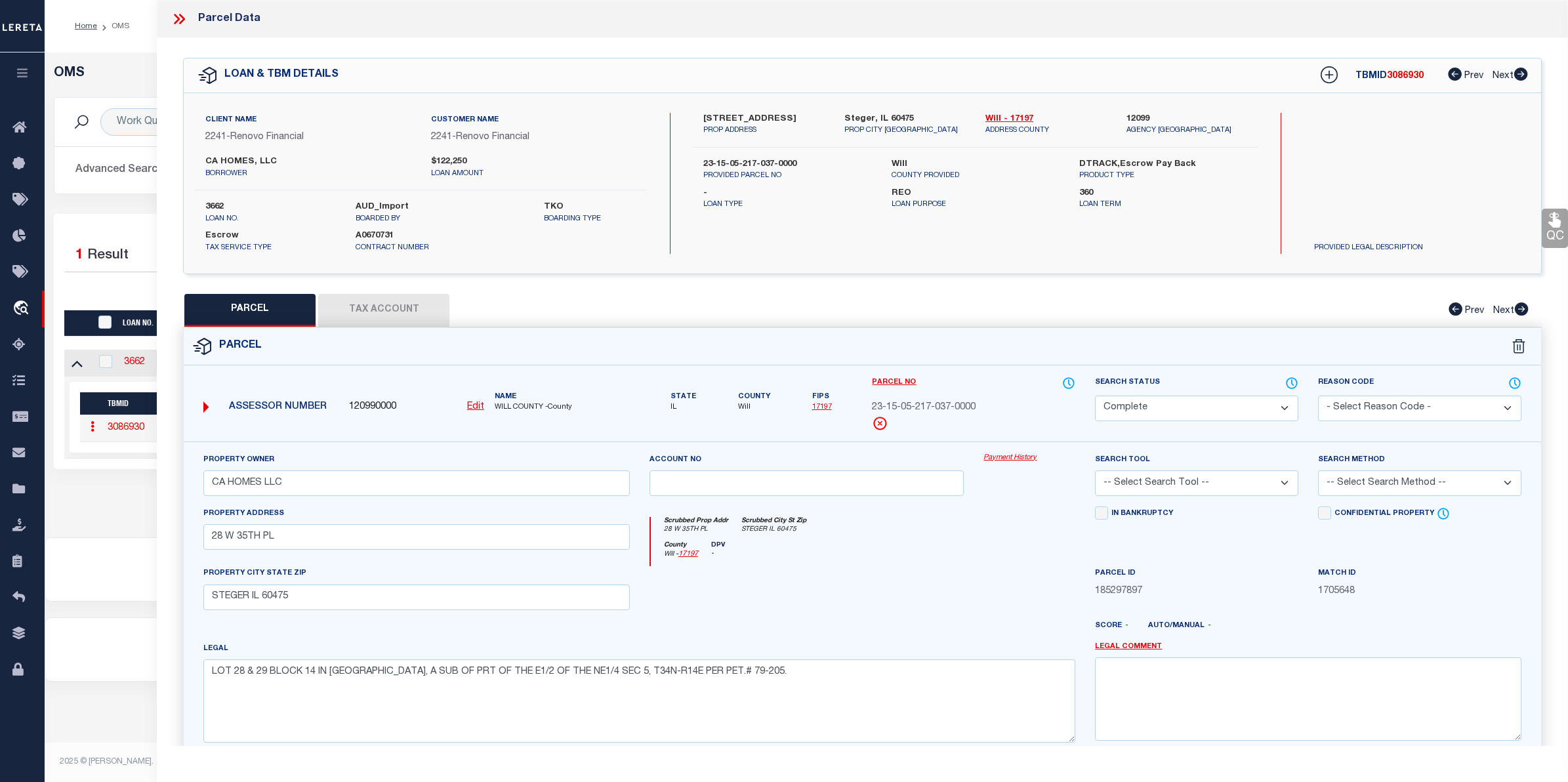
click at [999, 454] on link "Payment History" at bounding box center [1029, 458] width 92 height 11
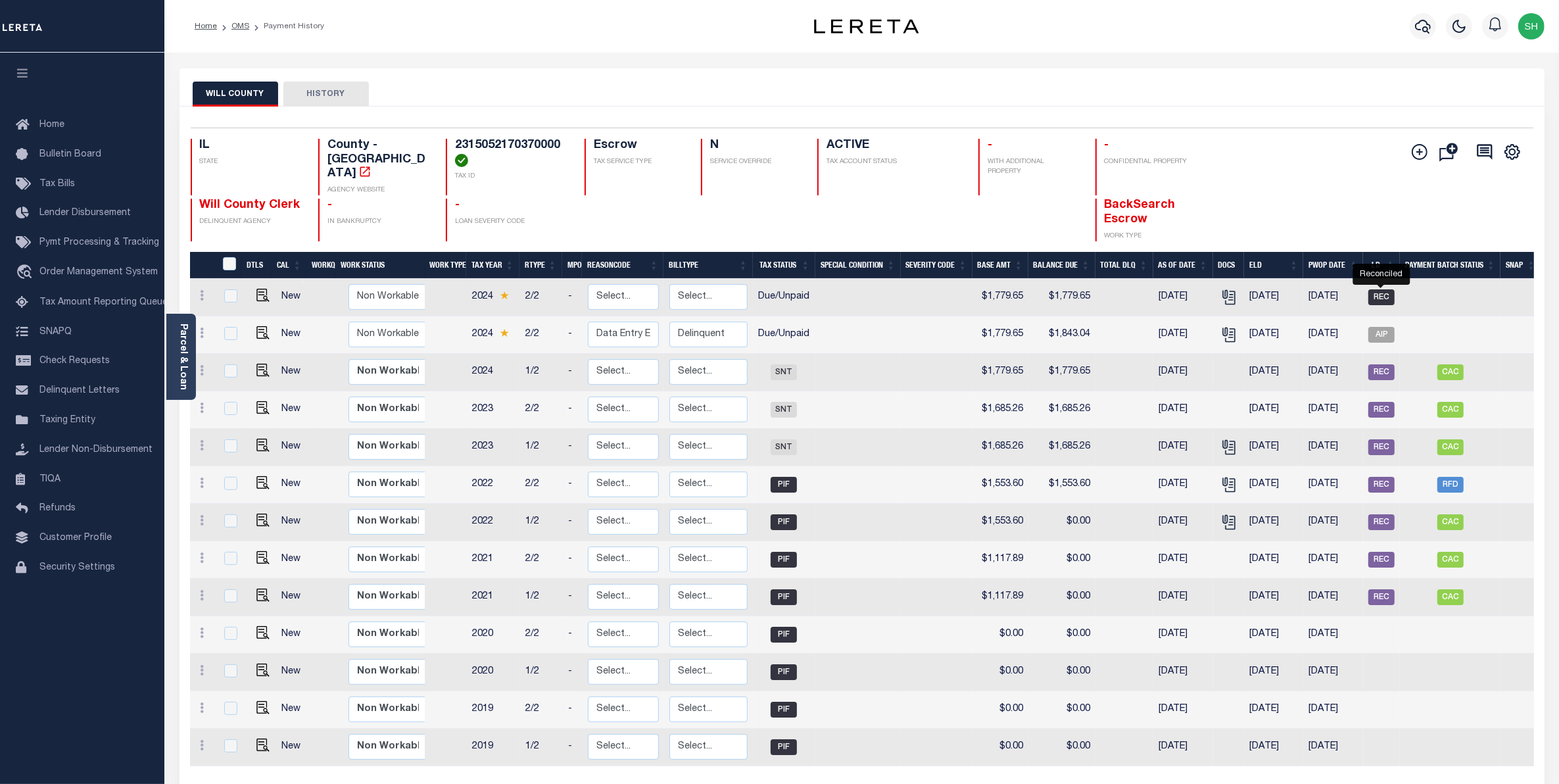
click at [1375, 289] on span "REC" at bounding box center [1382, 297] width 26 height 16
checkbox input "true"
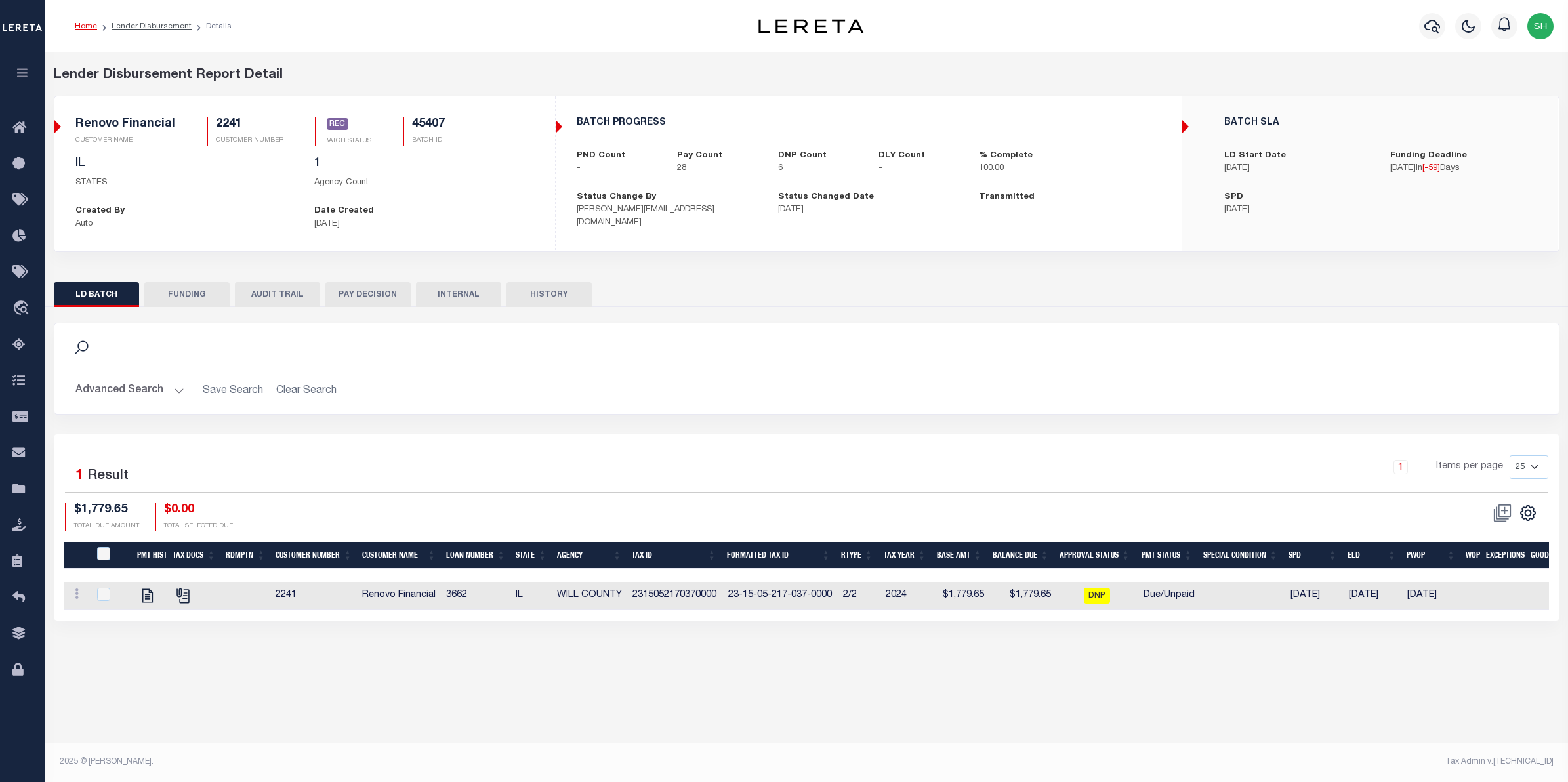
click at [198, 299] on button "FUNDING" at bounding box center [187, 294] width 85 height 25
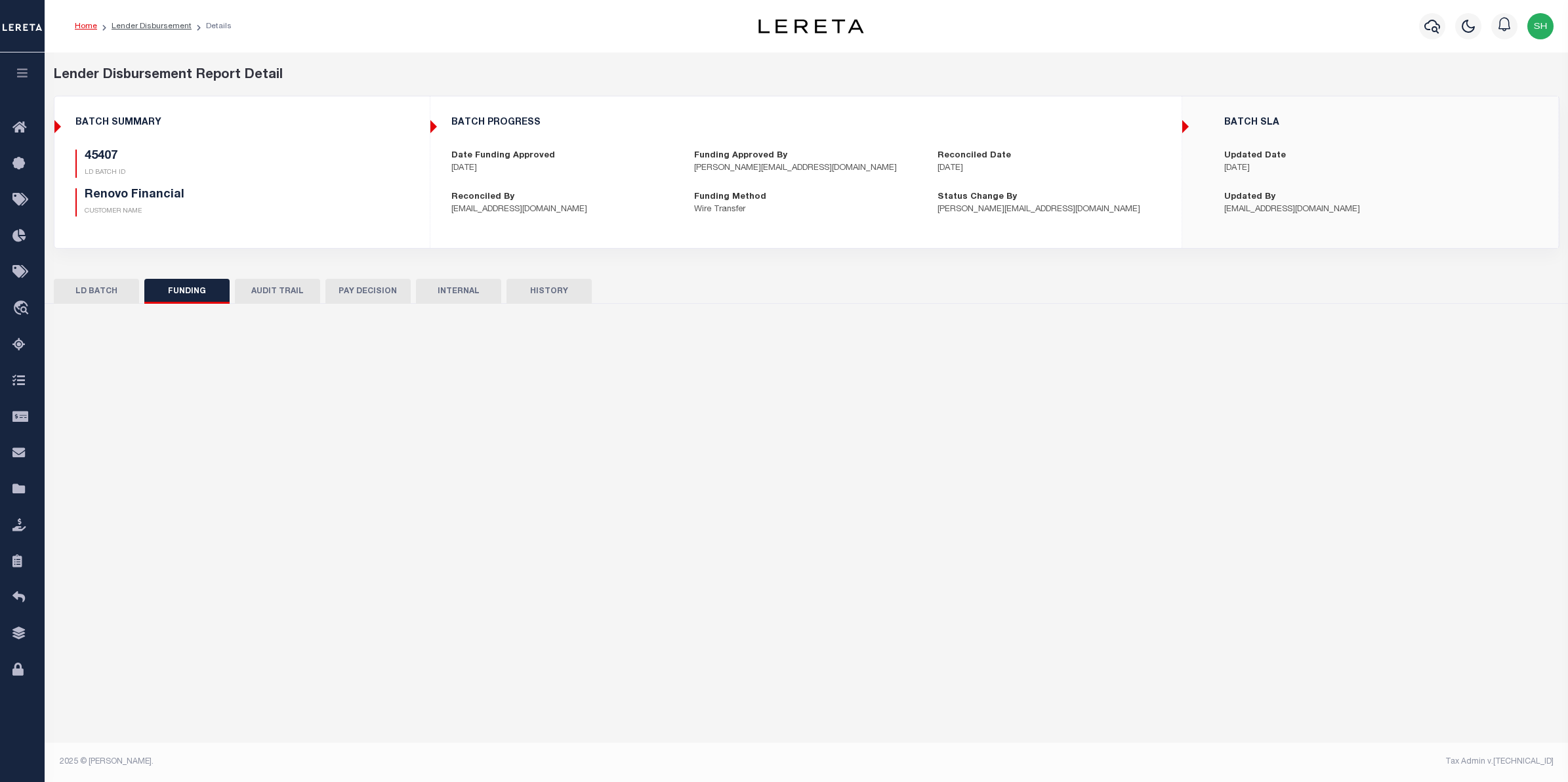
type input "$92,822.4"
type input "$0"
type input "[DATE]"
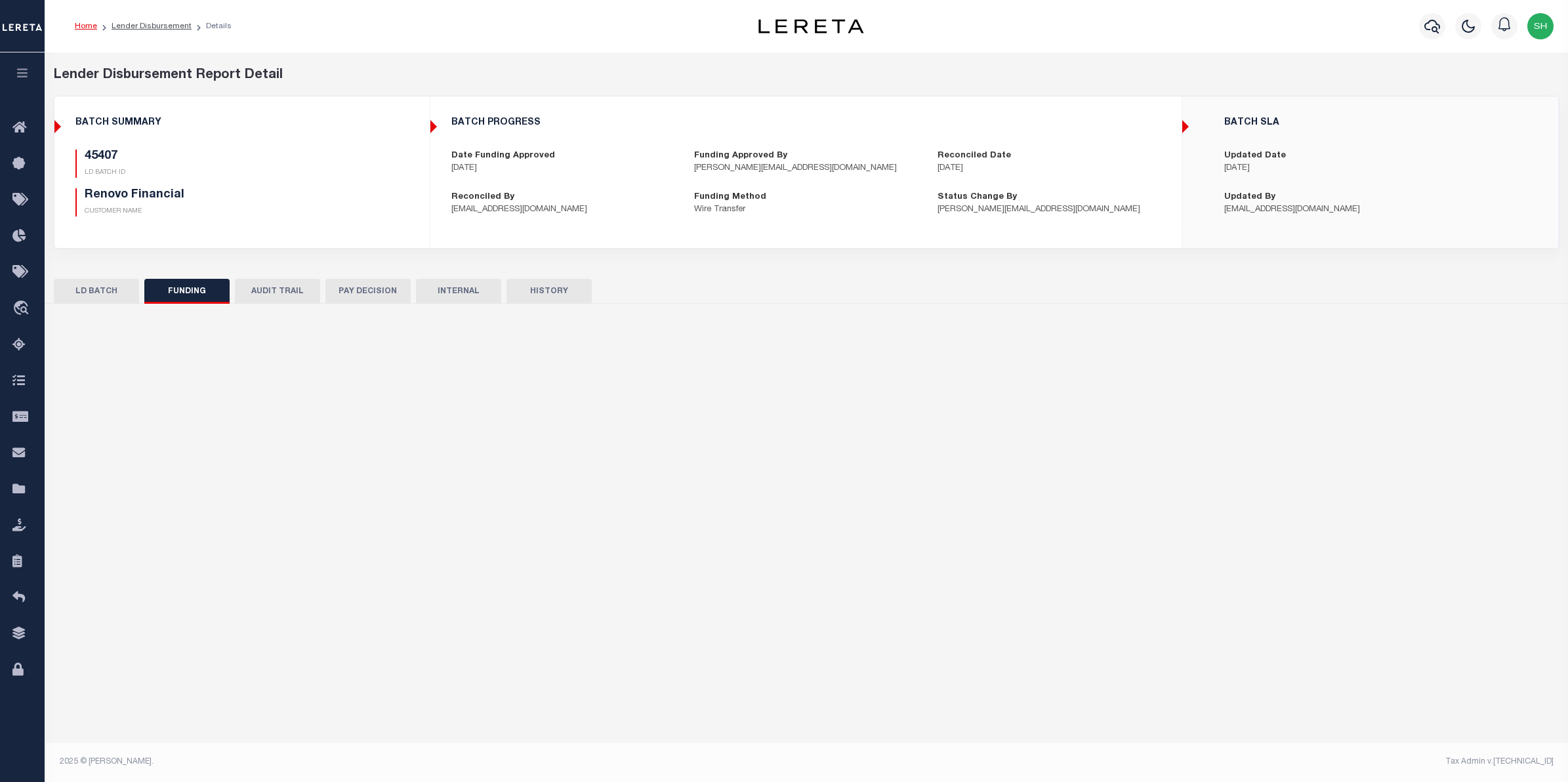
type input "20250808MMQFMP2700309208081523FT03"
type input "08/11/2025"
select select "100"
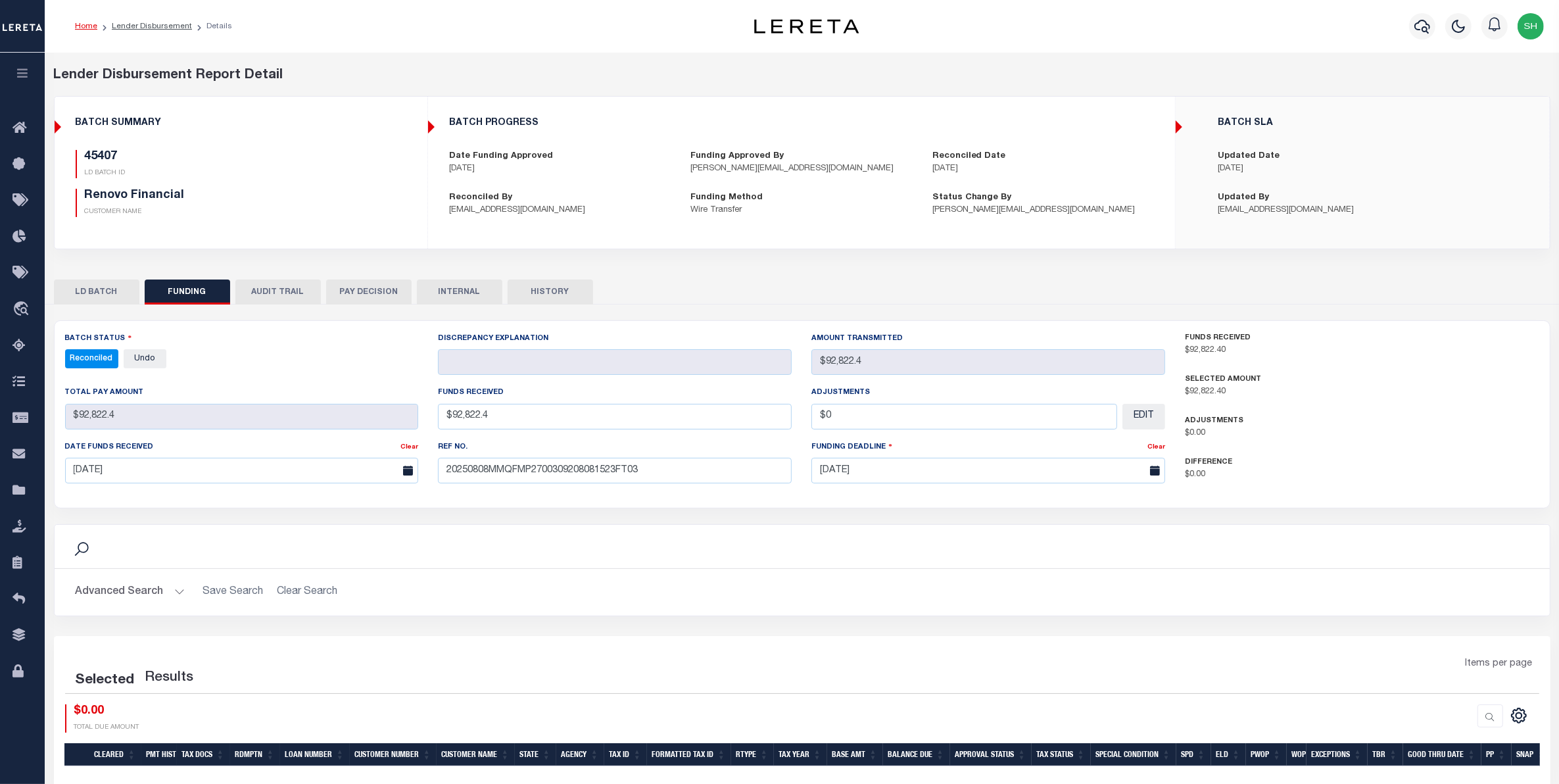
select select "100"
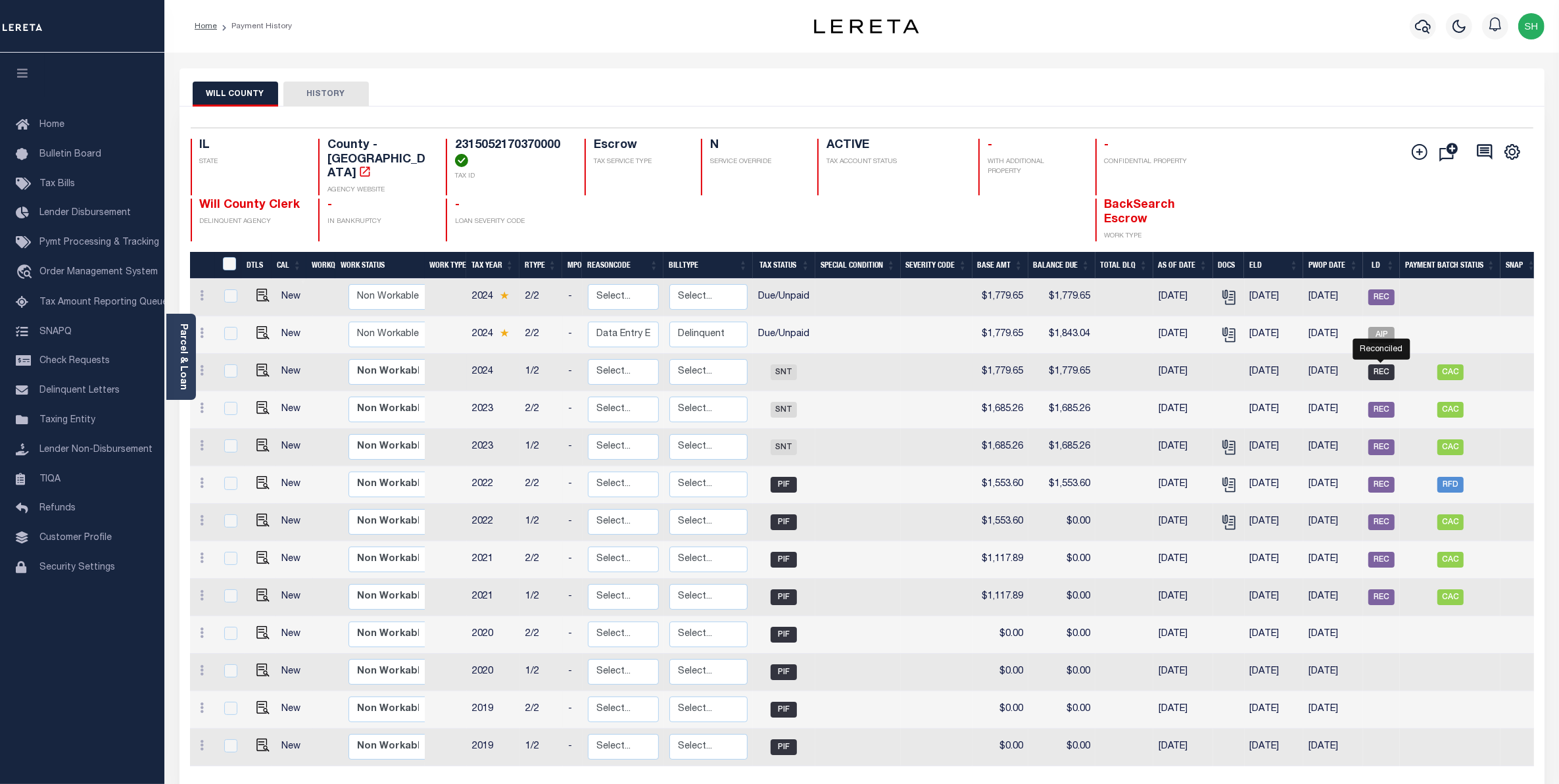
click at [1385, 365] on span "REC" at bounding box center [1382, 372] width 26 height 16
checkbox input "true"
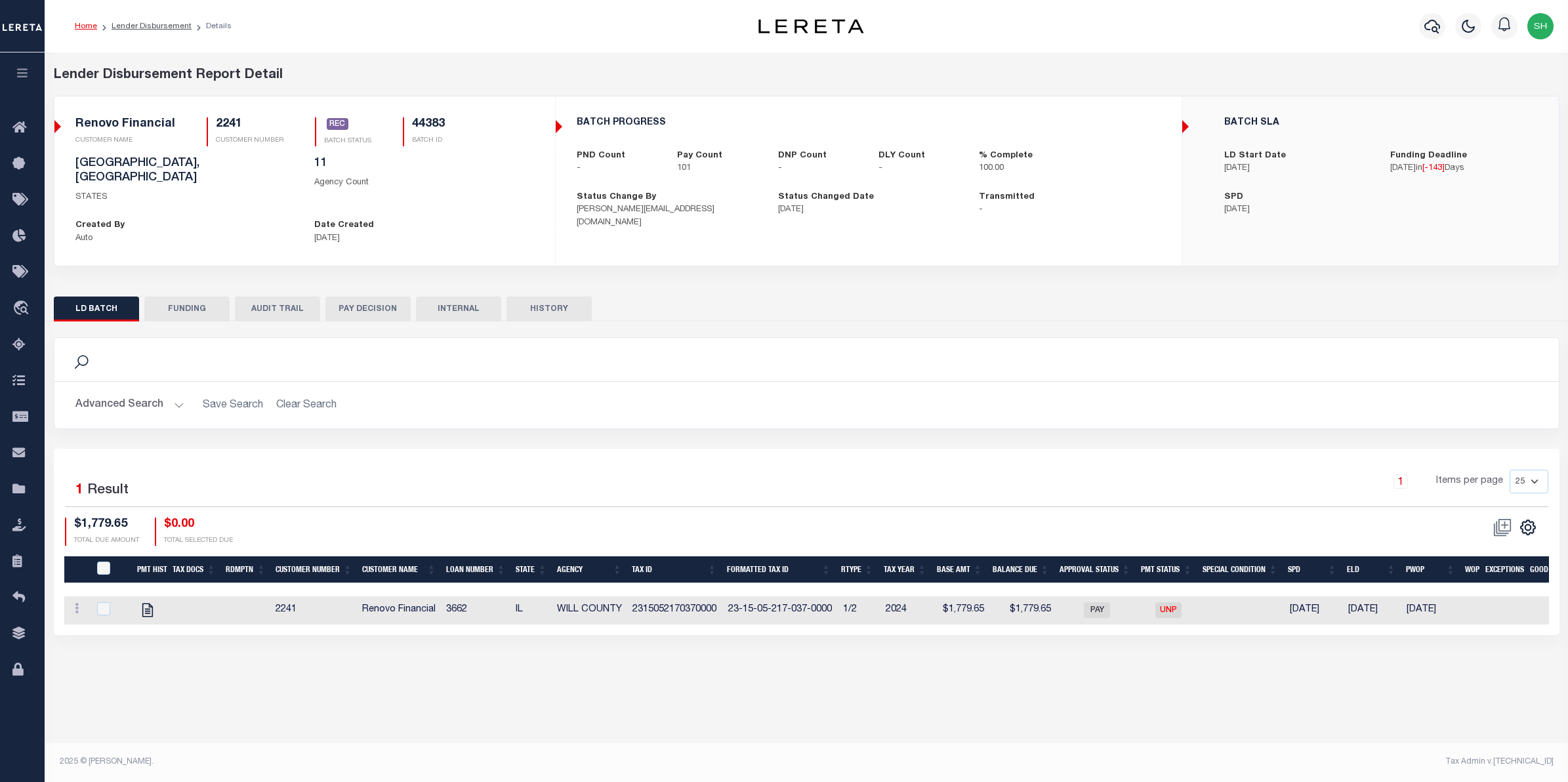
click at [202, 302] on button "FUNDING" at bounding box center [187, 309] width 85 height 25
type input "$411,810.77"
type input "$0"
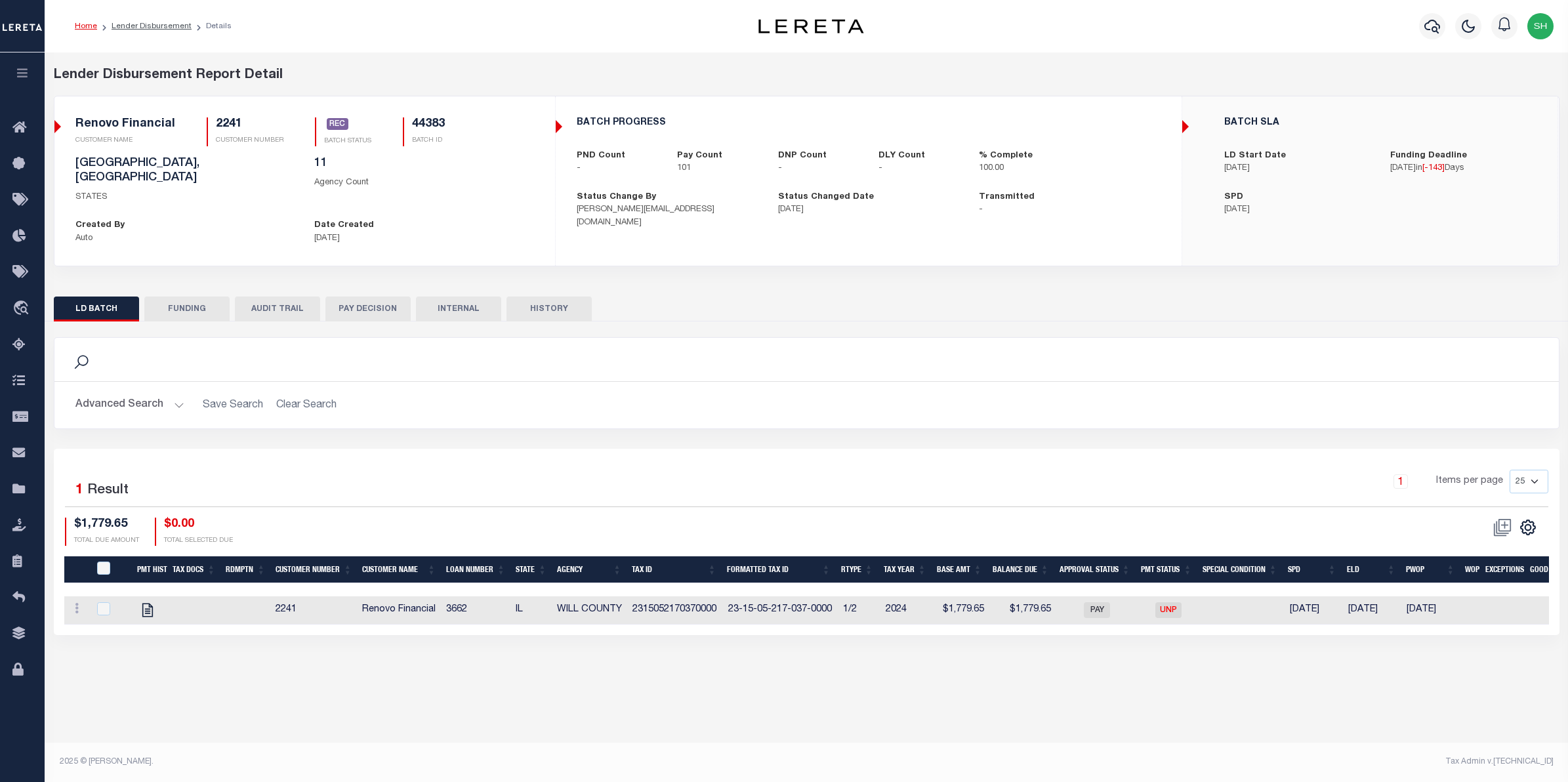
type input "05/19/2025"
type input "20250519MMQFMP2700311905191618FT01"
type input "05/19/2025"
select select "100"
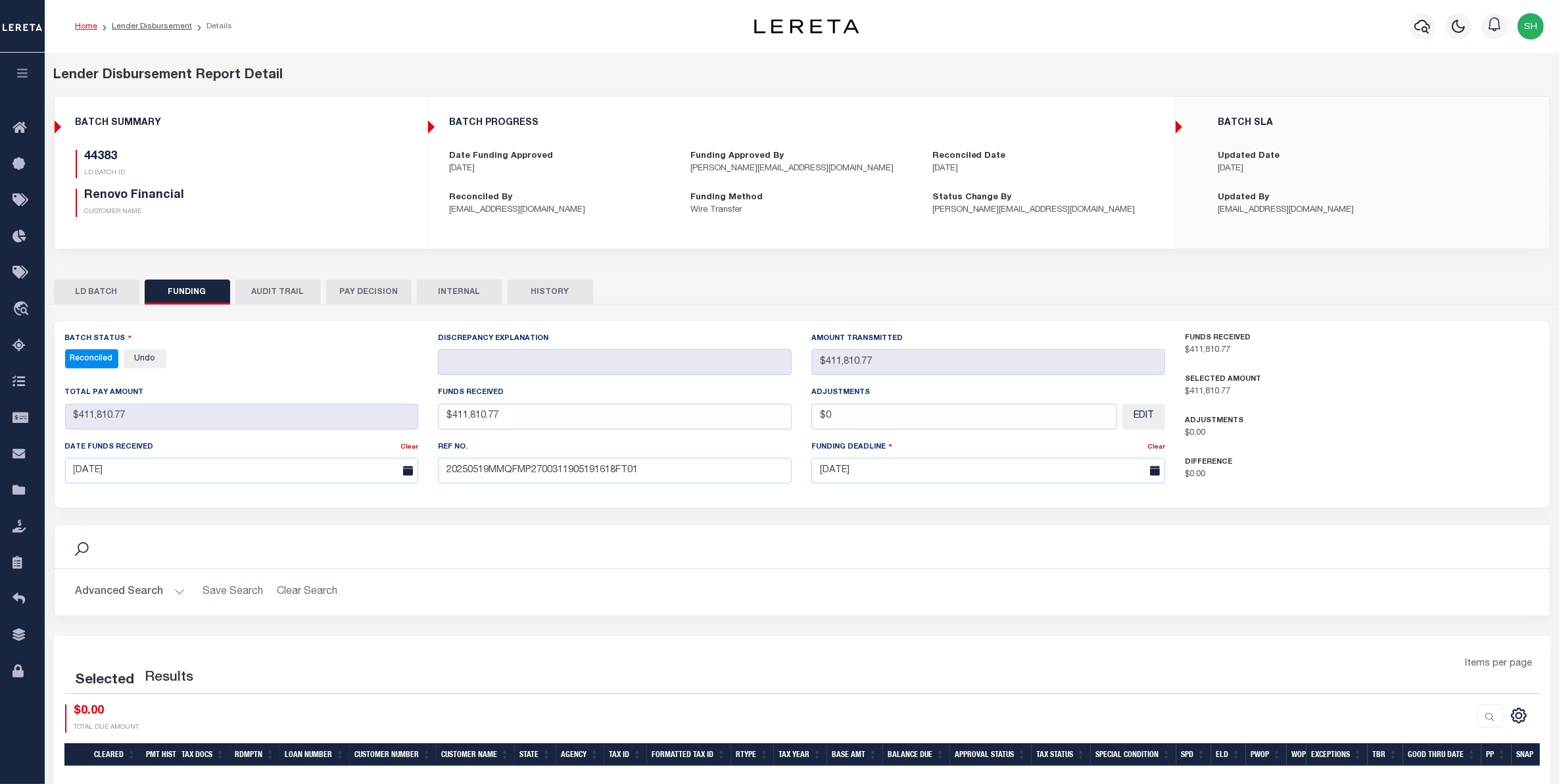
select select "100"
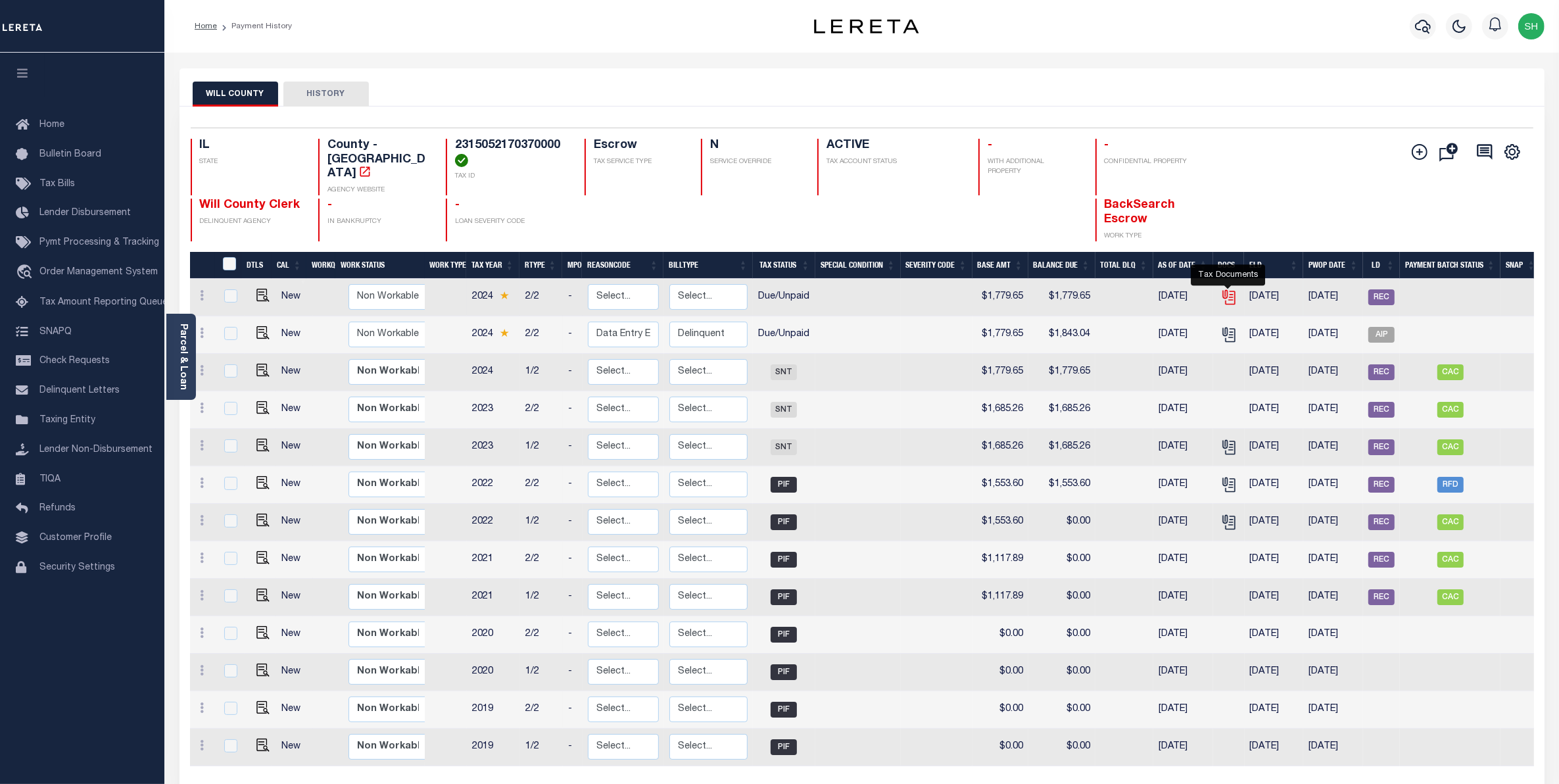
click at [1234, 291] on icon "" at bounding box center [1230, 297] width 10 height 14
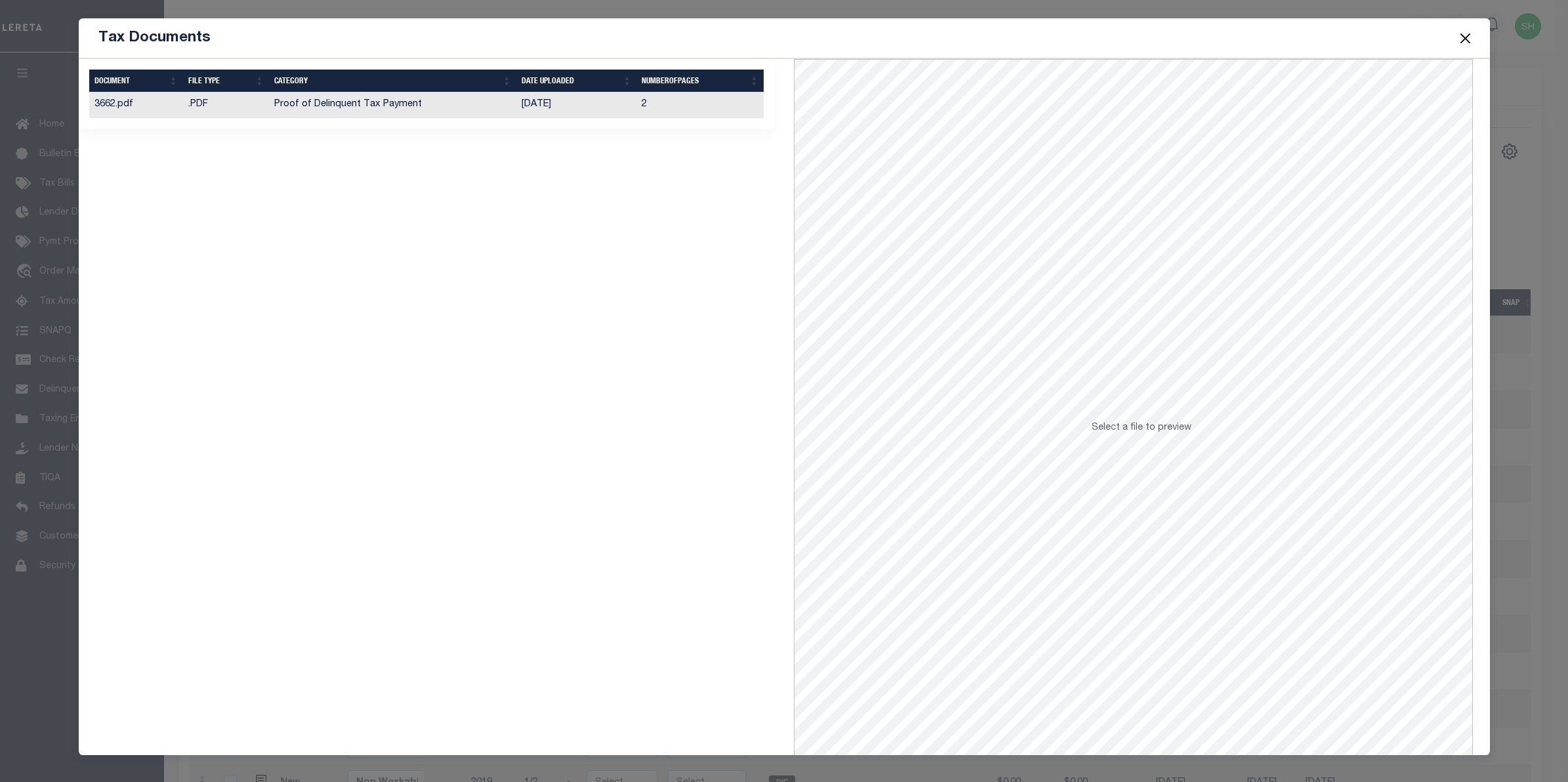
click at [398, 105] on td "Proof of Delinquent Tax Payment" at bounding box center [392, 105] width 248 height 25
click at [1461, 42] on button "Close" at bounding box center [1464, 38] width 17 height 17
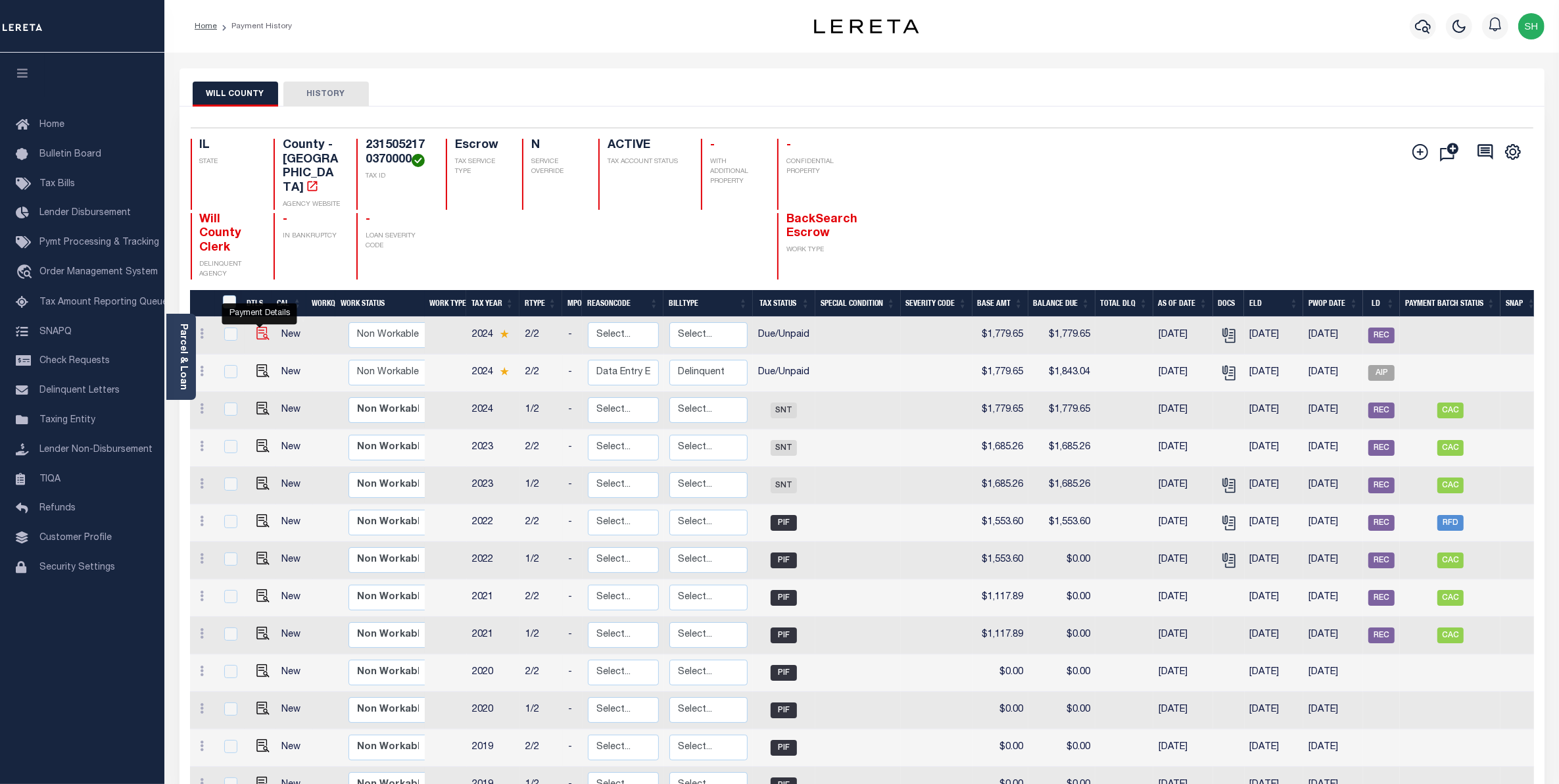
click at [261, 327] on img "" at bounding box center [263, 333] width 13 height 13
checkbox input "true"
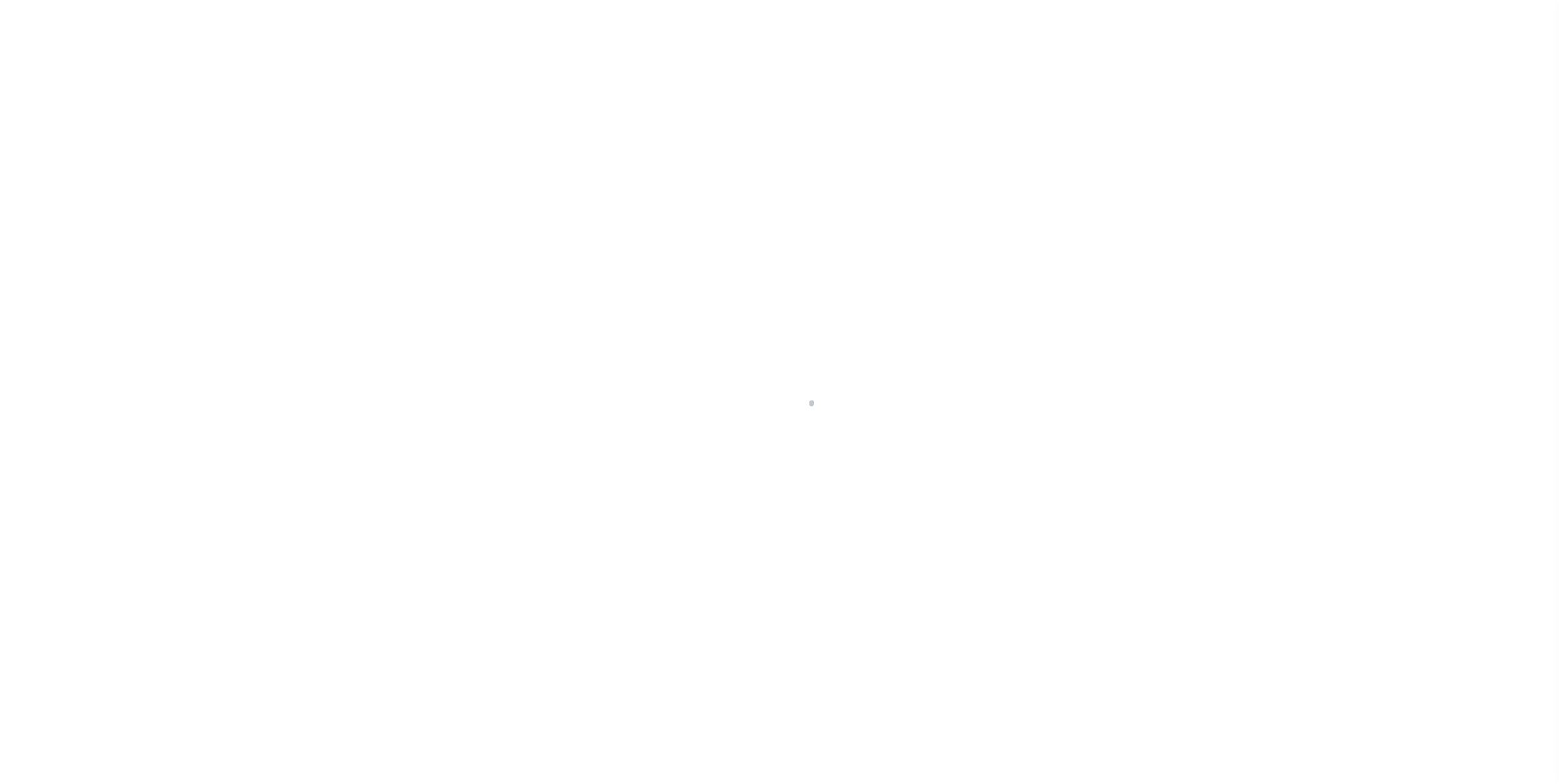
select select "DUE"
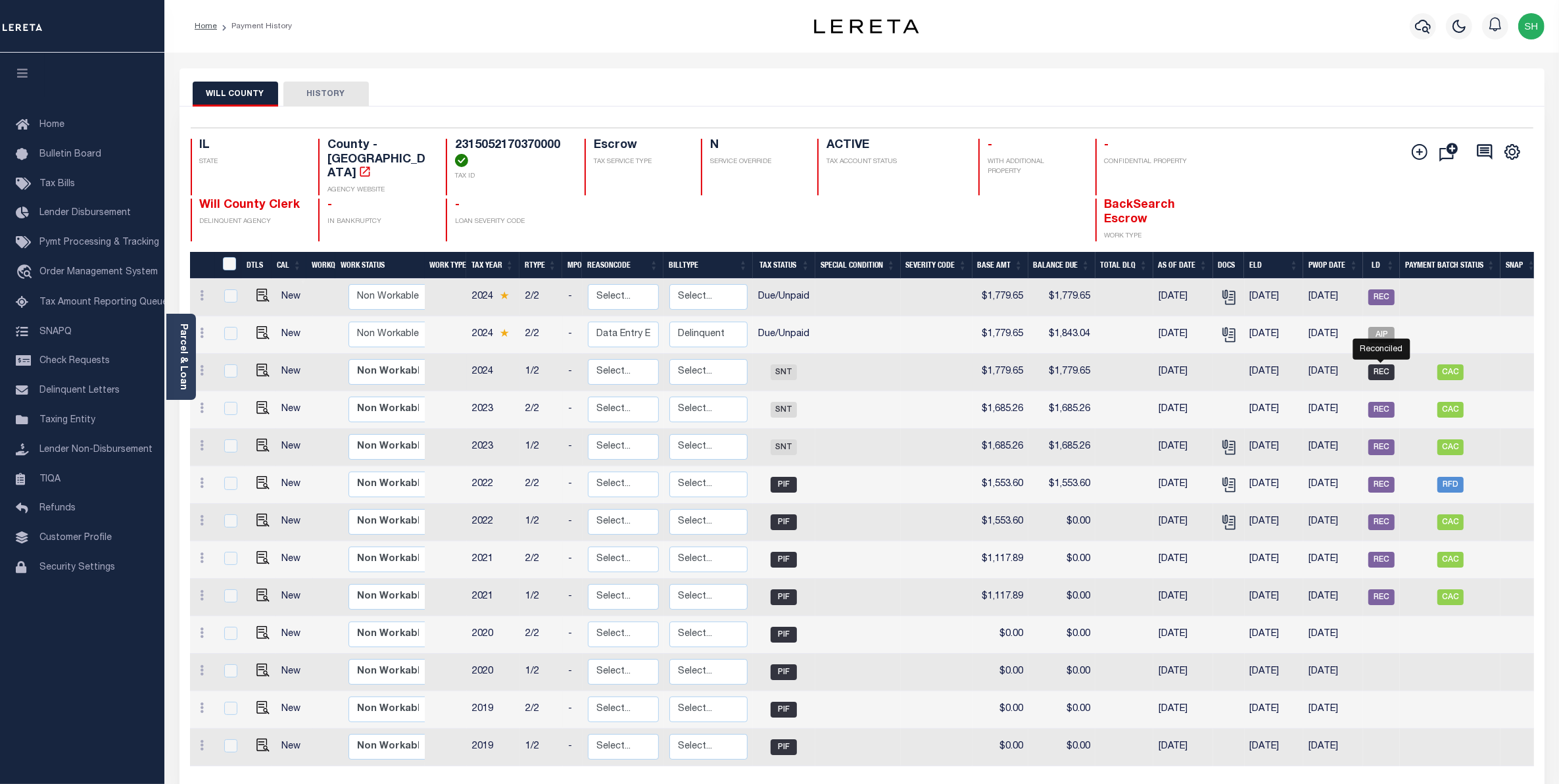
click at [1383, 365] on span "REC" at bounding box center [1382, 372] width 26 height 16
checkbox input "true"
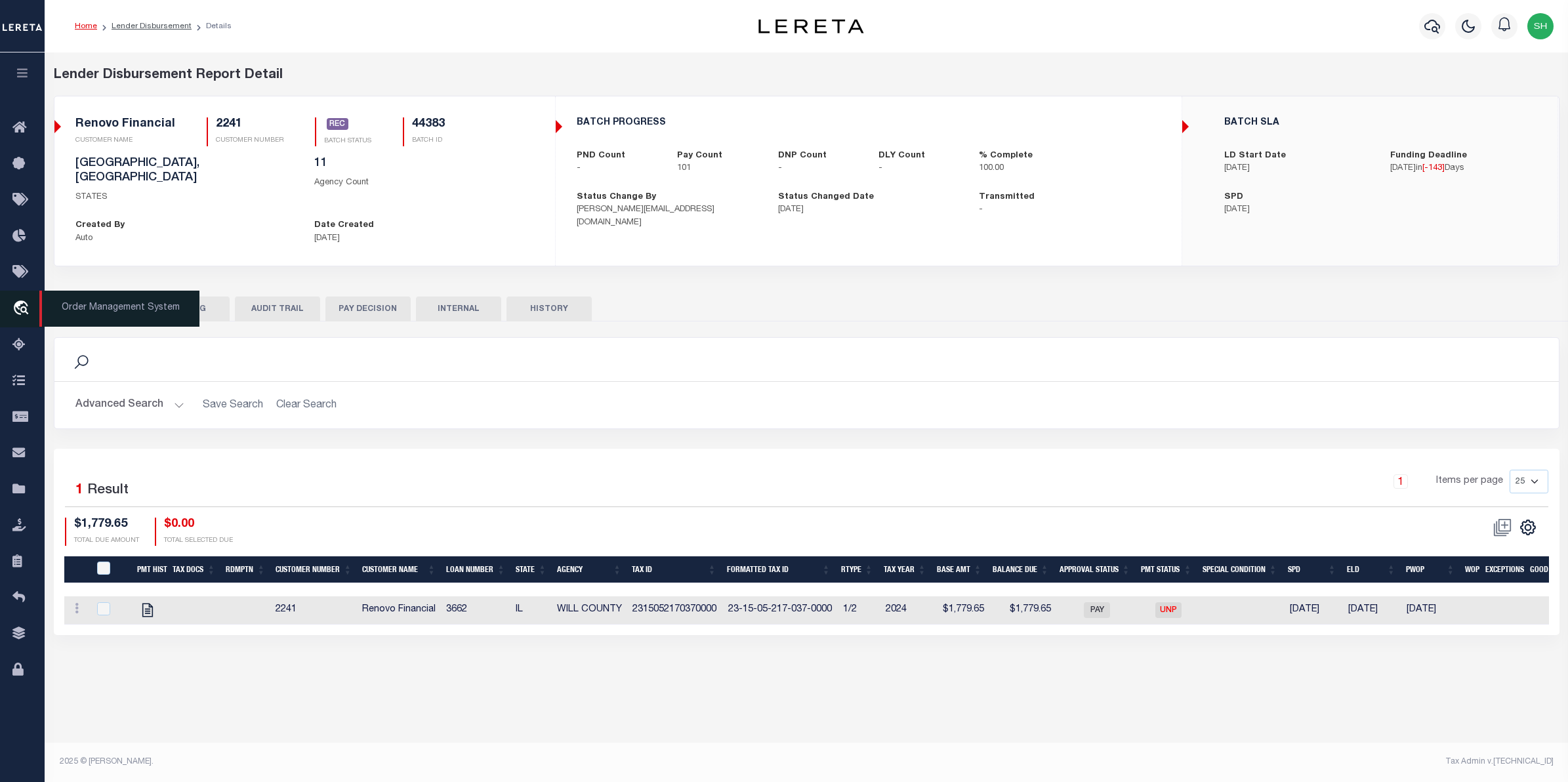
click at [25, 310] on icon "travel_explore" at bounding box center [23, 309] width 21 height 17
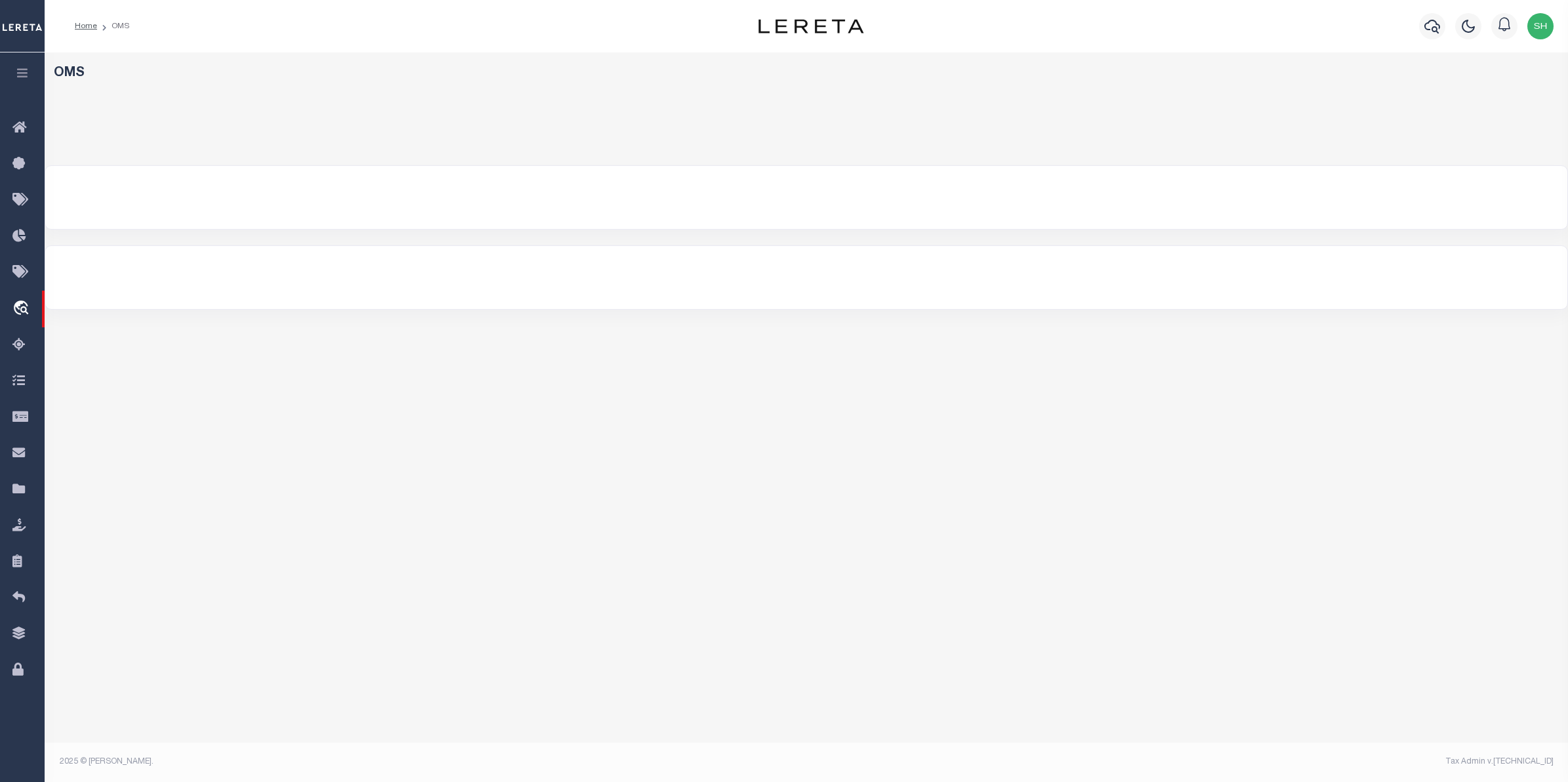
select select "200"
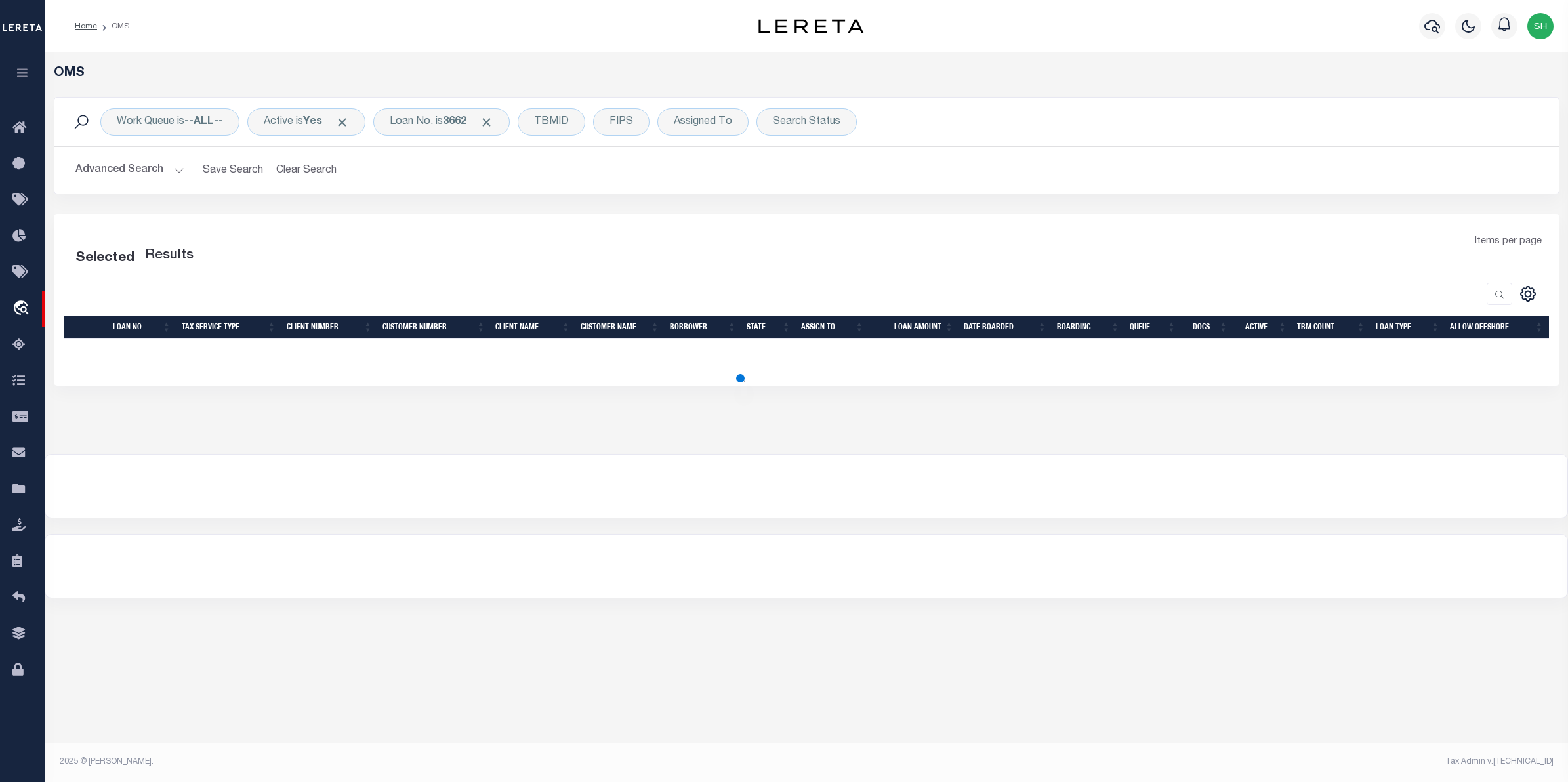
select select "200"
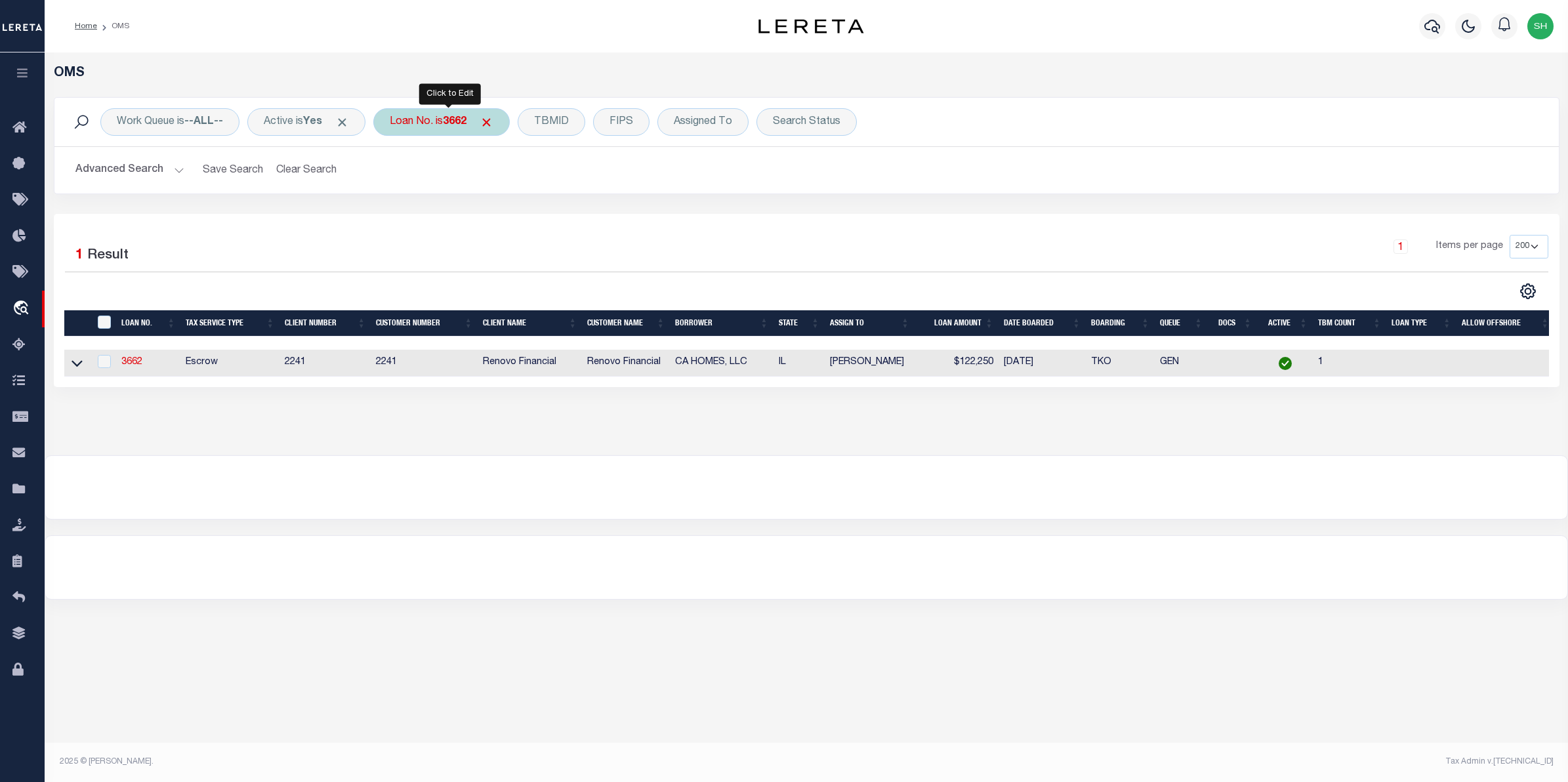
click at [435, 128] on div "Loan No. is 3662" at bounding box center [441, 122] width 136 height 28
type input "16540"
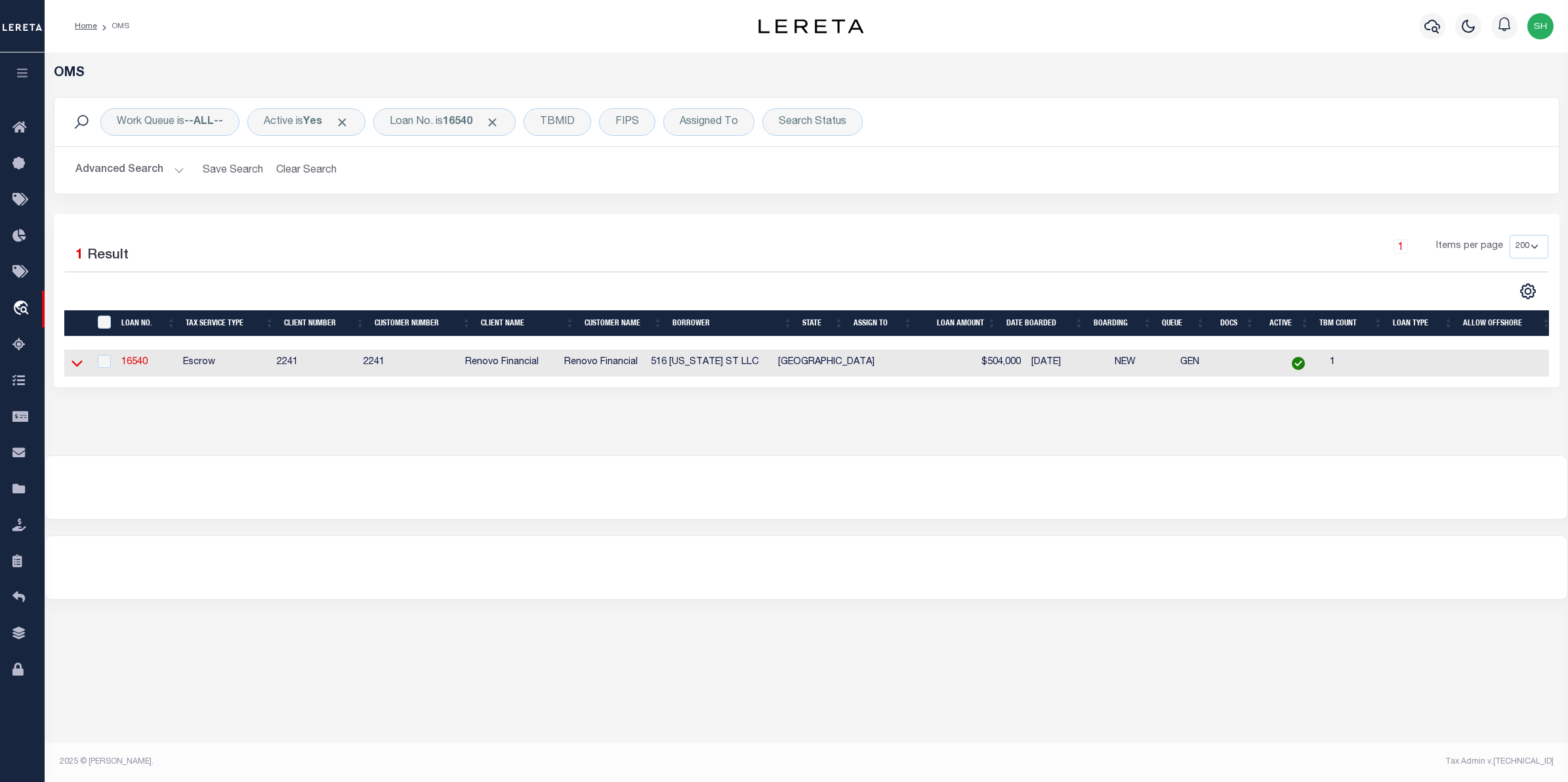
click at [77, 364] on icon at bounding box center [78, 363] width 11 height 14
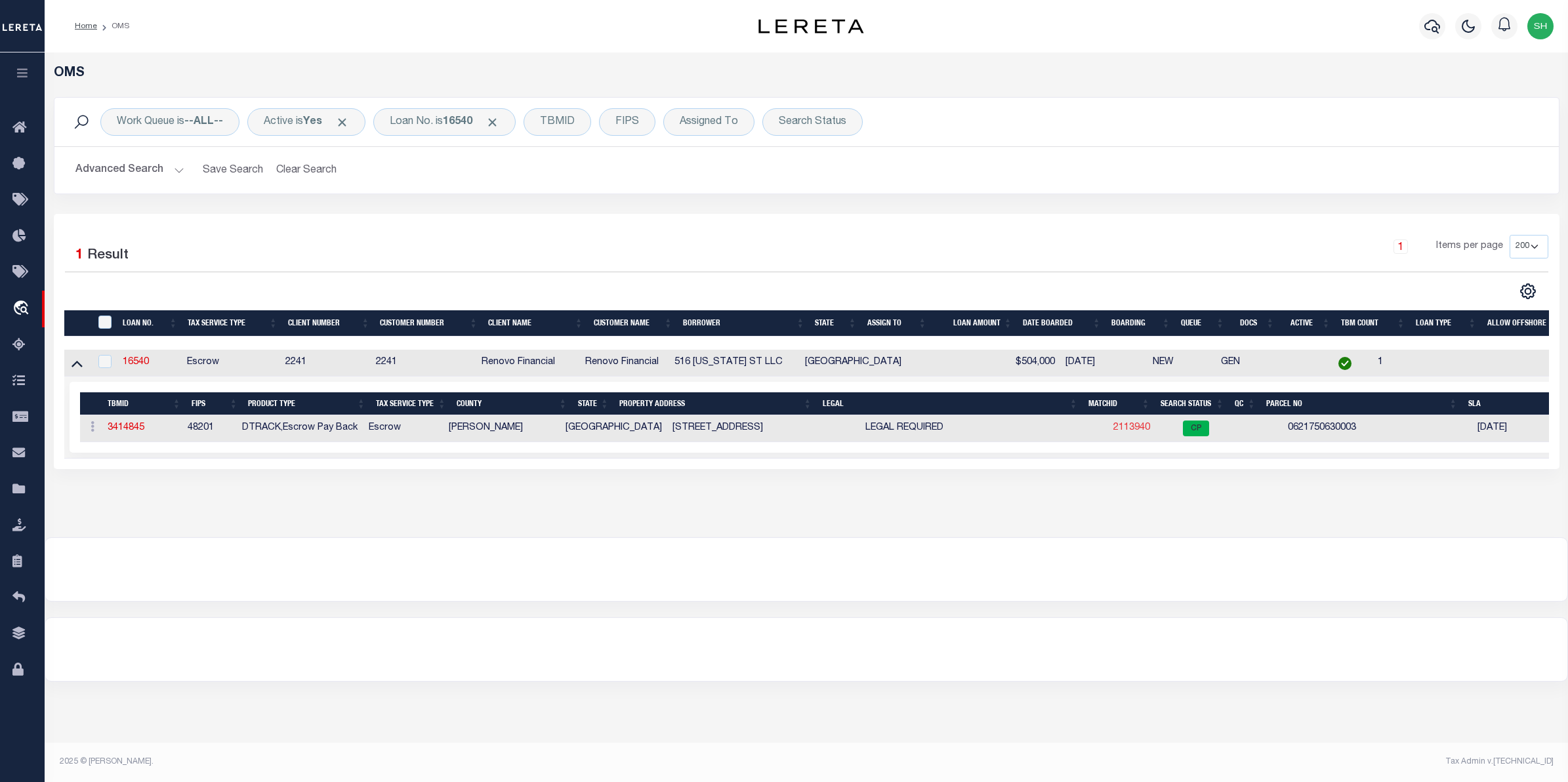
click at [1113, 428] on link "2113940" at bounding box center [1131, 427] width 37 height 9
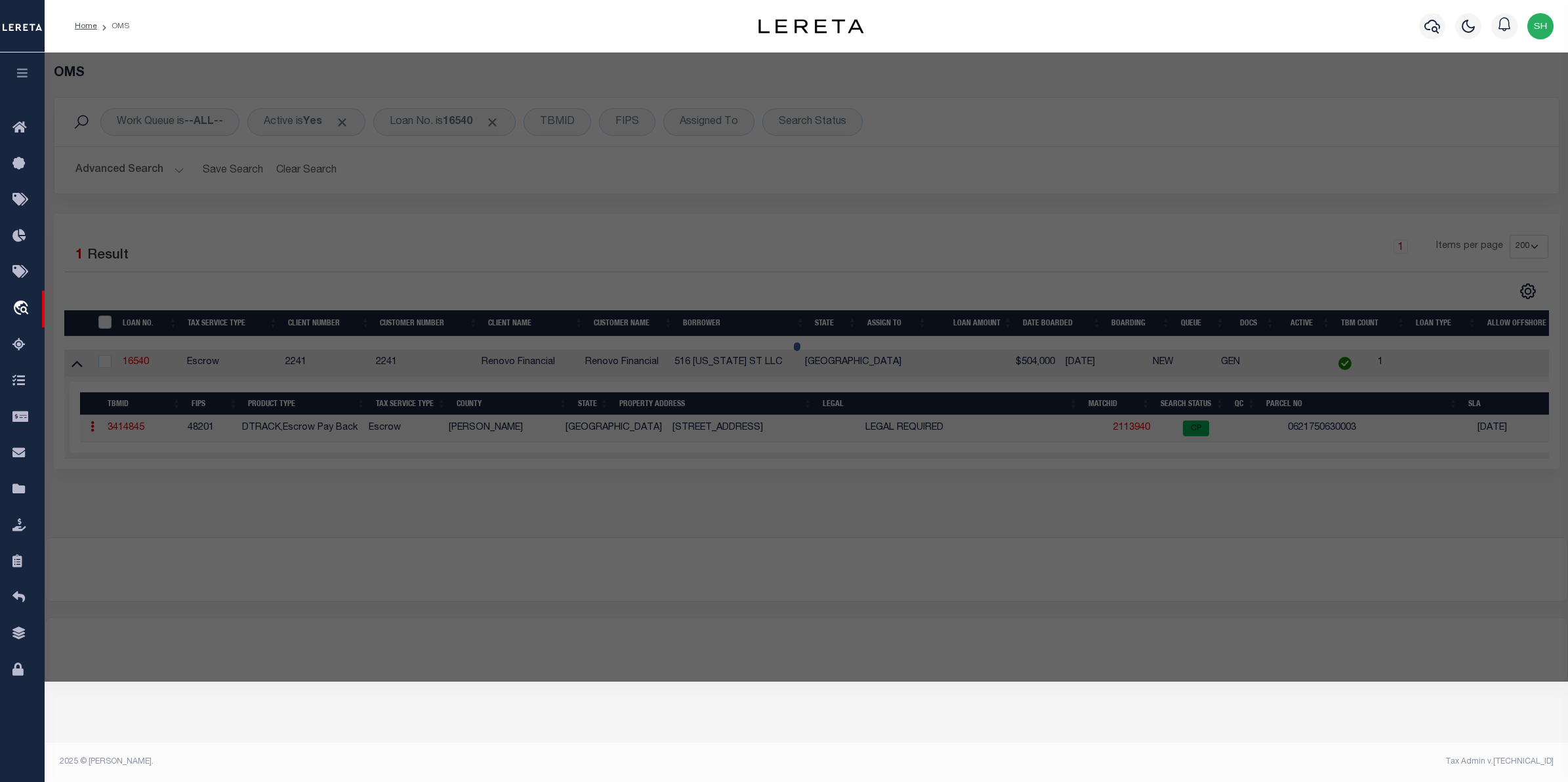
checkbox input "false"
select select "CP"
type input "516 [US_STATE] ST LLC"
type input "[STREET_ADDRESS]"
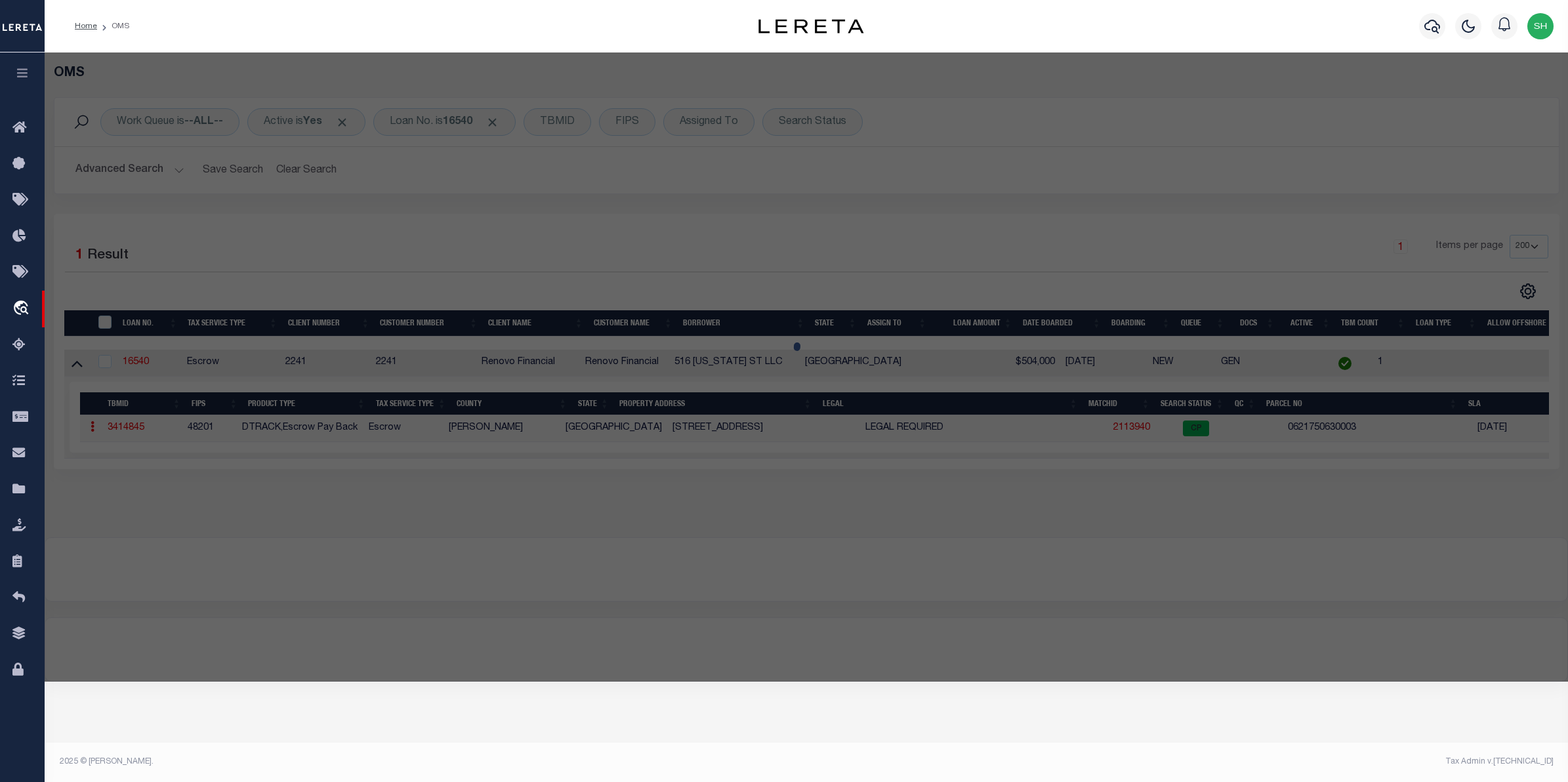
checkbox input "false"
type input "GALENA PARK, TX 77547"
type textarea "LTS 3 & 4 BLK 63 UNIVERSAL CITY"
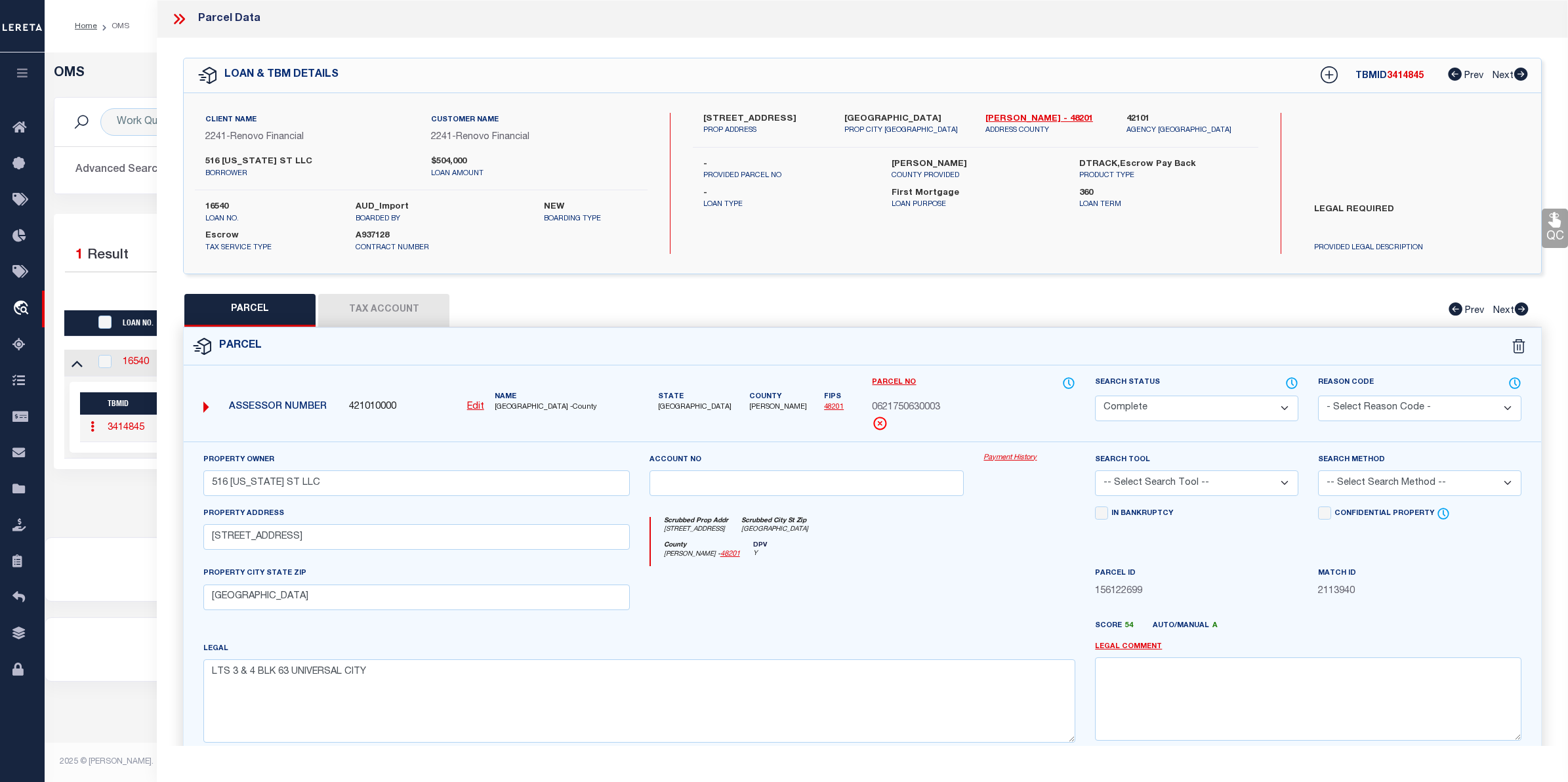
click at [1009, 458] on link "Payment History" at bounding box center [1029, 458] width 92 height 11
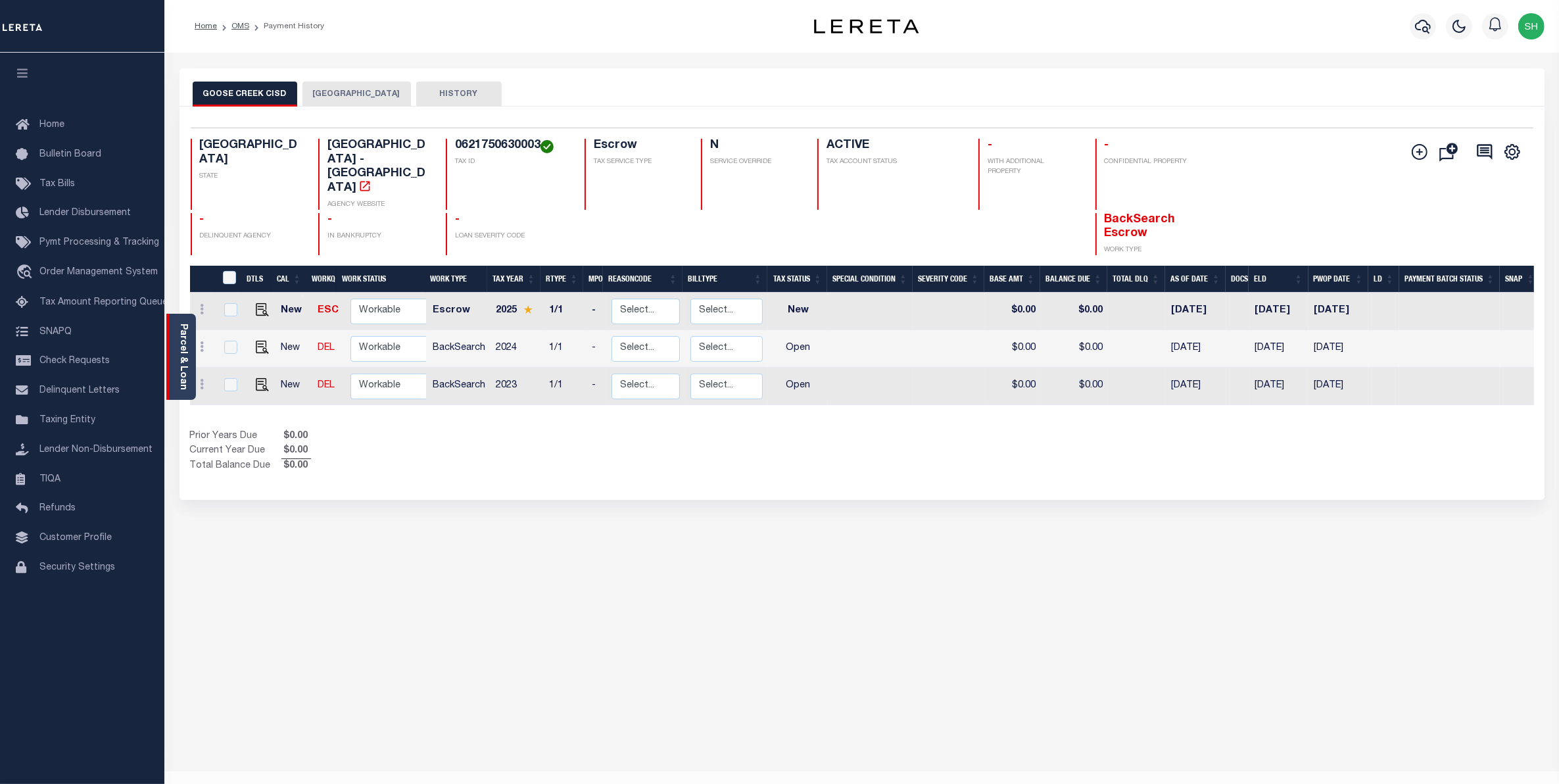
click at [182, 350] on link "Parcel & Loan" at bounding box center [183, 356] width 9 height 66
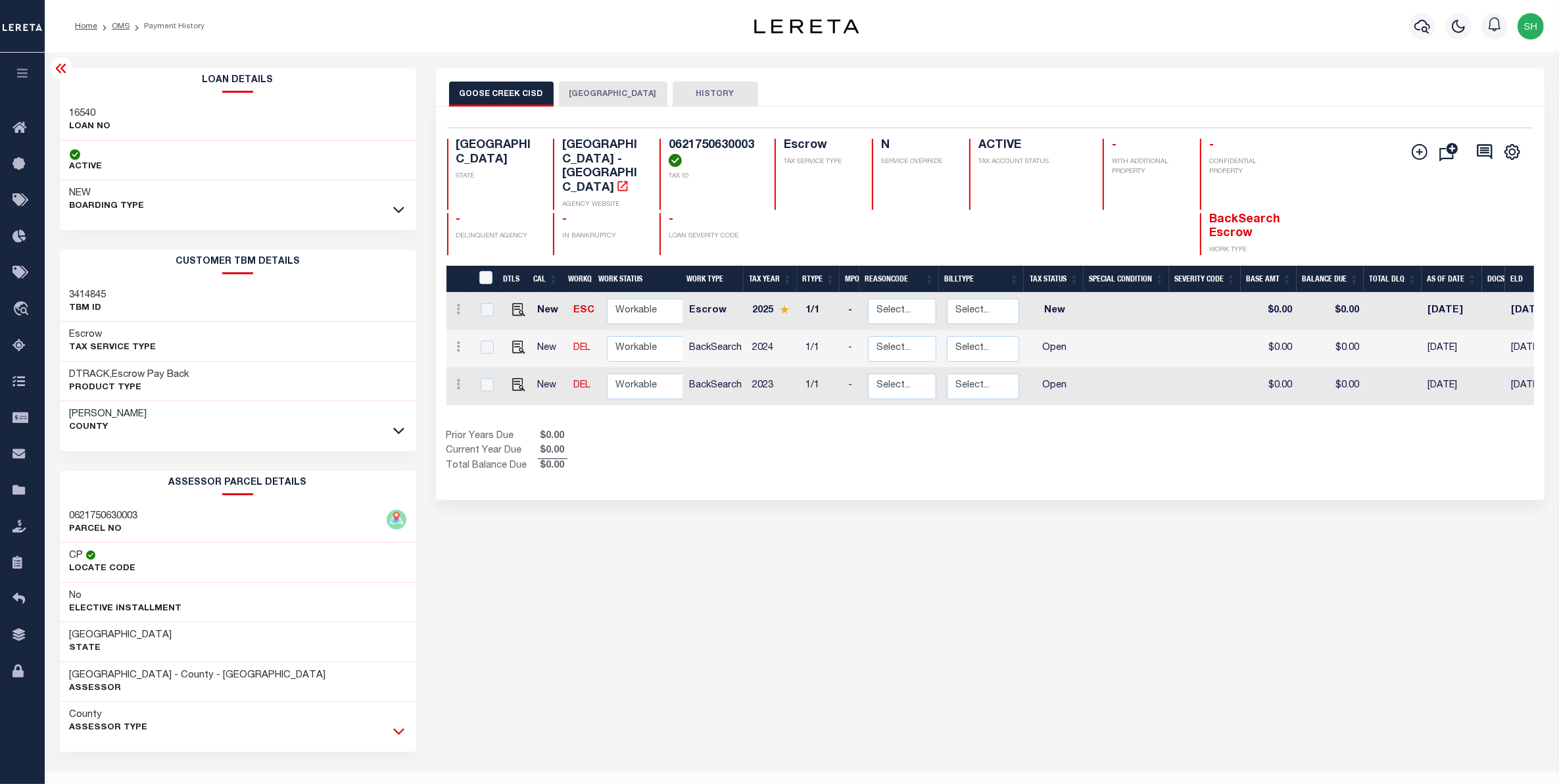
click at [397, 734] on icon at bounding box center [399, 731] width 11 height 14
click at [515, 378] on img "" at bounding box center [519, 385] width 13 height 13
checkbox input "true"
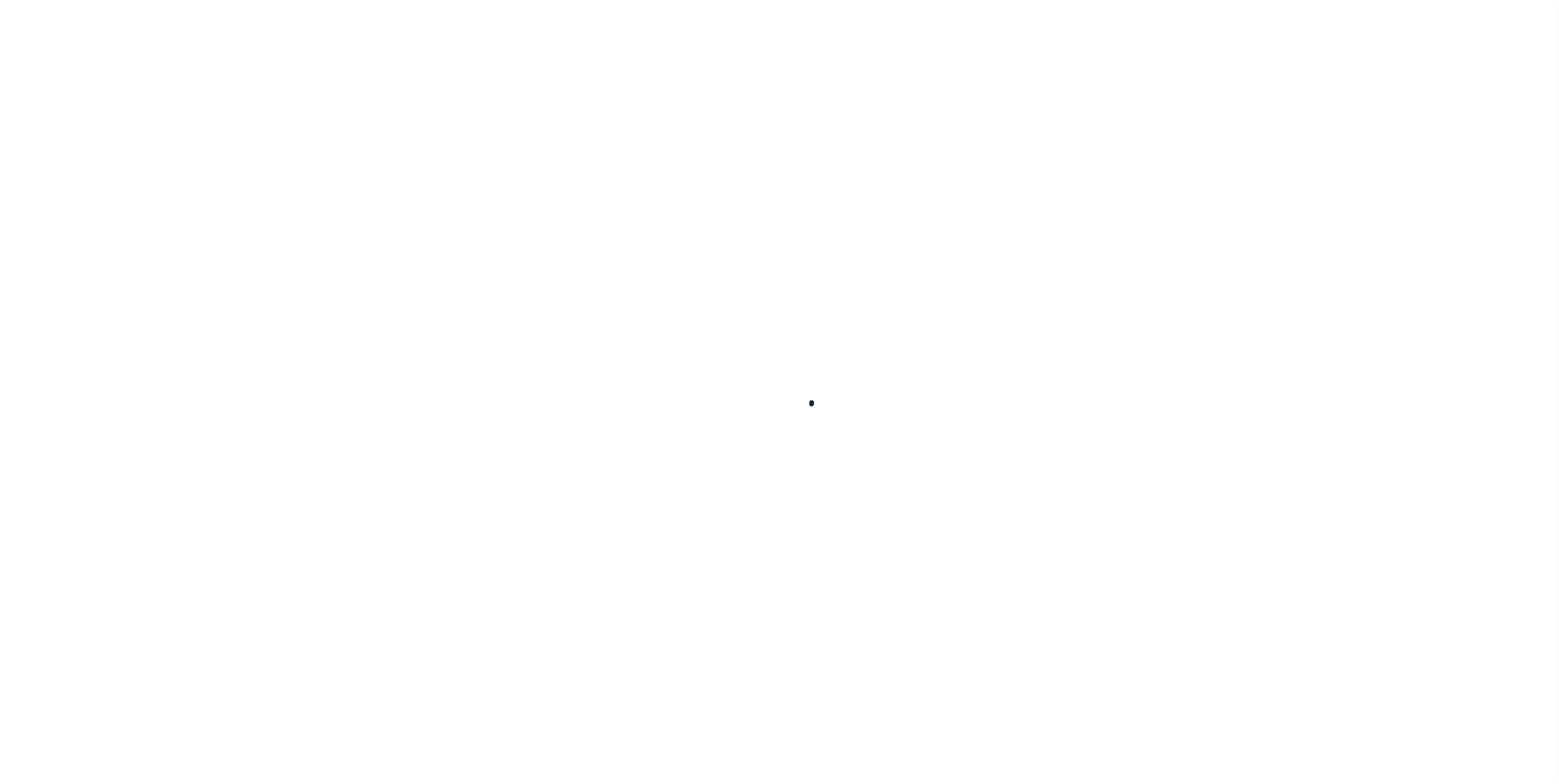
select select "OP2"
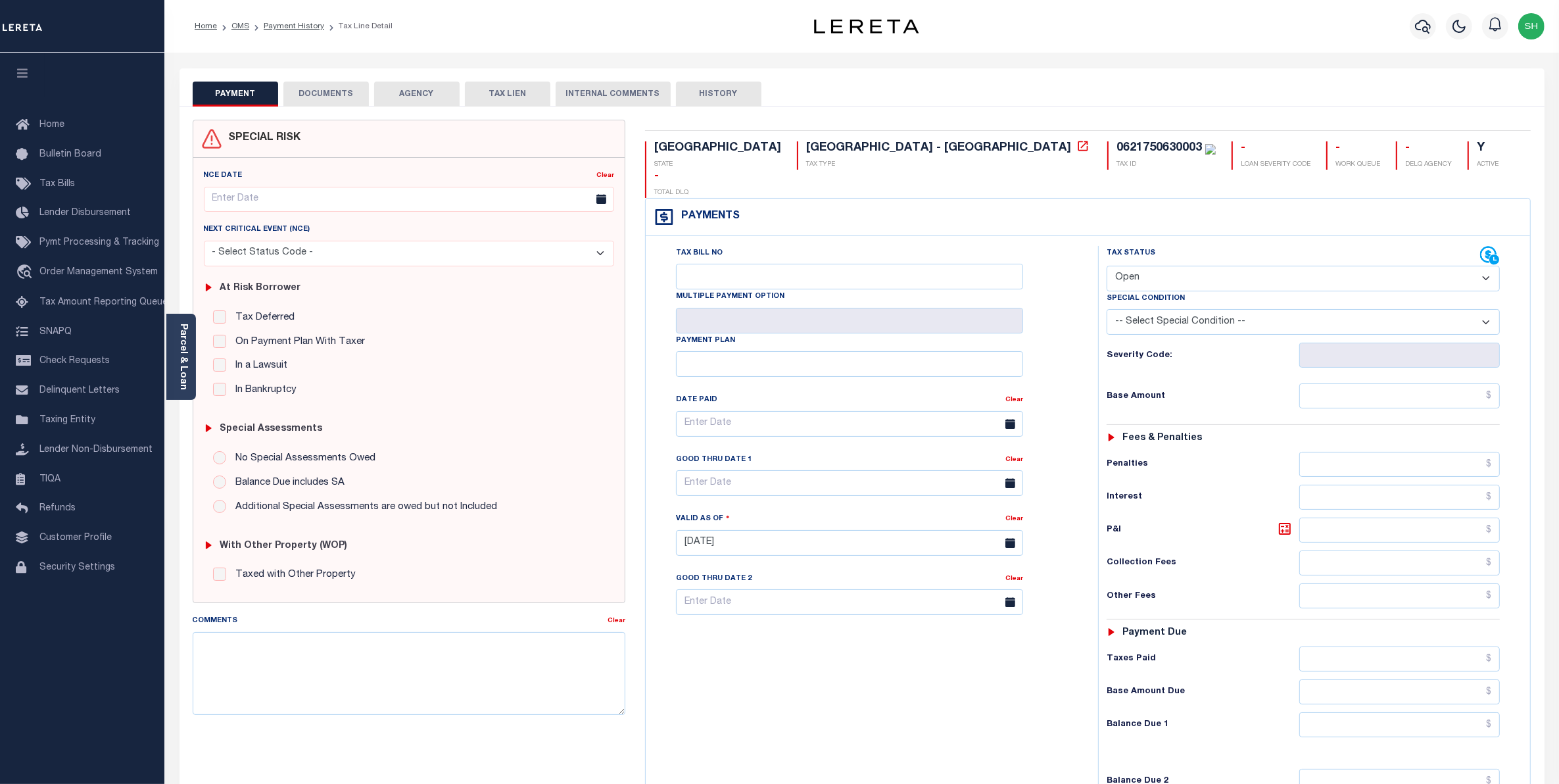
click at [311, 101] on button "DOCUMENTS" at bounding box center [326, 94] width 85 height 25
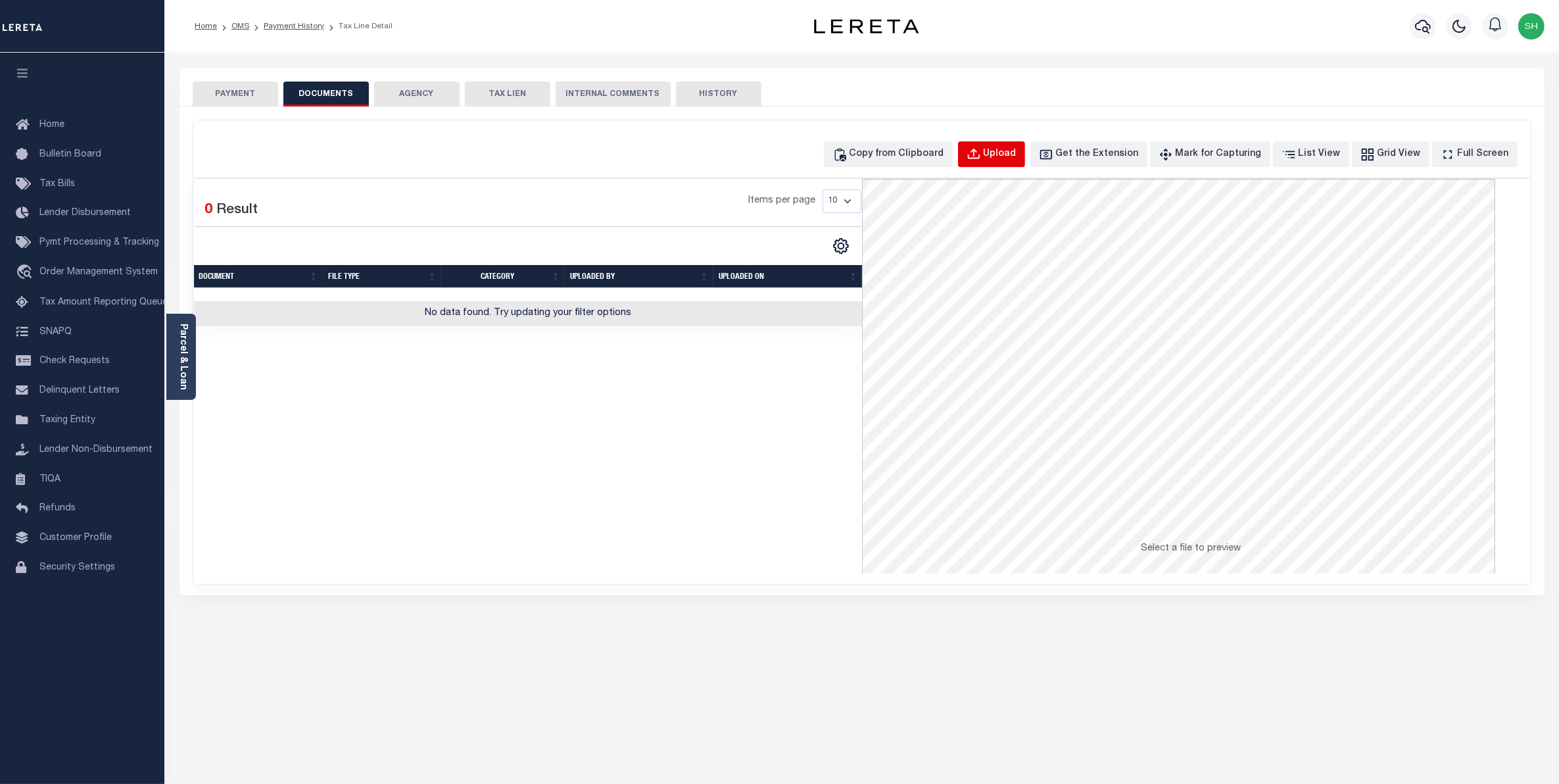
click at [1017, 152] on div "Upload" at bounding box center [1000, 155] width 33 height 15
select select "POP"
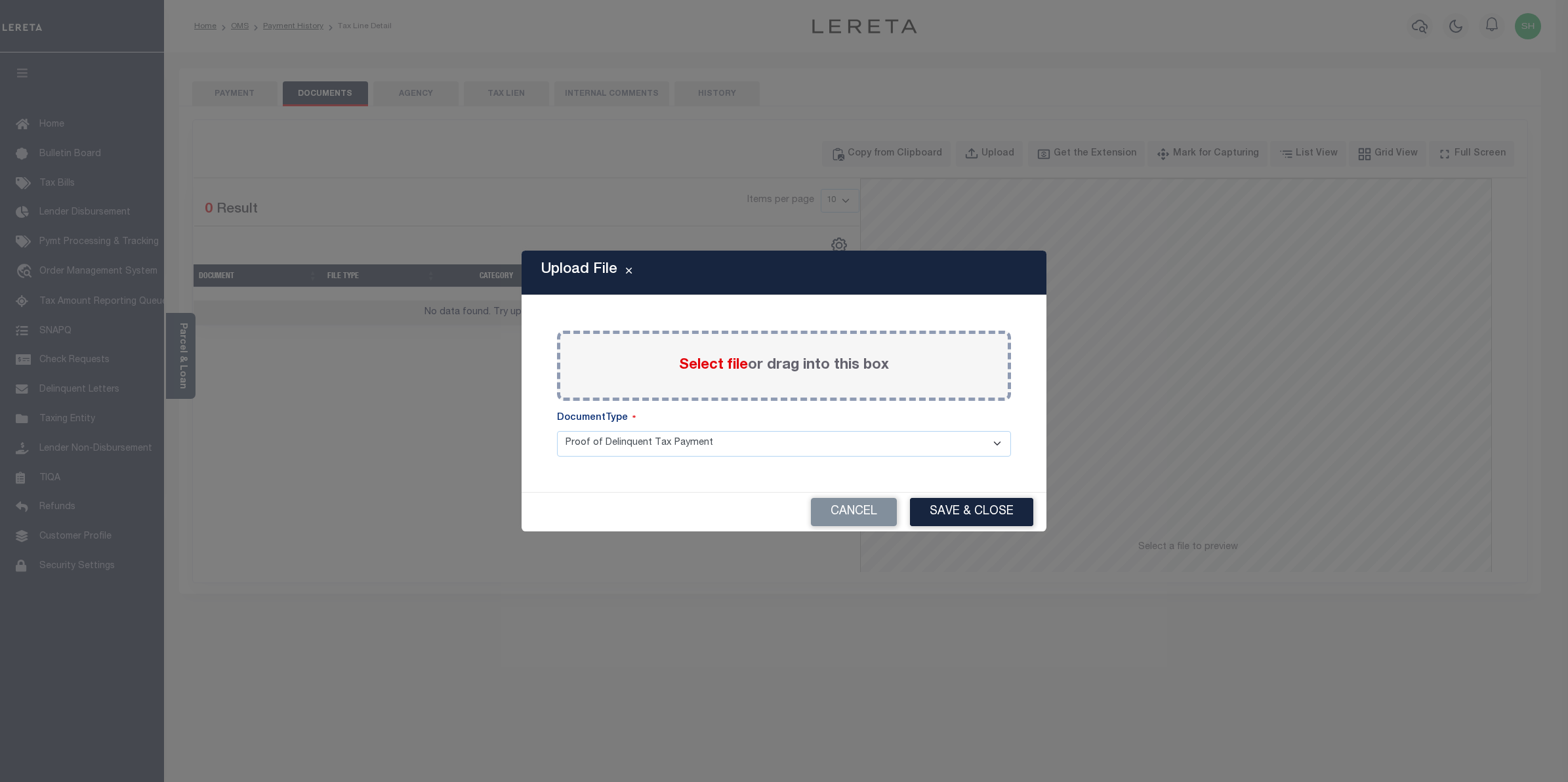
click at [731, 366] on span "Select file" at bounding box center [713, 365] width 69 height 15
click at [0, 0] on input "Select file or drag into this box" at bounding box center [0, 0] width 0 height 0
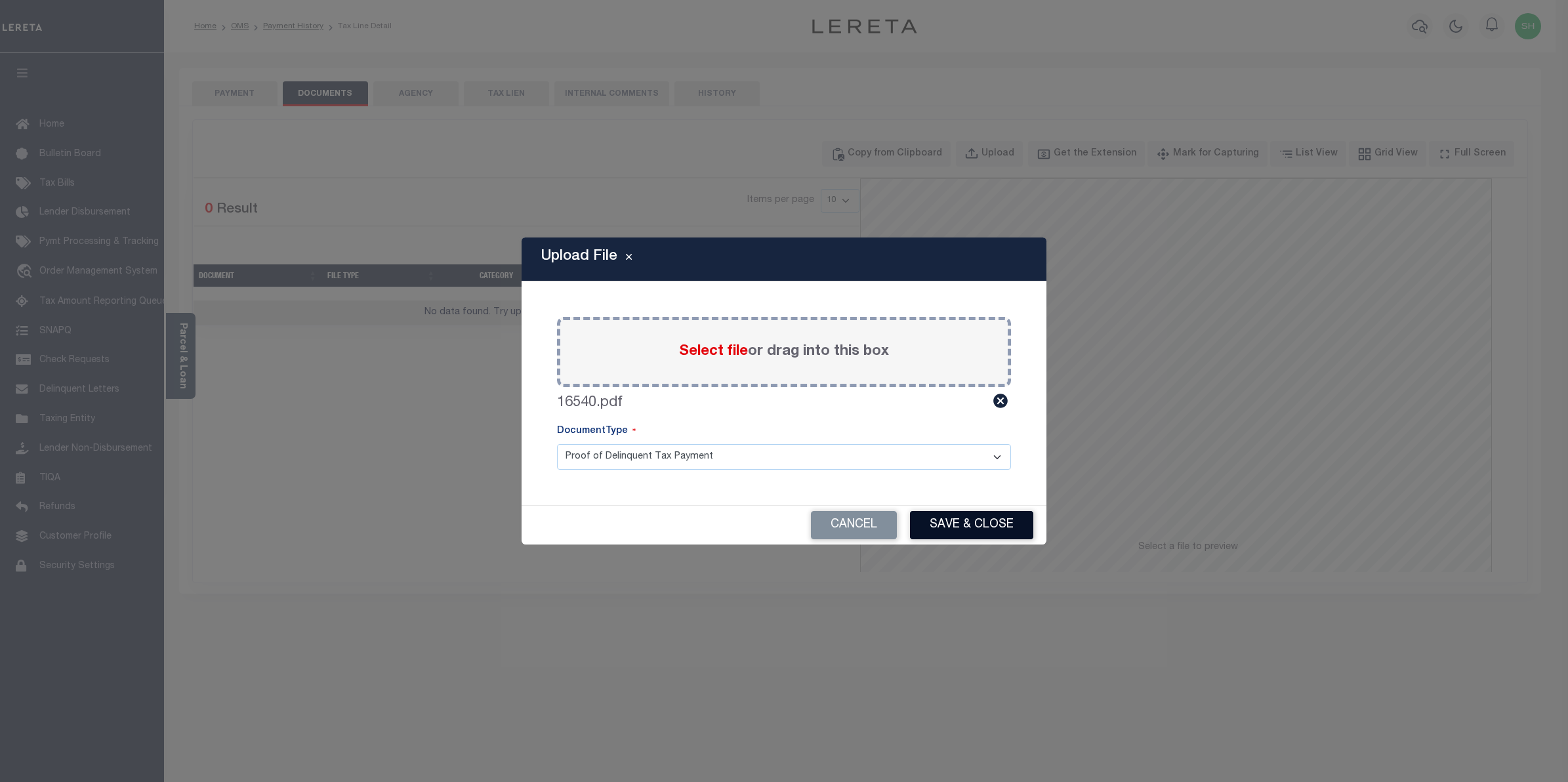
click at [945, 522] on button "Save & Close" at bounding box center [972, 525] width 123 height 29
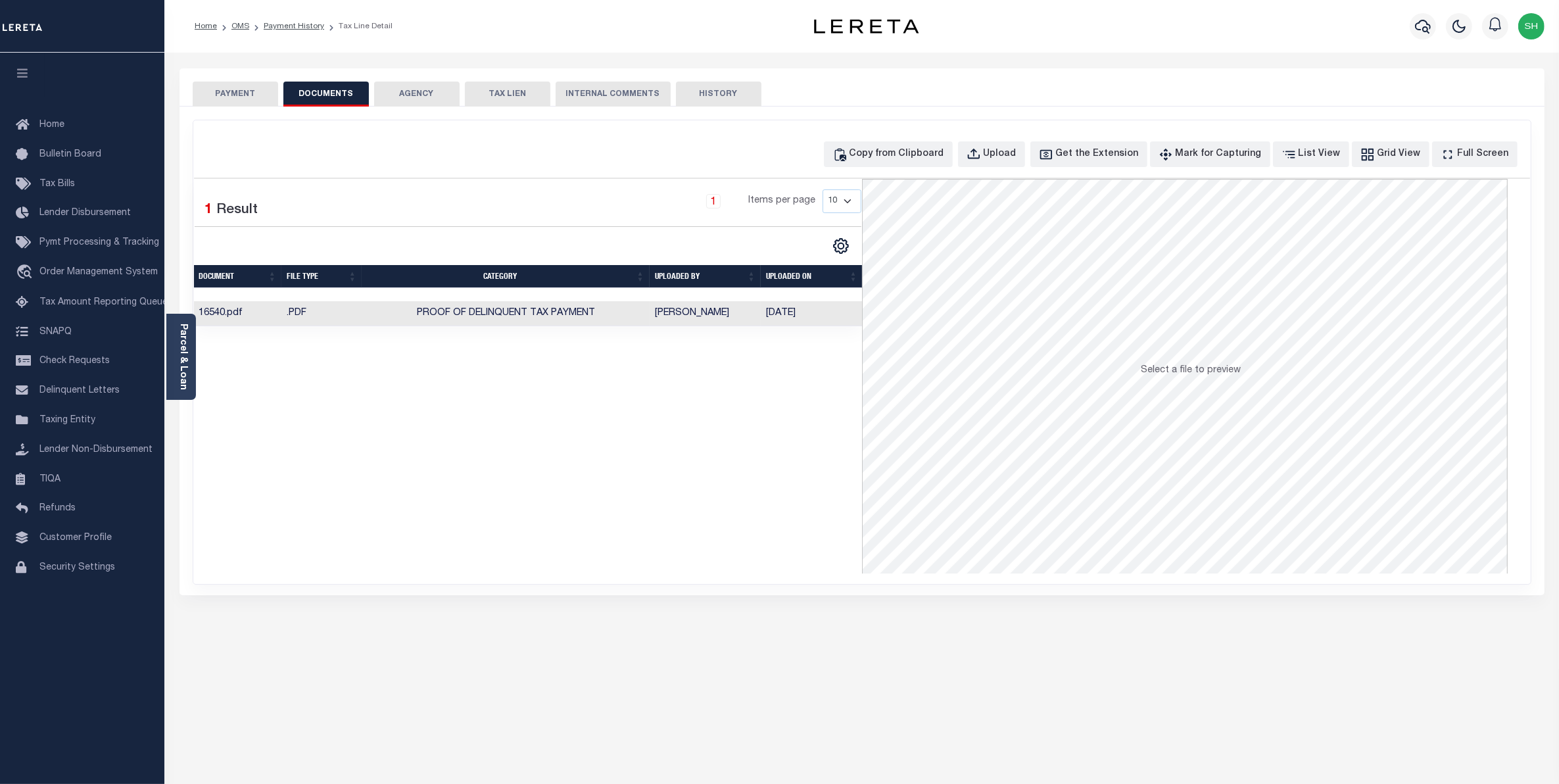
click at [233, 94] on button "PAYMENT" at bounding box center [235, 94] width 85 height 25
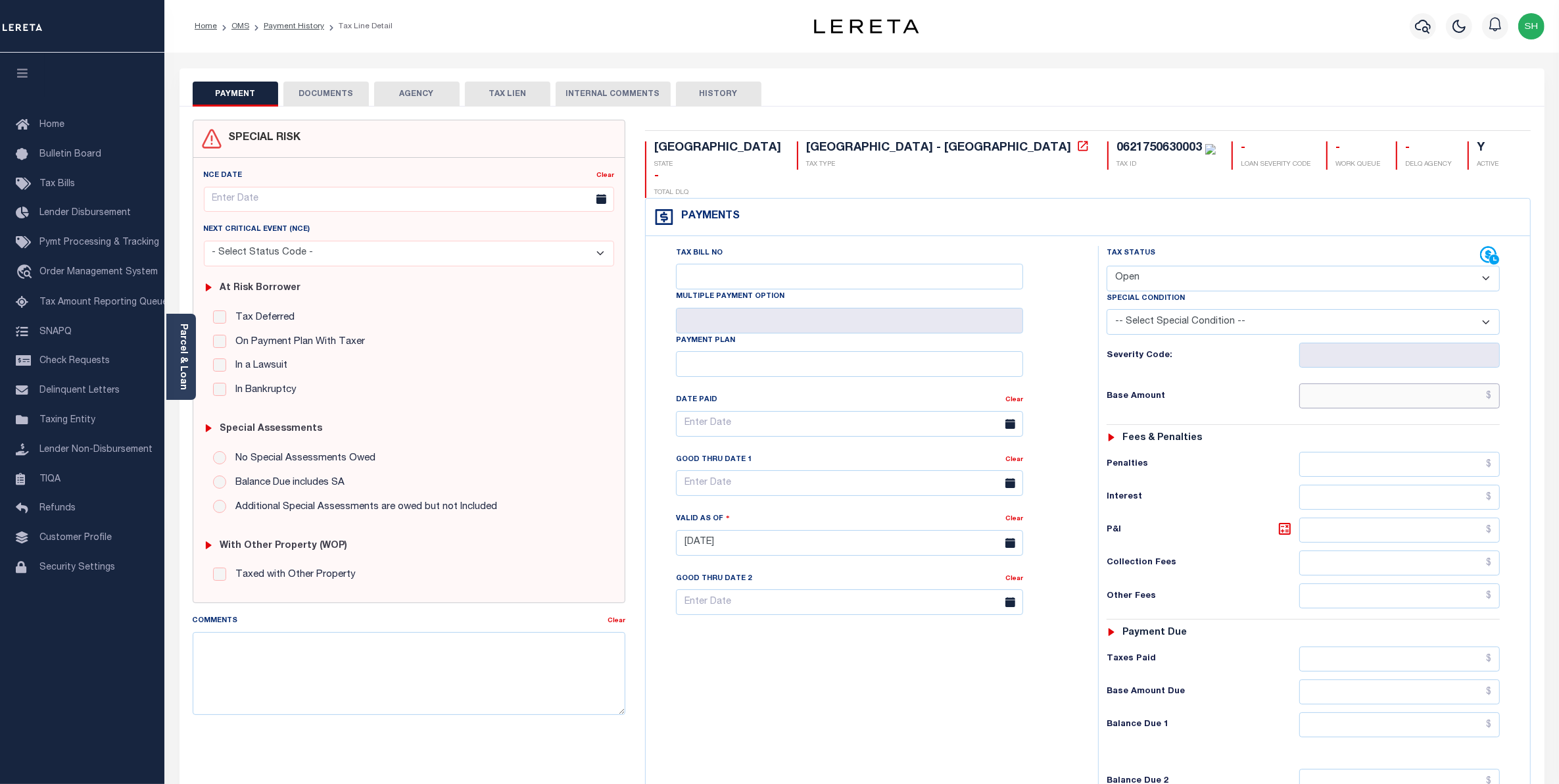
click at [1460, 383] on input "text" at bounding box center [1400, 396] width 202 height 25
type input "$2,317.45"
type input "[DATE]"
click at [1449, 712] on input "text" at bounding box center [1400, 724] width 202 height 25
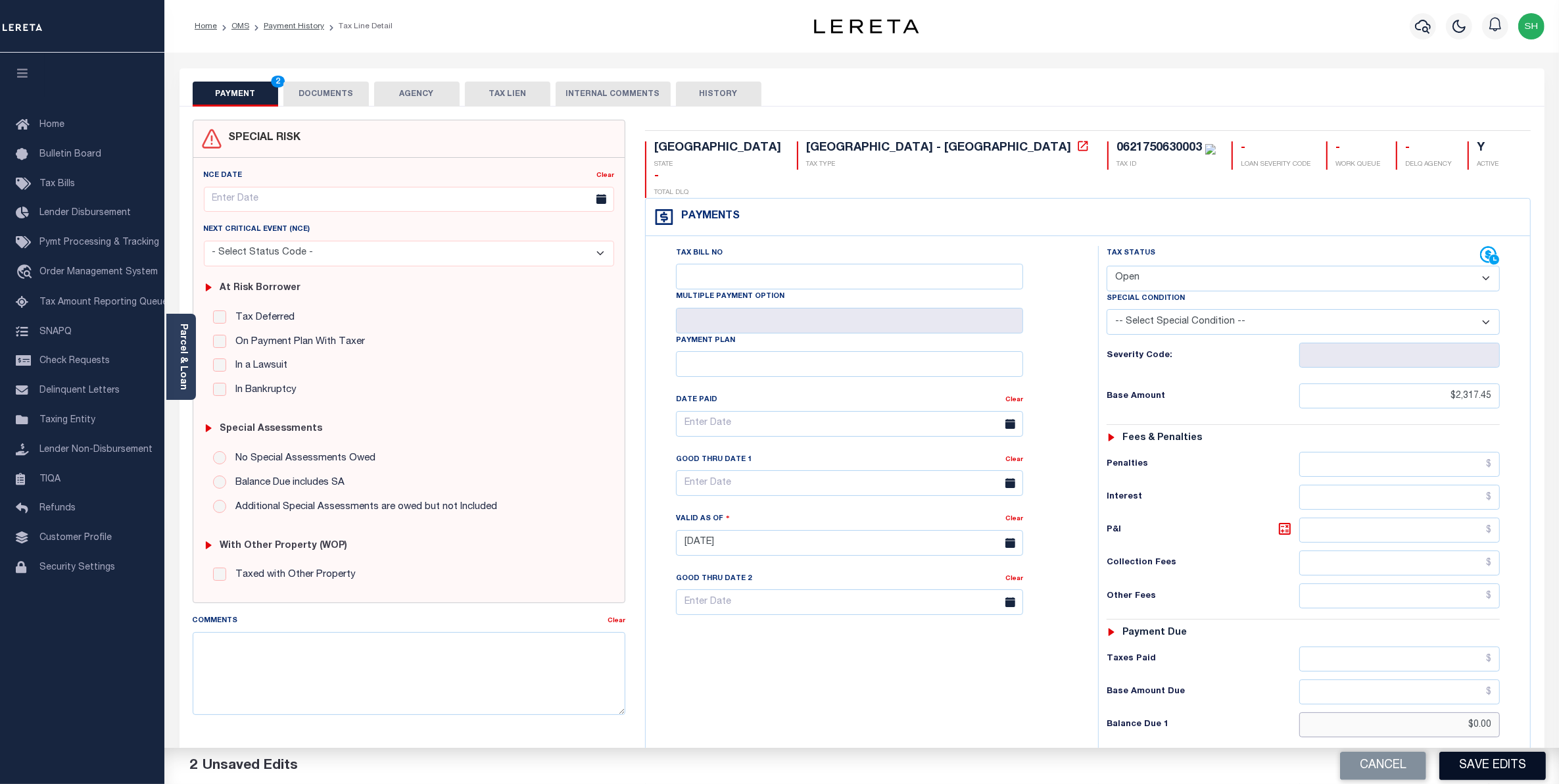
type input "$0.00"
click at [1506, 771] on button "Save Edits" at bounding box center [1493, 766] width 107 height 29
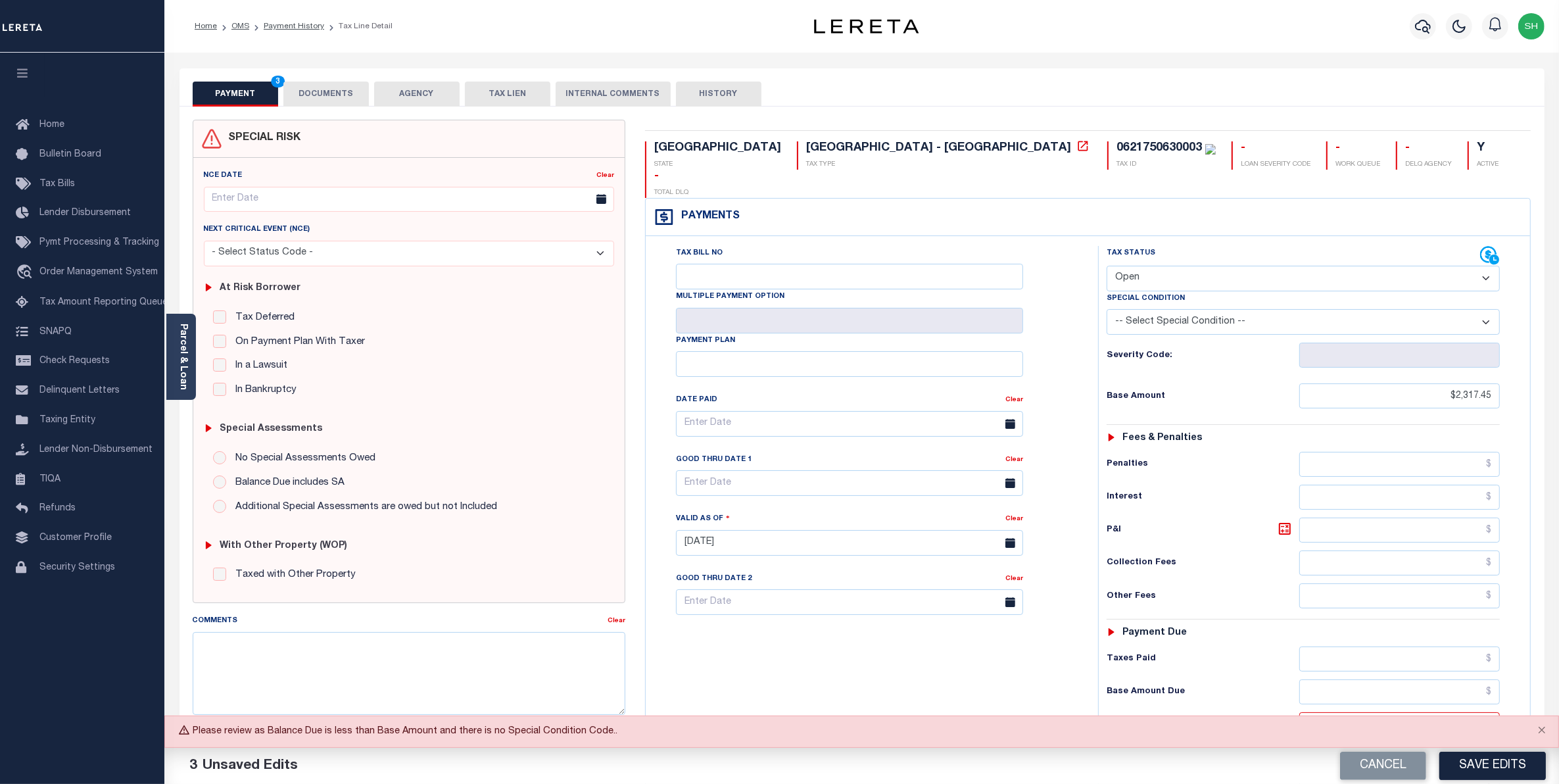
click at [1485, 265] on select "- Select Status Code - Open Due/Unpaid Paid Incomplete No Tax Due Internal Refu…" at bounding box center [1303, 278] width 394 height 25
select select "PYD"
click at [1107, 265] on select "- Select Status Code - Open Due/Unpaid Paid Incomplete No Tax Due Internal Refu…" at bounding box center [1303, 278] width 394 height 25
click at [1467, 764] on button "Save Edits" at bounding box center [1493, 766] width 107 height 29
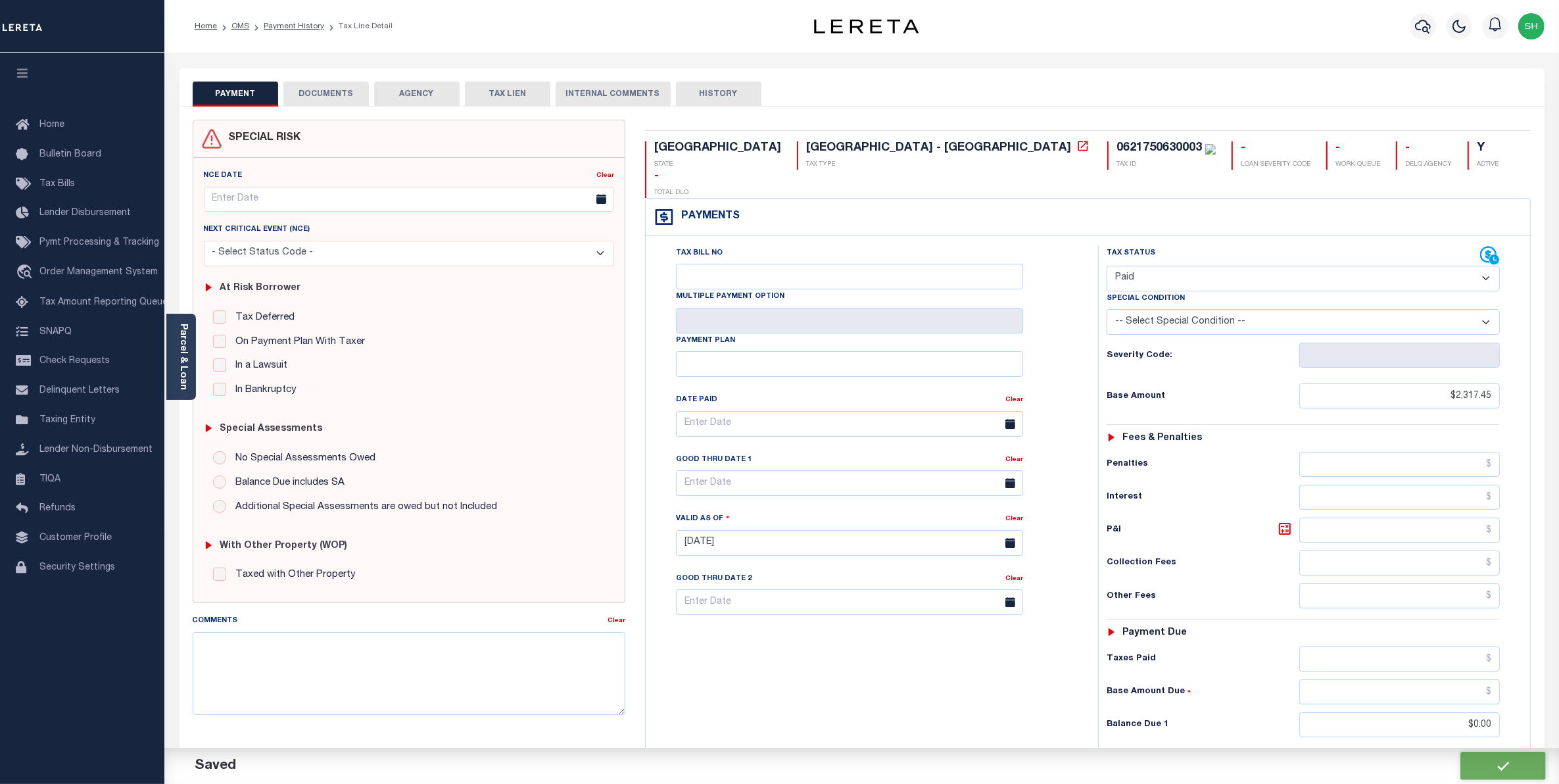
checkbox input "false"
type input "$2,317.45"
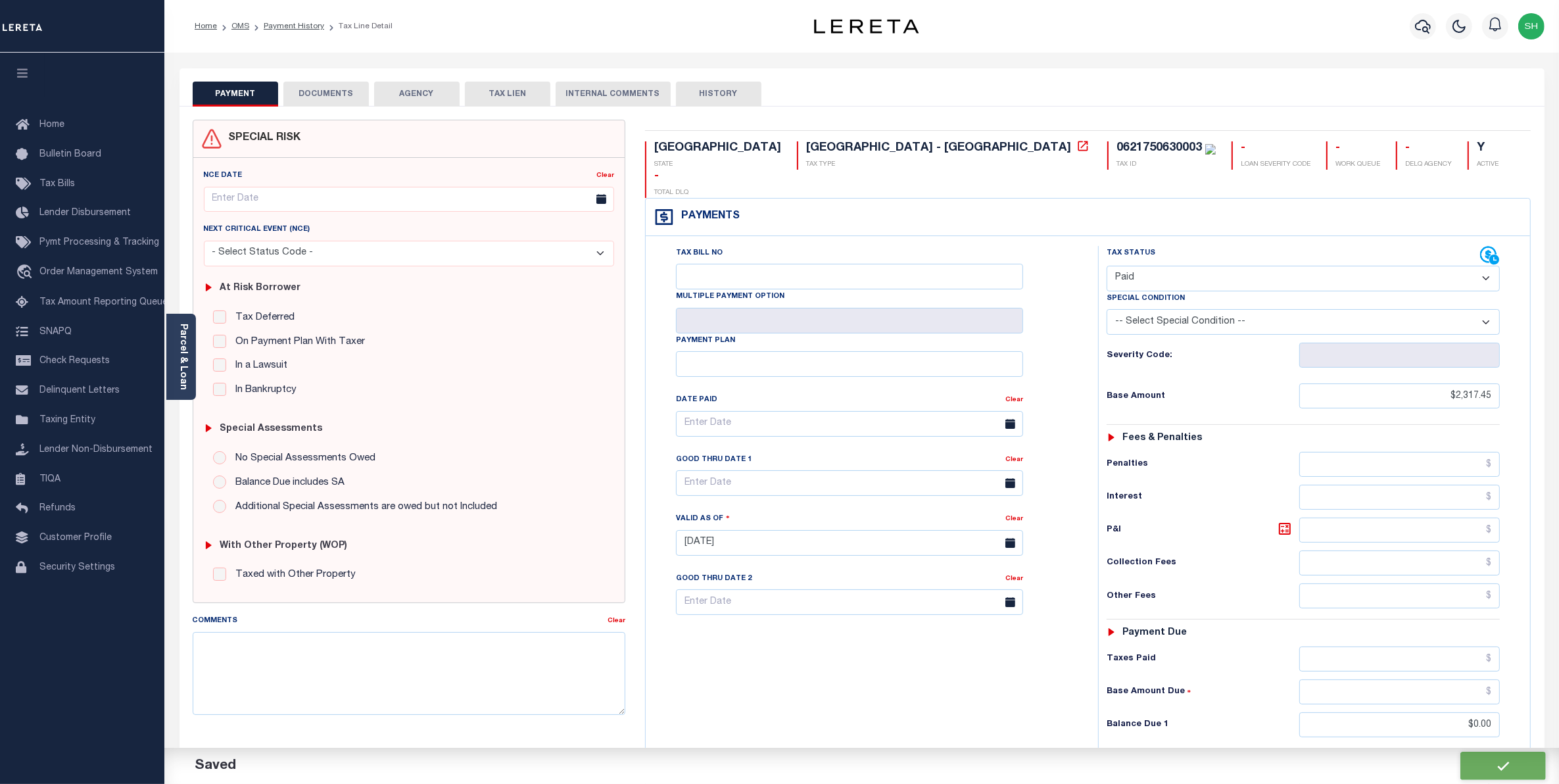
type input "$0"
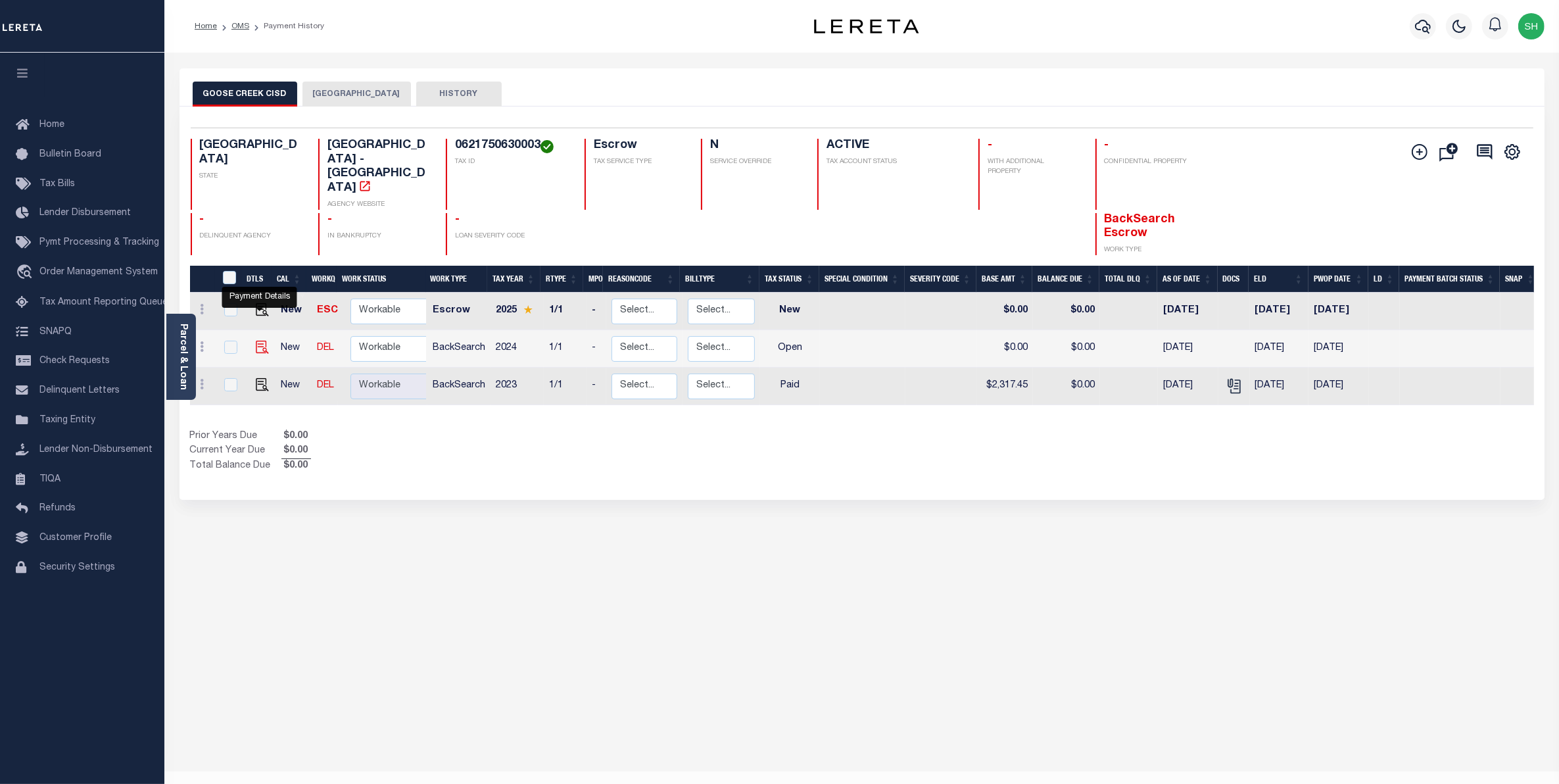
click at [261, 341] on img "" at bounding box center [262, 347] width 13 height 13
checkbox input "true"
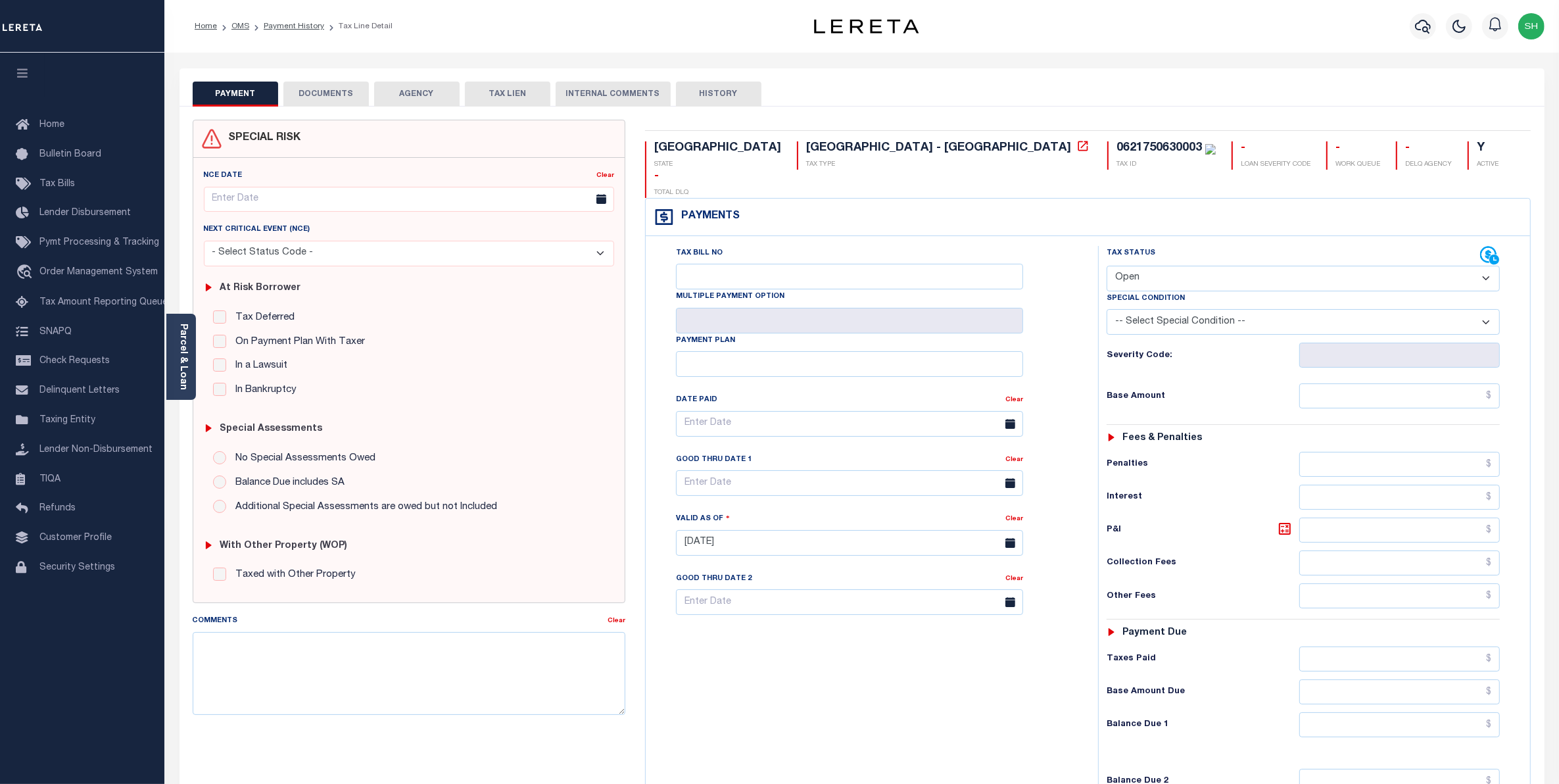
click at [1487, 265] on select "- Select Status Code - Open Due/Unpaid Paid Incomplete No Tax Due Internal Refu…" at bounding box center [1303, 278] width 394 height 25
select select "PYD"
click at [1107, 265] on select "- Select Status Code - Open Due/Unpaid Paid Incomplete No Tax Due Internal Refu…" at bounding box center [1303, 278] width 394 height 25
type input "[DATE]"
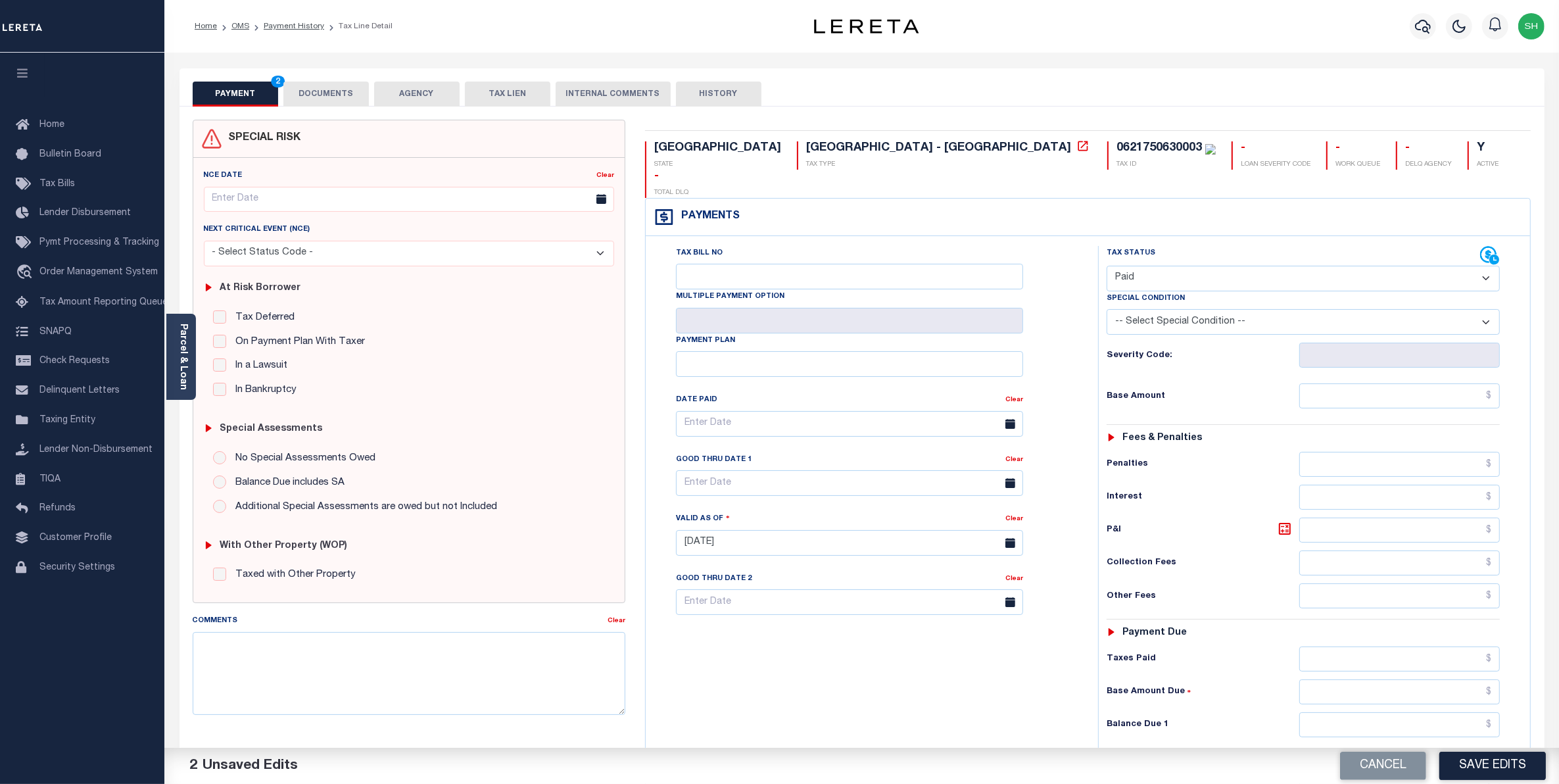
click at [349, 85] on button "DOCUMENTS" at bounding box center [326, 94] width 85 height 25
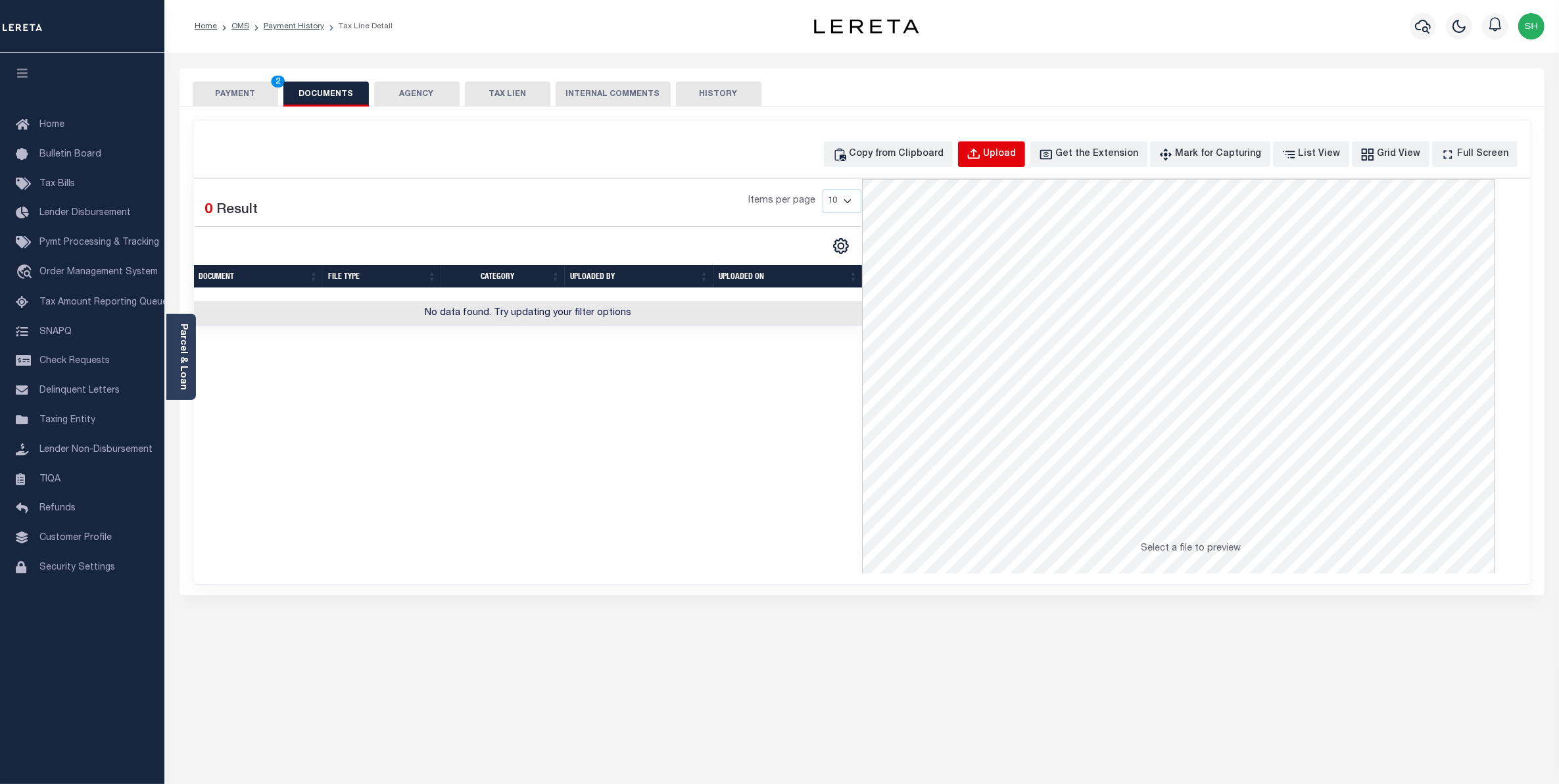
click at [1017, 158] on div "Upload" at bounding box center [1000, 155] width 33 height 15
select select "POP"
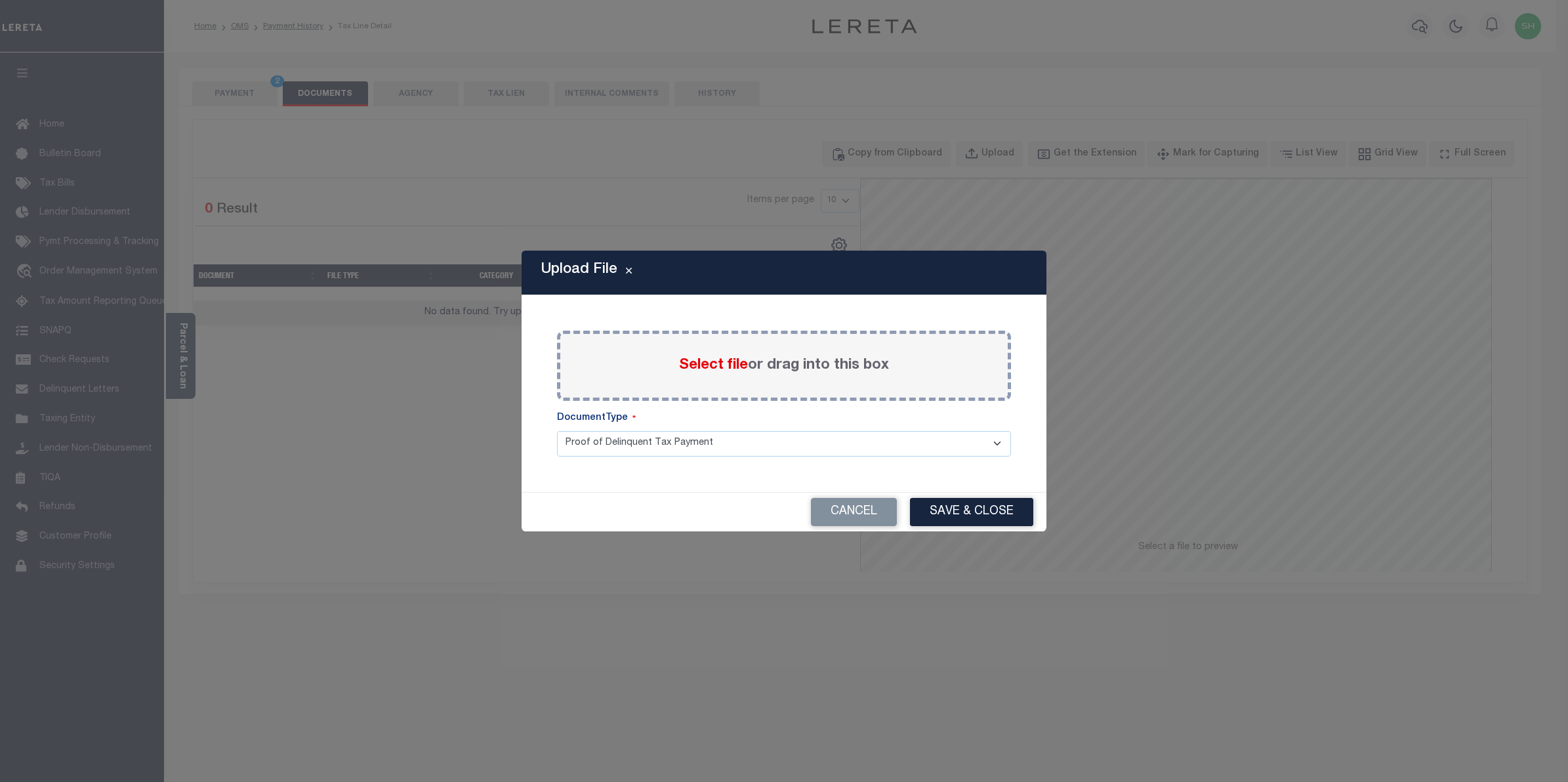
click at [722, 364] on span "Select file" at bounding box center [713, 365] width 69 height 15
click at [0, 0] on input "Select file or drag into this box" at bounding box center [0, 0] width 0 height 0
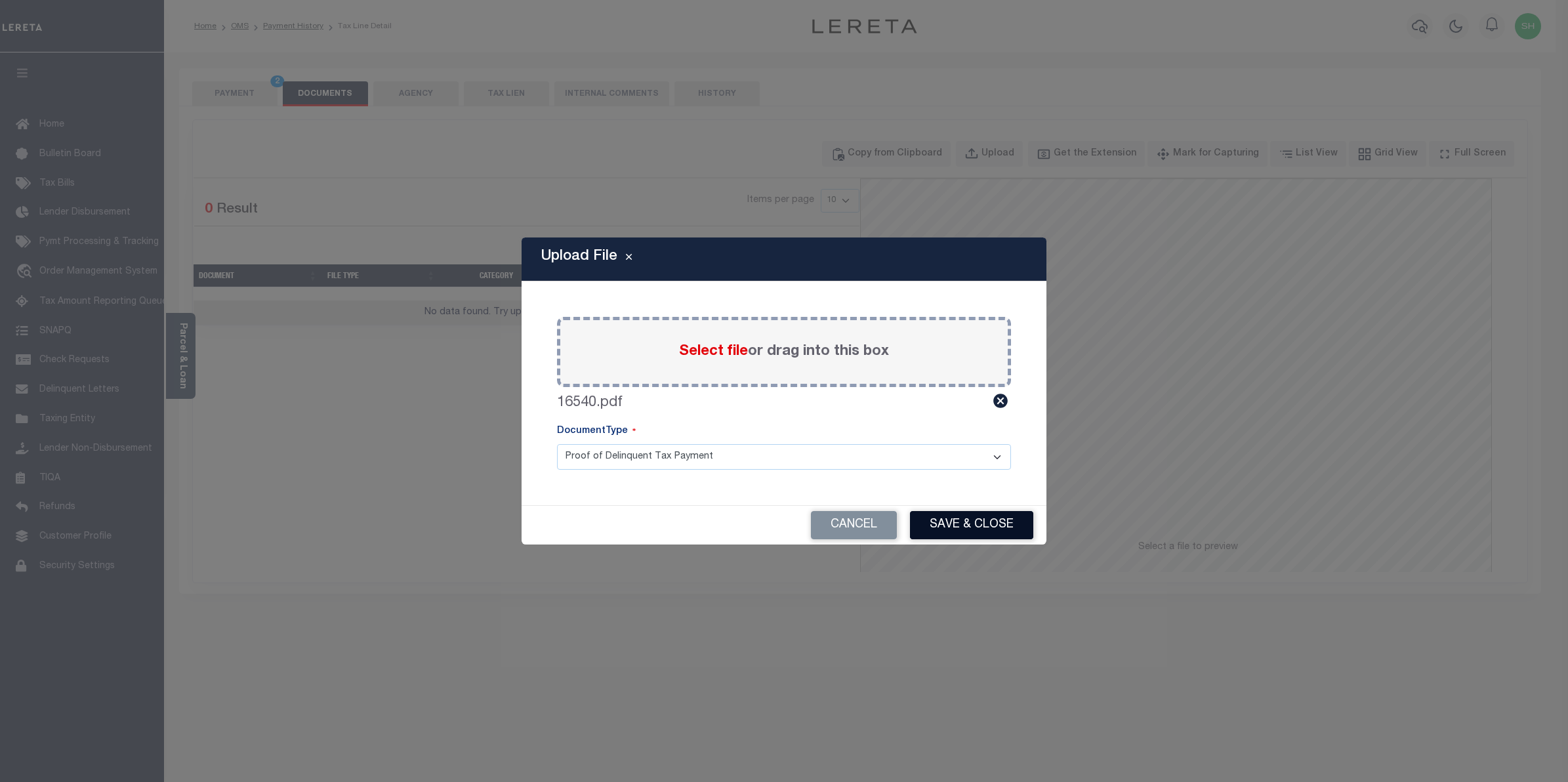
click at [948, 531] on button "Save & Close" at bounding box center [972, 525] width 123 height 29
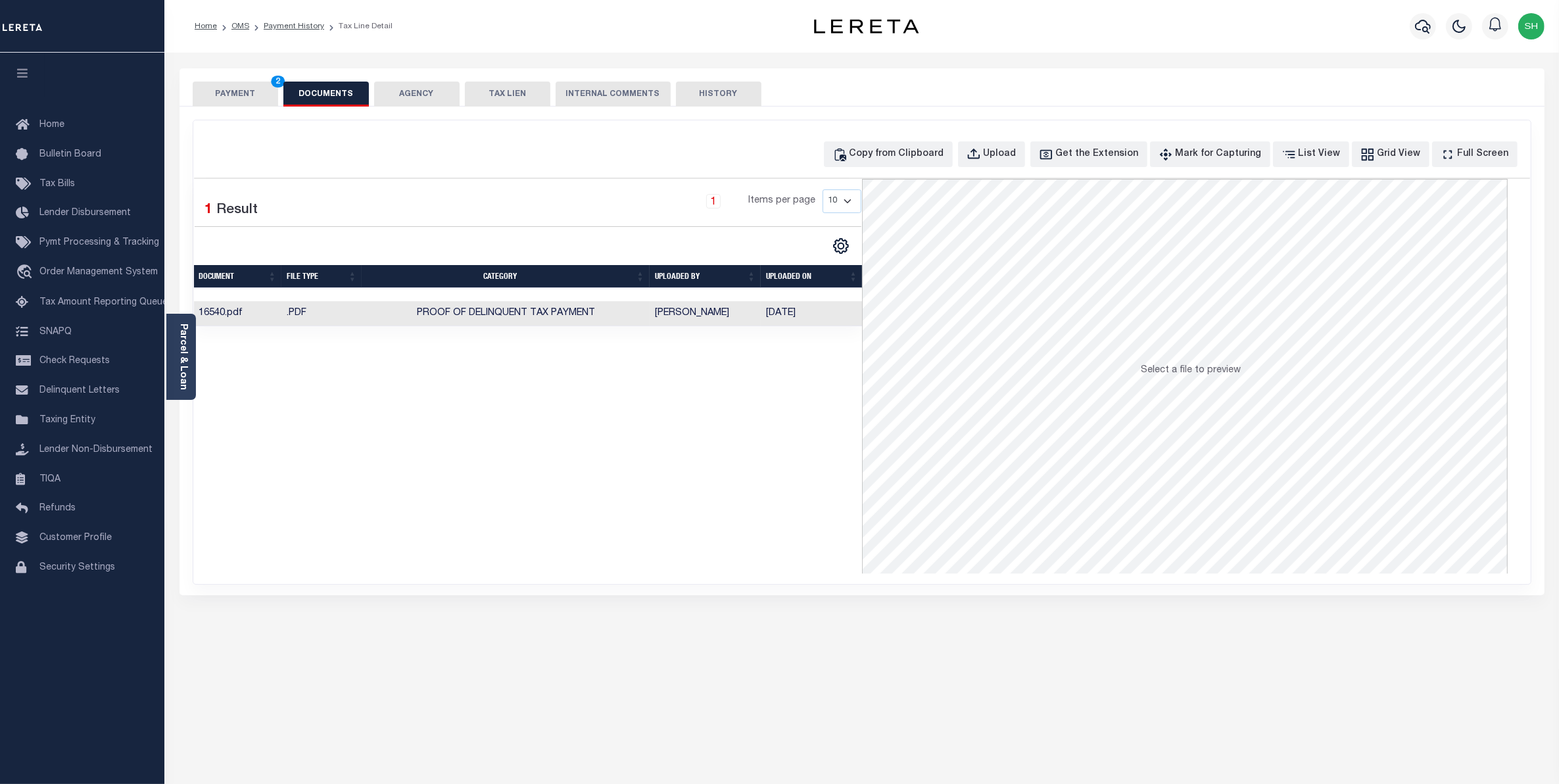
click at [219, 91] on button "PAYMENT 2" at bounding box center [235, 94] width 85 height 25
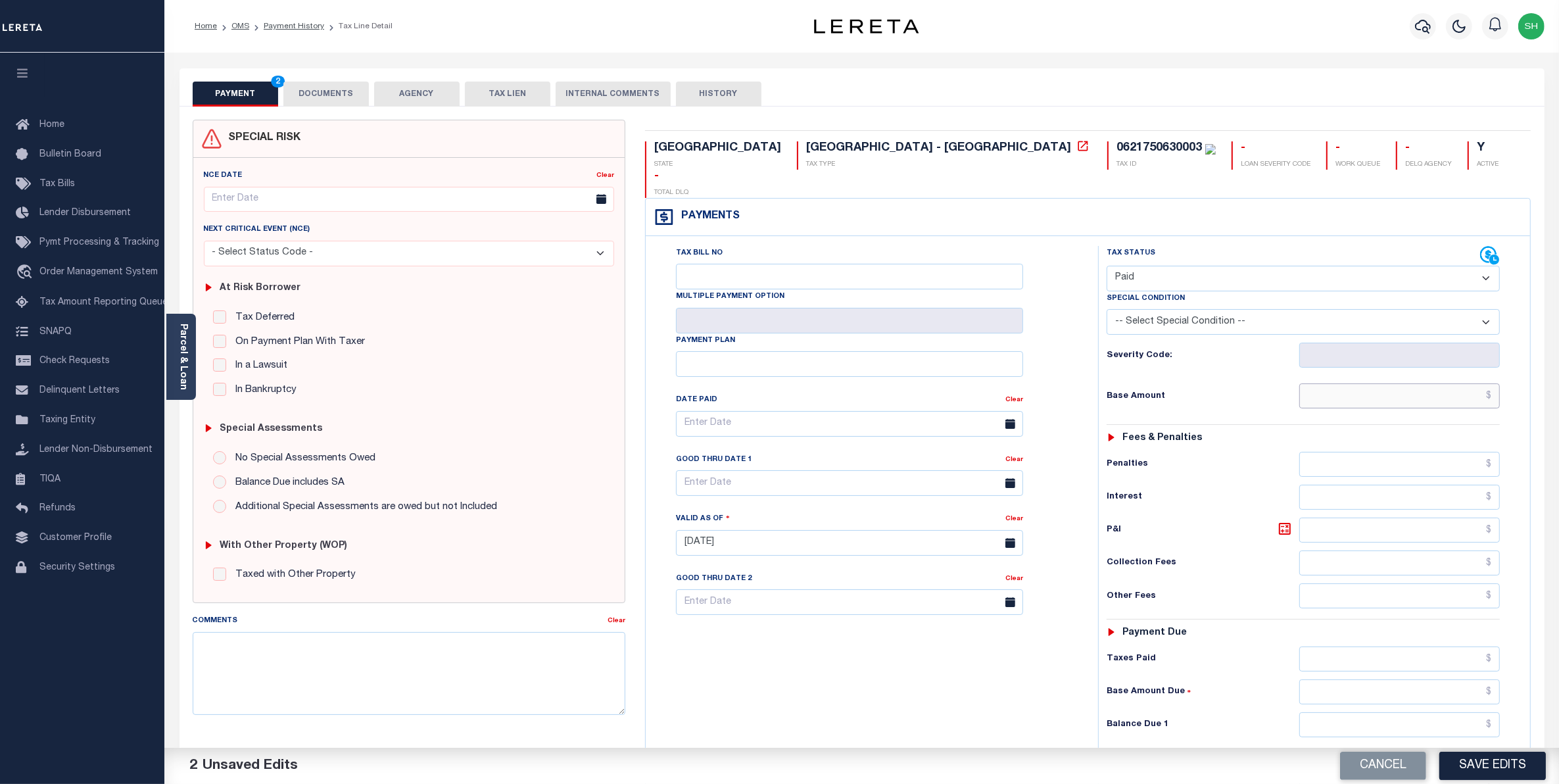
click at [1456, 383] on input "text" at bounding box center [1400, 396] width 202 height 25
type input "$3,076.86"
drag, startPoint x: 1473, startPoint y: 702, endPoint x: 1486, endPoint y: 679, distance: 26.4
click at [1473, 712] on input "text" at bounding box center [1400, 724] width 202 height 25
type input "$0.00"
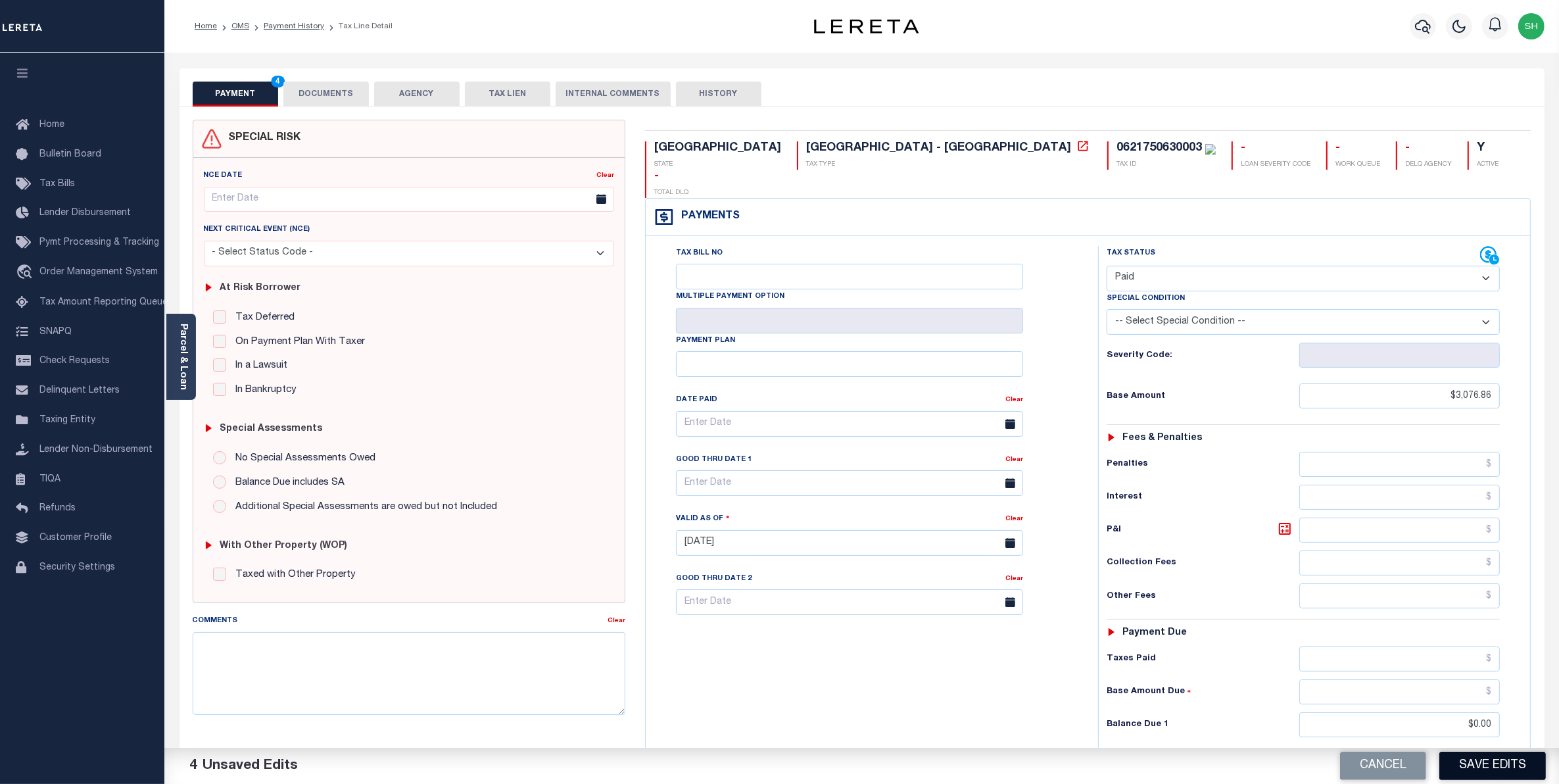
click at [1497, 775] on button "Save Edits" at bounding box center [1493, 766] width 107 height 29
checkbox input "false"
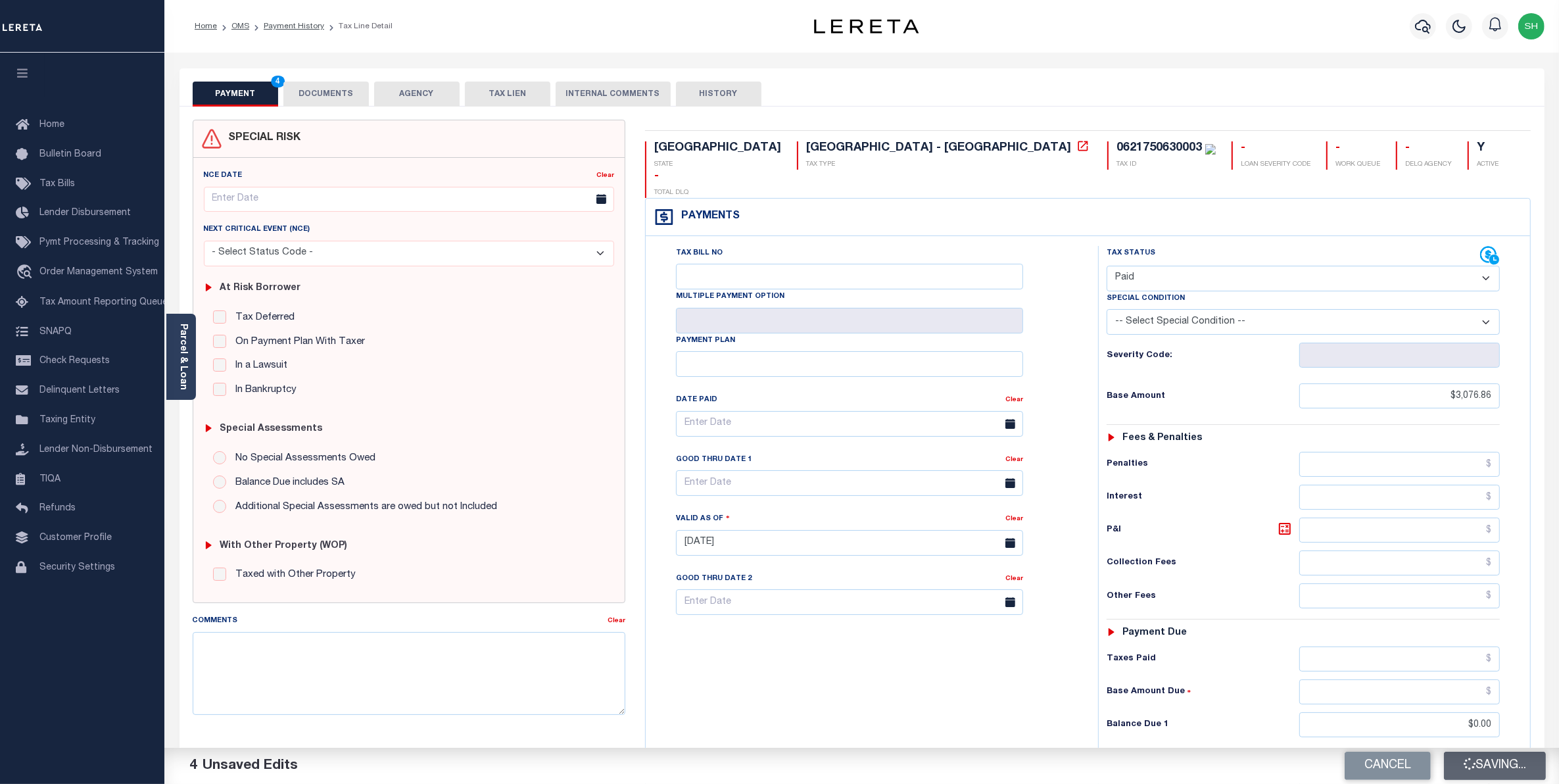
type input "$3,076.86"
type input "$0"
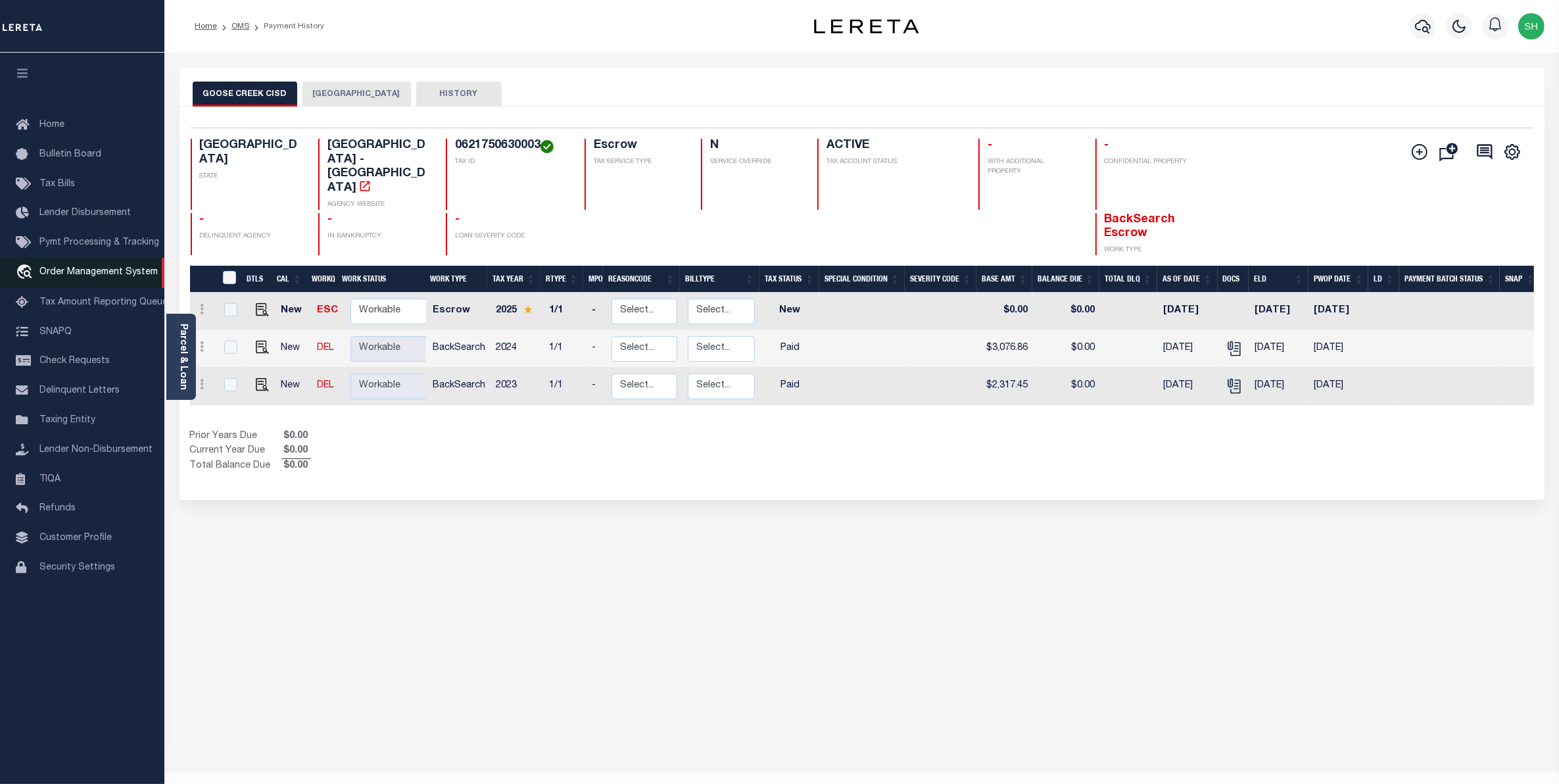
click at [84, 277] on span "Order Management System" at bounding box center [98, 272] width 119 height 9
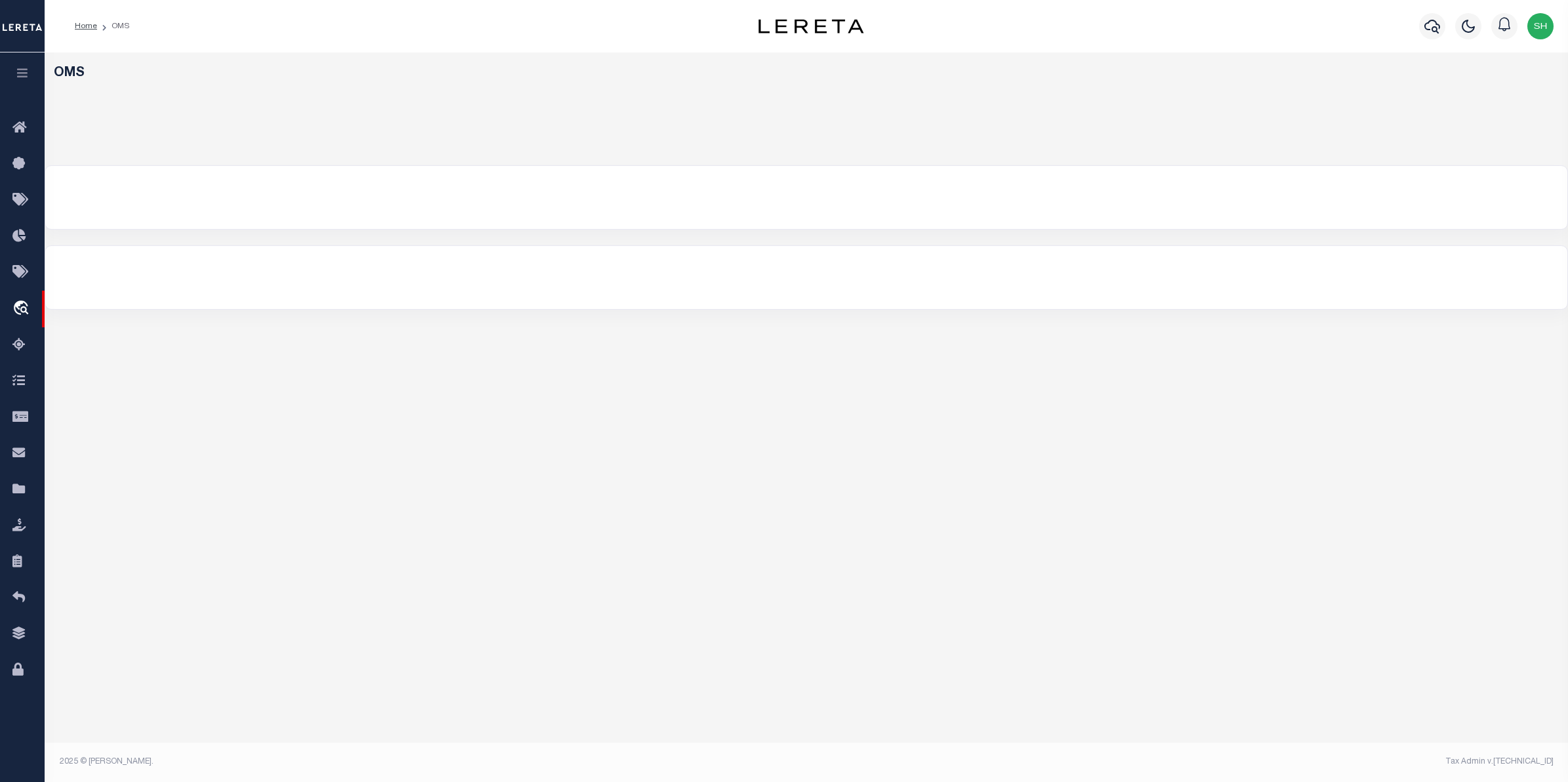
select select "200"
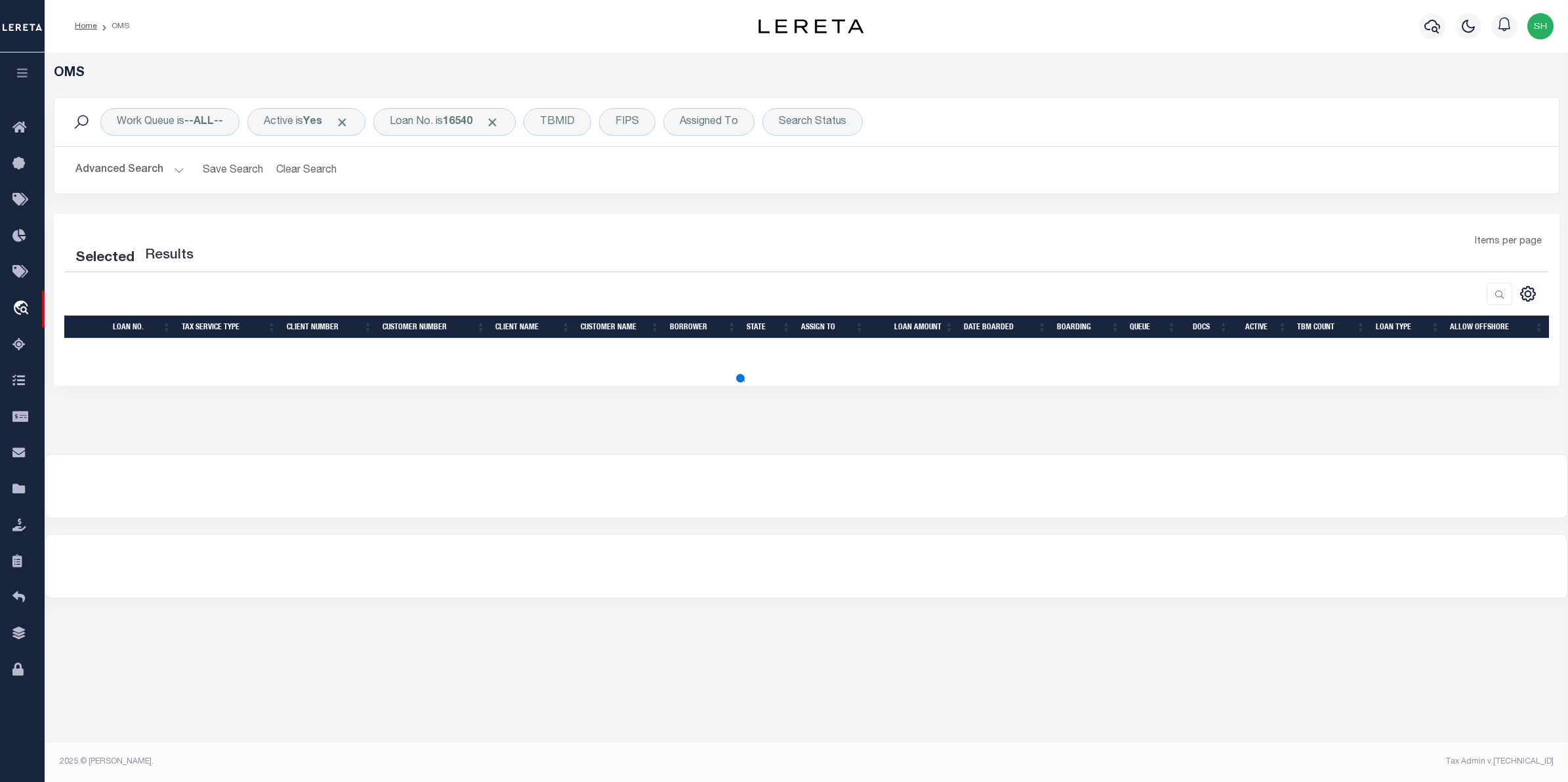
select select "200"
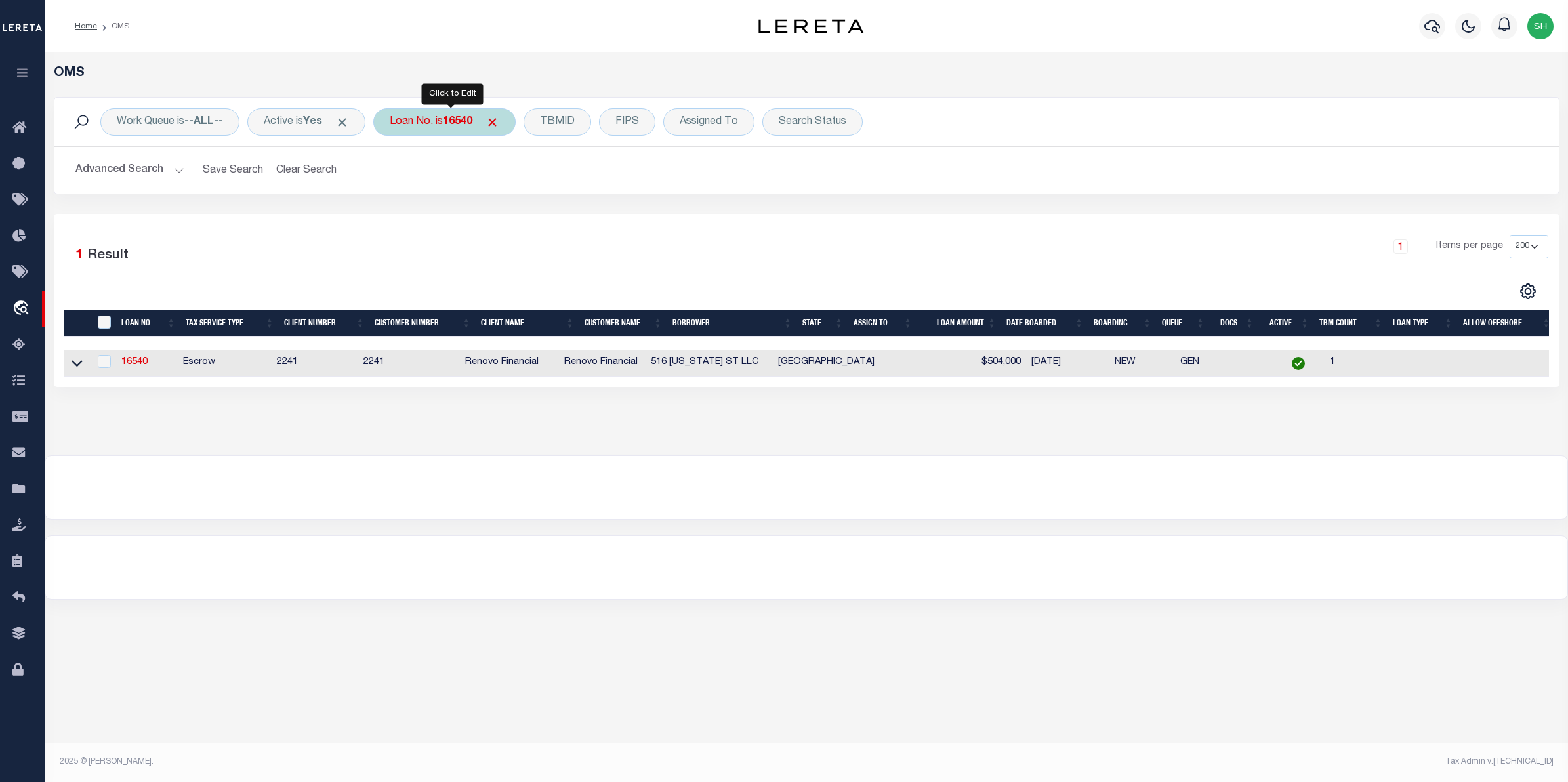
click at [399, 119] on div "Loan No. is 16540" at bounding box center [444, 122] width 142 height 28
type input "1747038020"
click at [565, 205] on input "Apply" at bounding box center [563, 215] width 38 height 21
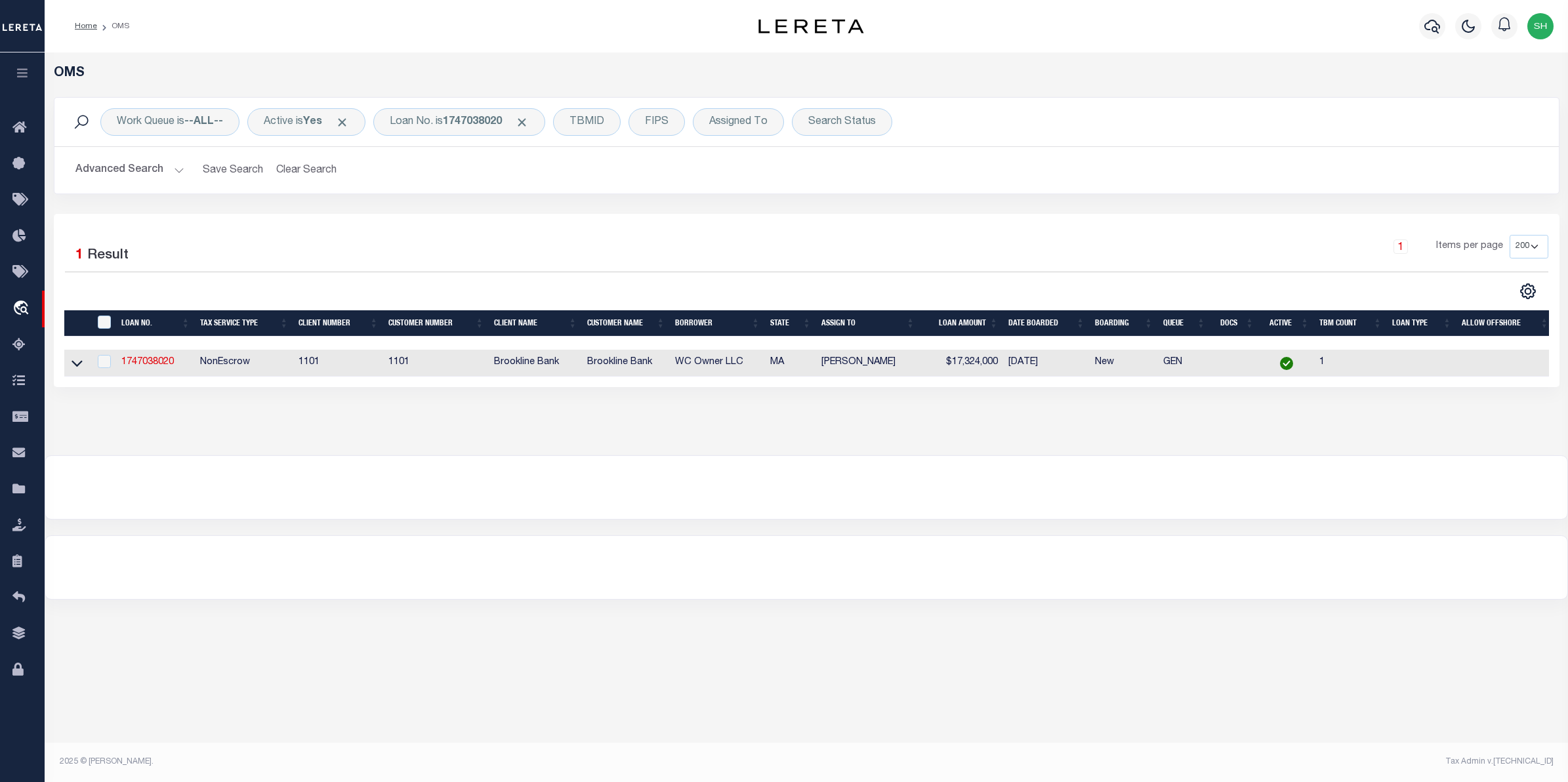
click at [69, 367] on link at bounding box center [77, 362] width 15 height 9
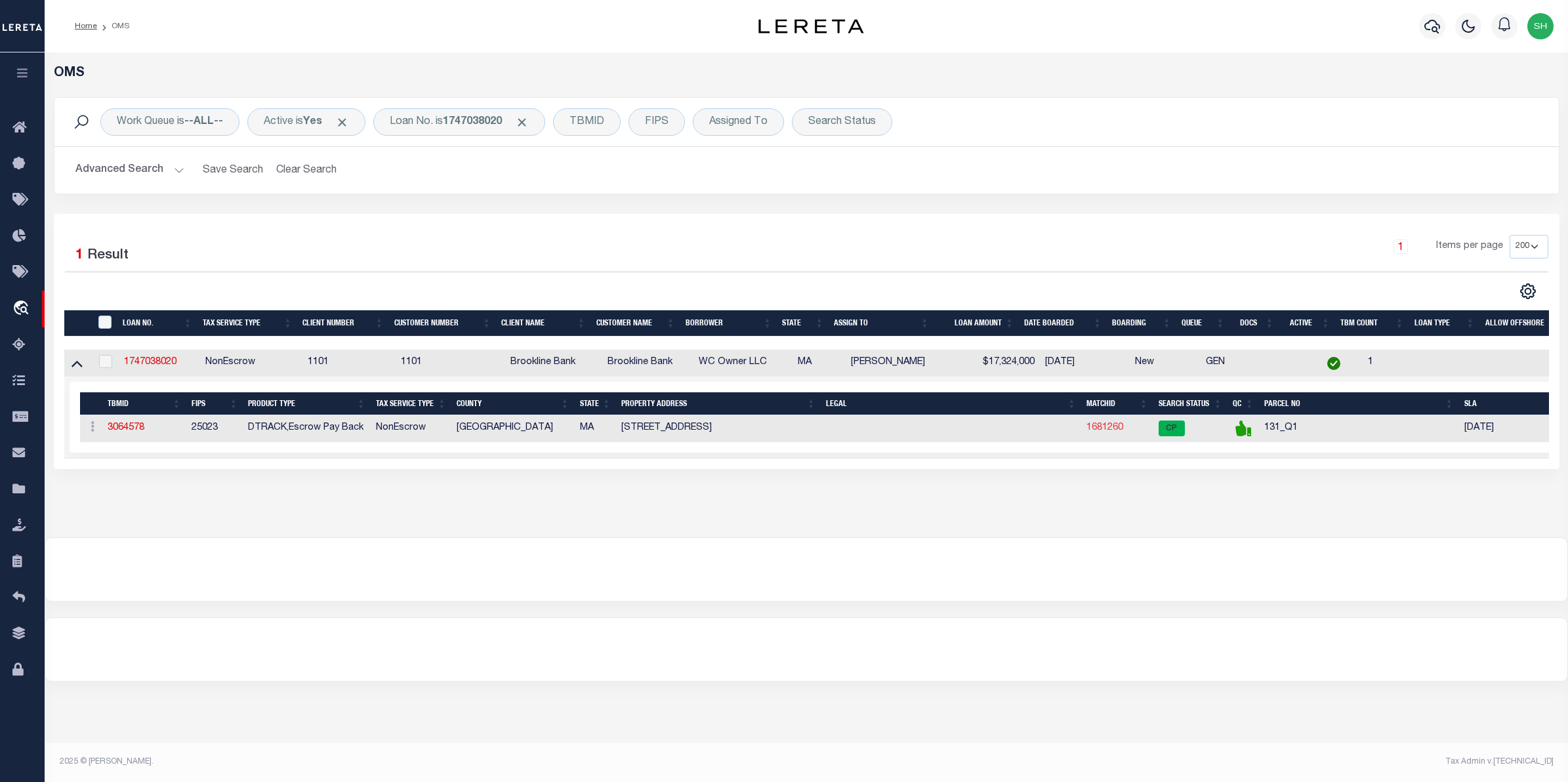
click at [1100, 431] on link "1681260" at bounding box center [1104, 427] width 37 height 9
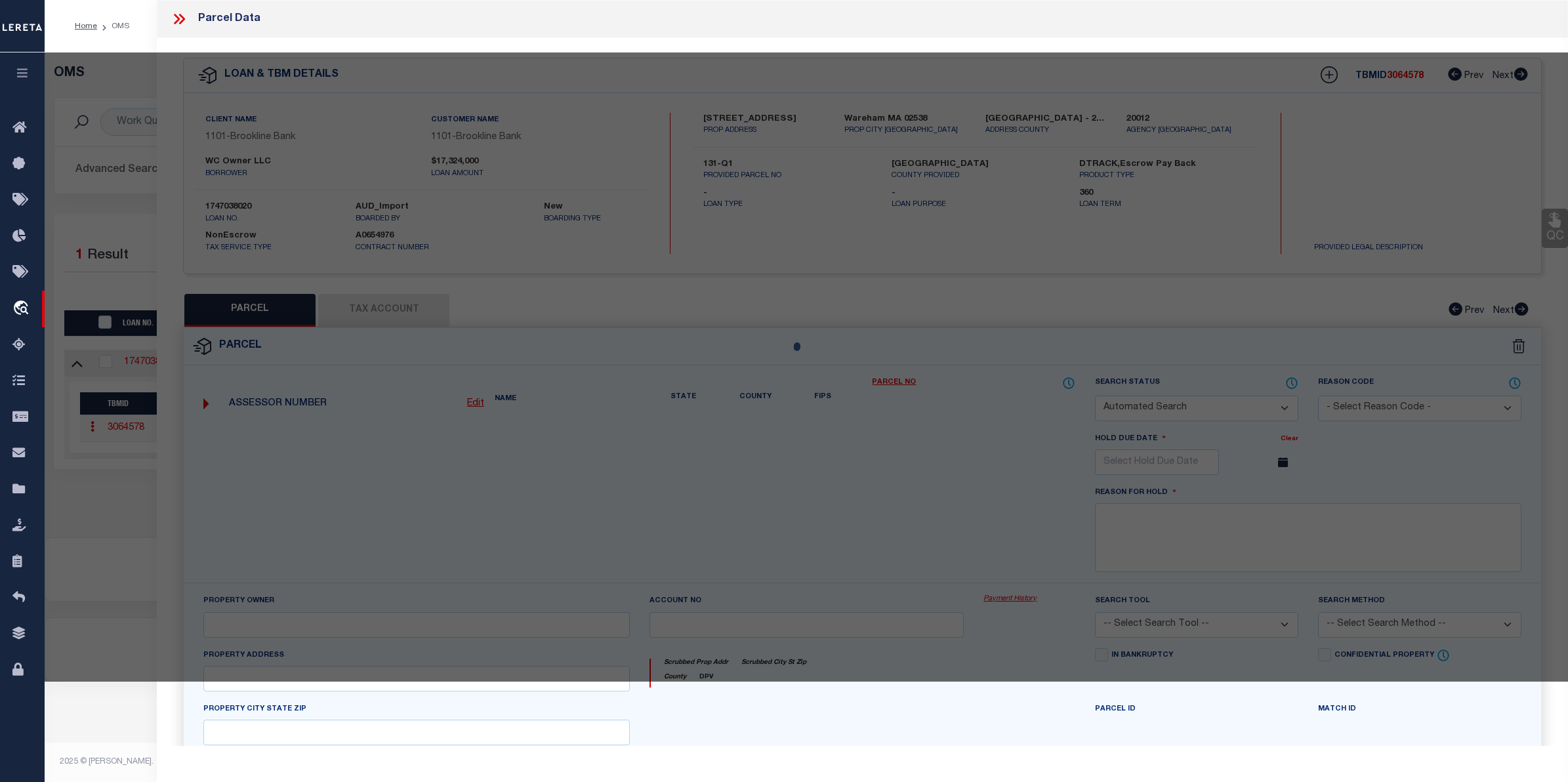
checkbox input "false"
select select "CP"
type input "BOSTON LAND GROUP LLC"
type input "131/ / Q1/ /"
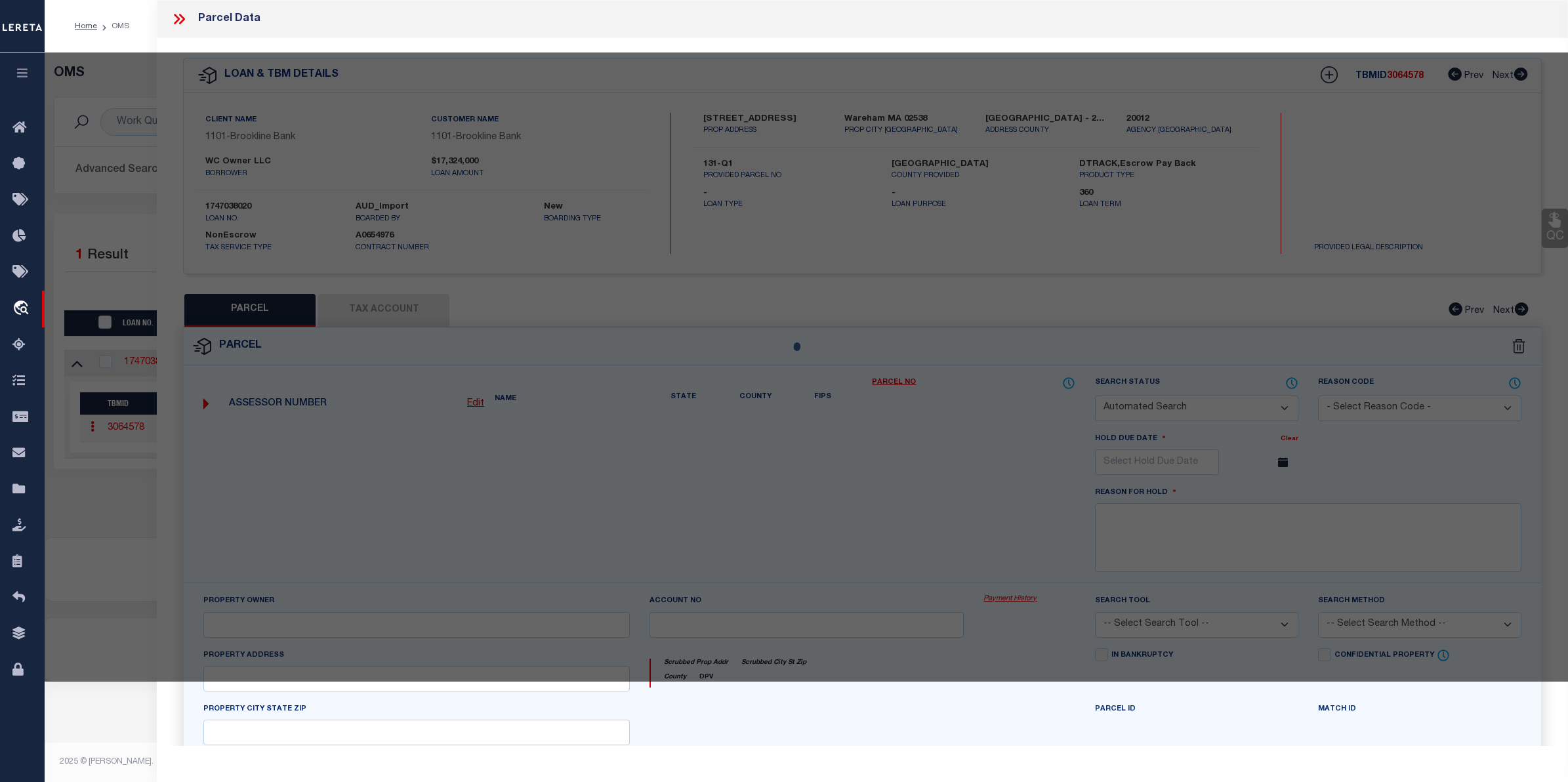
select select
type input "3102 CRAN HWY"
checkbox input "false"
type input "MA"
type textarea "Size (Acres) 8.63"
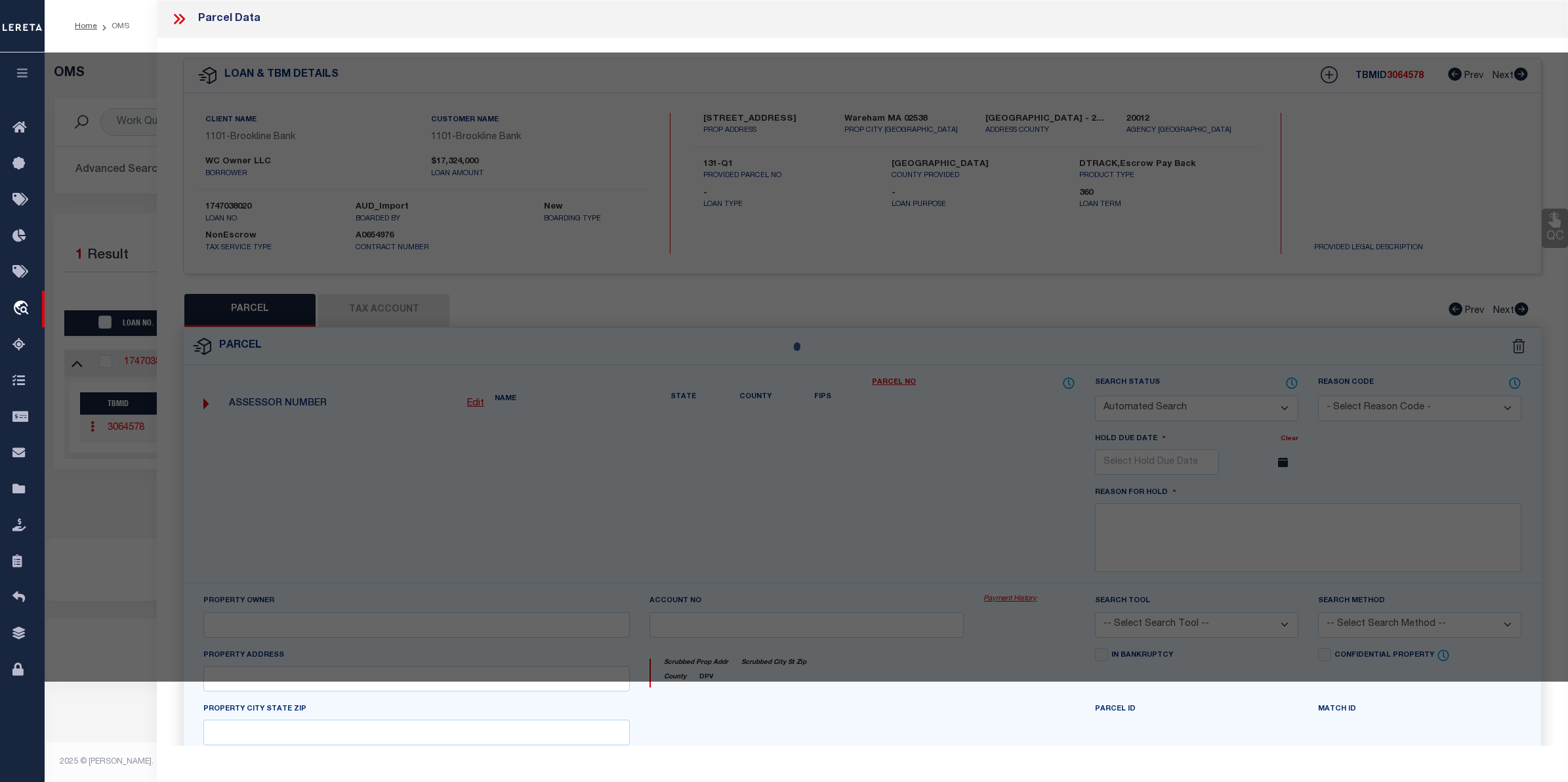
type textarea "Completed based on given text legals"
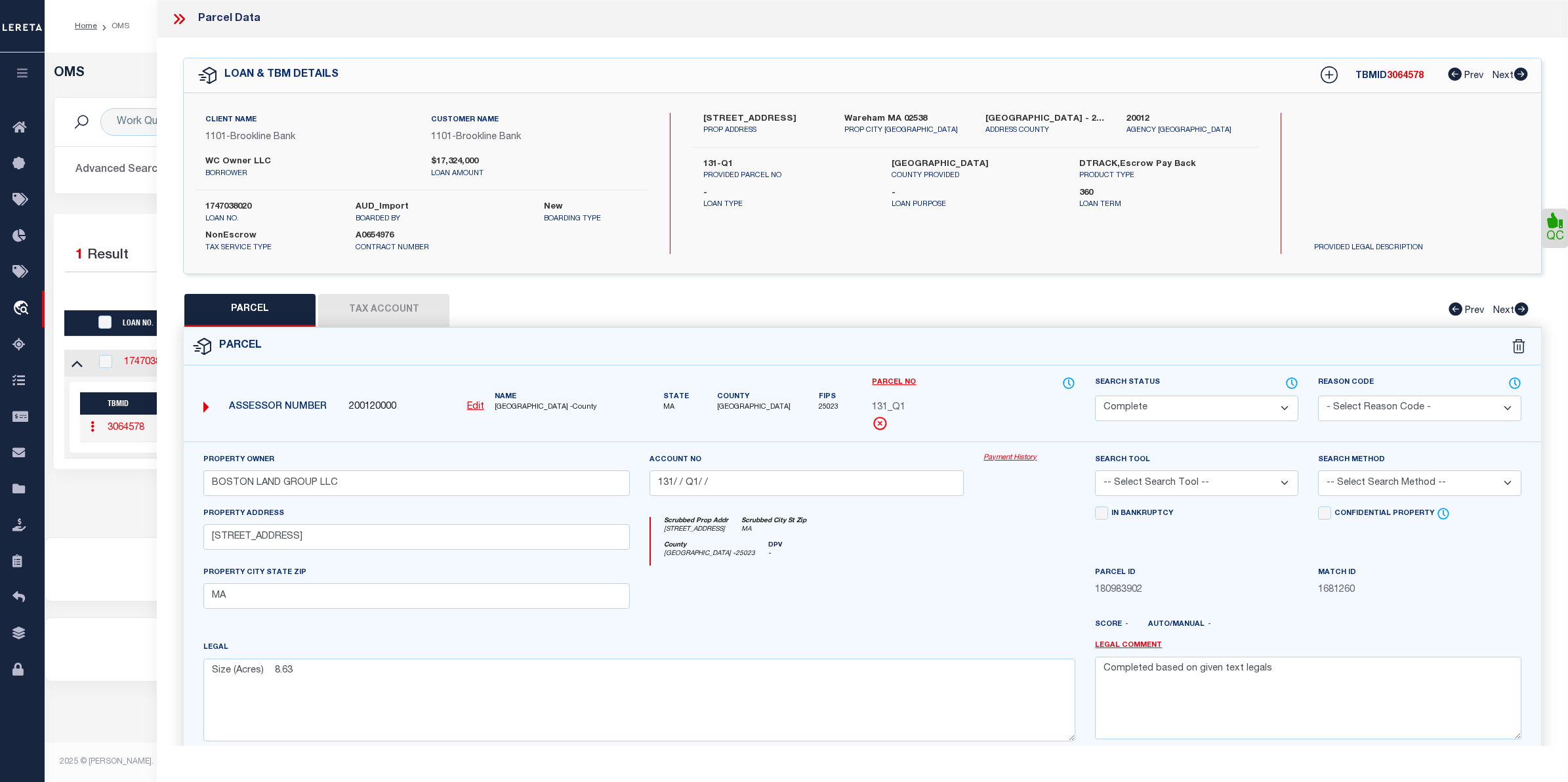
click at [995, 453] on div "Property Owner BOSTON LAND GROUP LLC Account no 131/ / Q1/ / Payment History Se…" at bounding box center [862, 612] width 1357 height 342
click at [995, 456] on link "Payment History" at bounding box center [1029, 458] width 92 height 11
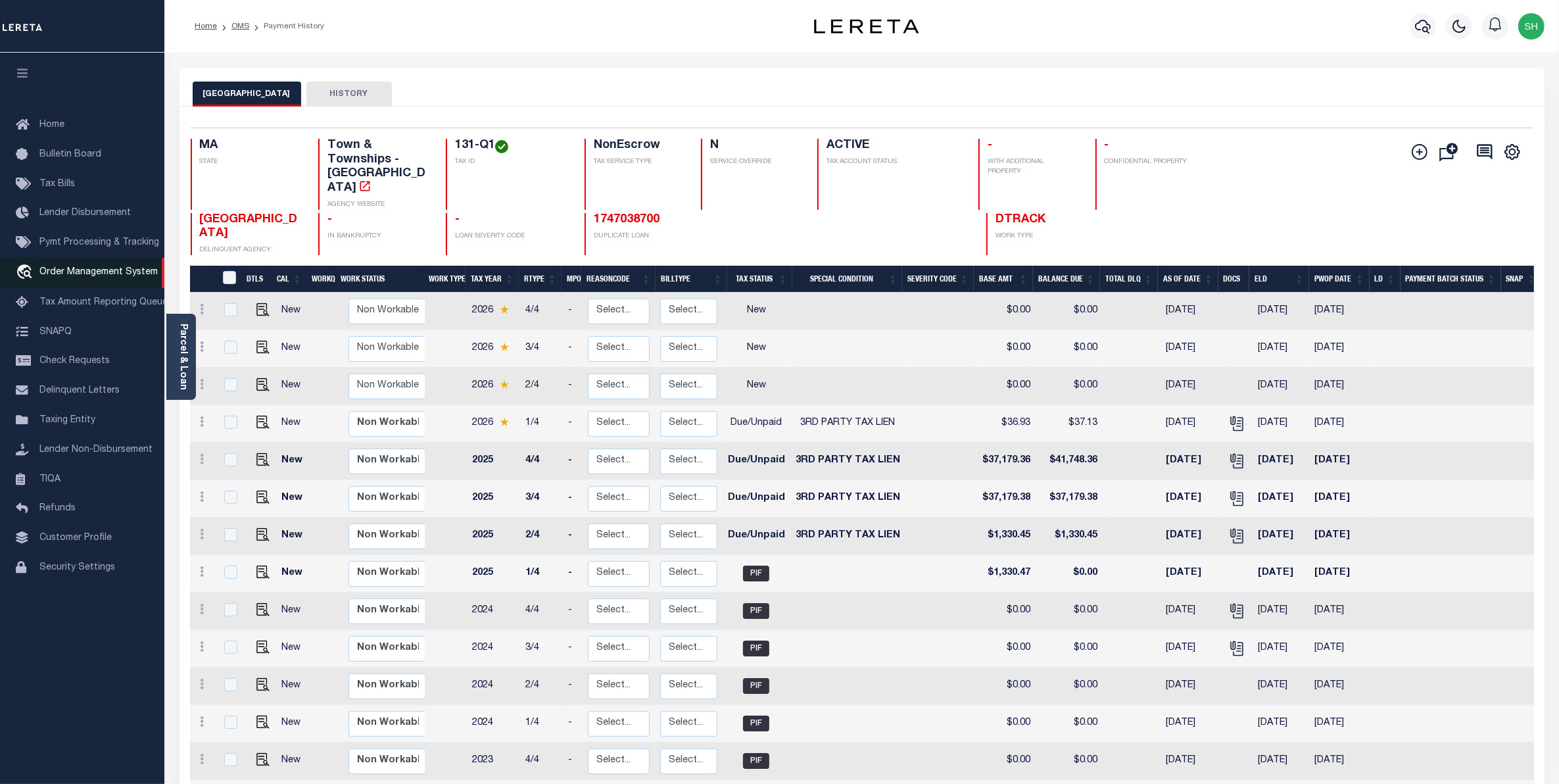
click at [75, 271] on span "Order Management System" at bounding box center [98, 272] width 119 height 9
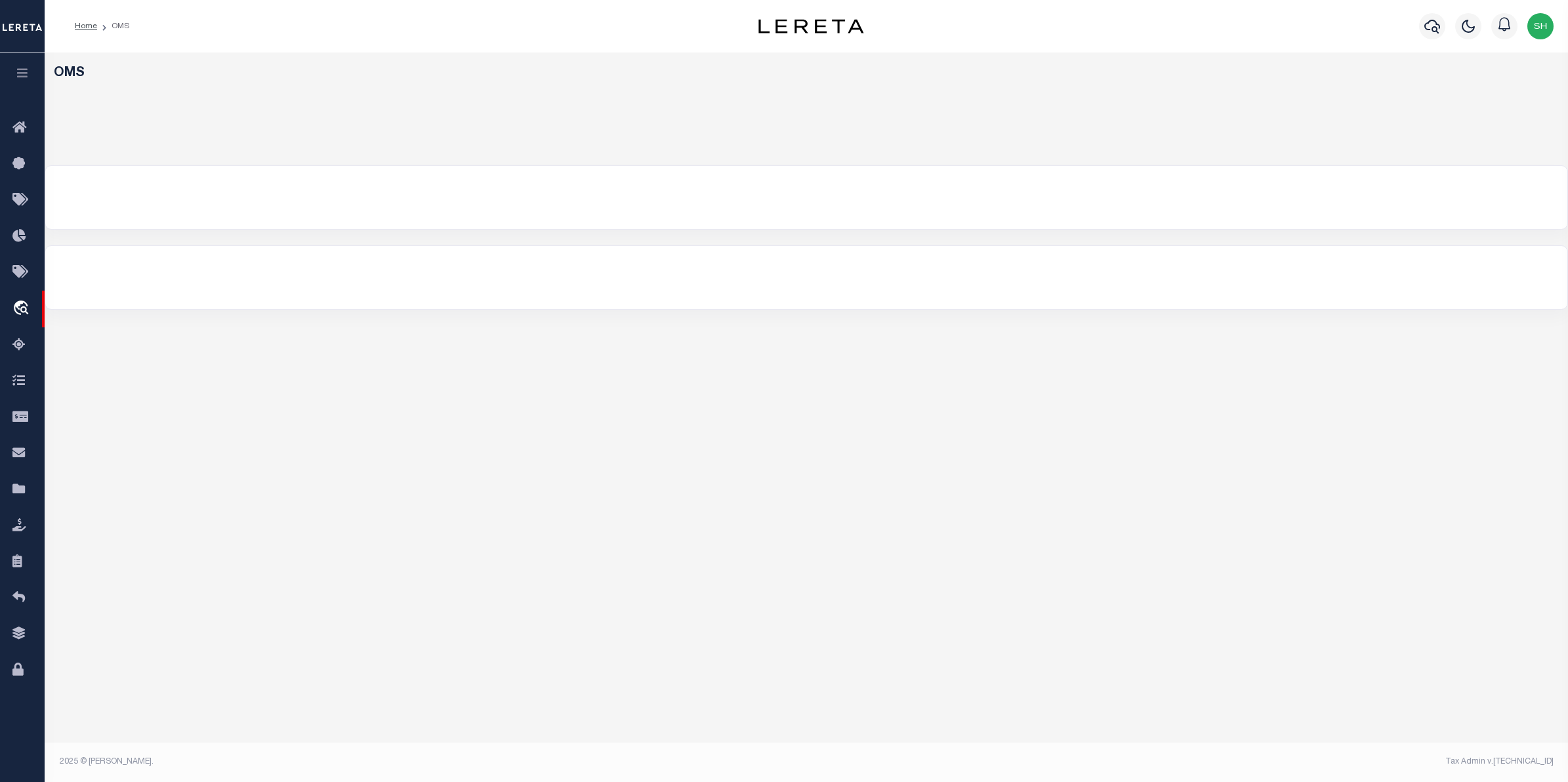
select select "200"
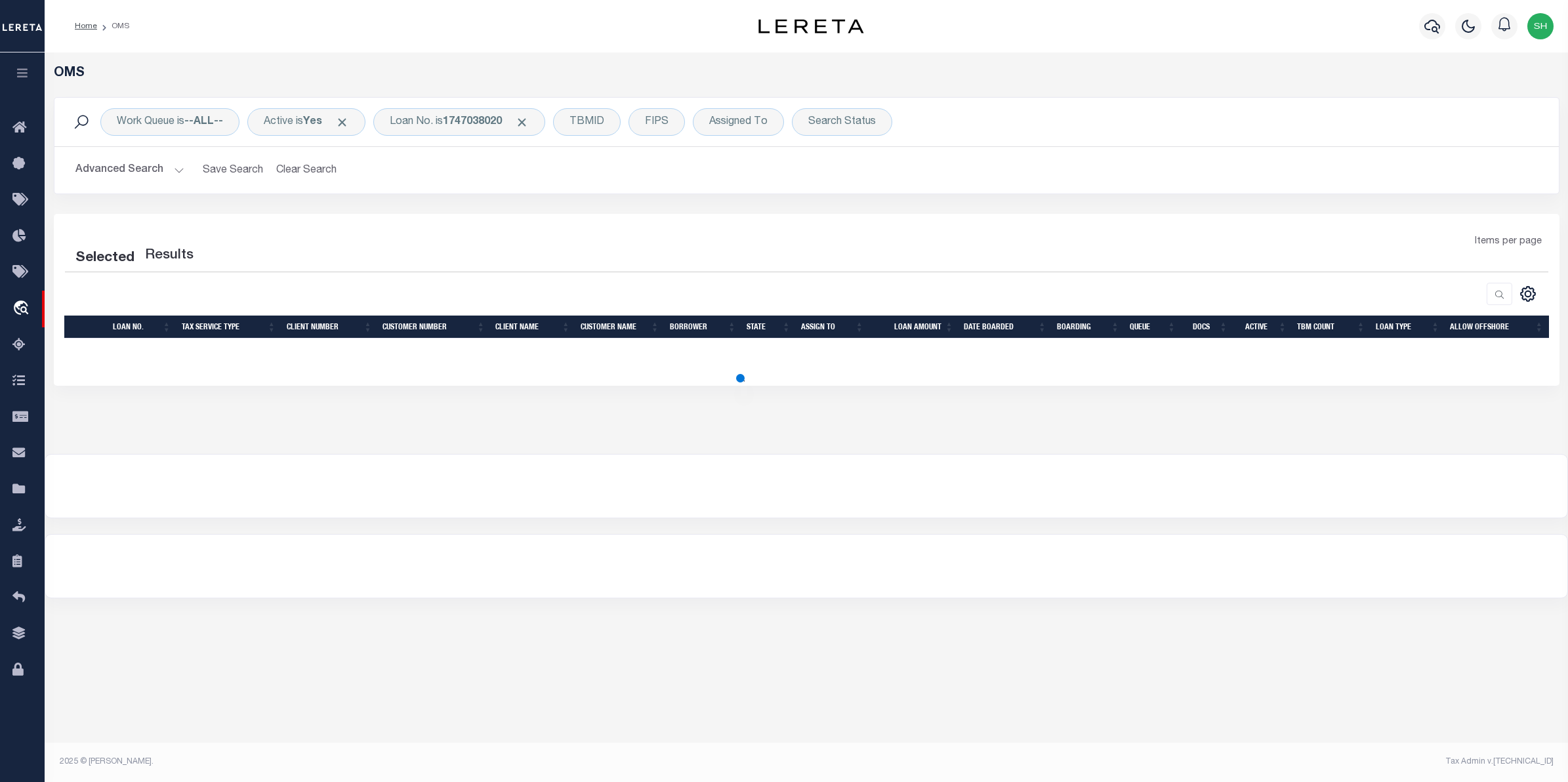
select select "200"
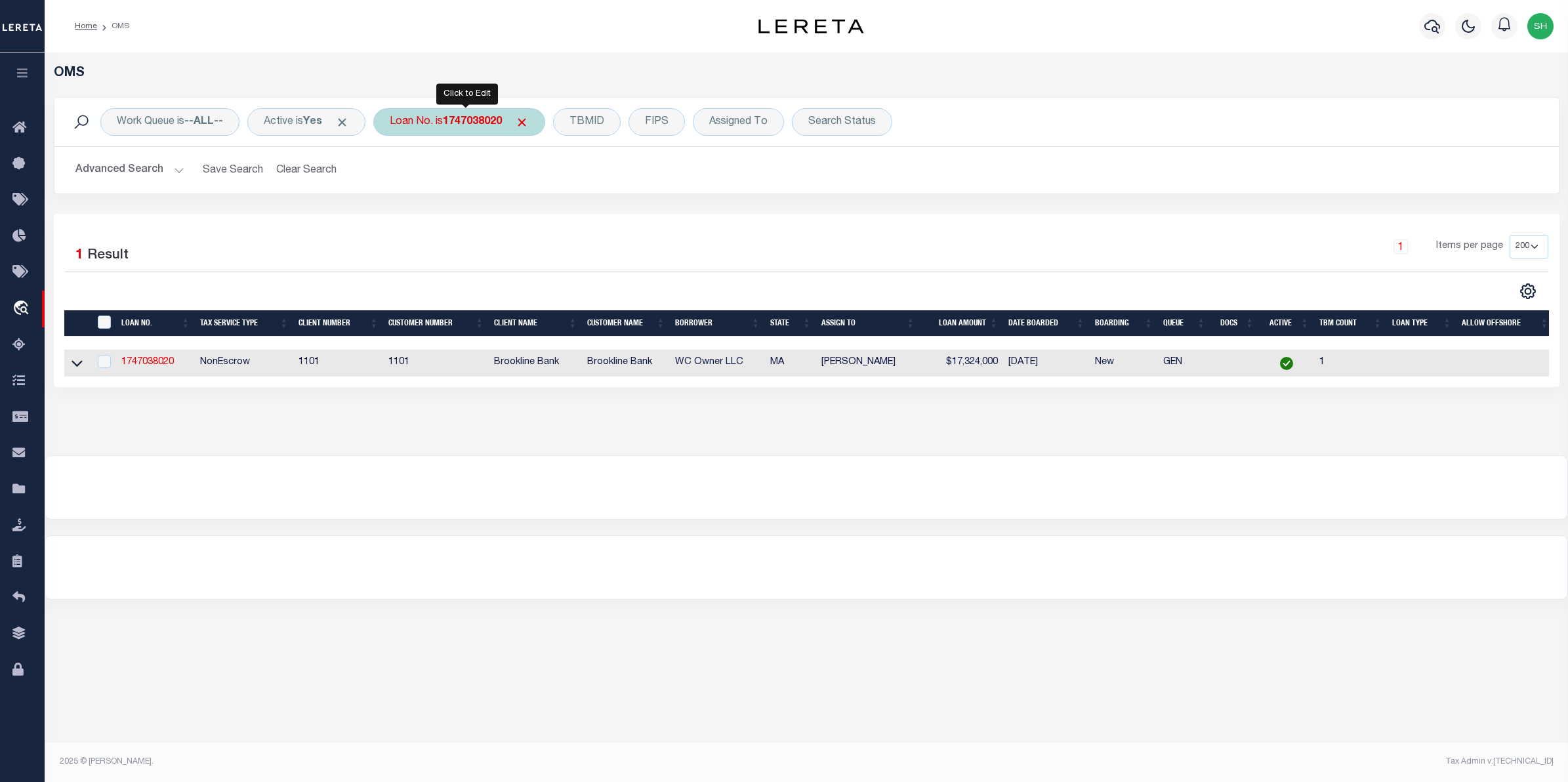
click at [440, 123] on div "Loan No. is 1747038020" at bounding box center [459, 122] width 172 height 28
type input "10011344"
click at [569, 215] on input "Apply" at bounding box center [563, 215] width 38 height 21
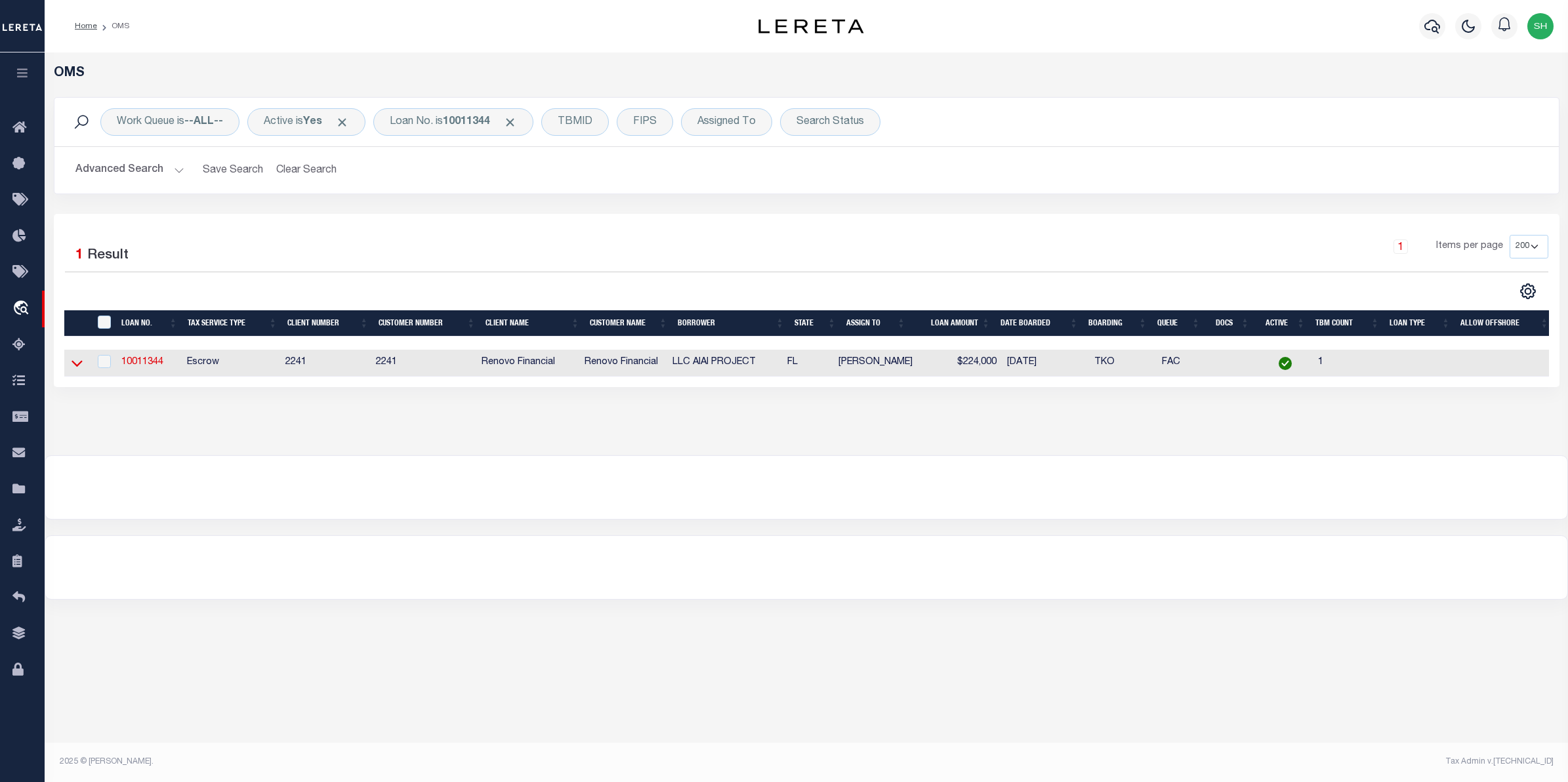
click at [81, 366] on icon at bounding box center [78, 363] width 11 height 14
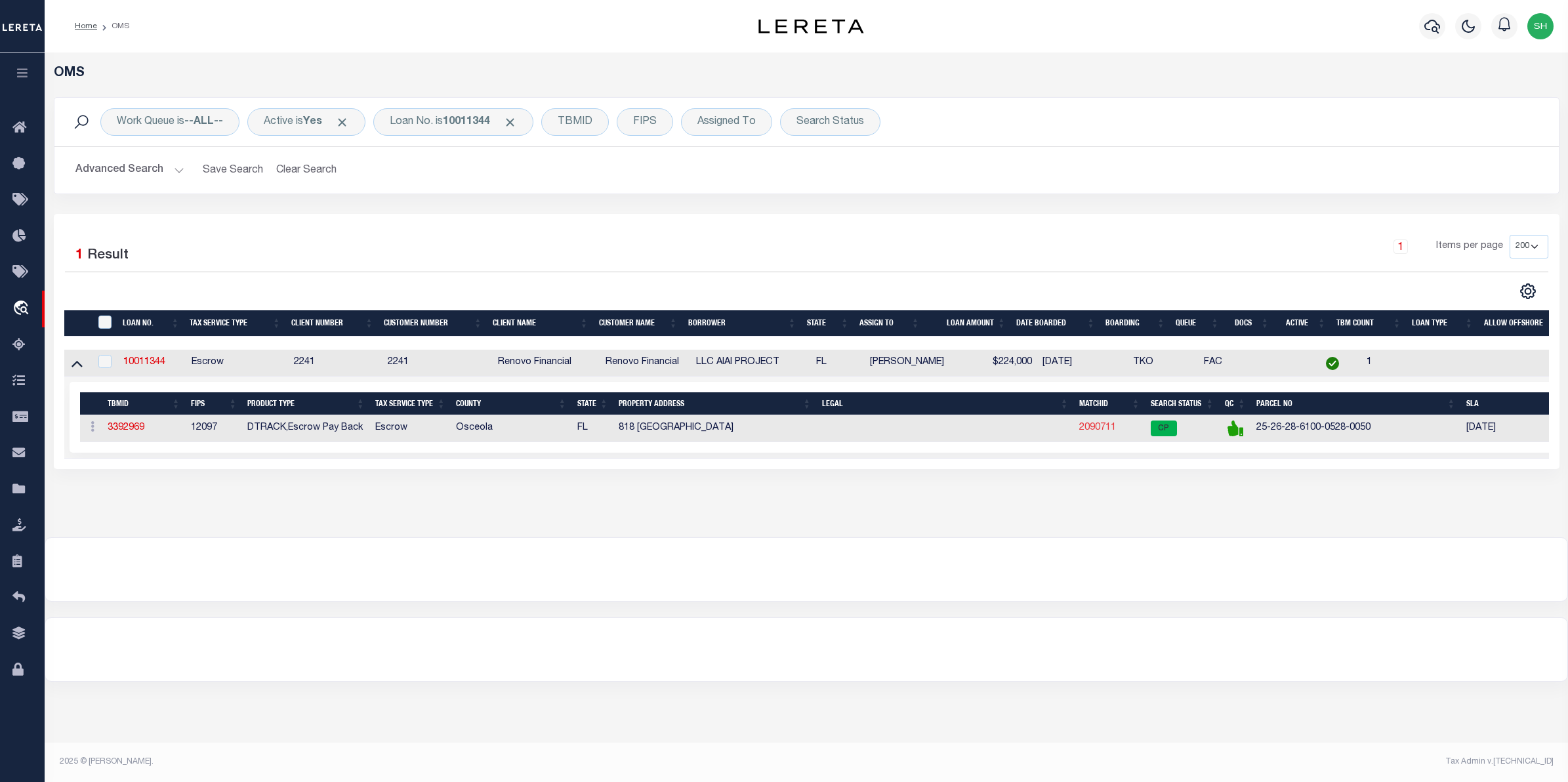
click at [1106, 430] on link "2090711" at bounding box center [1097, 427] width 37 height 9
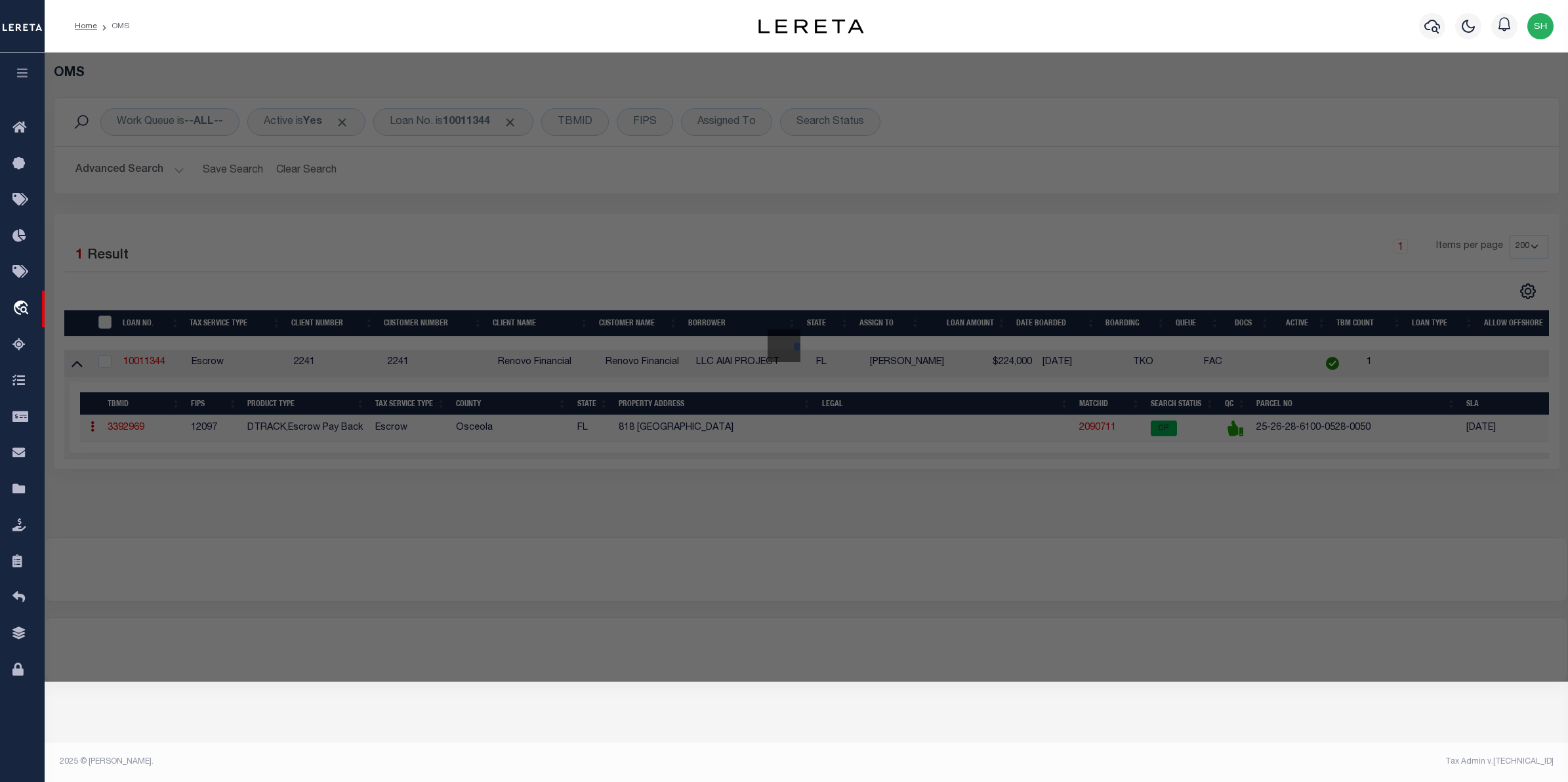
checkbox input "false"
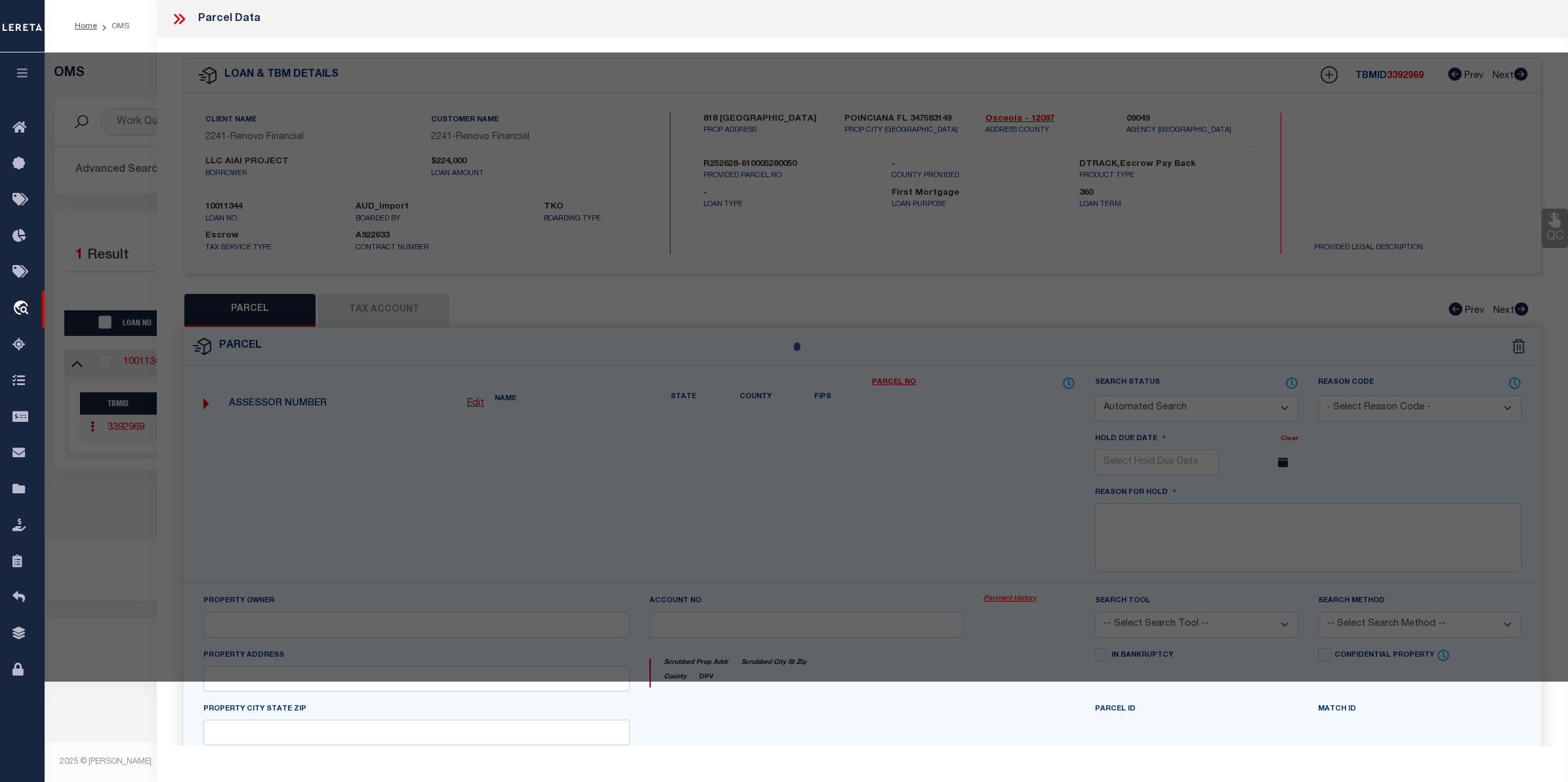
select select "CP"
type input "AIAI PROJECT LLC"
select select "AGW"
select select "ADD"
type input "818 HALIFAX DR, UNIT A"
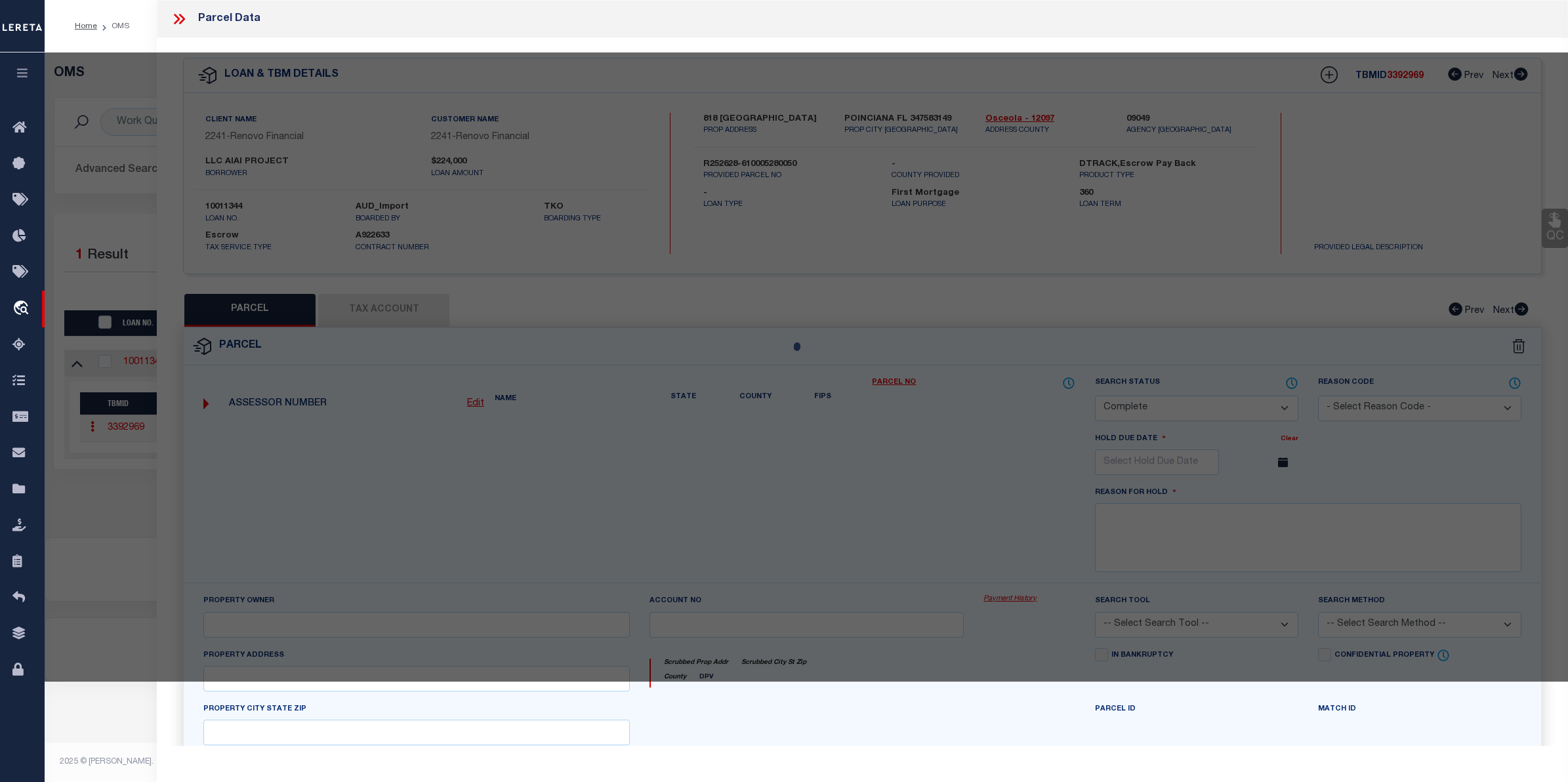
checkbox input "false"
type input "KISSIMMEE FL 34758"
type textarea "POINCIANA V 2 NBD 1 PB 3 PG 82 BLK 528 LOT 5 34/26/28"
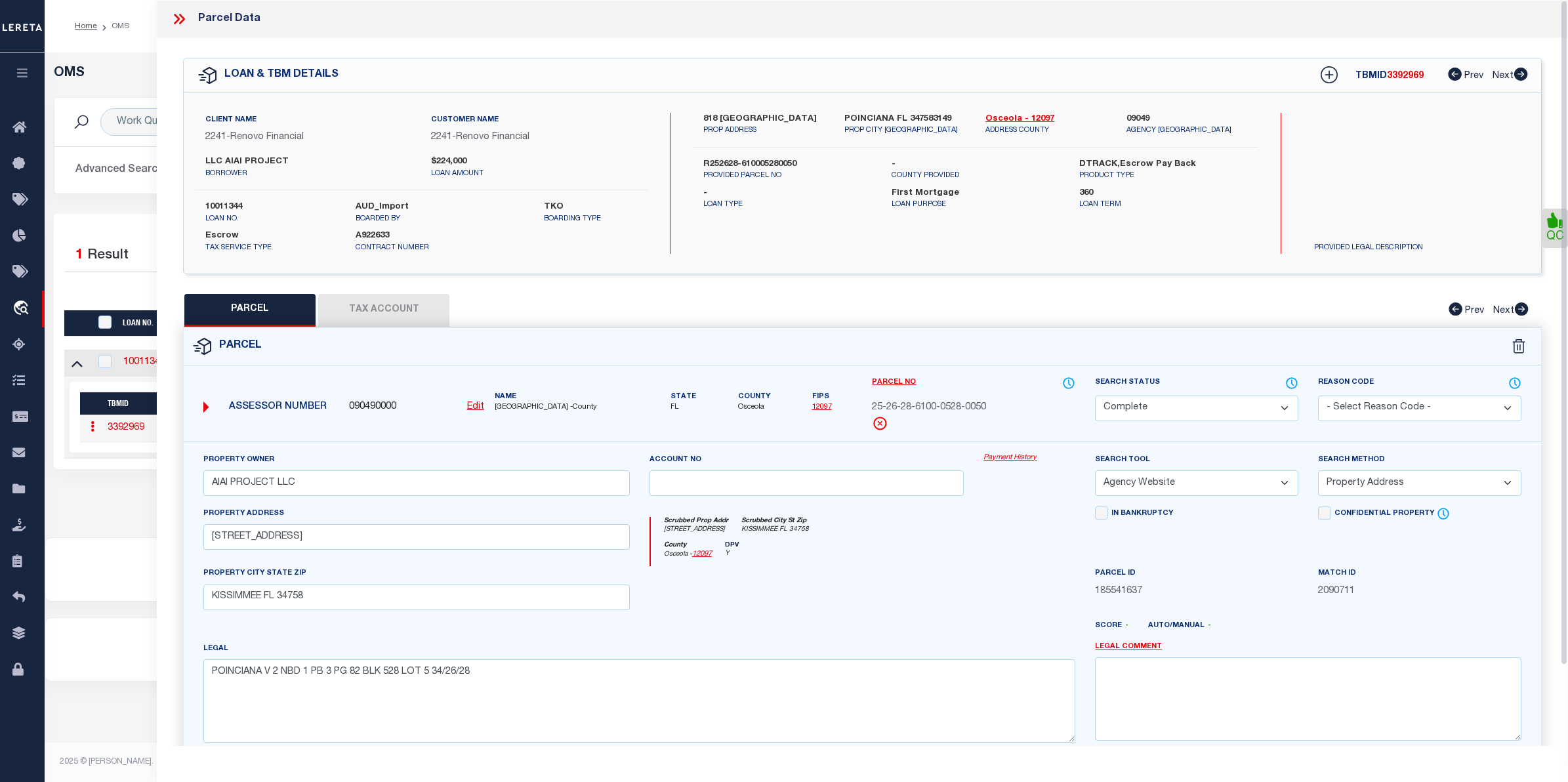
click at [1014, 454] on link "Payment History" at bounding box center [1029, 458] width 92 height 11
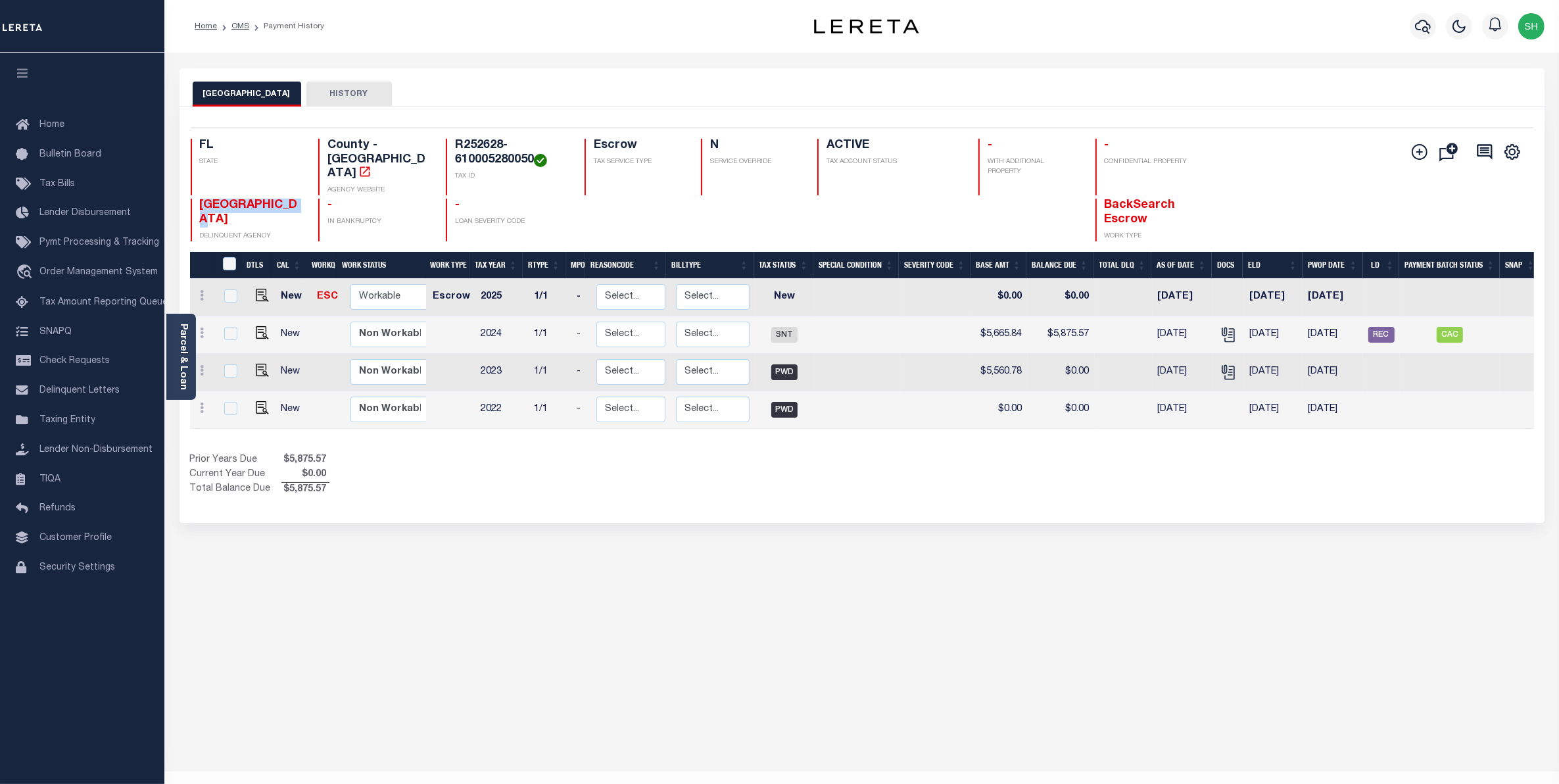
drag, startPoint x: 265, startPoint y: 208, endPoint x: 195, endPoint y: 191, distance: 72.0
click at [195, 198] on div "OSCEOLA COUNTY DELINQUENT AGENCY" at bounding box center [247, 220] width 111 height 43
copy span "[GEOGRAPHIC_DATA]"
drag, startPoint x: 531, startPoint y: 158, endPoint x: 454, endPoint y: 139, distance: 79.3
click at [455, 139] on h4 "R252628-610005280050" at bounding box center [512, 152] width 114 height 29
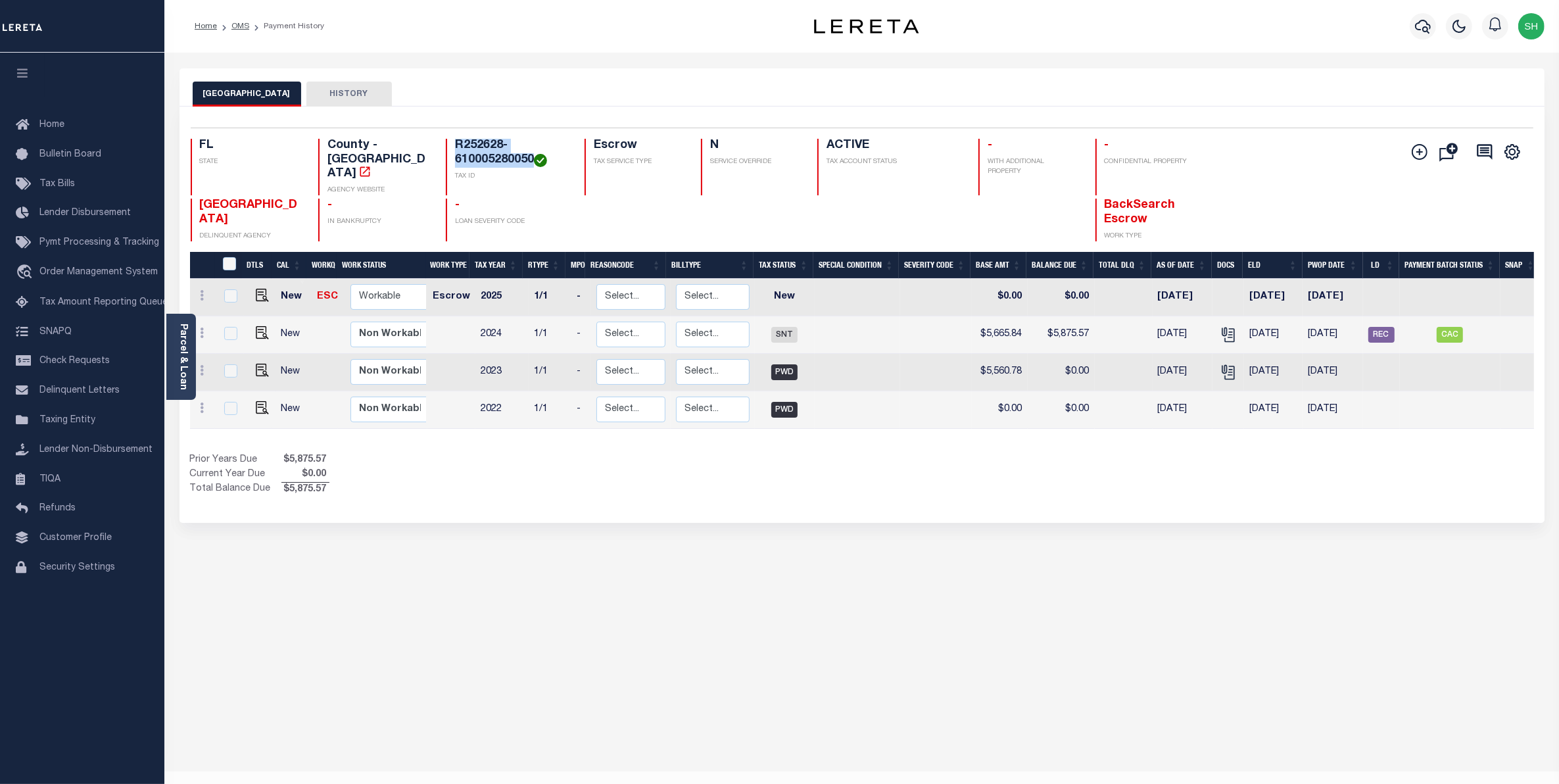
copy h4 "R252628-610005280050"
click at [263, 328] on img "" at bounding box center [262, 333] width 13 height 13
checkbox input "true"
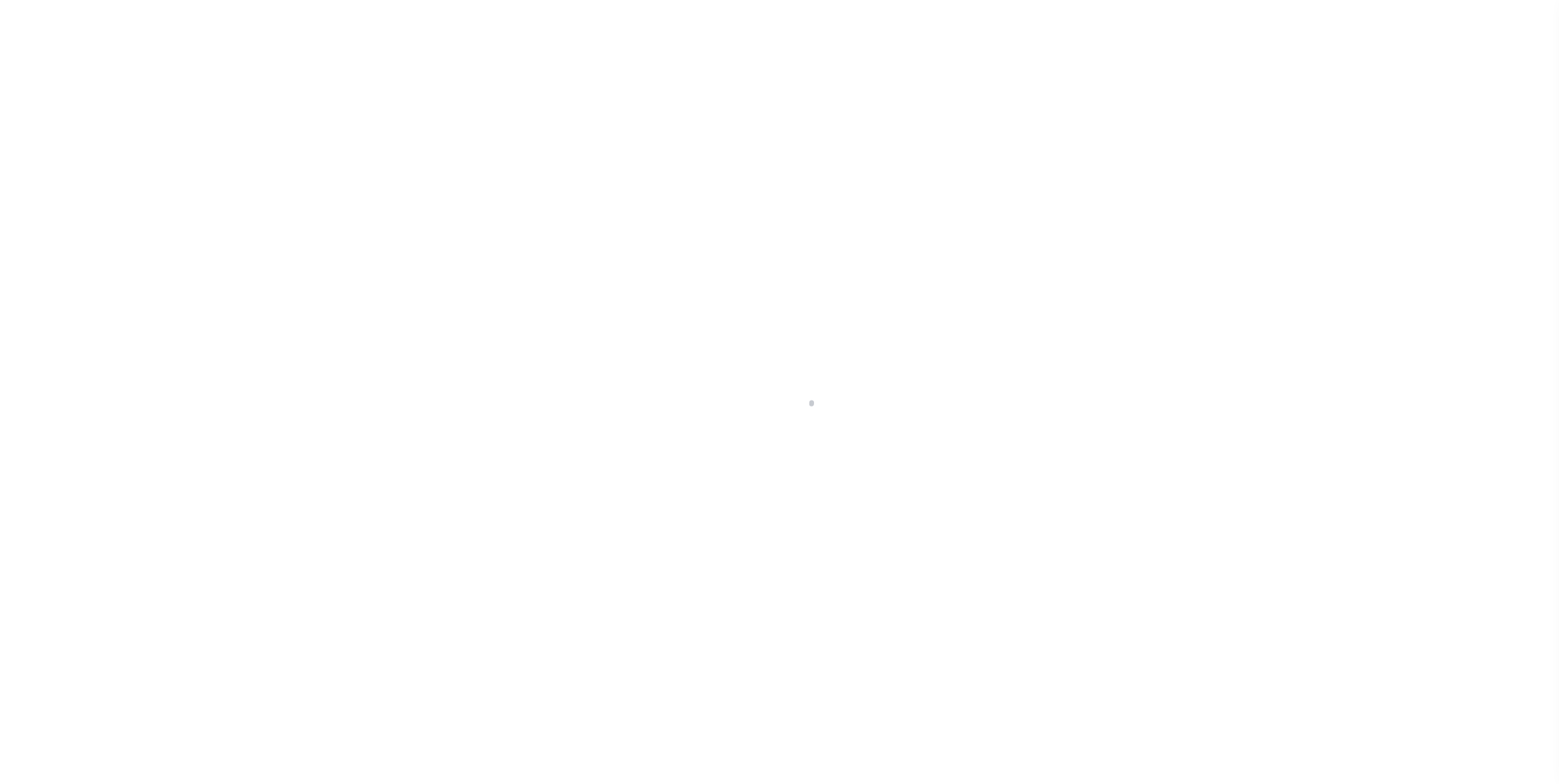
select select "SNT"
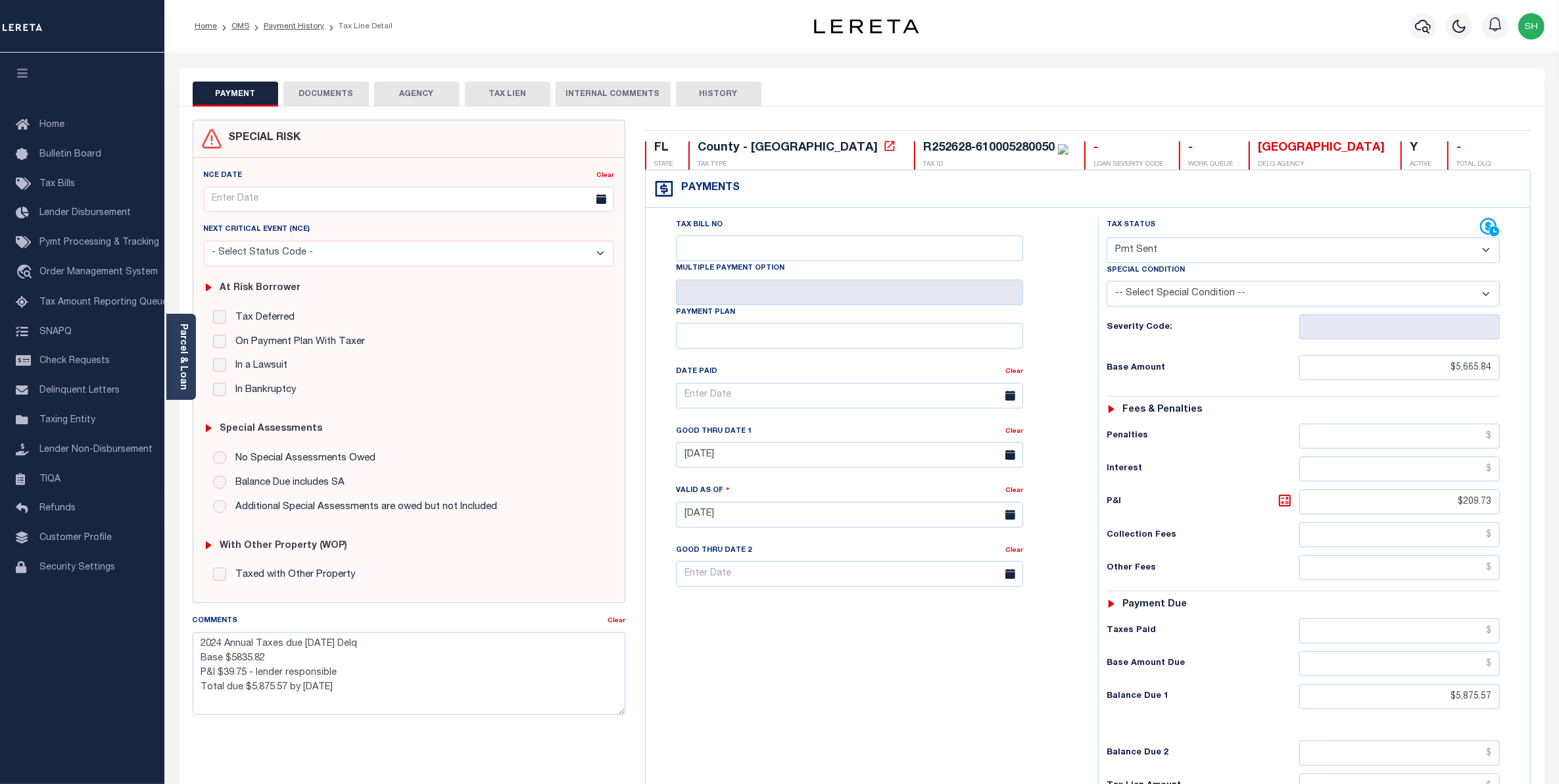
click at [341, 90] on button "DOCUMENTS" at bounding box center [326, 94] width 85 height 25
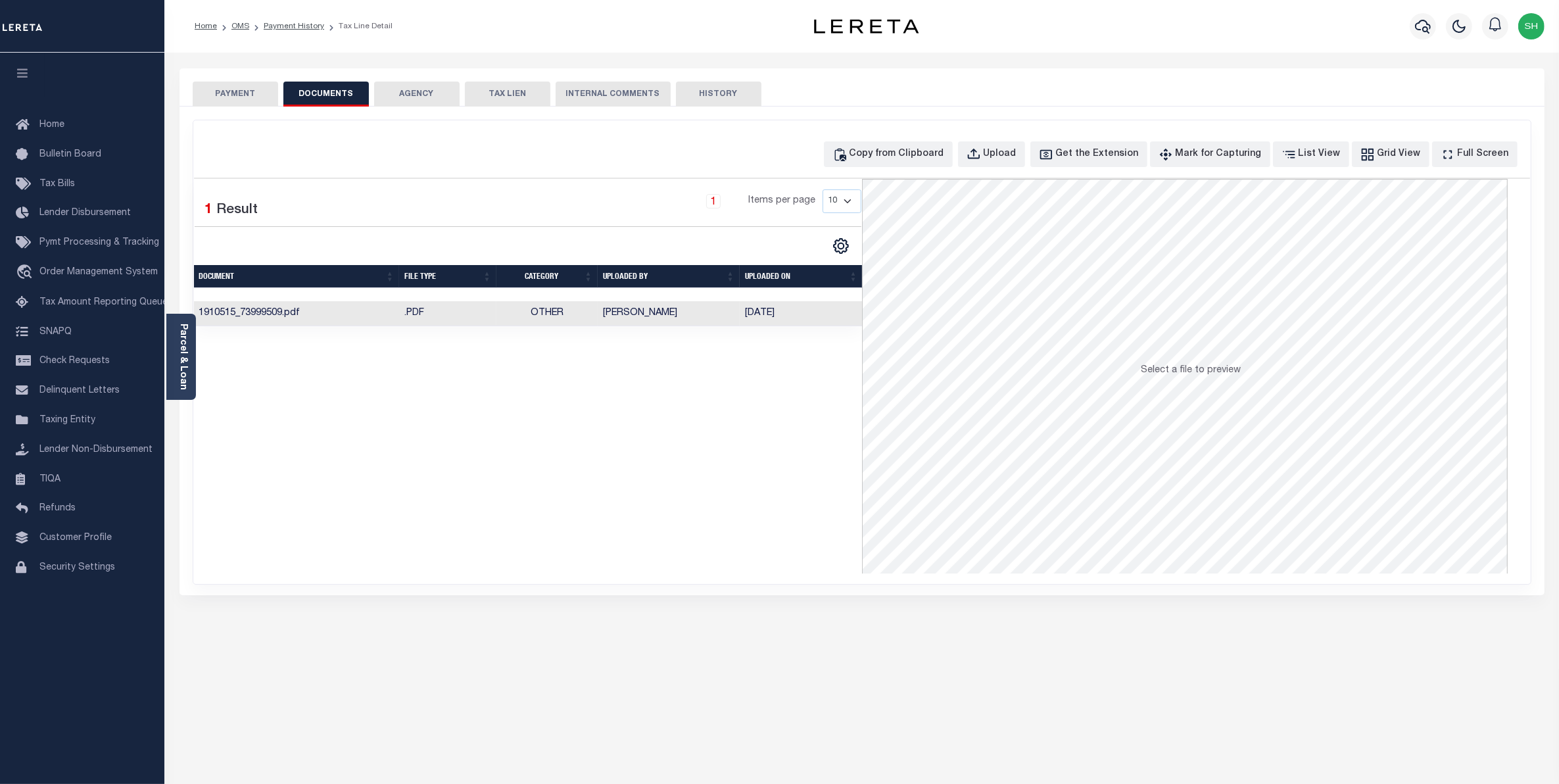
click at [235, 87] on button "PAYMENT" at bounding box center [235, 94] width 85 height 25
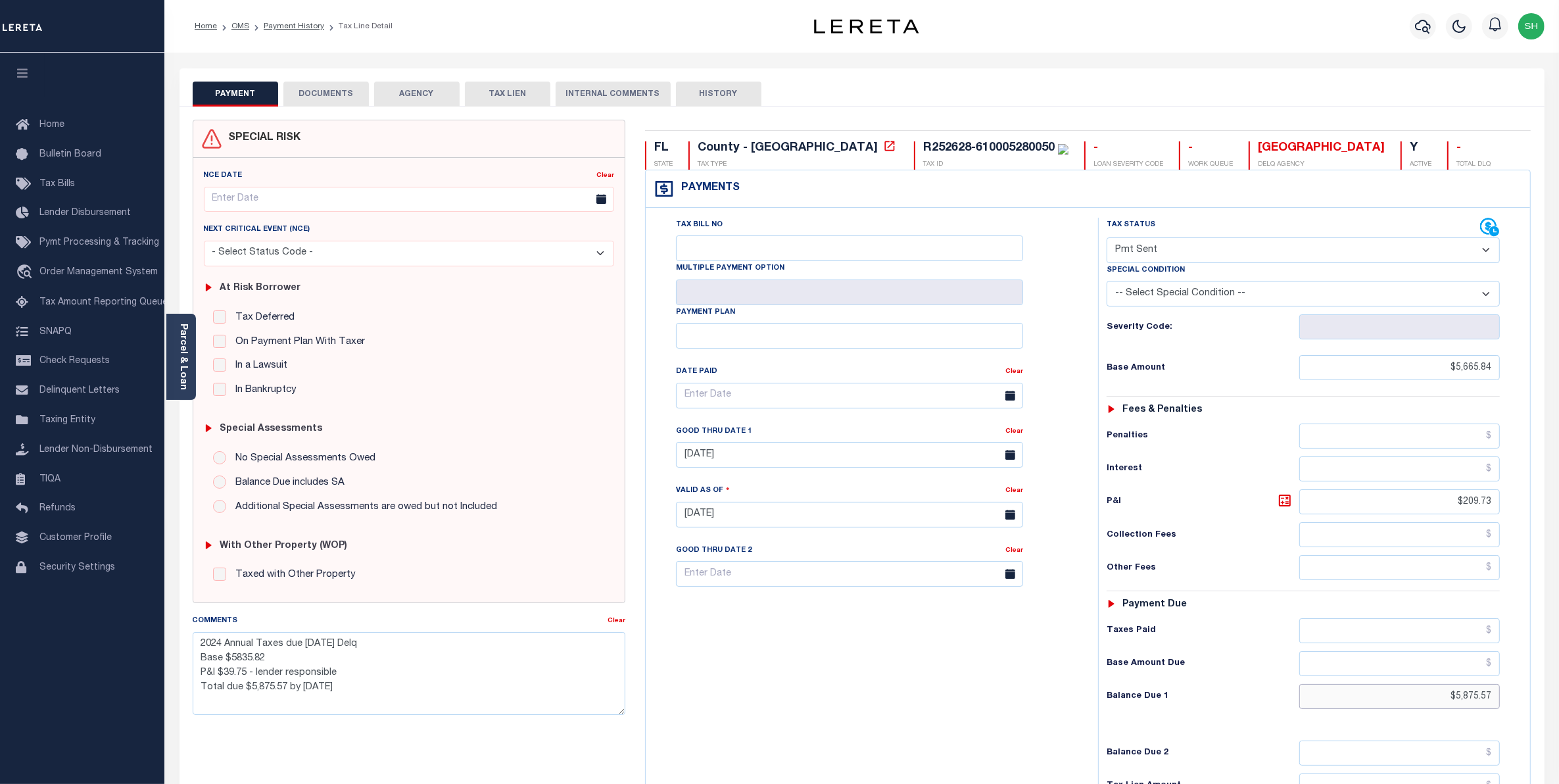
click at [1439, 702] on input "$5,875.57" at bounding box center [1400, 696] width 202 height 25
click at [313, 93] on button "DOCUMENTS" at bounding box center [326, 94] width 85 height 25
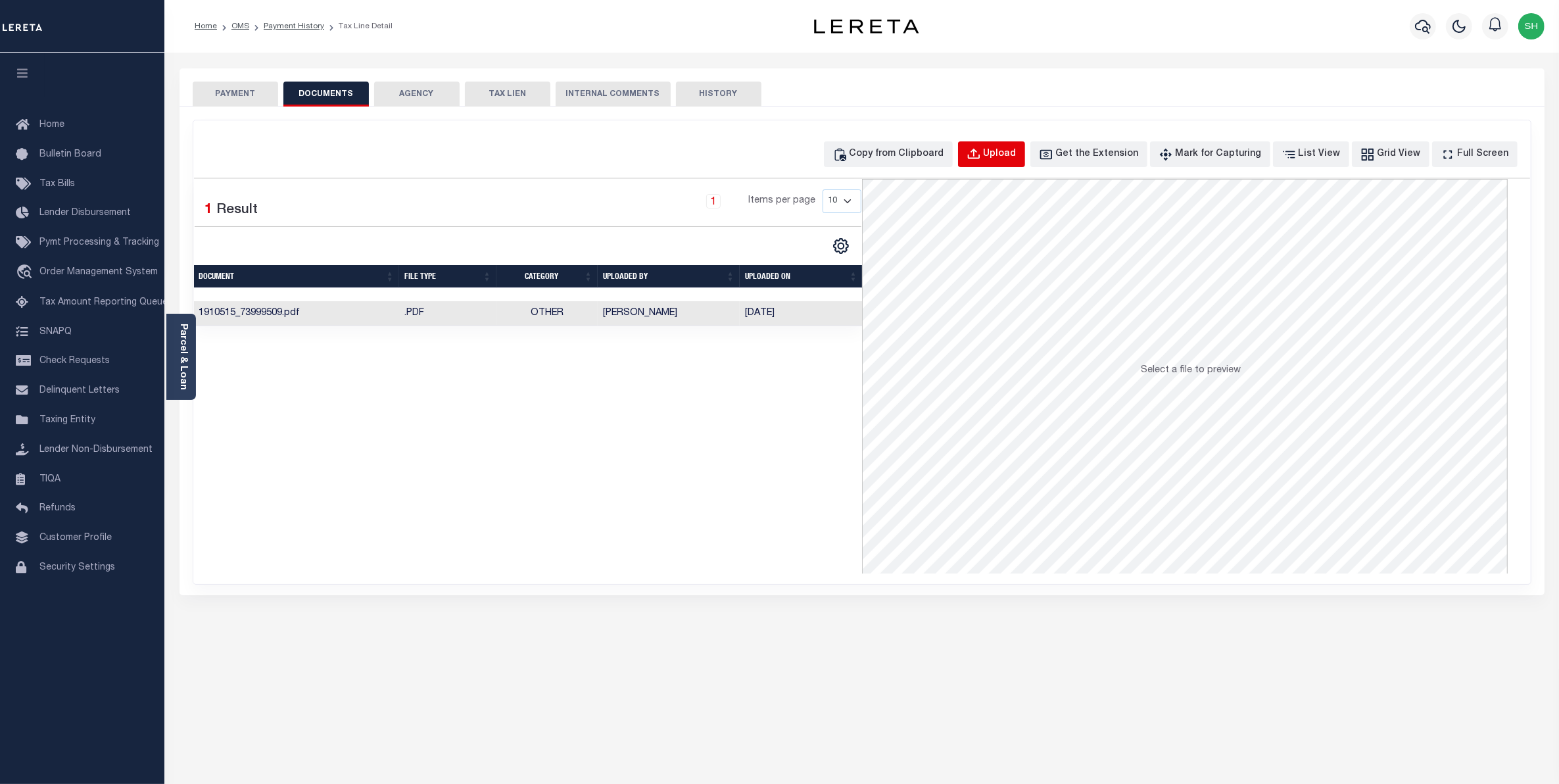
click at [1011, 156] on div "Upload" at bounding box center [1000, 155] width 33 height 15
select select "POP"
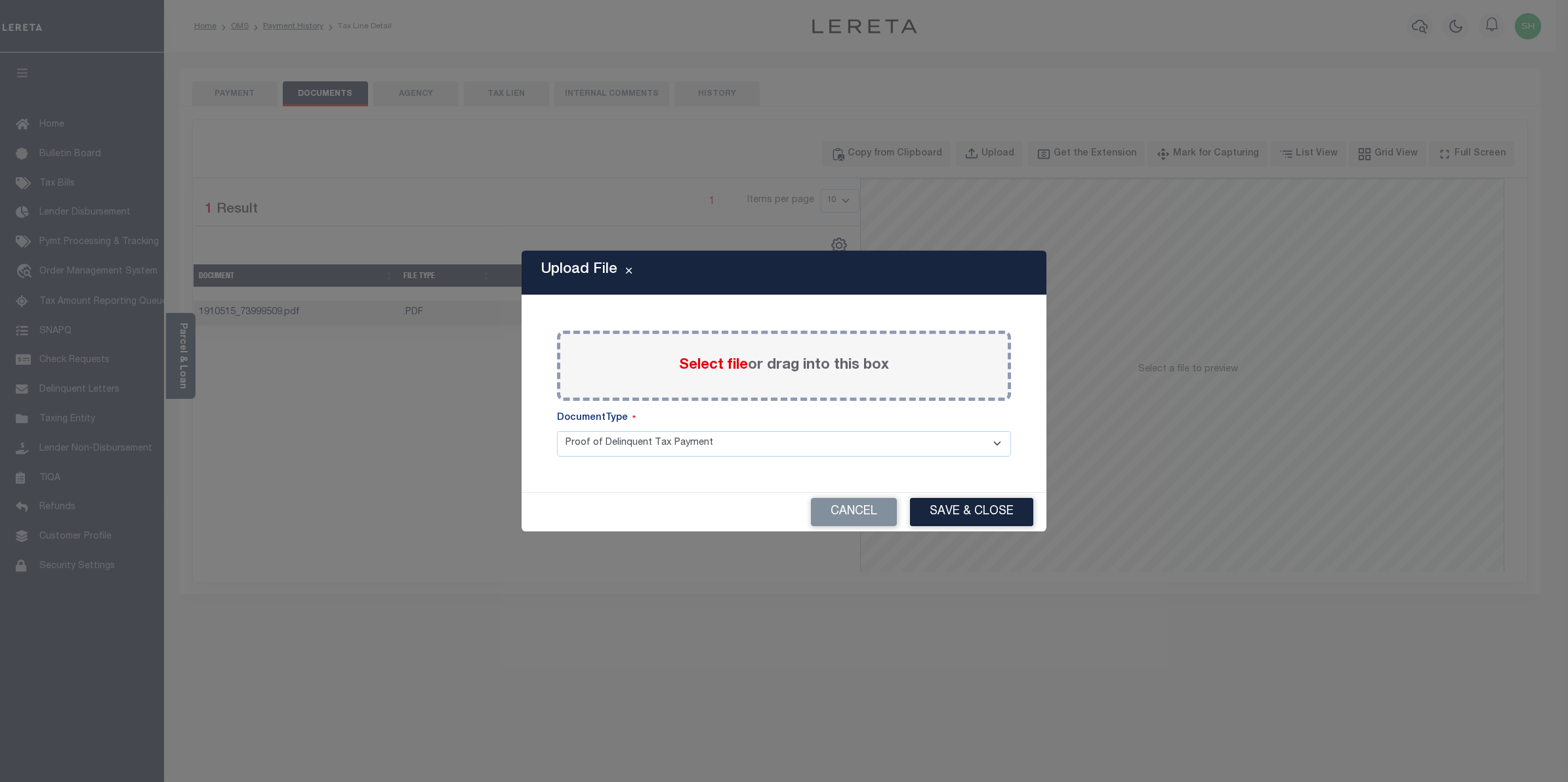
click at [705, 364] on span "Select file" at bounding box center [713, 365] width 69 height 15
click at [0, 0] on input "Select file or drag into this box" at bounding box center [0, 0] width 0 height 0
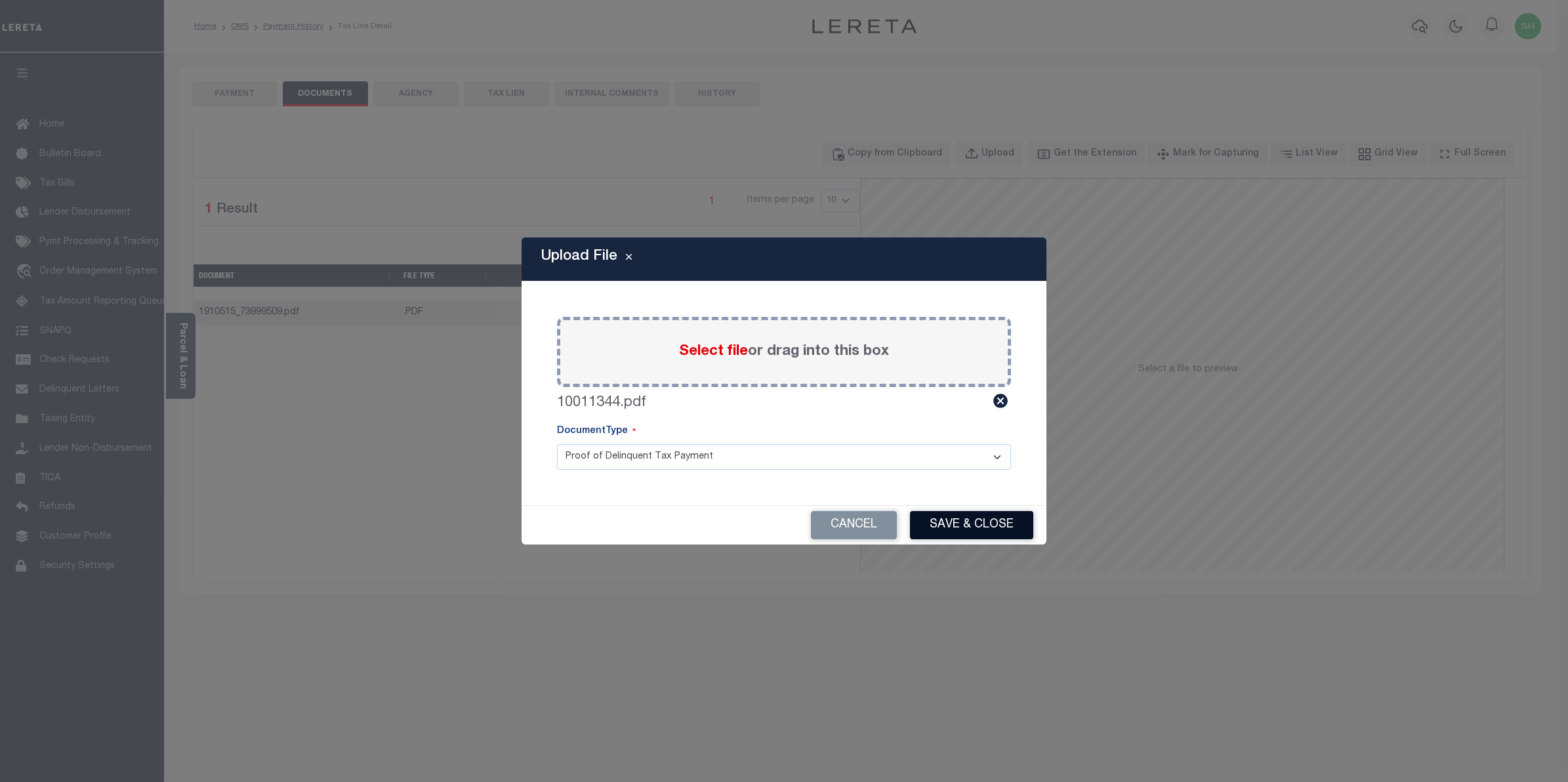
click at [955, 524] on button "Save & Close" at bounding box center [972, 525] width 123 height 29
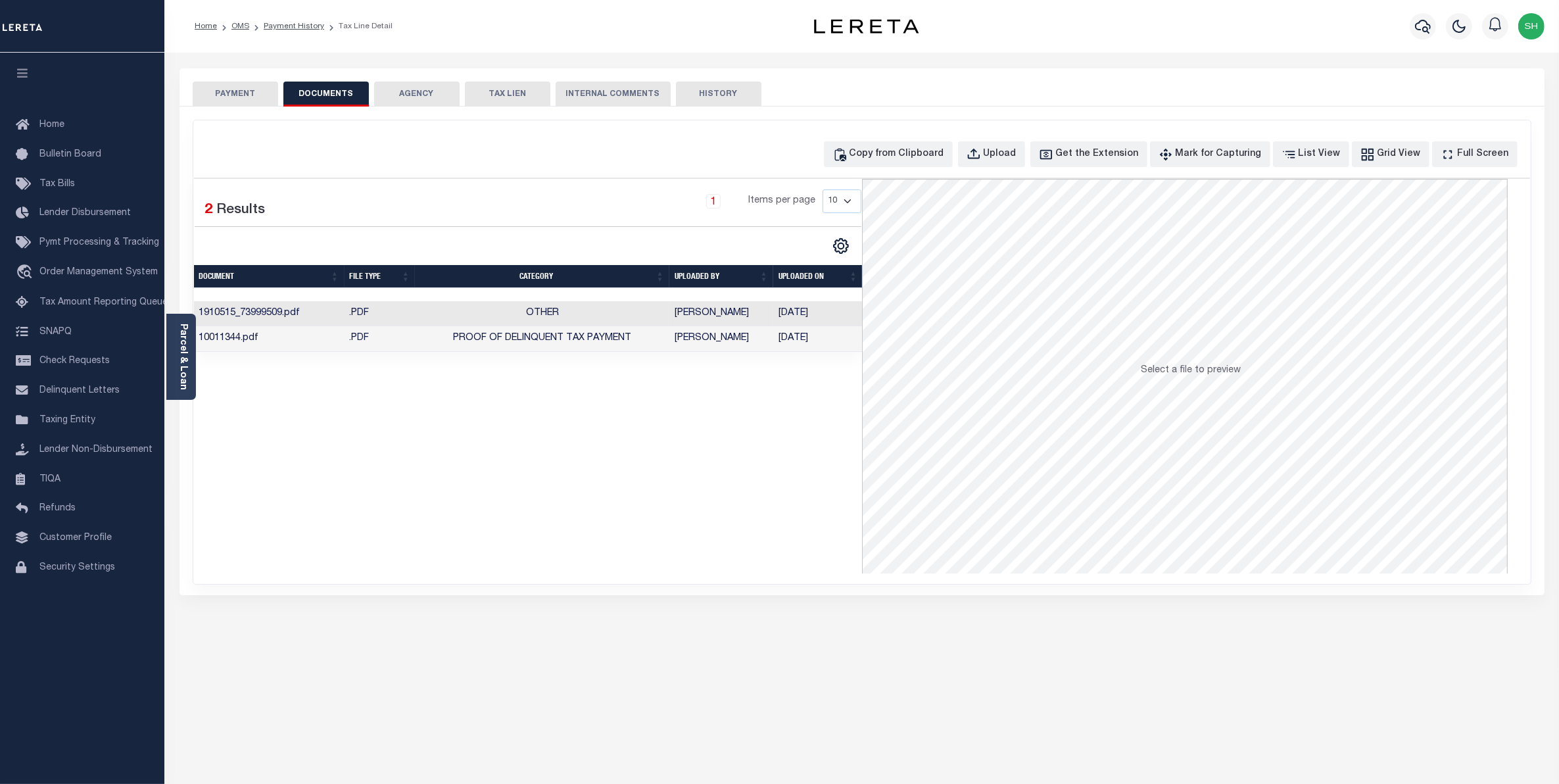
click at [238, 85] on button "PAYMENT" at bounding box center [235, 94] width 85 height 25
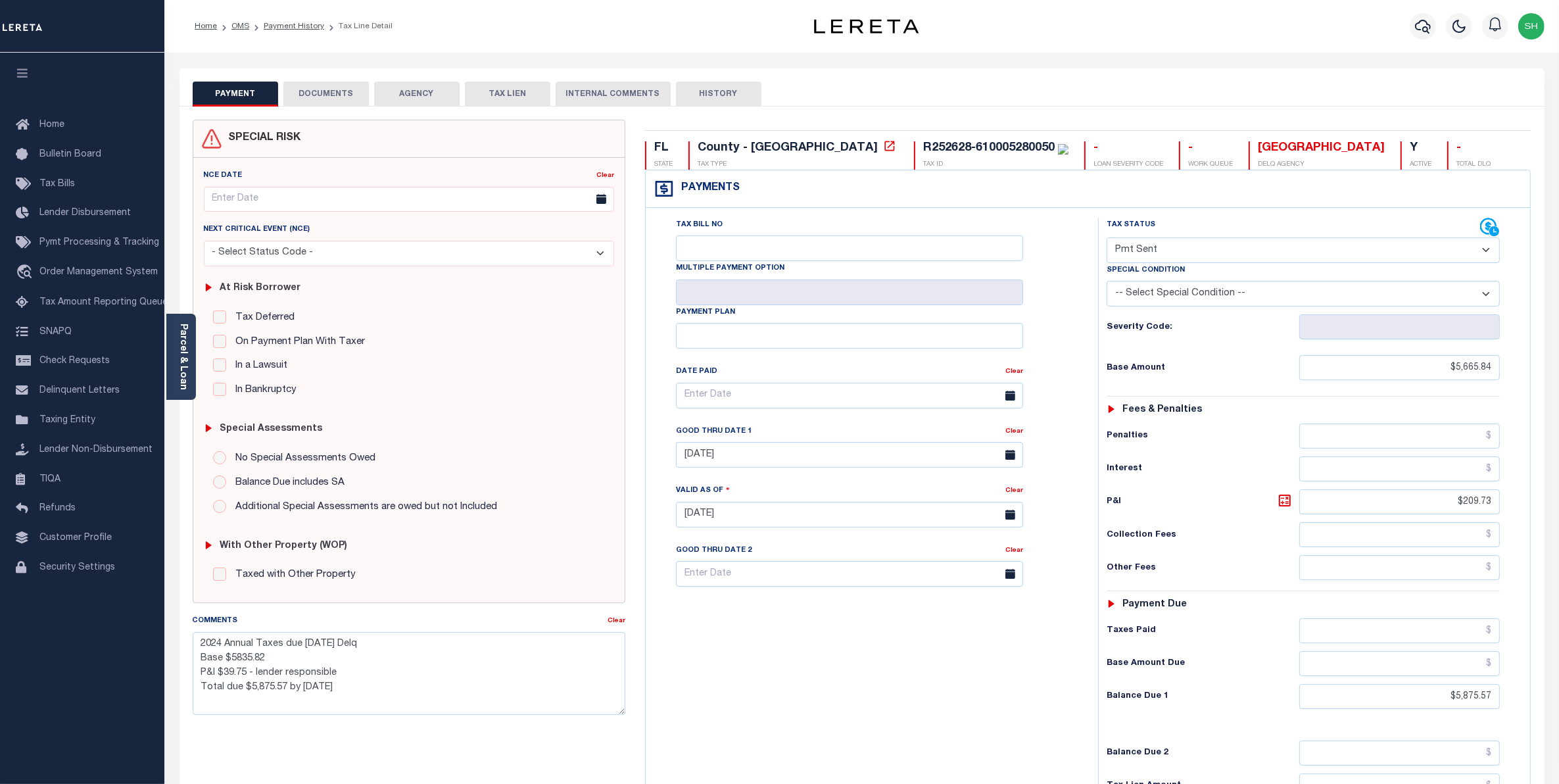
click at [1489, 253] on select "- Select Status Code - Open Due/Unpaid Paid Incomplete No Tax Due Internal Refu…" at bounding box center [1303, 250] width 394 height 25
select select "PYD"
click at [1107, 238] on select "- Select Status Code - Open Due/Unpaid Paid Incomplete No Tax Due Internal Refu…" at bounding box center [1303, 250] width 394 height 25
type input "[DATE]"
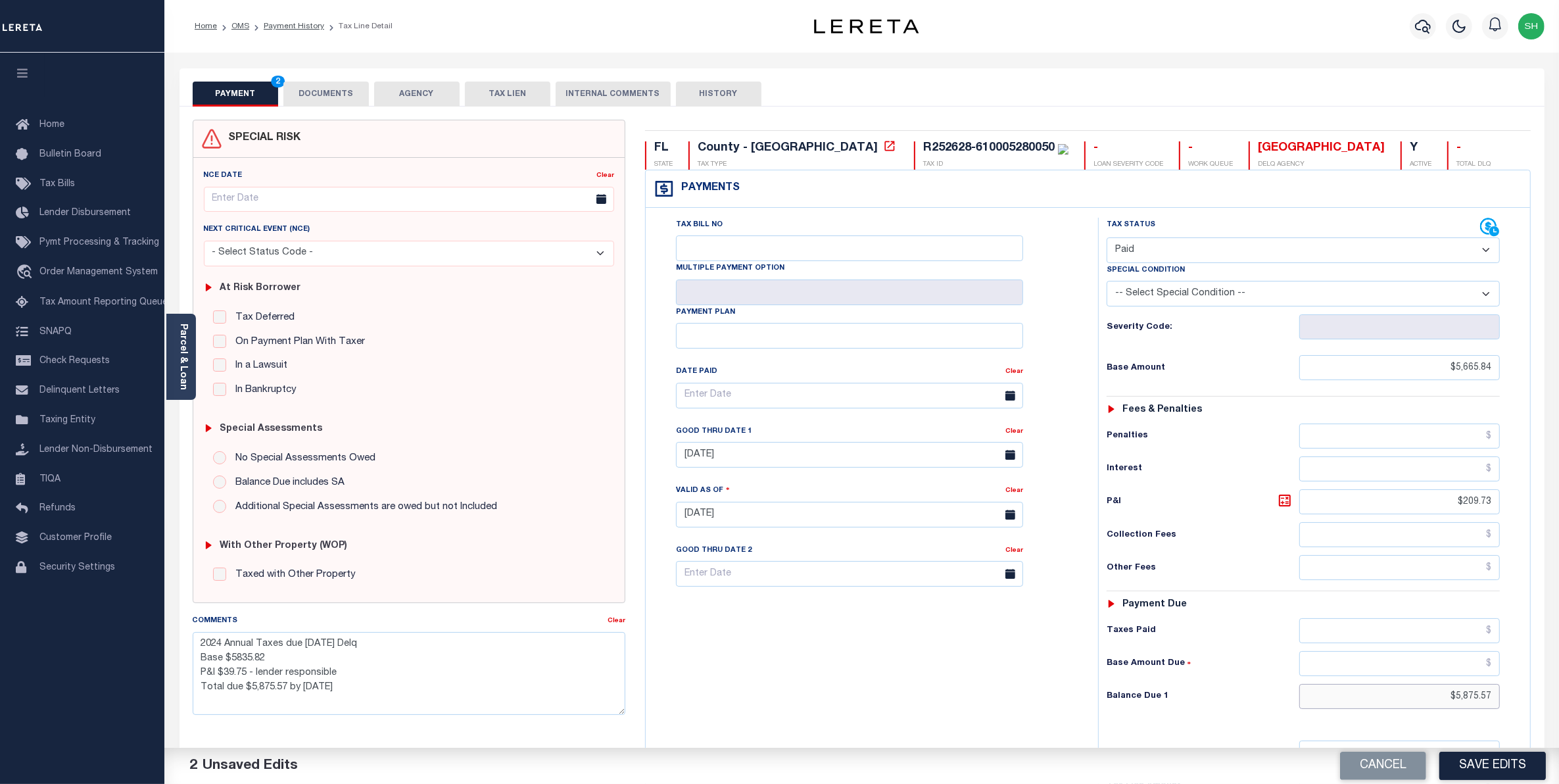
drag, startPoint x: 1425, startPoint y: 698, endPoint x: 1574, endPoint y: 685, distance: 149.6
click at [1559, 685] on html "Home OMS Payment History Tax Line Detail" at bounding box center [779, 481] width 1559 height 963
type input "$0.00"
click at [1474, 769] on button "Save Edits" at bounding box center [1493, 766] width 107 height 29
checkbox input "false"
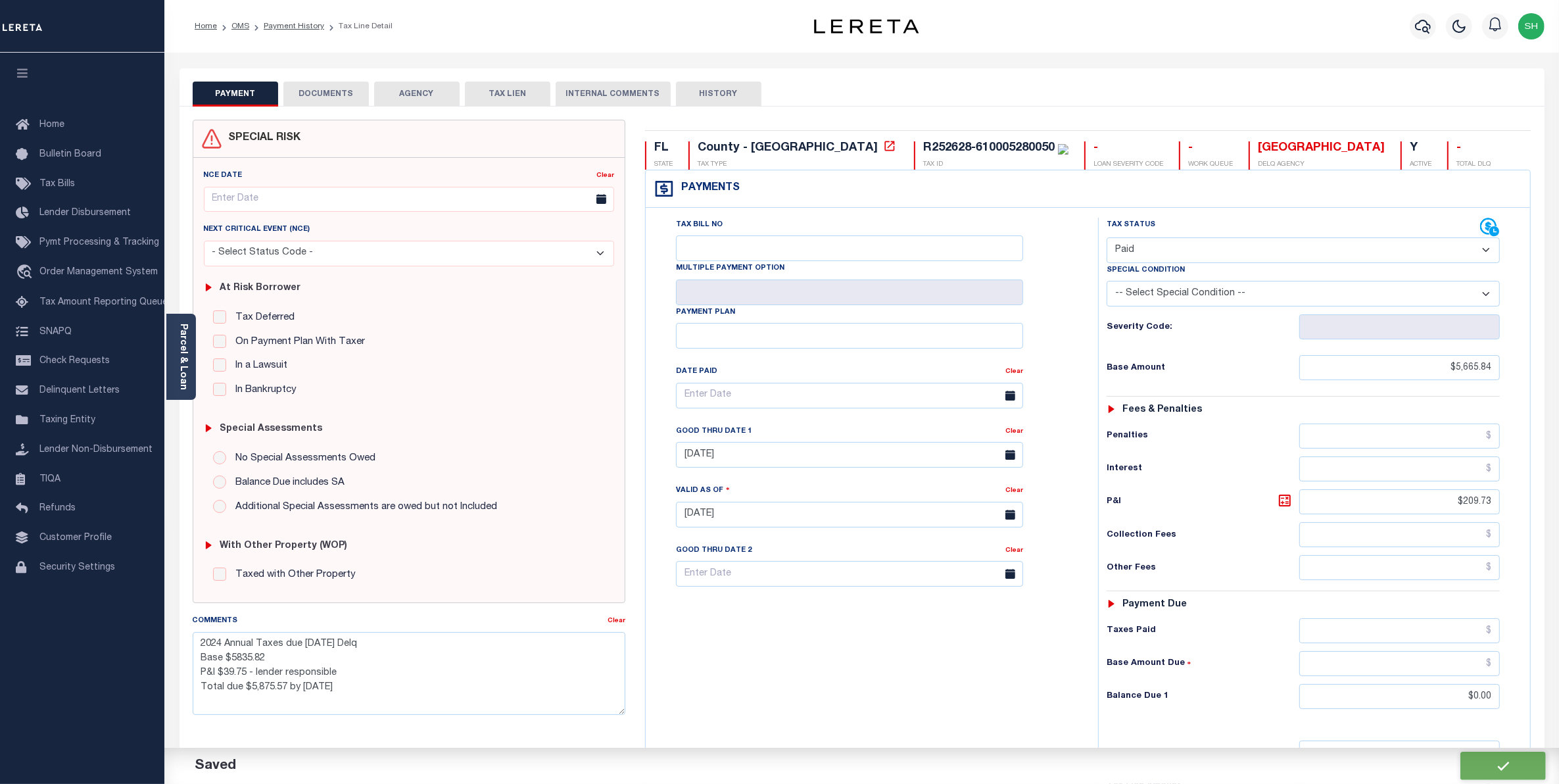
checkbox input "false"
type textarea "2024 Annual Taxes due [DATE] Delq Base $5835.82 P&I $39.75 - lender responsible…"
type input "$5,665.84"
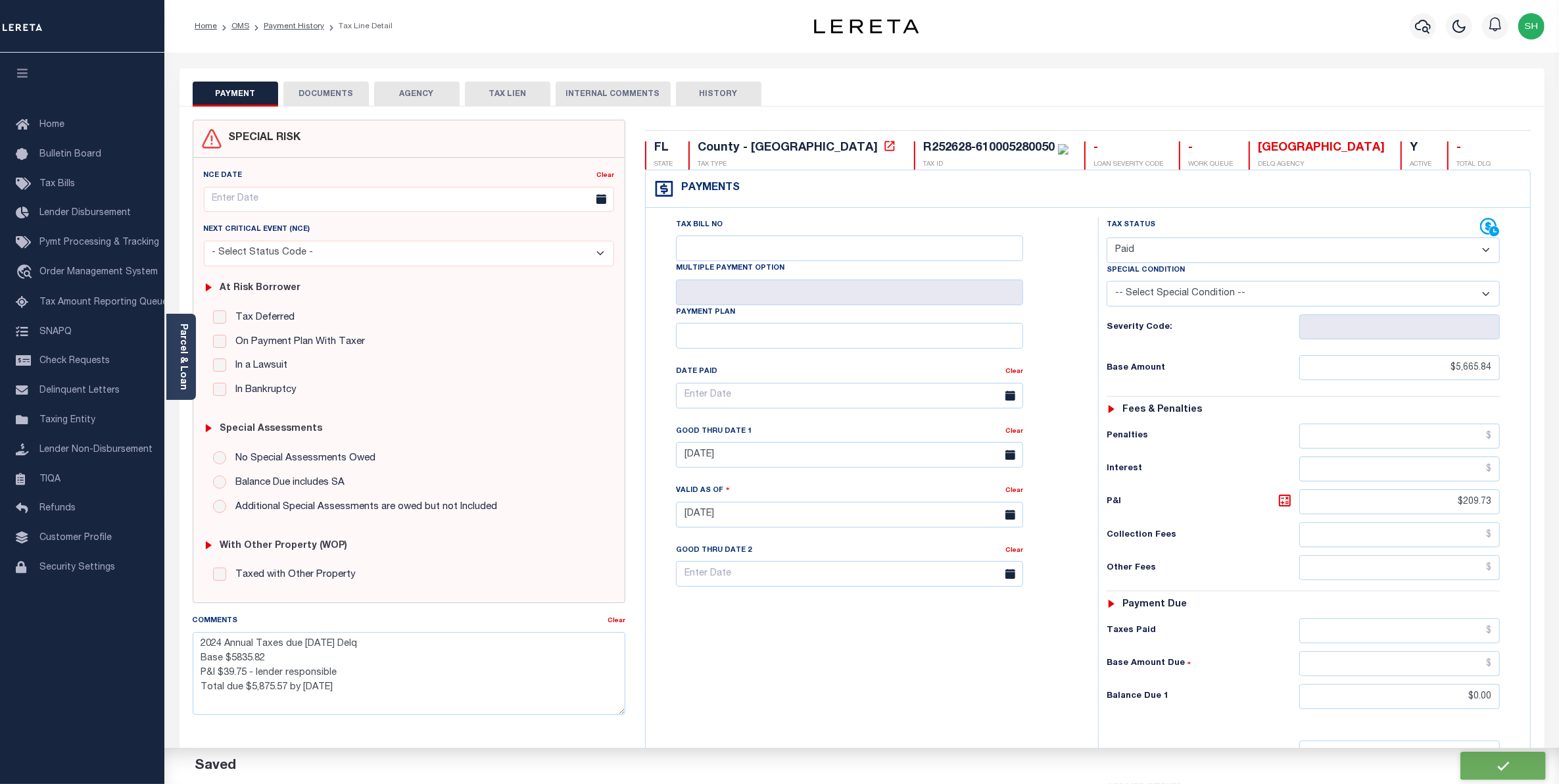
type input "$209.73"
type input "$0"
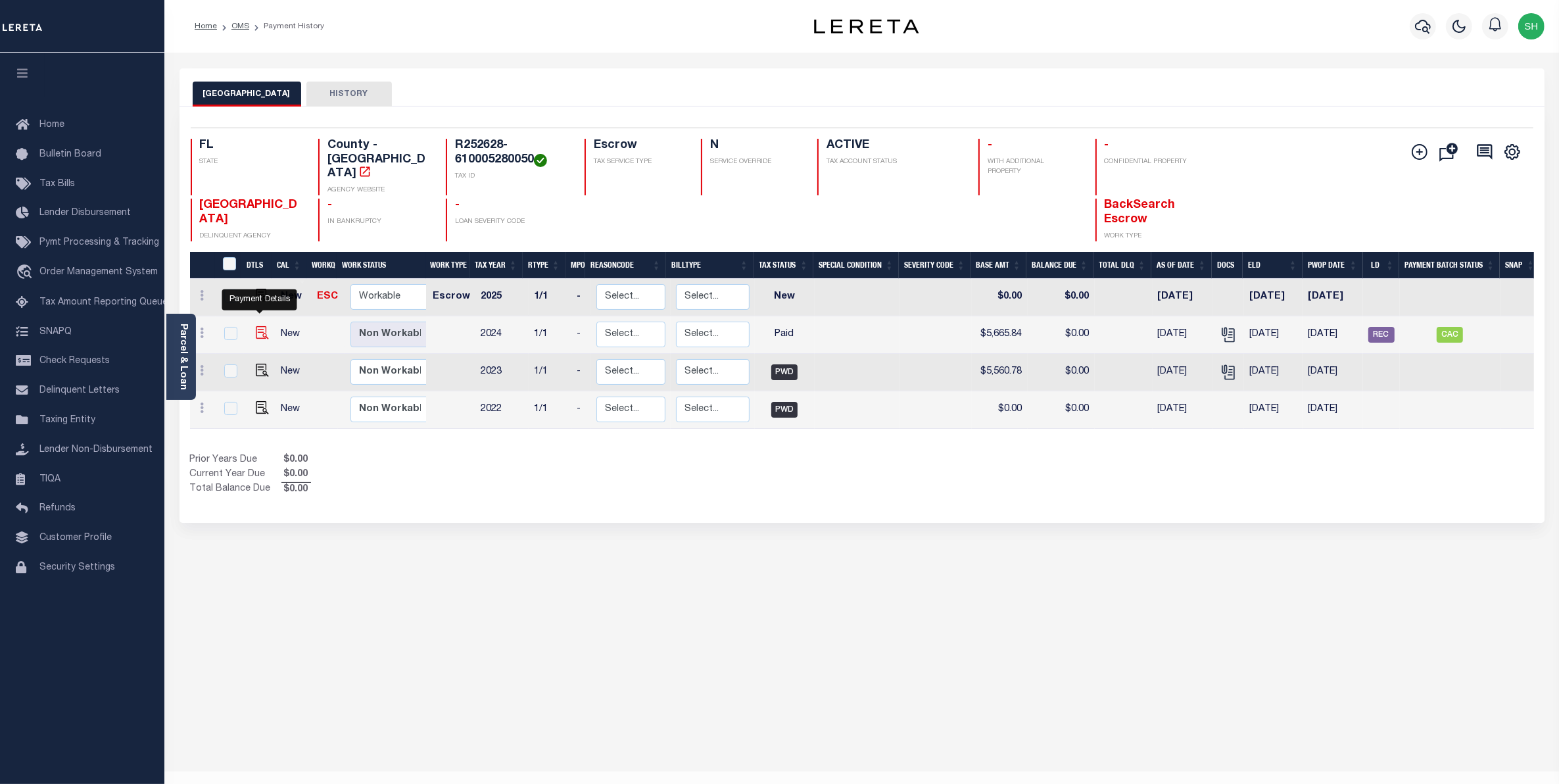
click at [259, 326] on img "" at bounding box center [262, 333] width 13 height 13
checkbox input "true"
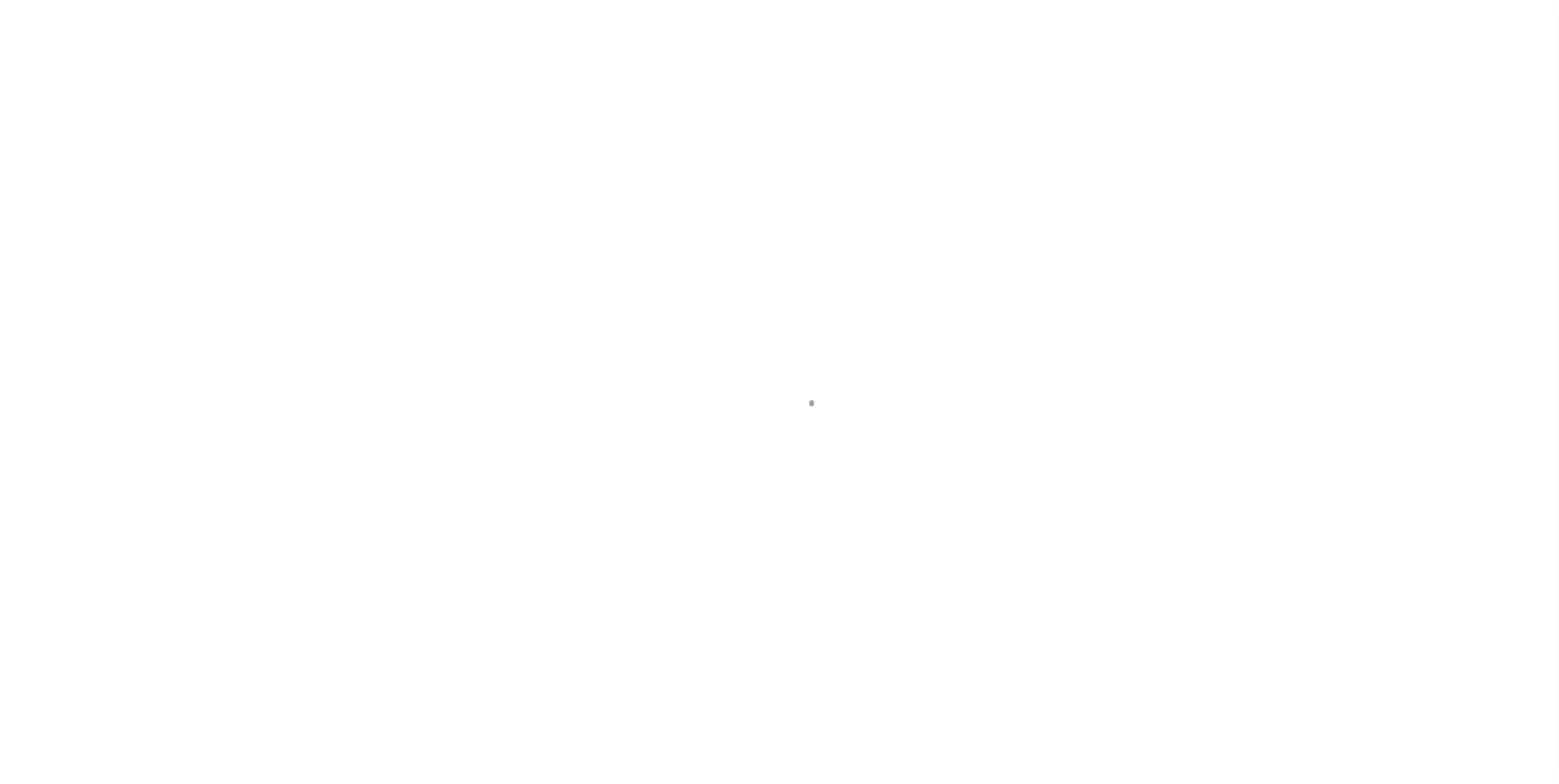
select select "PYD"
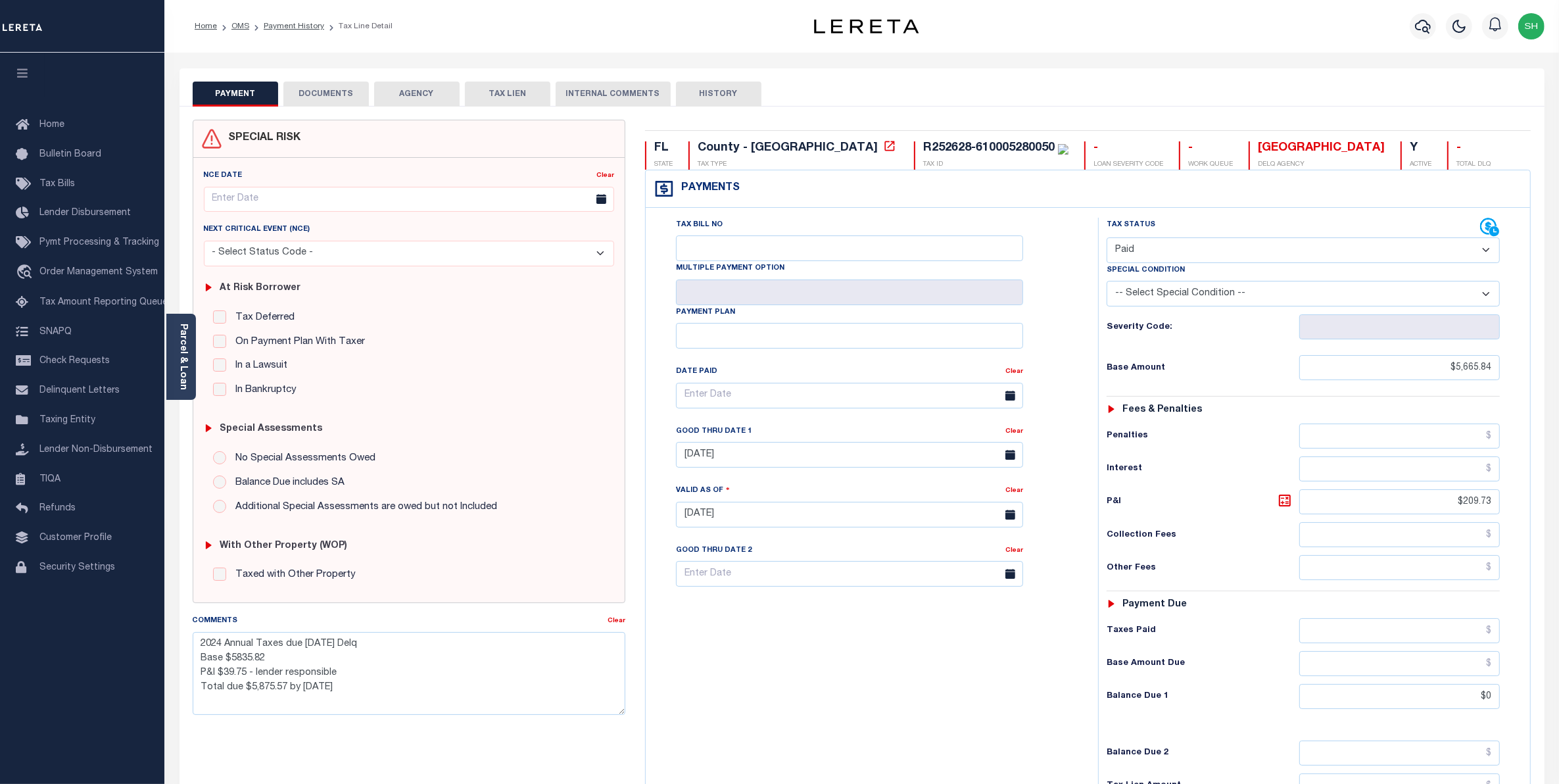
click at [468, 34] on div "Home OMS Payment History Tax Line Detail" at bounding box center [469, 26] width 569 height 28
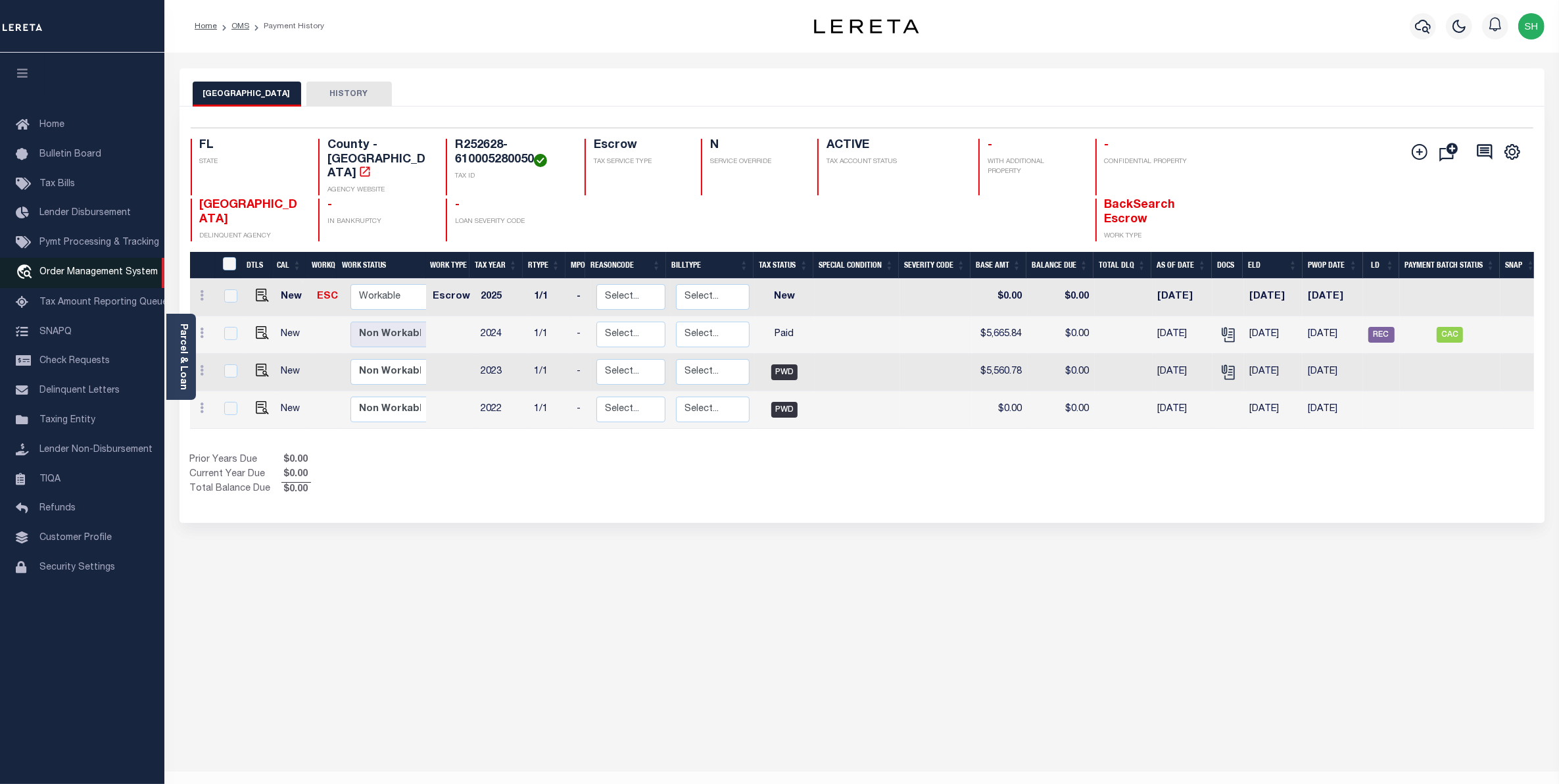
click at [71, 275] on span "Order Management System" at bounding box center [98, 272] width 119 height 9
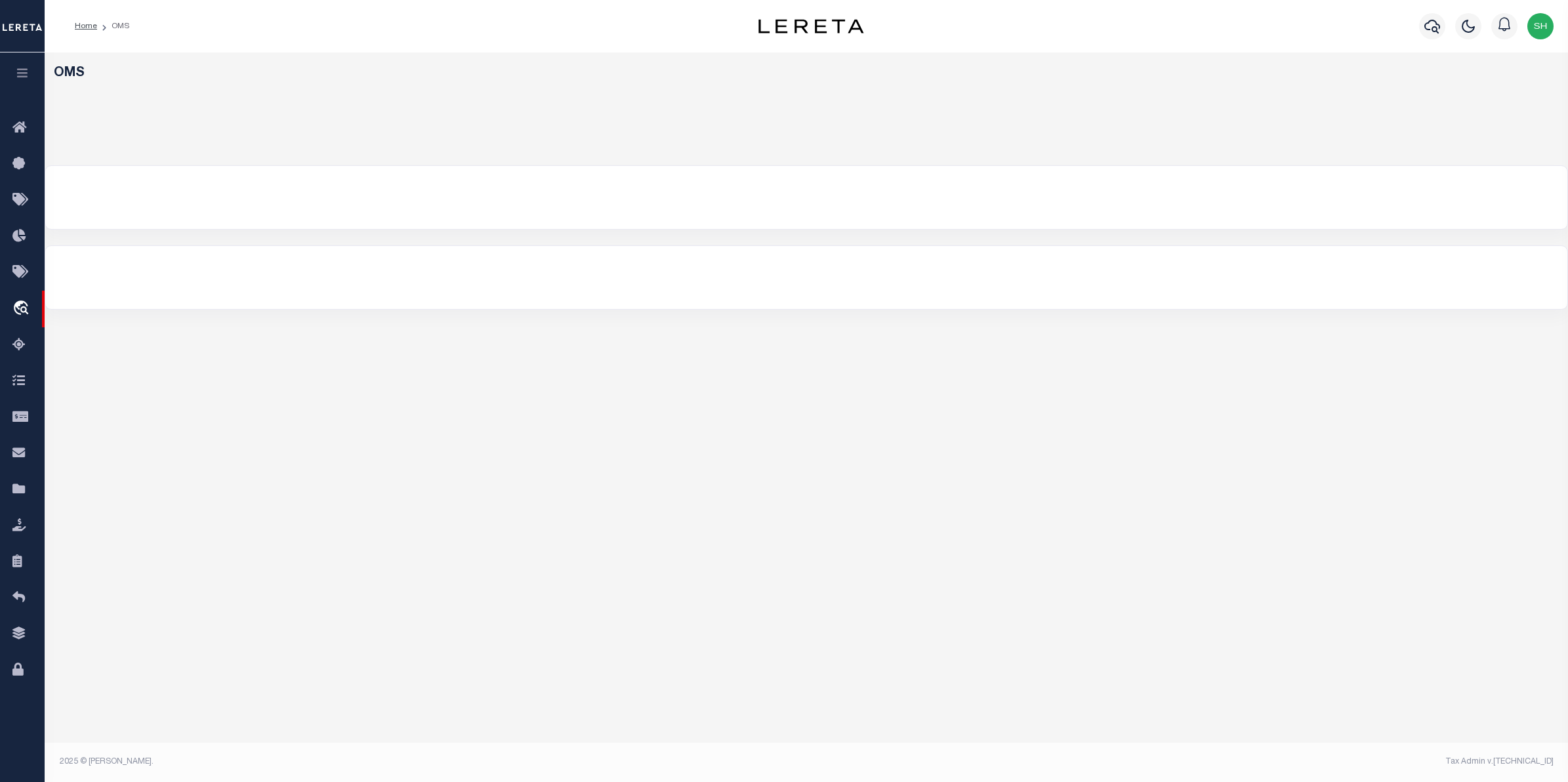
select select "200"
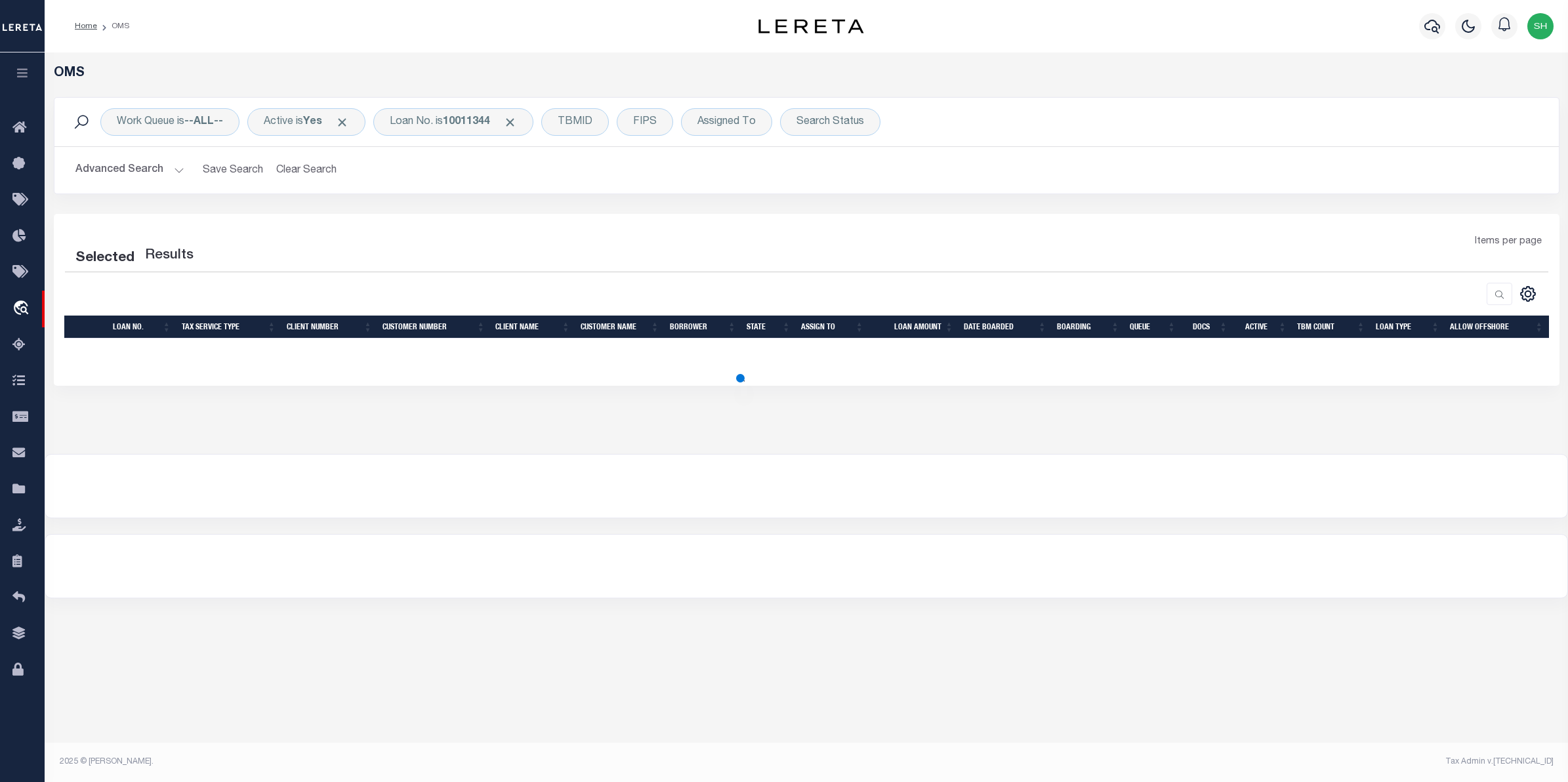
select select "200"
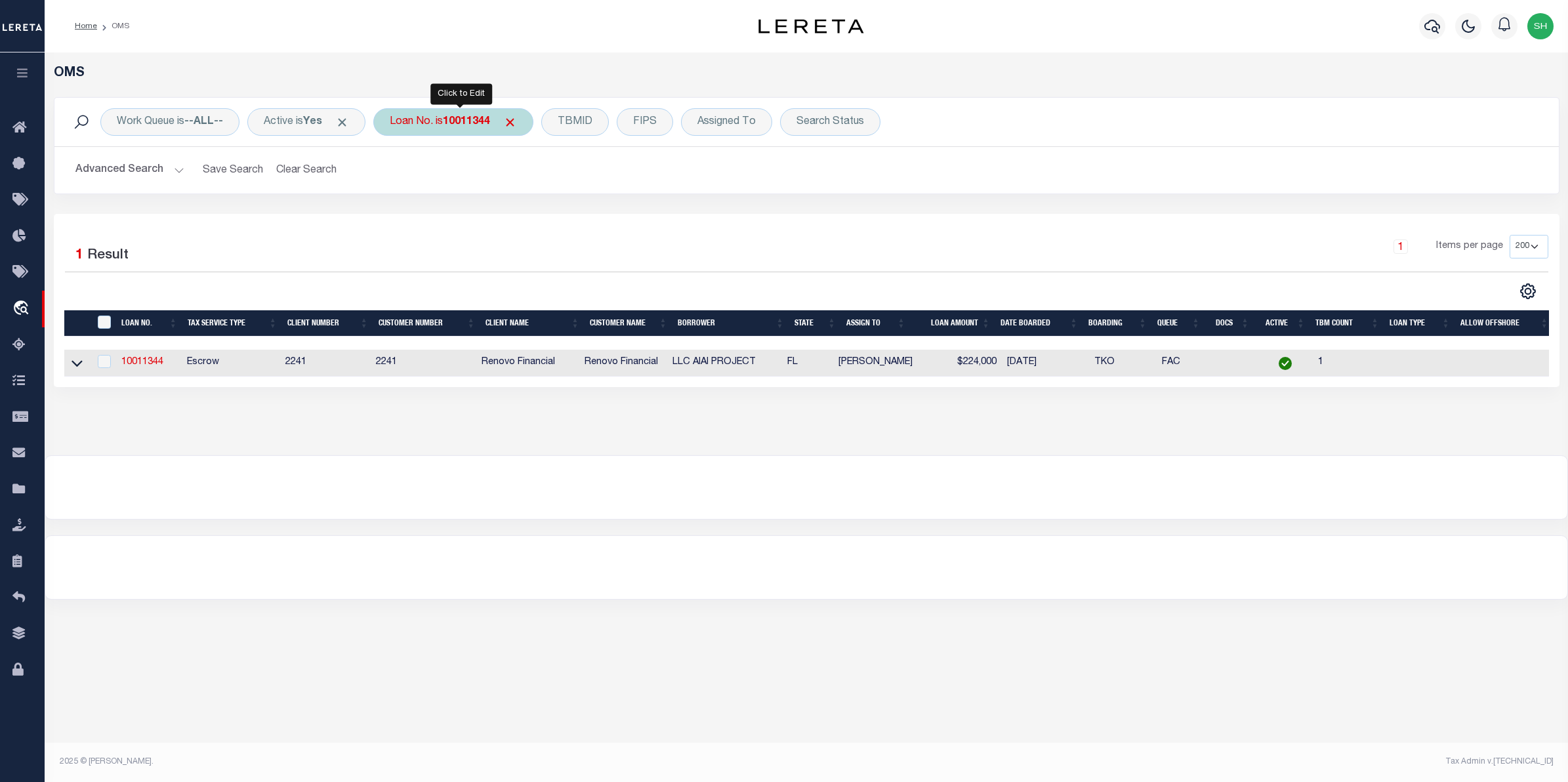
click at [435, 135] on div "Loan No. is 10011344" at bounding box center [453, 122] width 160 height 28
type input "175001554"
click at [570, 220] on input "Apply" at bounding box center [563, 215] width 38 height 21
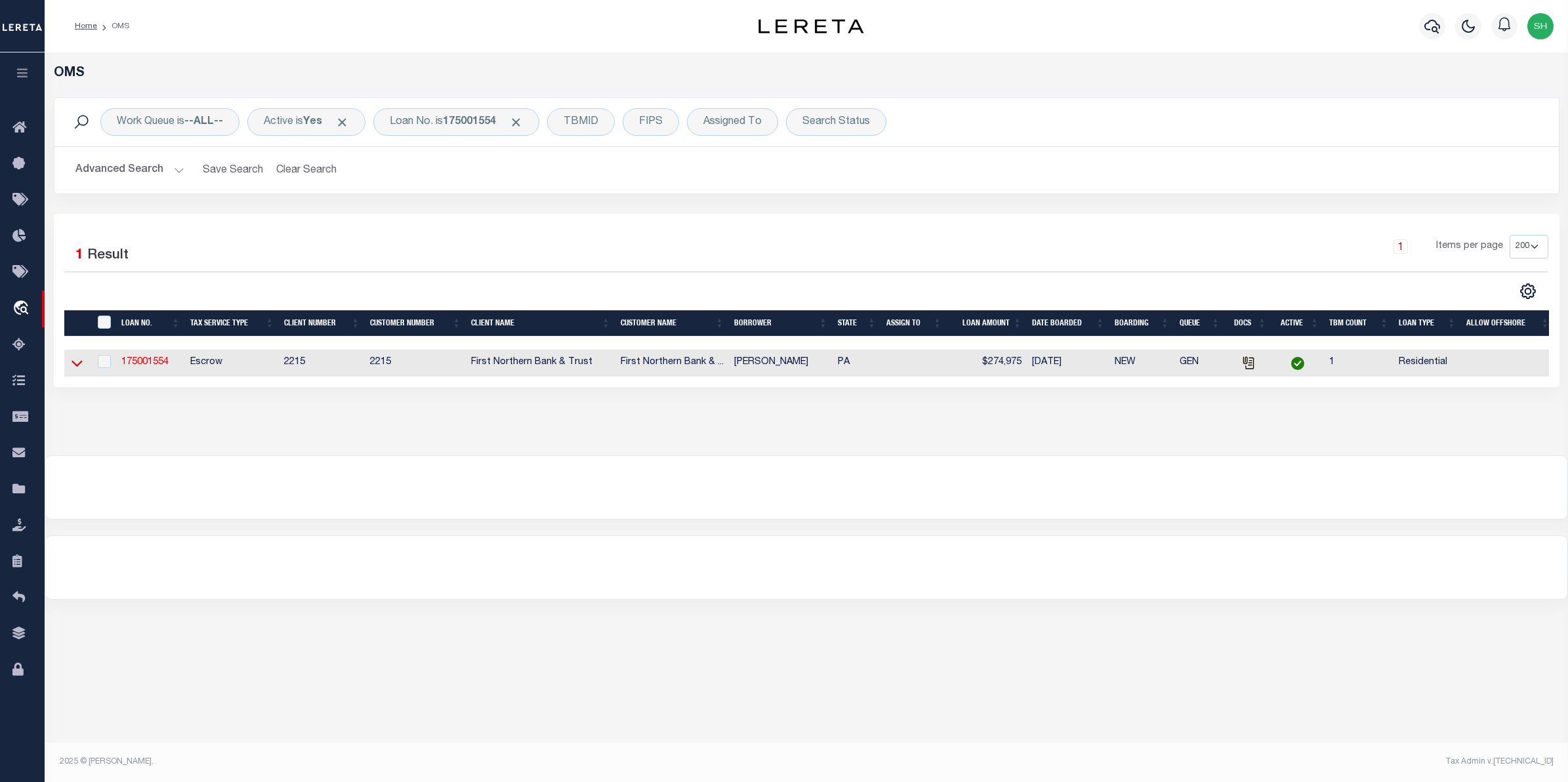
click at [74, 366] on icon at bounding box center [78, 364] width 11 height 7
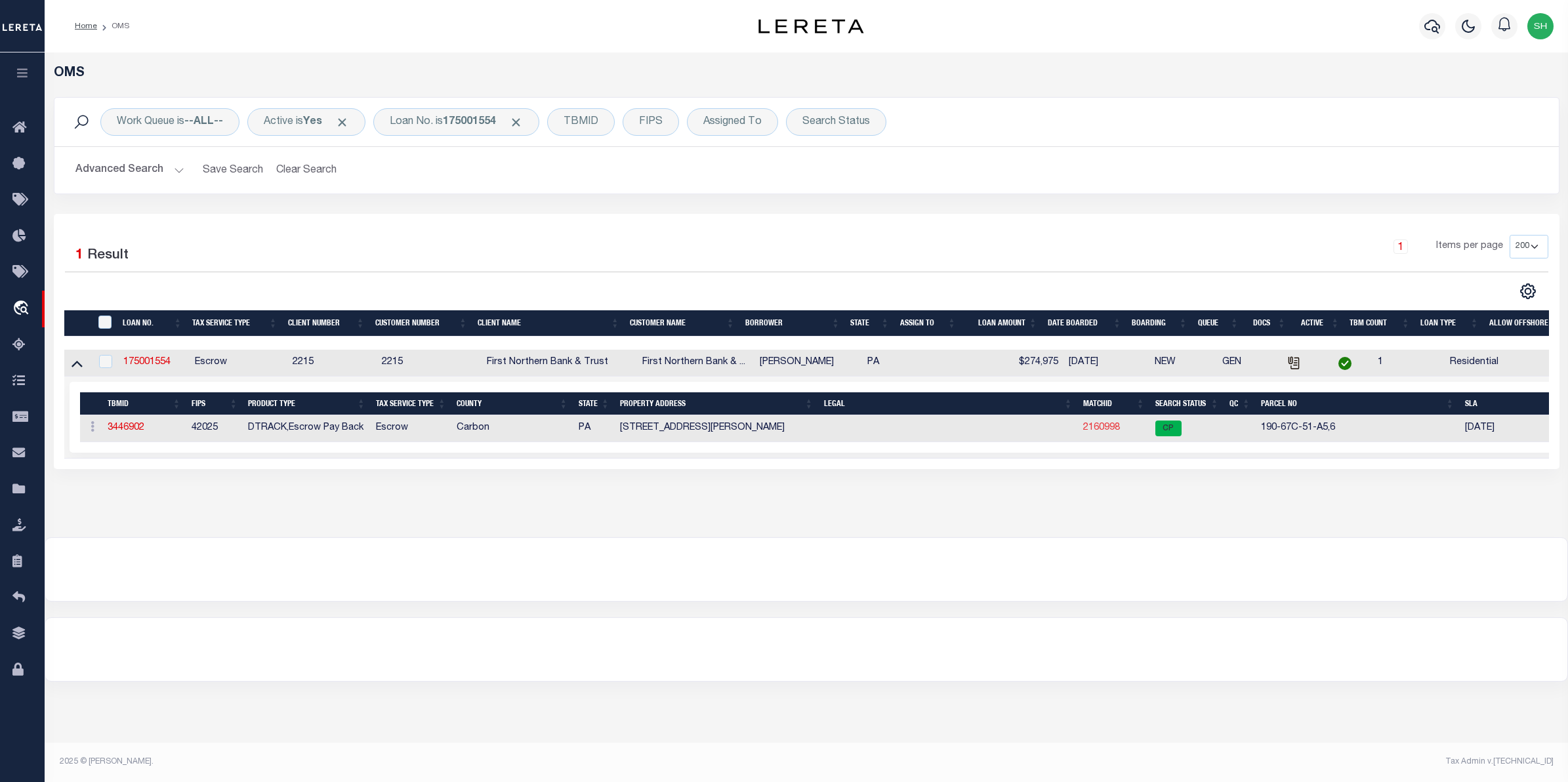
click at [1106, 431] on link "2160998" at bounding box center [1101, 427] width 37 height 9
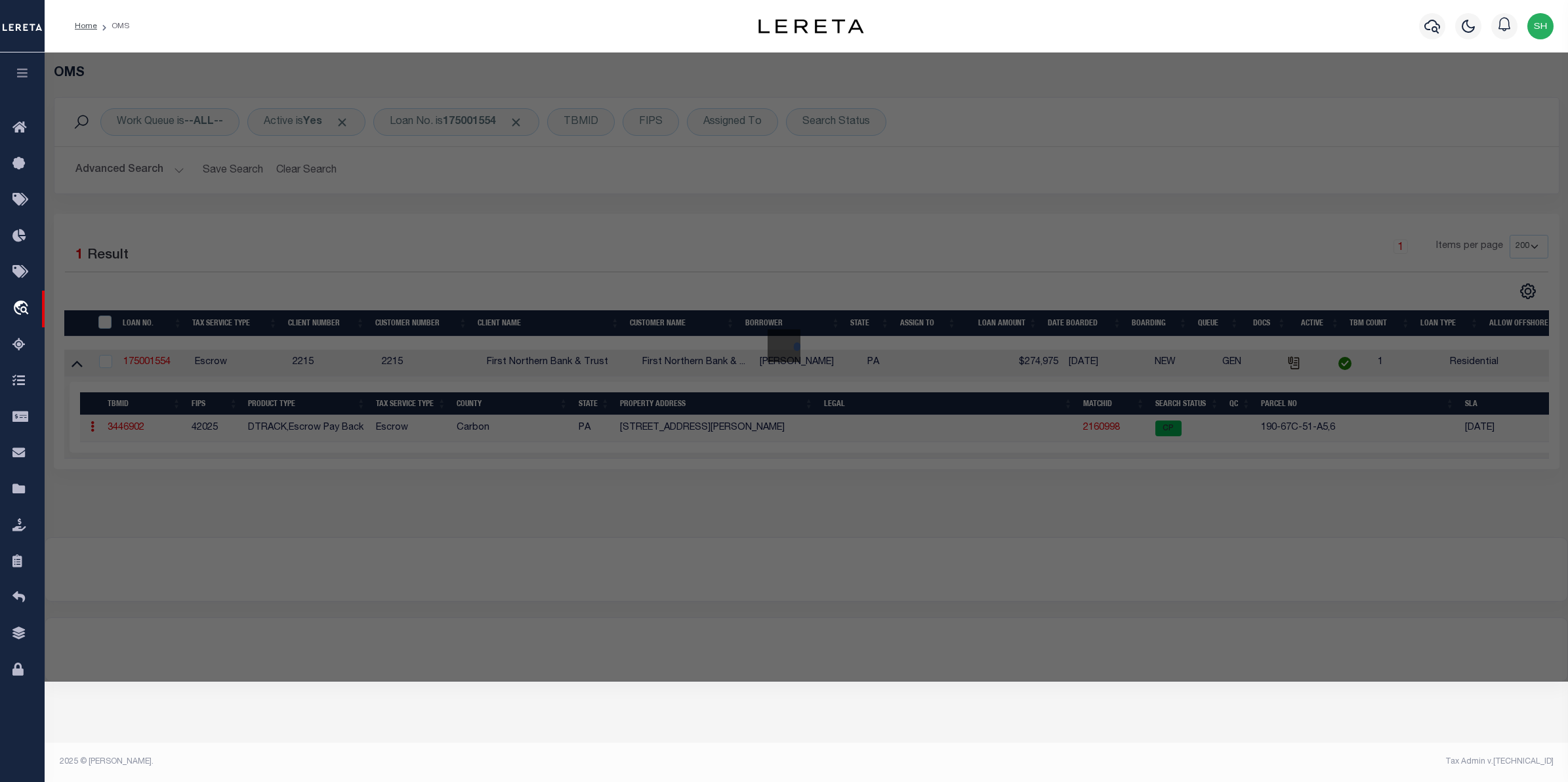
checkbox input "false"
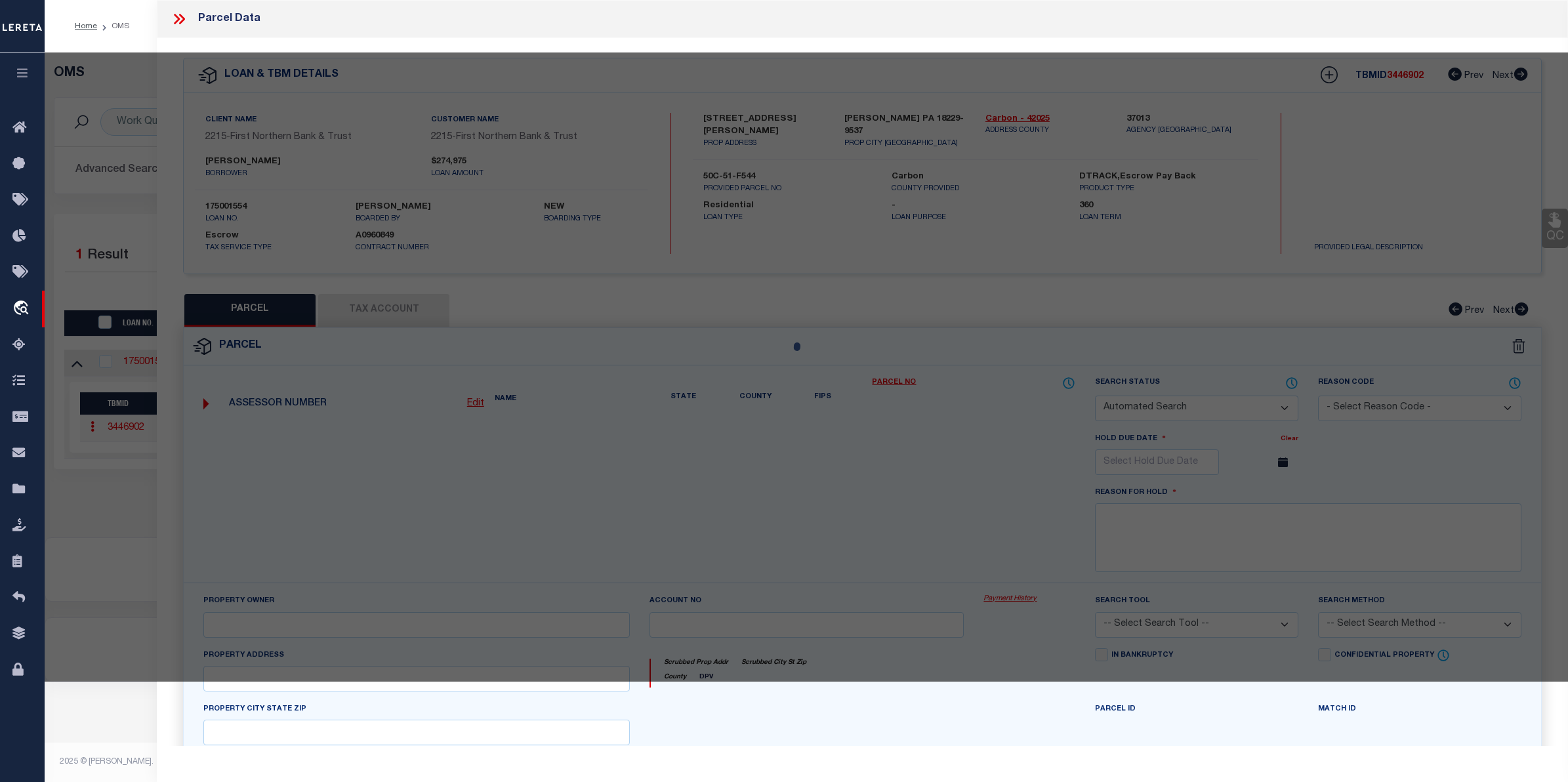
select select "CP"
type input "STEBER,JOSEPH F"
select select "ATL"
select select "ADD"
type input "65 BEHRENS RD"
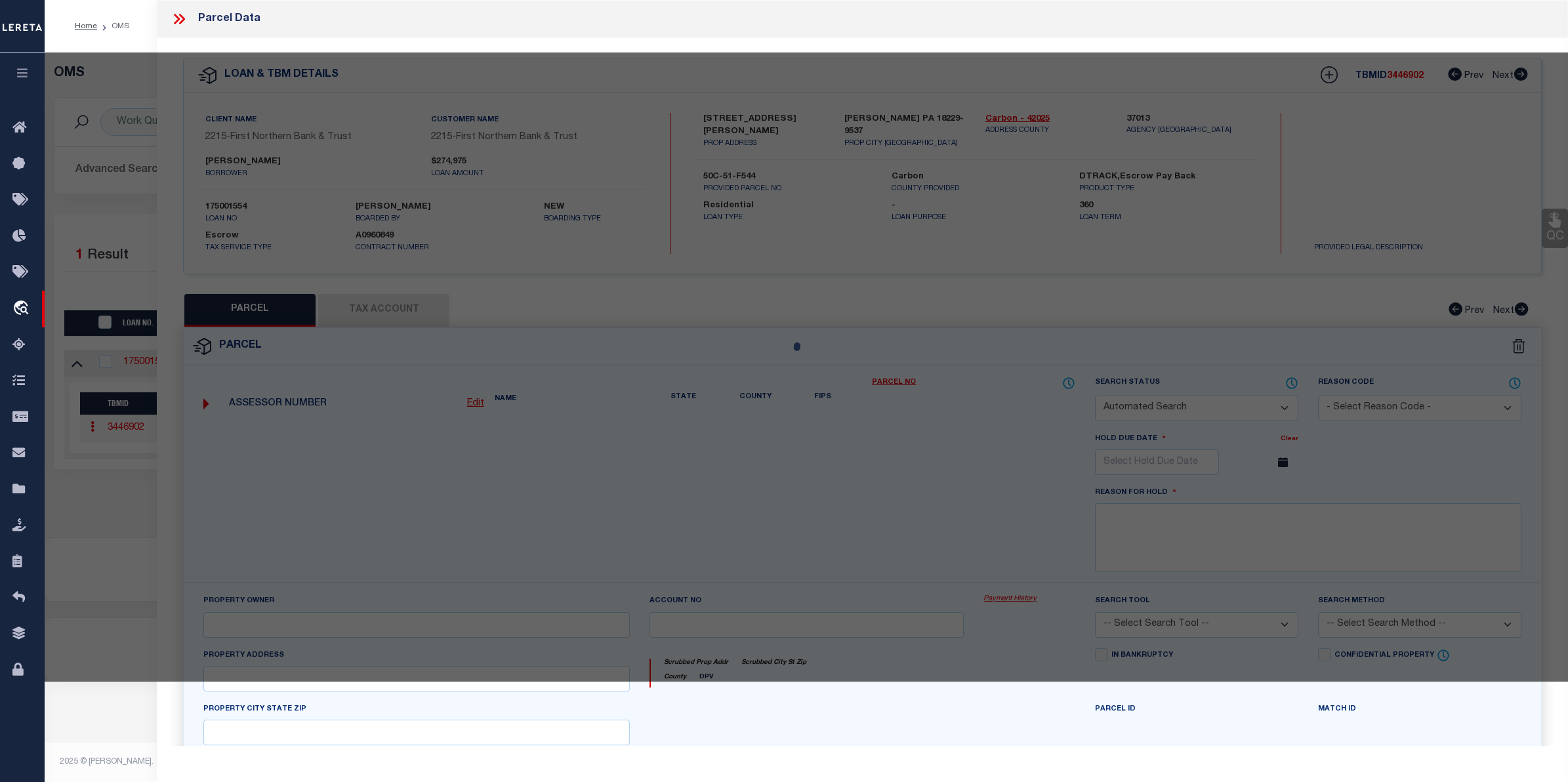
checkbox input "false"
type input "JIM THORPE, PA 18229"
type textarea "DIST:19 CITY/MUNI/TWP:PENN FOREST TWP"
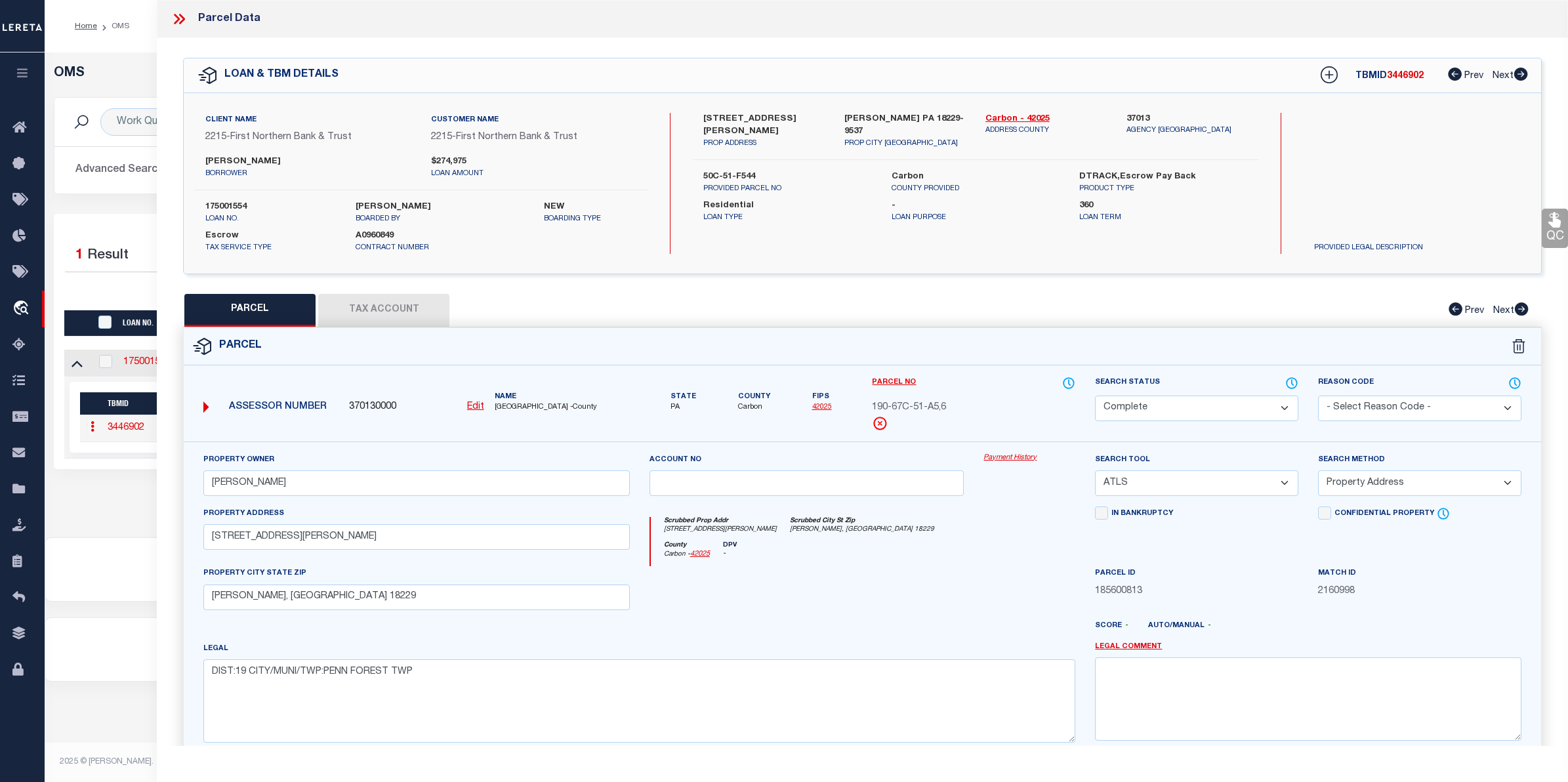
click at [994, 459] on link "Payment History" at bounding box center [1029, 458] width 92 height 11
